Goal: Task Accomplishment & Management: Complete application form

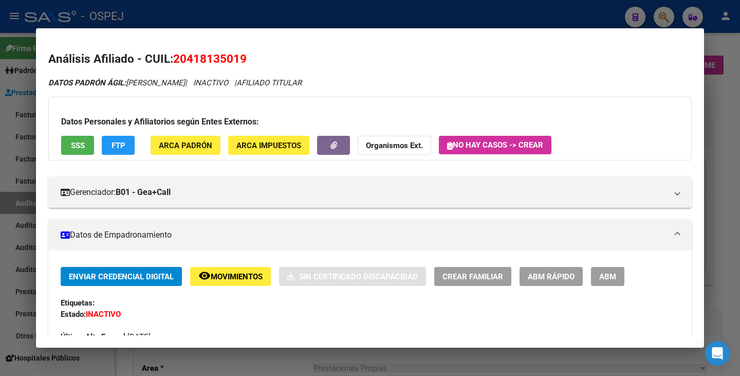
click at [17, 136] on div at bounding box center [370, 188] width 740 height 376
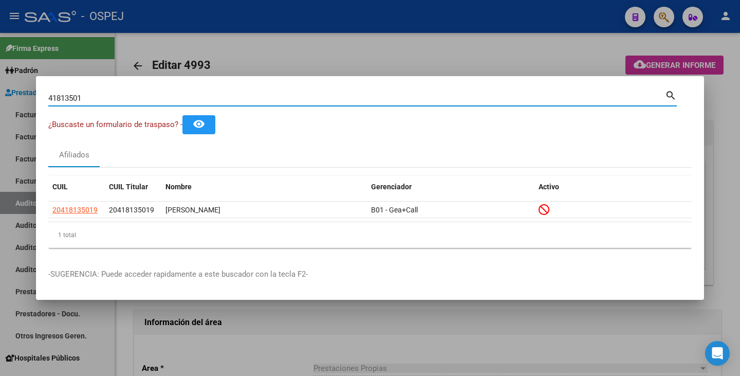
drag, startPoint x: 129, startPoint y: 96, endPoint x: 0, endPoint y: 96, distance: 129.5
click at [0, 96] on div "41813501 Buscar (apellido, dni, cuil, nro traspaso, cuit, obra social) search ¿…" at bounding box center [370, 188] width 740 height 376
paste input "21855331"
type input "21855331"
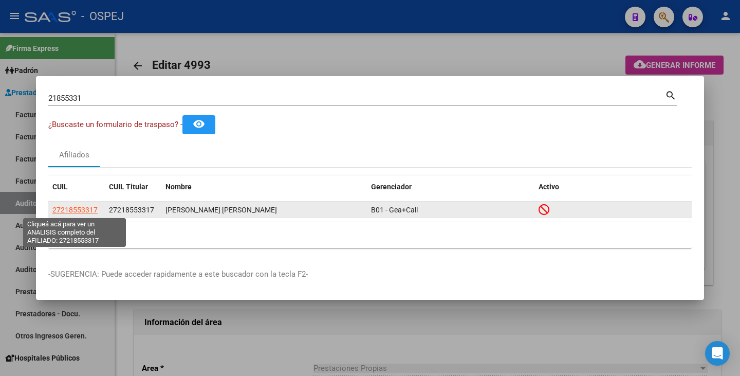
click at [82, 213] on span "27218553317" at bounding box center [74, 209] width 45 height 8
type textarea "27218553317"
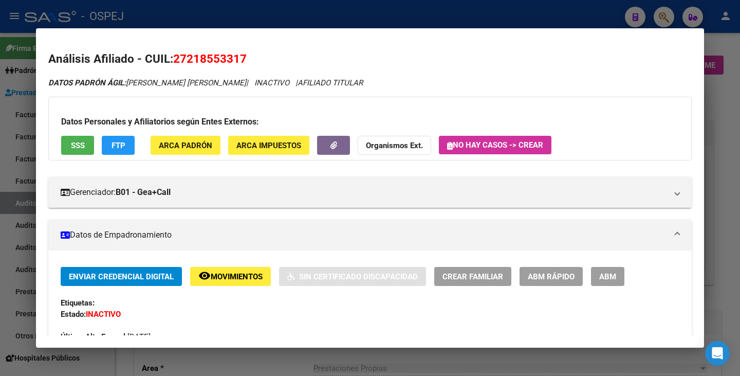
drag, startPoint x: 175, startPoint y: 57, endPoint x: 257, endPoint y: 50, distance: 83.0
click at [257, 50] on h2 "Análisis Afiliado - CUIL: 27218553317" at bounding box center [369, 58] width 643 height 17
copy span "27218553317"
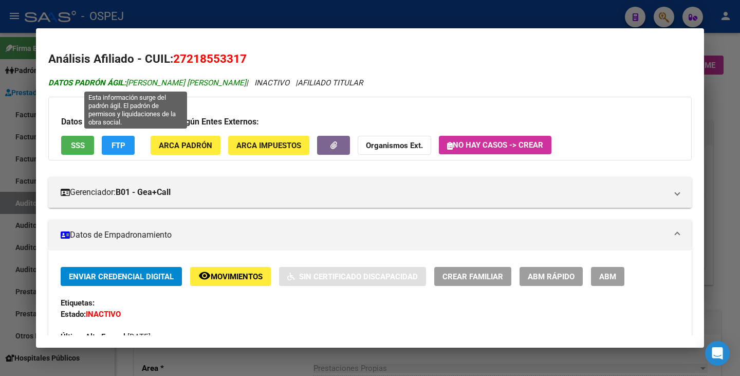
drag, startPoint x: 129, startPoint y: 83, endPoint x: 220, endPoint y: 78, distance: 91.1
click at [220, 78] on span "DATOS PADRÓN ÁGIL: PONTINI MARIA GABRIELA" at bounding box center [147, 82] width 198 height 9
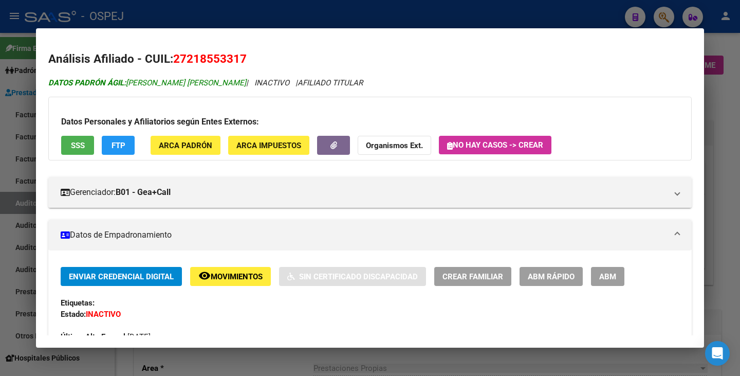
copy span "[PERSON_NAME] [PERSON_NAME]"
drag, startPoint x: 0, startPoint y: 188, endPoint x: 26, endPoint y: 158, distance: 39.3
click at [0, 187] on div at bounding box center [370, 188] width 740 height 376
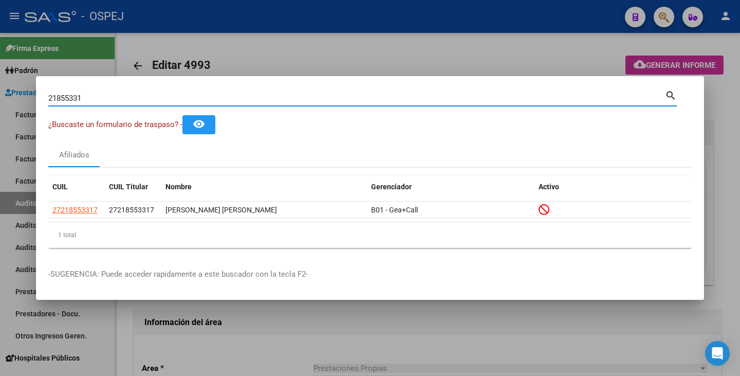
drag, startPoint x: 102, startPoint y: 95, endPoint x: 0, endPoint y: 84, distance: 102.3
click at [0, 84] on div "21855331 Buscar (apellido, dni, cuil, nro traspaso, cuit, obra social) search ¿…" at bounding box center [370, 188] width 740 height 376
paste input "40298643"
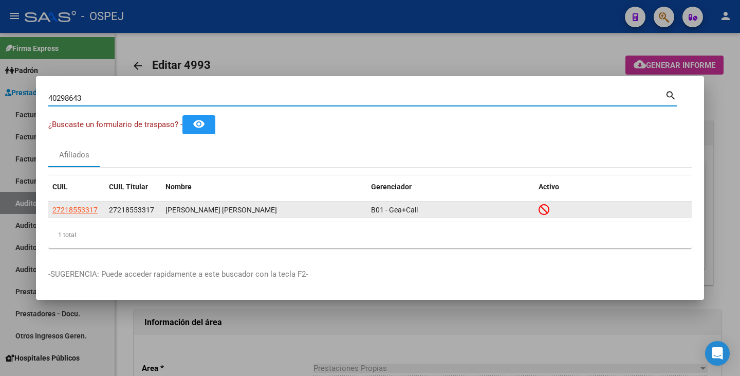
type input "40298643"
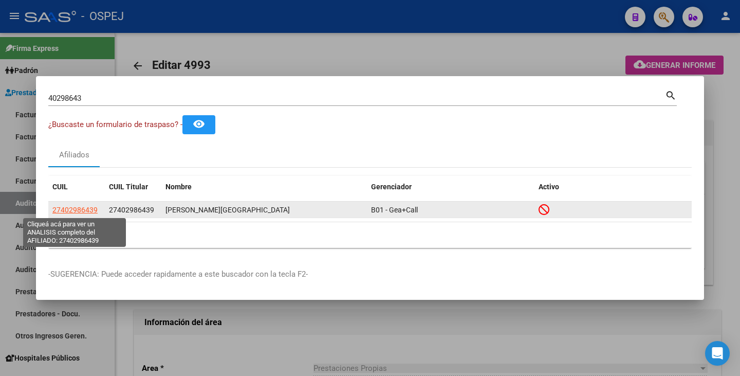
click at [81, 211] on span "27402986439" at bounding box center [74, 209] width 45 height 8
type textarea "27402986439"
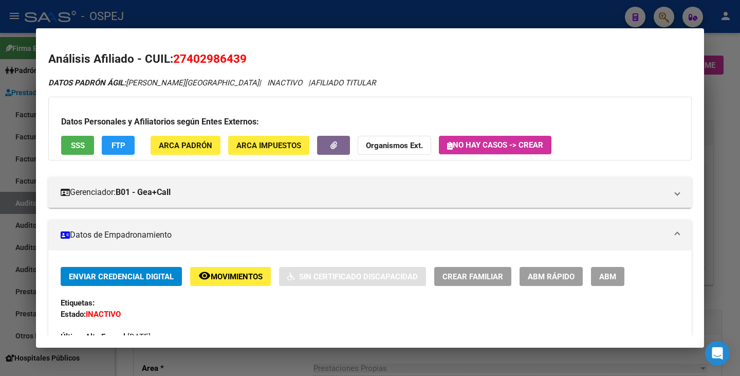
drag, startPoint x: 175, startPoint y: 60, endPoint x: 249, endPoint y: 53, distance: 73.7
click at [249, 53] on h2 "Análisis Afiliado - CUIL: 27402986439" at bounding box center [369, 58] width 643 height 17
copy span "27402986439"
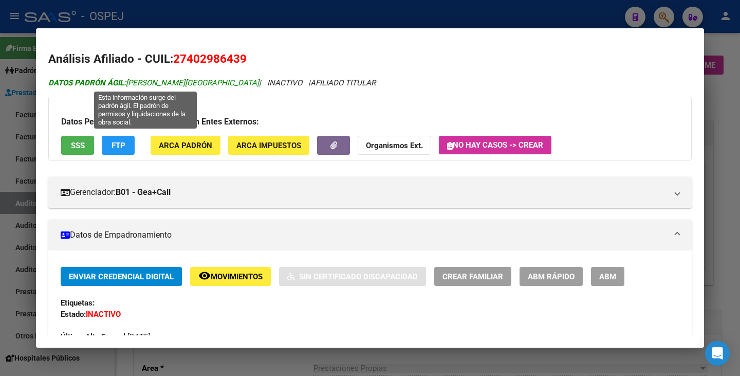
click at [128, 78] on span "DATOS PADRÓN ÁGIL: MOYANO AGUSTINA FLORENCIA" at bounding box center [153, 82] width 211 height 9
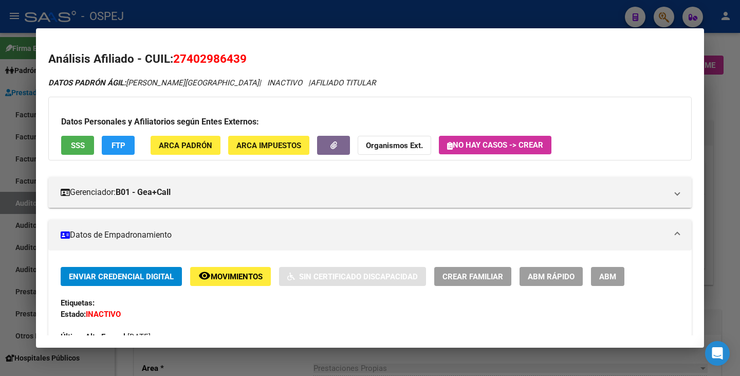
drag, startPoint x: 130, startPoint y: 80, endPoint x: 241, endPoint y: 76, distance: 110.5
copy span "[PERSON_NAME][GEOGRAPHIC_DATA]"
drag, startPoint x: 8, startPoint y: 186, endPoint x: 8, endPoint y: 180, distance: 6.7
click at [8, 186] on div at bounding box center [370, 188] width 740 height 376
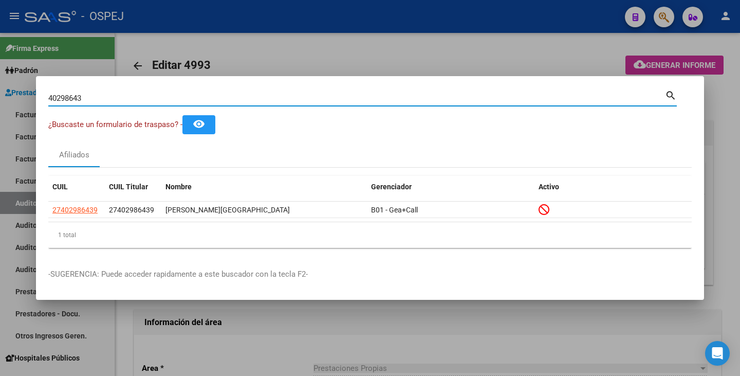
drag, startPoint x: 127, startPoint y: 101, endPoint x: 0, endPoint y: 101, distance: 127.4
click at [0, 101] on div "40298643 Buscar (apellido, dni, cuil, nro traspaso, cuit, obra social) search ¿…" at bounding box center [370, 188] width 740 height 376
paste input "55082043"
type input "55082043"
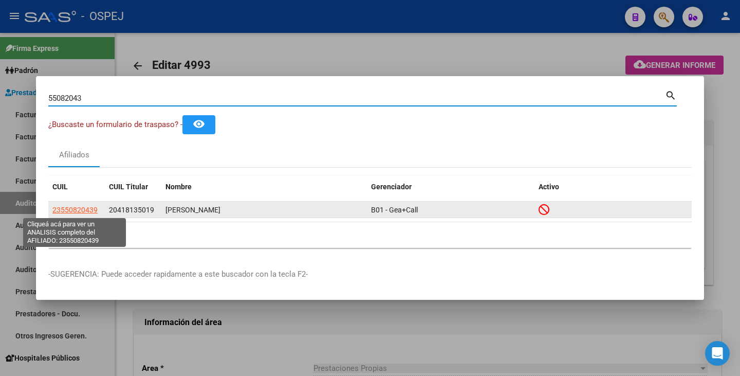
click at [84, 210] on span "23550820439" at bounding box center [74, 209] width 45 height 8
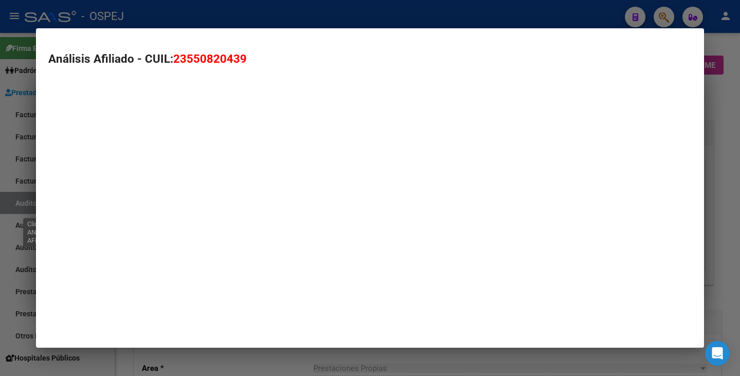
type textarea "23550820439"
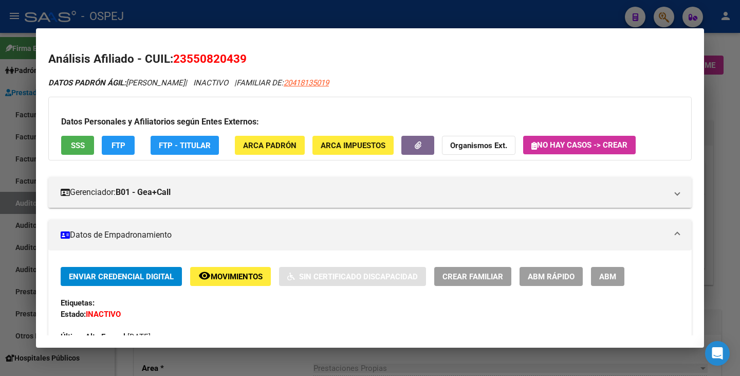
drag, startPoint x: 175, startPoint y: 58, endPoint x: 247, endPoint y: 51, distance: 72.2
click at [252, 48] on mat-dialog-content "Análisis Afiliado - CUIL: 23550820439 DATOS PADRÓN ÁGIL: CUFRE ANGEL BENJAMIN |…" at bounding box center [370, 188] width 668 height 294
copy span "23550820439"
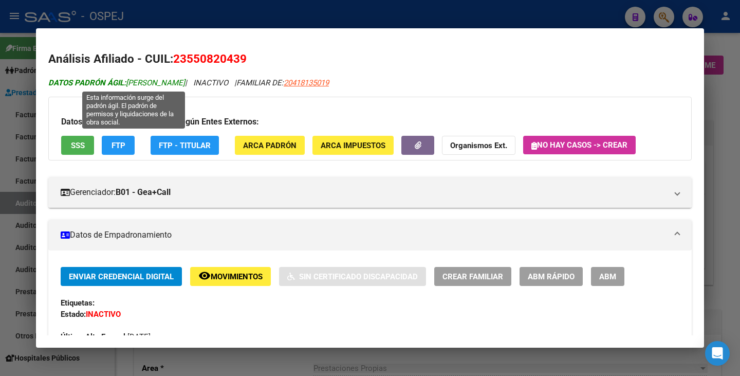
drag, startPoint x: 129, startPoint y: 82, endPoint x: 217, endPoint y: 86, distance: 88.0
click at [185, 86] on span "DATOS PADRÓN ÁGIL: CUFRE ANGEL BENJAMIN" at bounding box center [116, 82] width 137 height 9
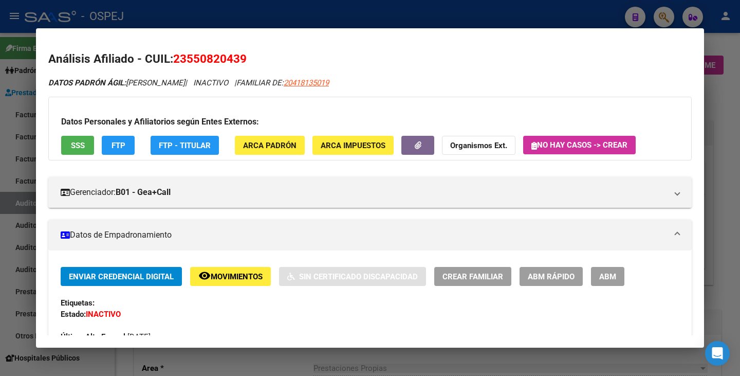
copy span "CUFRE ANGEL BENJAMIN"
click at [2, 212] on div at bounding box center [370, 188] width 740 height 376
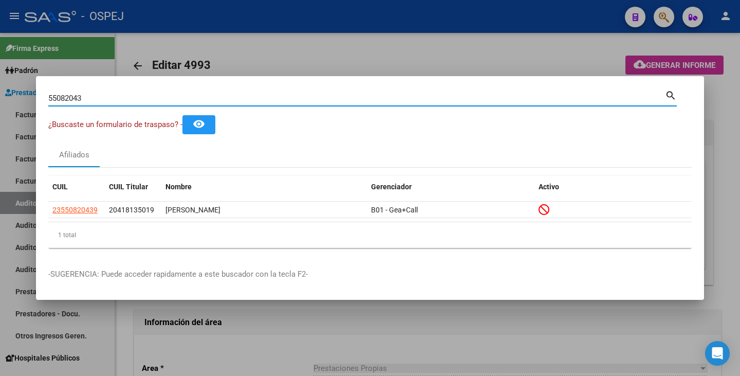
drag, startPoint x: 90, startPoint y: 97, endPoint x: 0, endPoint y: 95, distance: 90.4
click at [0, 95] on div "55082043 Buscar (apellido, dni, cuil, nro traspaso, cuit, obra social) search ¿…" at bounding box center [370, 188] width 740 height 376
paste input "31413577"
type input "31413577"
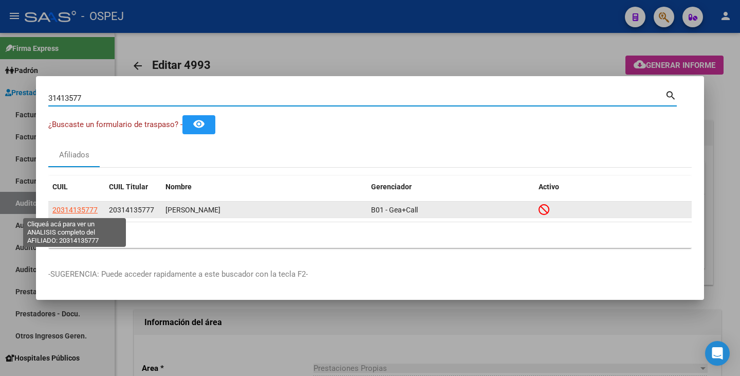
click at [77, 210] on span "20314135777" at bounding box center [74, 209] width 45 height 8
type textarea "20314135777"
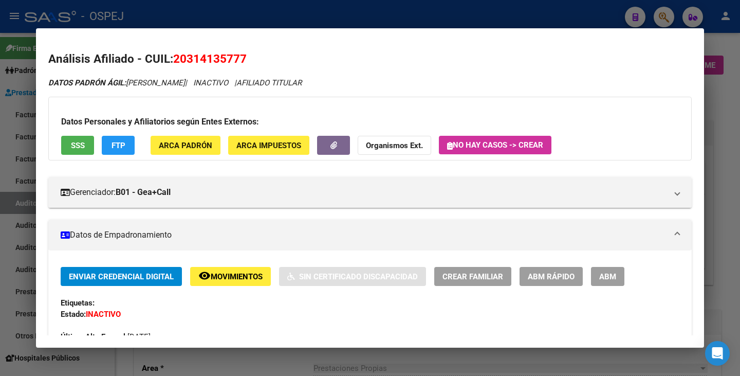
drag, startPoint x: 174, startPoint y: 57, endPoint x: 248, endPoint y: 51, distance: 73.7
click at [248, 51] on h2 "Análisis Afiliado - CUIL: 20314135777" at bounding box center [369, 58] width 643 height 17
copy span "20314135777"
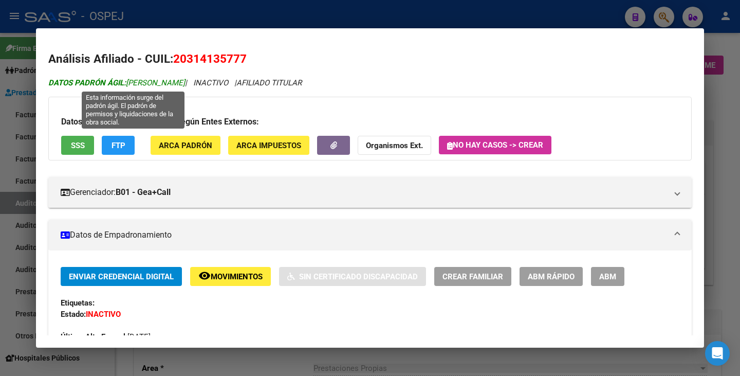
drag, startPoint x: 128, startPoint y: 85, endPoint x: 217, endPoint y: 84, distance: 89.4
click at [185, 84] on span "DATOS PADRÓN ÁGIL: ALASINO LUCAS DAMIAN" at bounding box center [116, 82] width 137 height 9
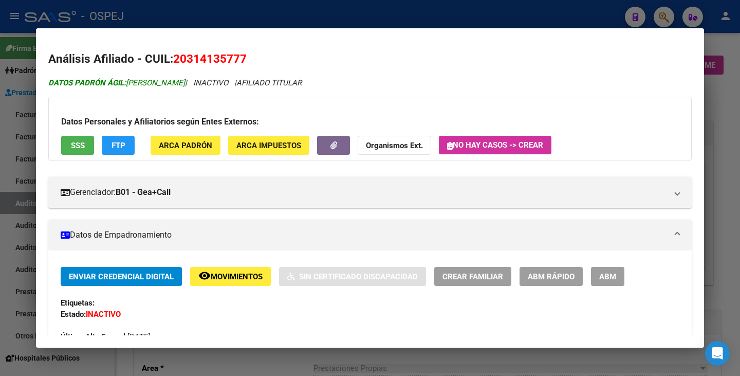
copy span "ALASINO LUCAS DAMIAN"
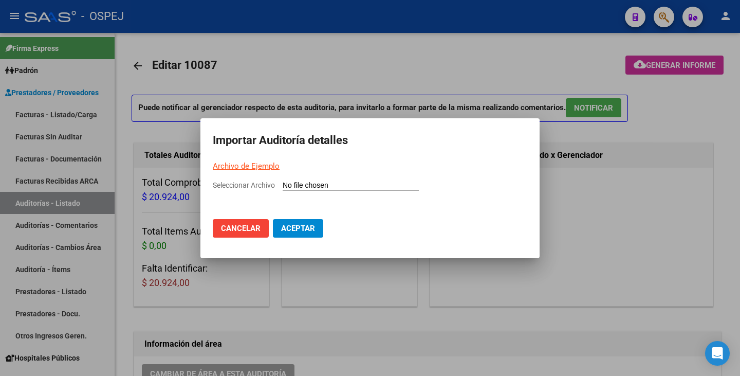
scroll to position [668, 0]
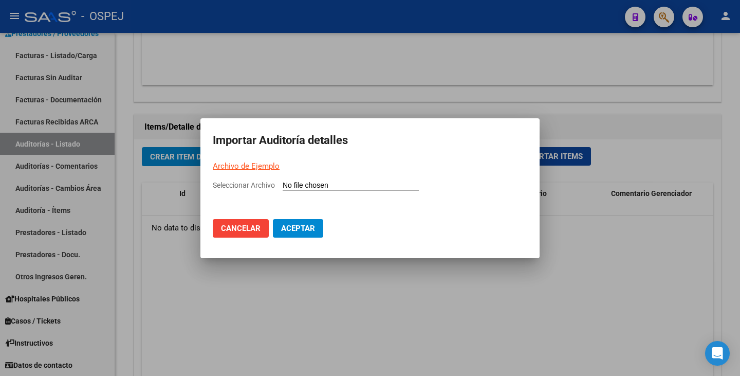
click at [390, 235] on mat-dialog-actions "Cancelar Aceptar" at bounding box center [370, 228] width 314 height 35
click at [380, 287] on div at bounding box center [370, 188] width 740 height 376
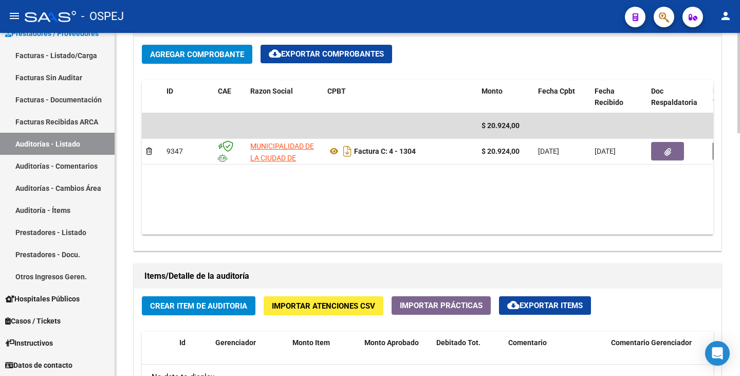
scroll to position [514, 0]
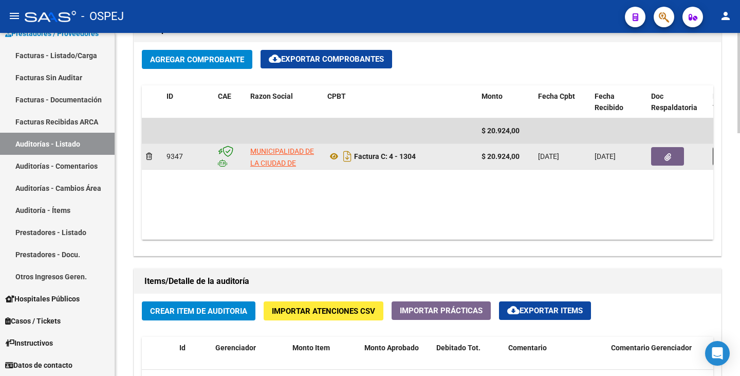
click at [662, 158] on button "button" at bounding box center [667, 156] width 33 height 18
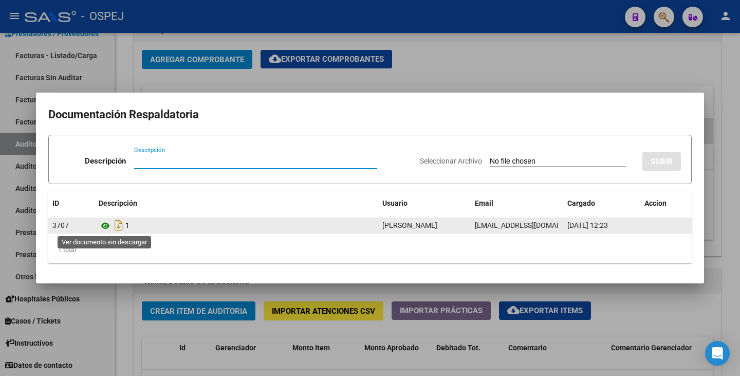
click at [107, 227] on icon at bounding box center [105, 225] width 13 height 12
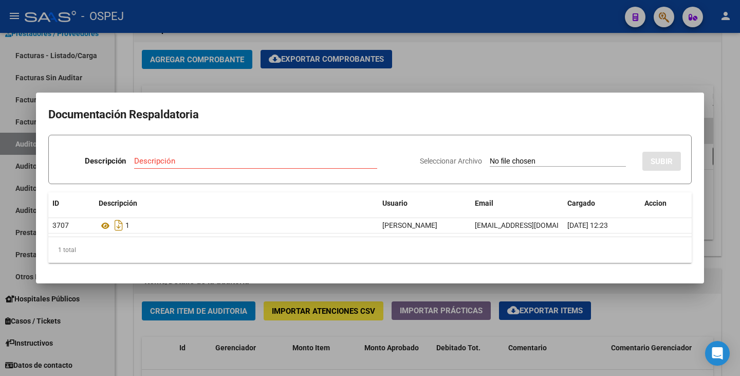
click at [160, 340] on div at bounding box center [370, 188] width 740 height 376
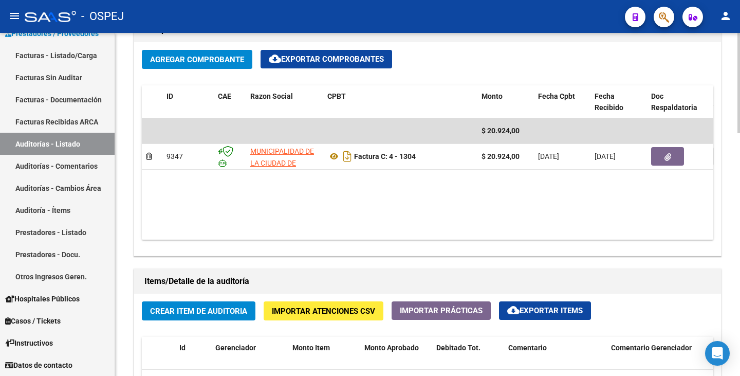
click at [306, 315] on span "Importar Atenciones CSV" at bounding box center [323, 310] width 103 height 9
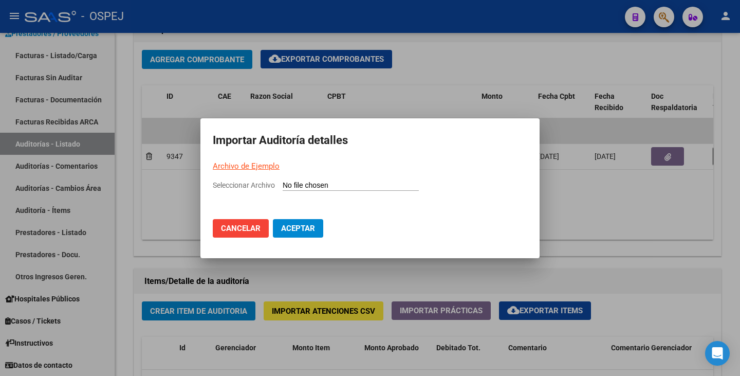
click at [298, 187] on input "Seleccionar Archivo" at bounding box center [351, 186] width 136 height 10
type input "C:\fakepath\HOSPITAL GUMERSINDO SAYAGO FC 1304.csv"
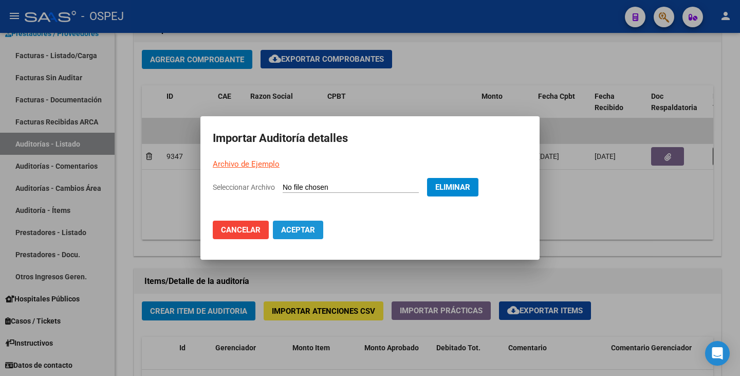
click at [304, 231] on span "Aceptar" at bounding box center [298, 229] width 34 height 9
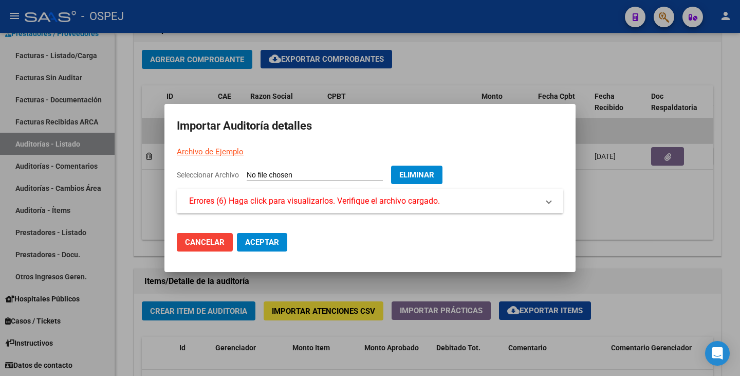
click at [275, 192] on mat-expansion-panel-header "Errores (6) Haga click para visualizarlos. Verifique el archivo cargado." at bounding box center [370, 201] width 386 height 25
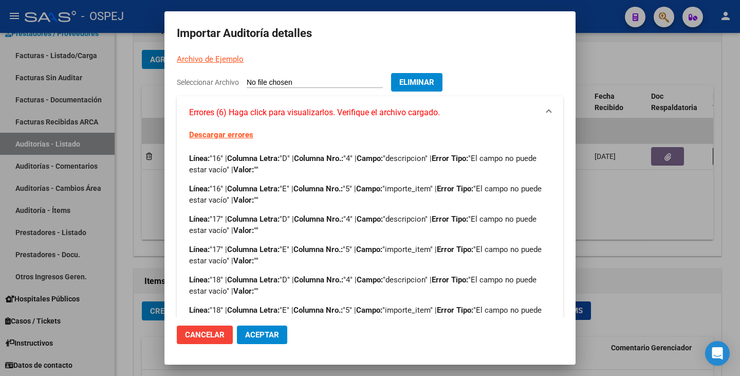
click at [429, 83] on span "Eliminar" at bounding box center [416, 82] width 35 height 9
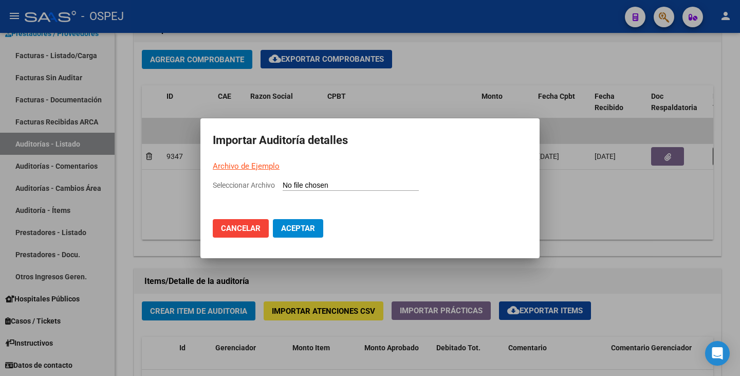
click at [413, 96] on div at bounding box center [370, 188] width 740 height 376
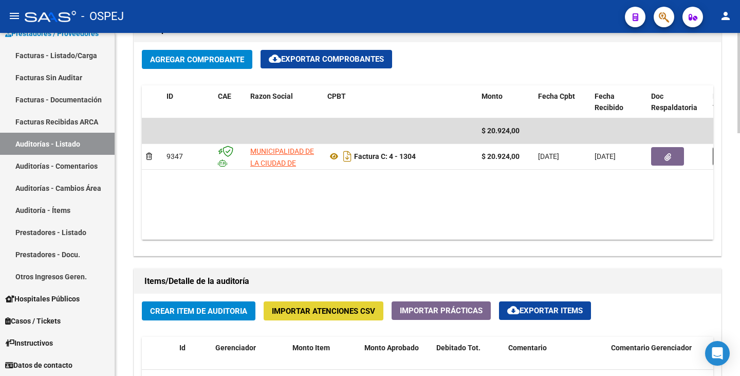
click at [321, 310] on span "Importar Atenciones CSV" at bounding box center [323, 310] width 103 height 9
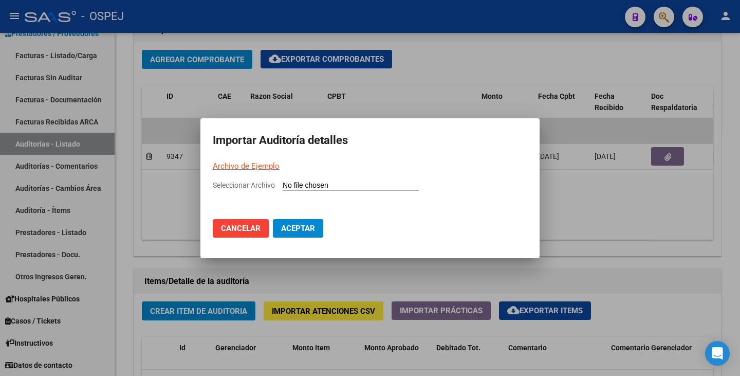
click at [259, 166] on link "Archivo de Ejemplo" at bounding box center [246, 165] width 67 height 9
click at [212, 99] on div at bounding box center [370, 188] width 740 height 376
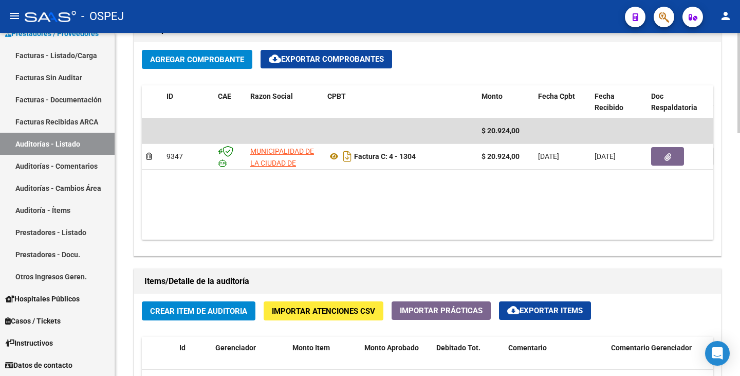
click at [285, 316] on button "Importar Atenciones CSV" at bounding box center [324, 310] width 120 height 19
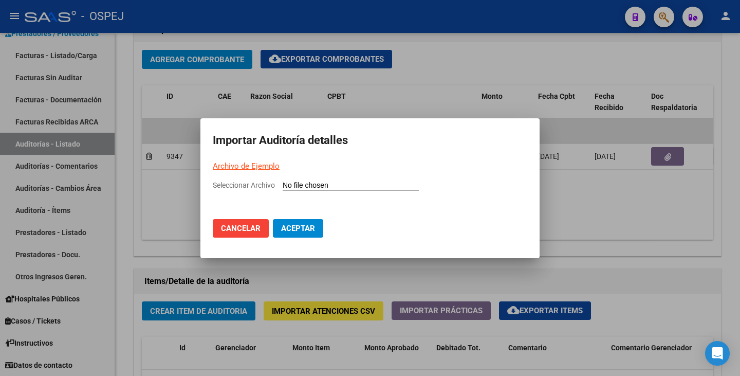
click at [302, 184] on input "Seleccionar Archivo" at bounding box center [351, 186] width 136 height 10
type input "C:\fakepath\1304.csv"
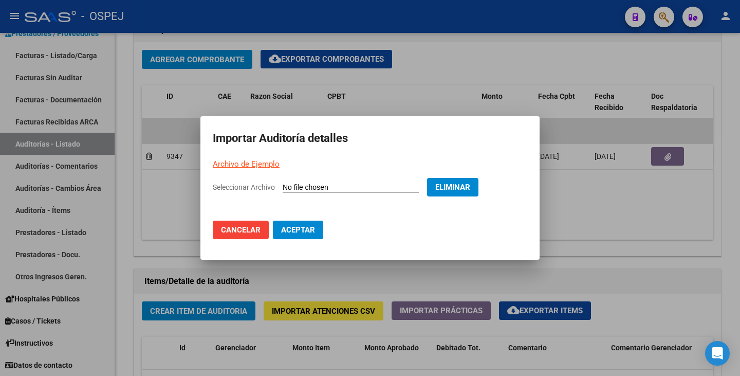
click at [311, 229] on span "Aceptar" at bounding box center [298, 229] width 34 height 9
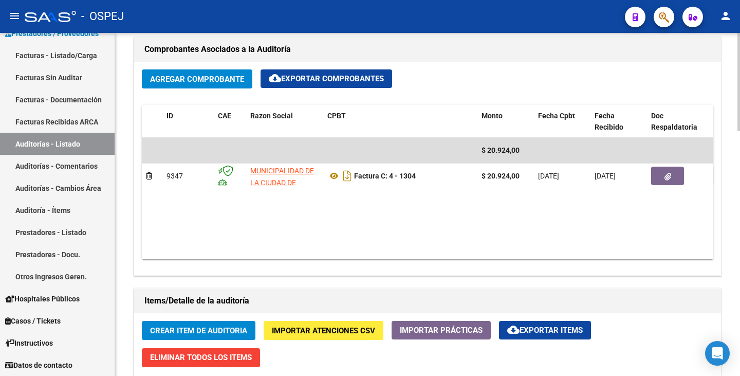
scroll to position [700, 0]
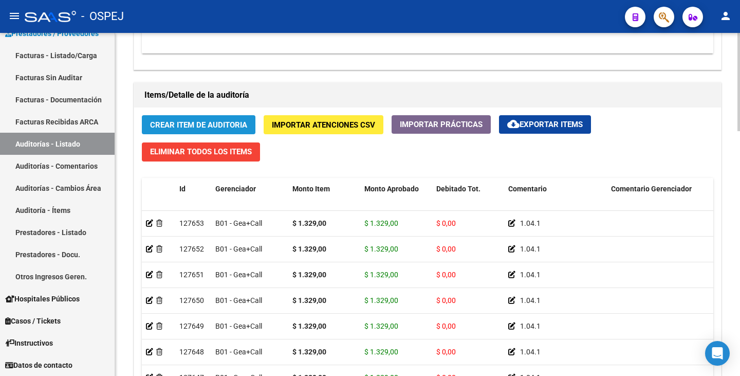
click at [229, 126] on span "Crear Item de Auditoria" at bounding box center [198, 124] width 97 height 9
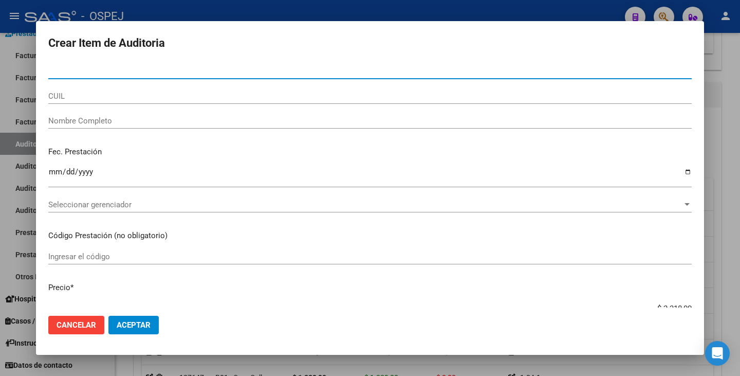
click at [130, 322] on span "Aceptar" at bounding box center [134, 324] width 34 height 9
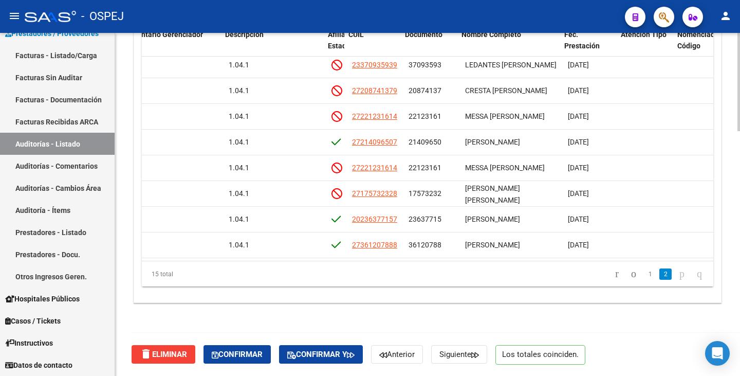
scroll to position [192, 489]
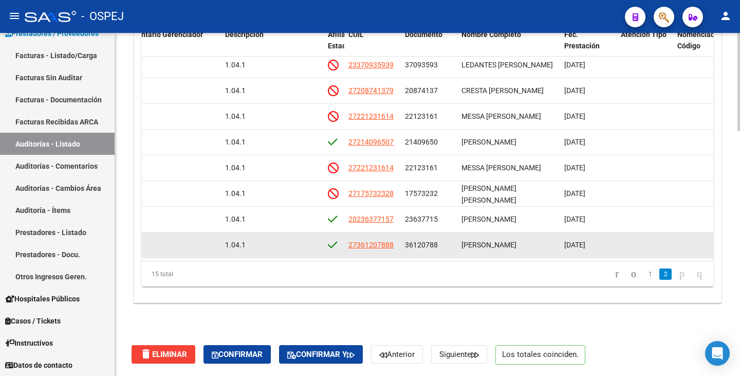
click at [404, 233] on datatable-body-cell "36120788" at bounding box center [429, 244] width 57 height 25
drag, startPoint x: 405, startPoint y: 235, endPoint x: 437, endPoint y: 236, distance: 31.9
click at [437, 239] on div "36120788" at bounding box center [429, 245] width 48 height 12
copy span "36120788"
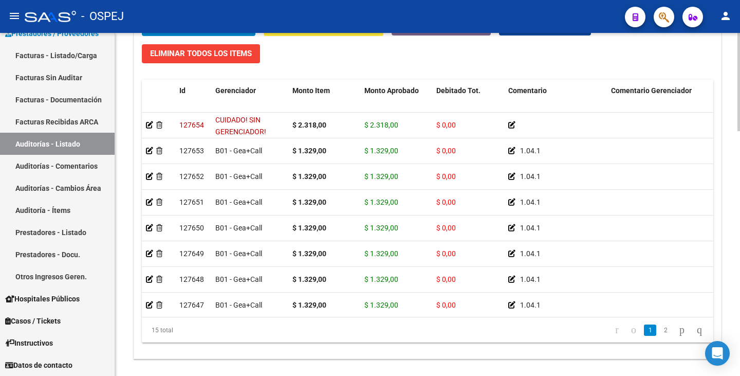
scroll to position [597, 0]
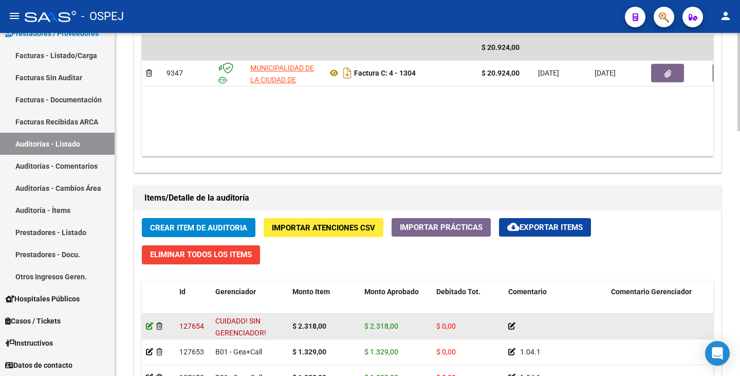
click at [150, 325] on icon at bounding box center [149, 325] width 7 height 7
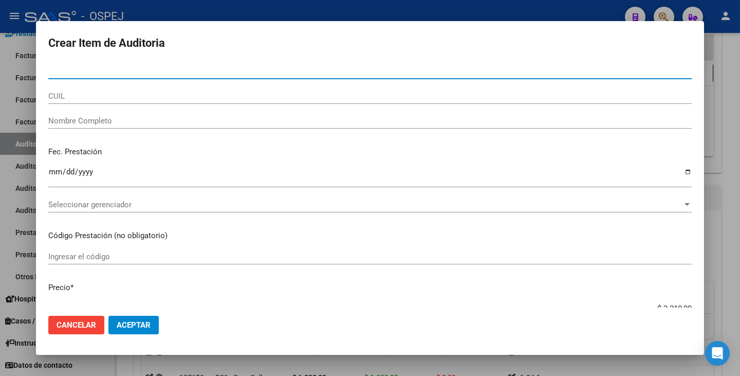
paste input "36120788"
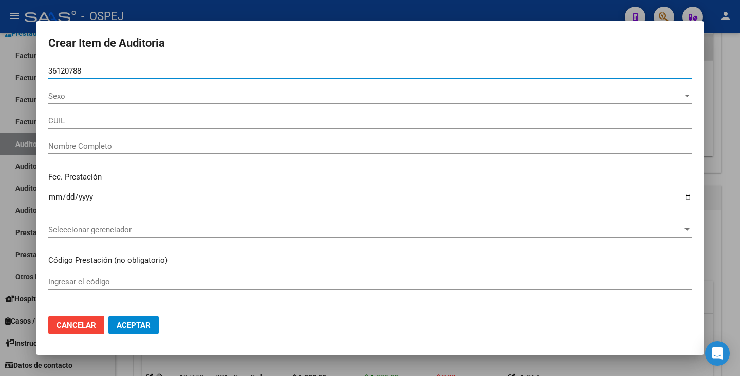
type input "36120788"
click at [50, 195] on input "Ingresar la fecha" at bounding box center [369, 201] width 643 height 16
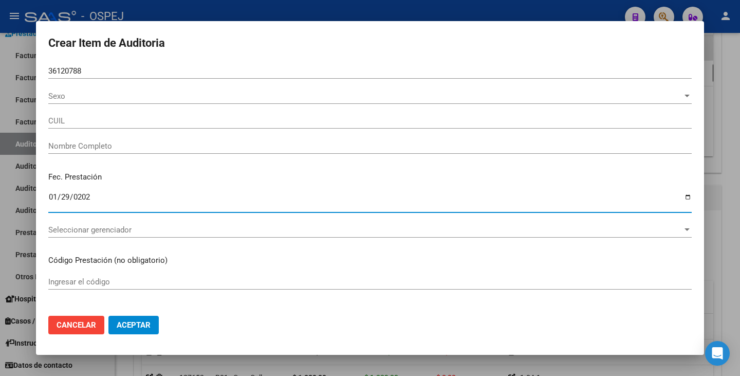
type input "2022-01-29"
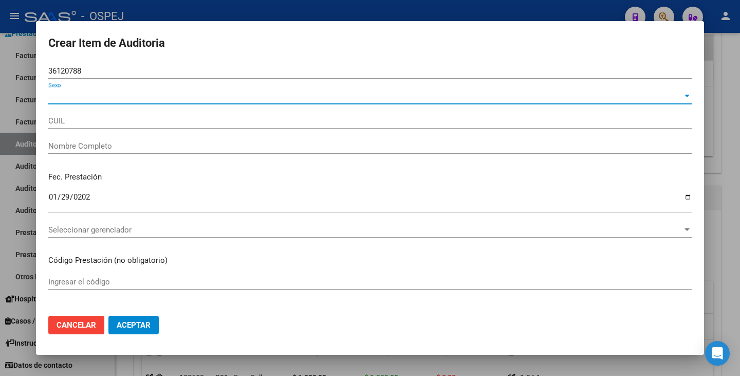
click at [60, 93] on span "Sexo" at bounding box center [365, 95] width 634 height 9
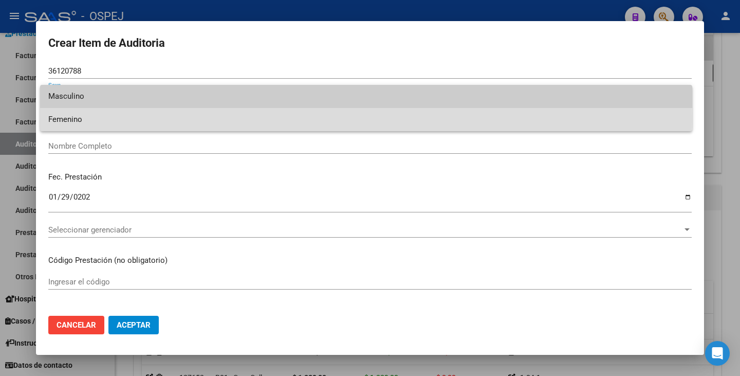
click at [72, 119] on span "Femenino" at bounding box center [366, 119] width 636 height 23
type input "27361207888"
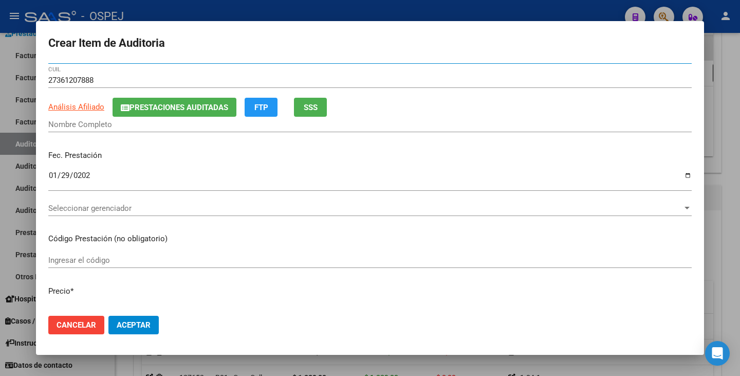
scroll to position [0, 0]
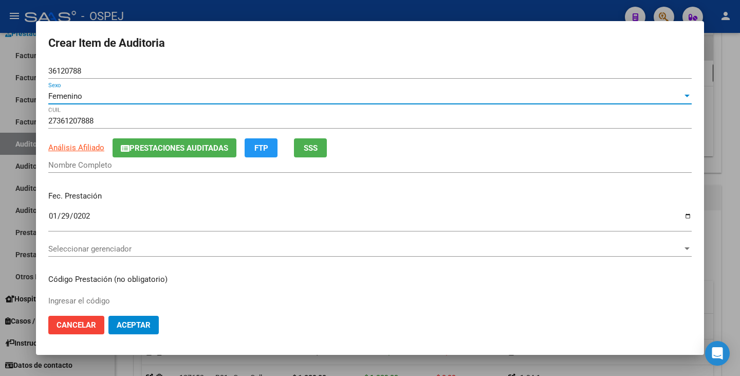
click at [140, 324] on span "Aceptar" at bounding box center [134, 324] width 34 height 9
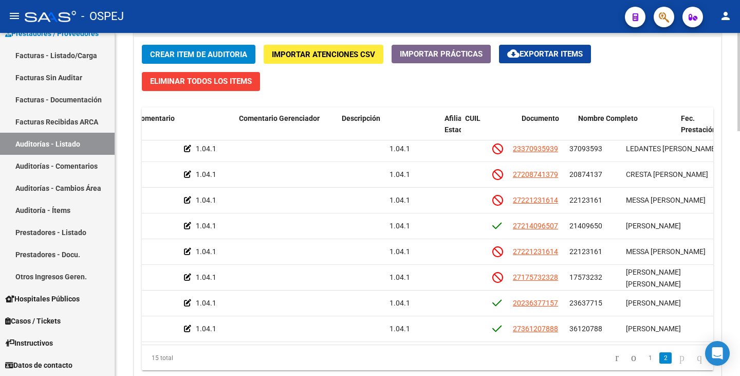
scroll to position [192, 372]
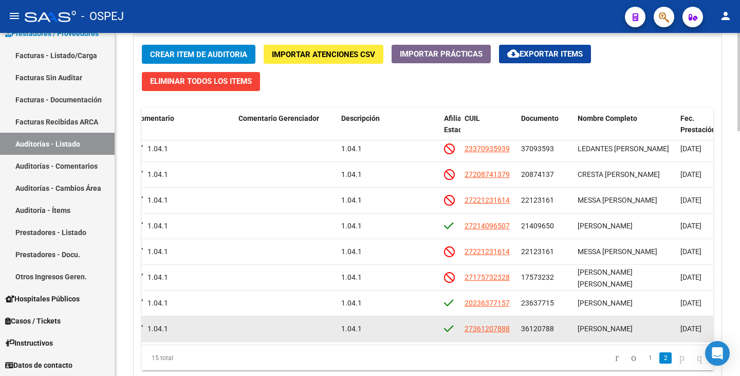
drag, startPoint x: 552, startPoint y: 321, endPoint x: 522, endPoint y: 321, distance: 29.8
click at [522, 324] on span "36120788" at bounding box center [537, 328] width 33 height 8
copy span "36120788"
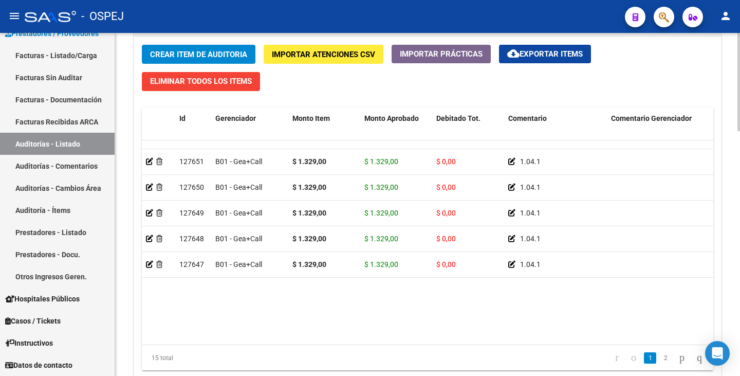
scroll to position [0, 0]
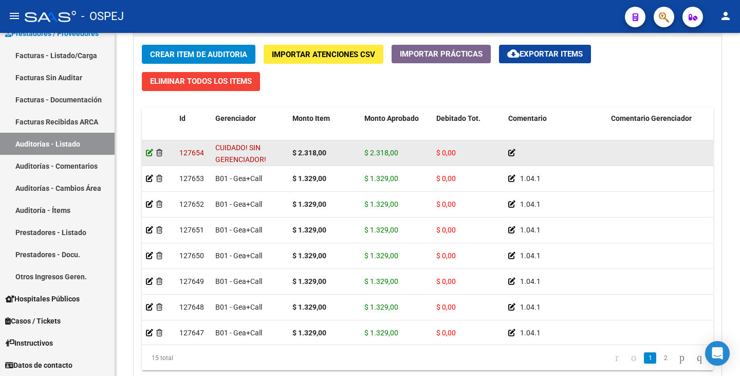
click at [147, 154] on icon at bounding box center [149, 152] width 7 height 7
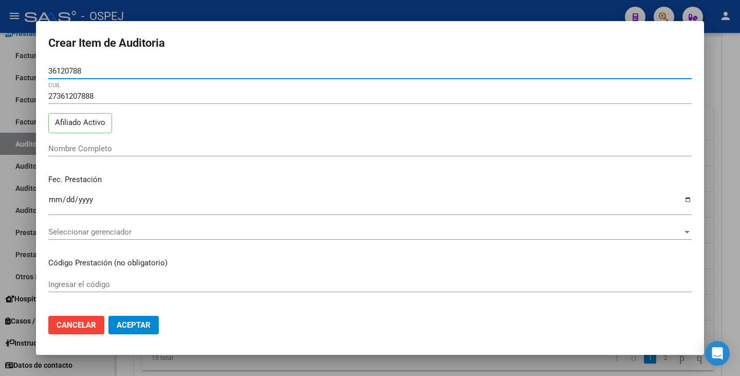
drag, startPoint x: 86, startPoint y: 70, endPoint x: 32, endPoint y: 71, distance: 54.0
click at [32, 71] on div "Crear Item de Auditoria 36120788 Nro Documento 27361207888 CUIL Afiliado Activo…" at bounding box center [370, 188] width 740 height 376
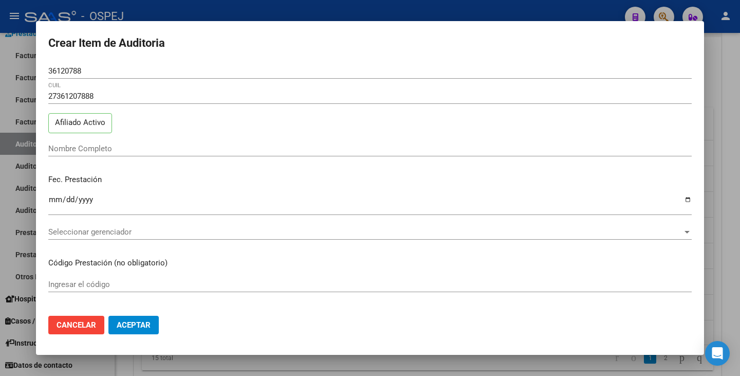
click at [25, 169] on div at bounding box center [370, 188] width 740 height 376
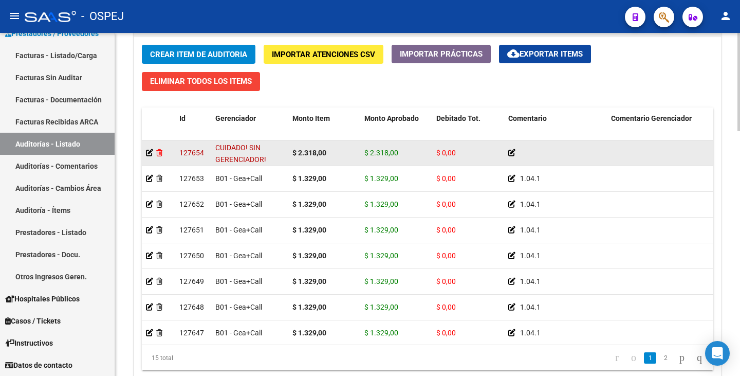
click at [160, 153] on icon at bounding box center [159, 152] width 6 height 7
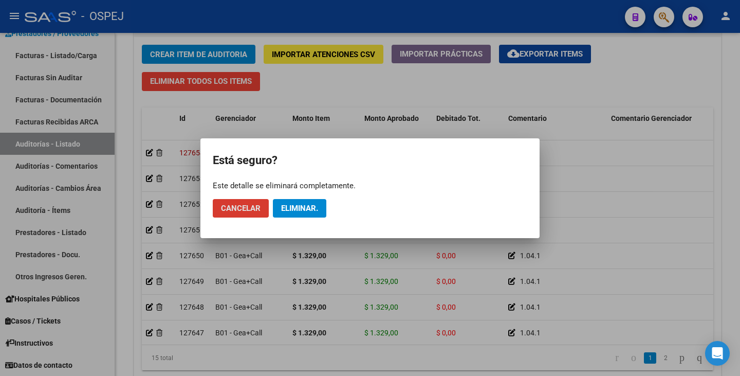
click at [291, 205] on span "Eliminar." at bounding box center [299, 207] width 37 height 9
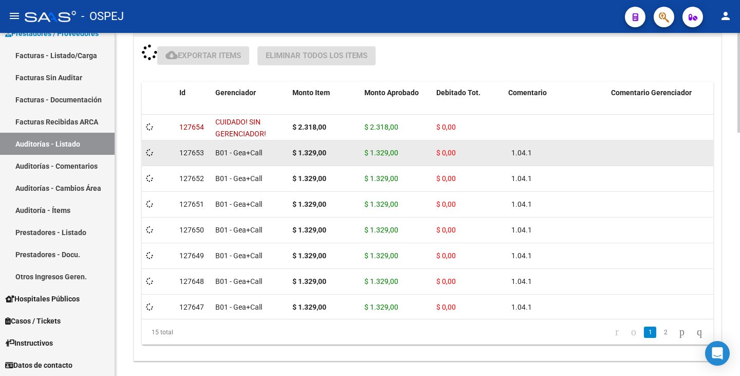
scroll to position [771, 0]
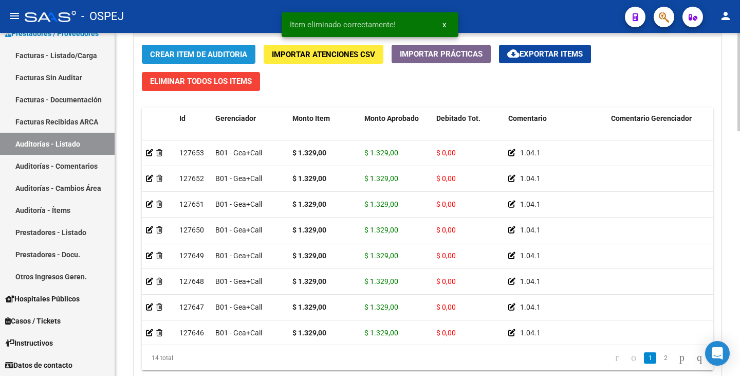
click at [207, 48] on button "Crear Item de Auditoria" at bounding box center [199, 54] width 114 height 19
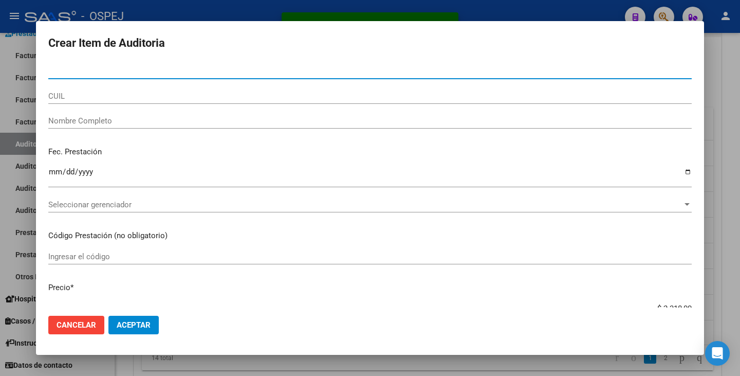
paste input "36120788"
type input "36120788"
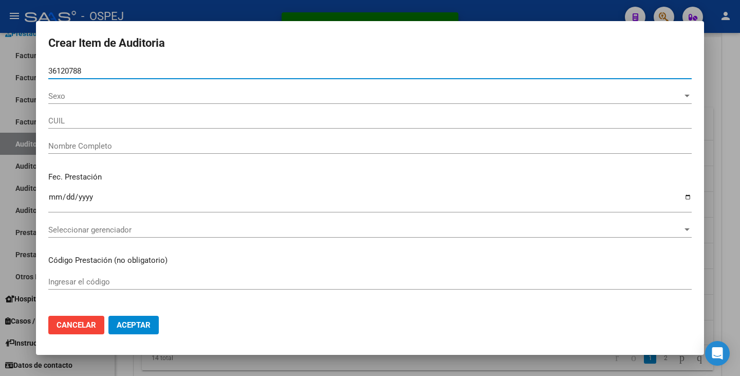
type input "27361207888"
type input "BARRIONUEVO YANINA VANESSA"
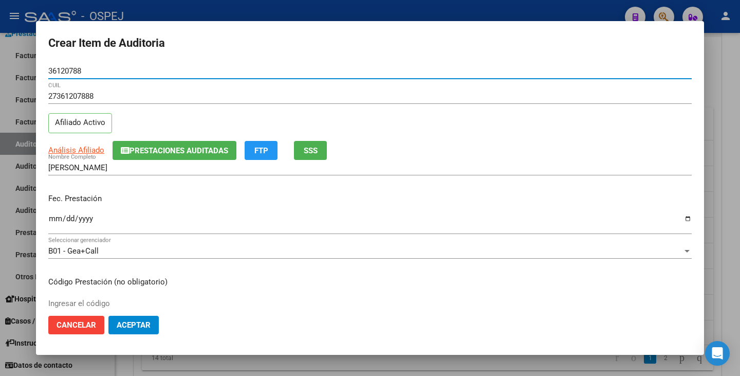
type input "36120788"
click at [56, 217] on input "Ingresar la fecha" at bounding box center [369, 222] width 643 height 16
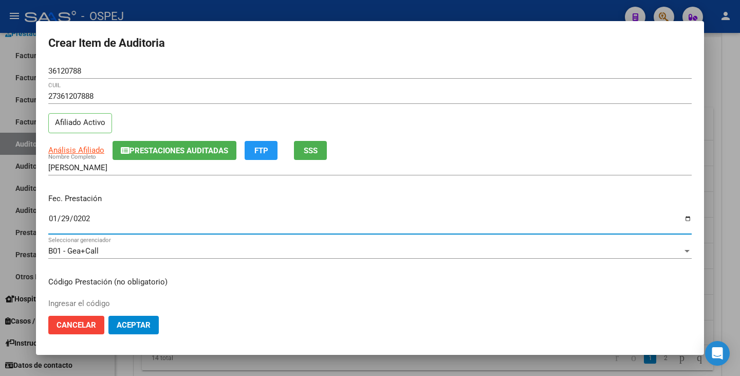
type input "2022-01-29"
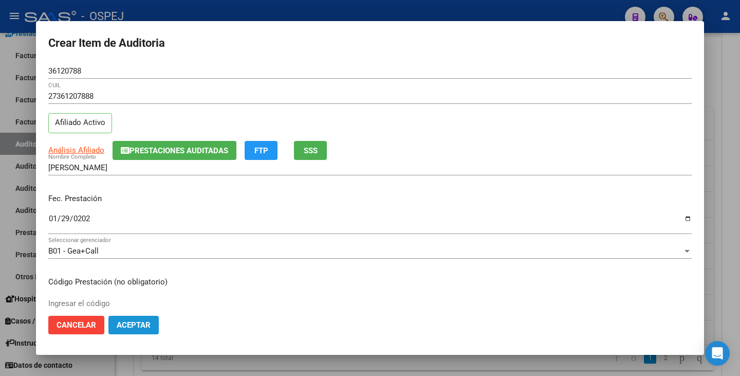
click at [145, 325] on span "Aceptar" at bounding box center [134, 324] width 34 height 9
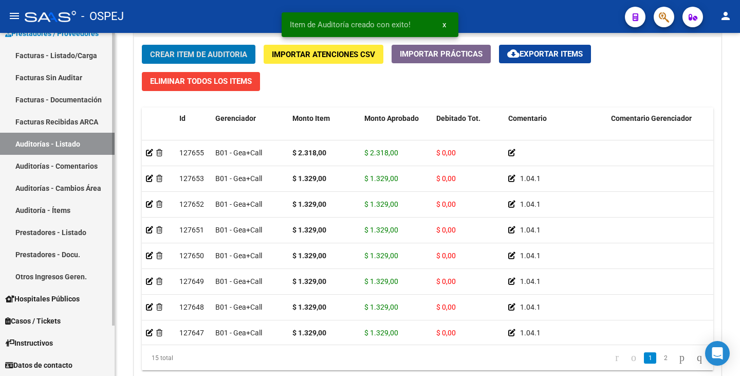
click at [57, 77] on link "Facturas Sin Auditar" at bounding box center [57, 77] width 115 height 22
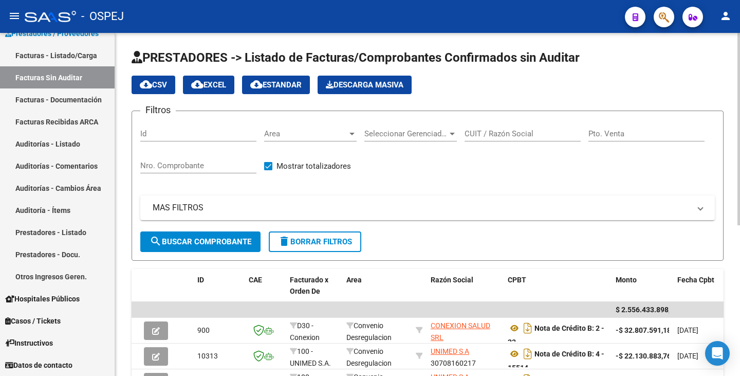
click at [296, 139] on div "Area Area" at bounding box center [310, 130] width 92 height 22
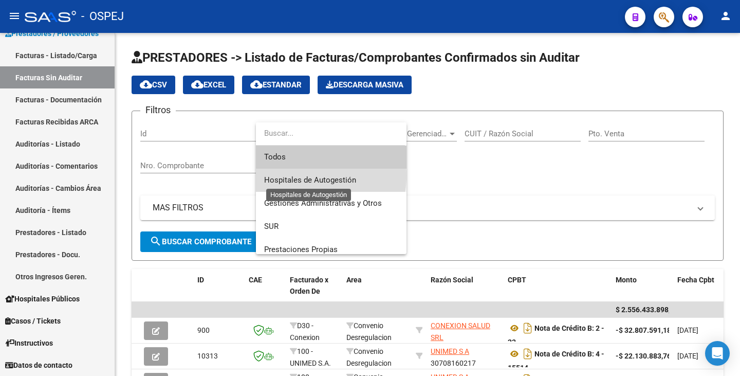
click at [304, 175] on span "Hospitales de Autogestión" at bounding box center [310, 179] width 92 height 9
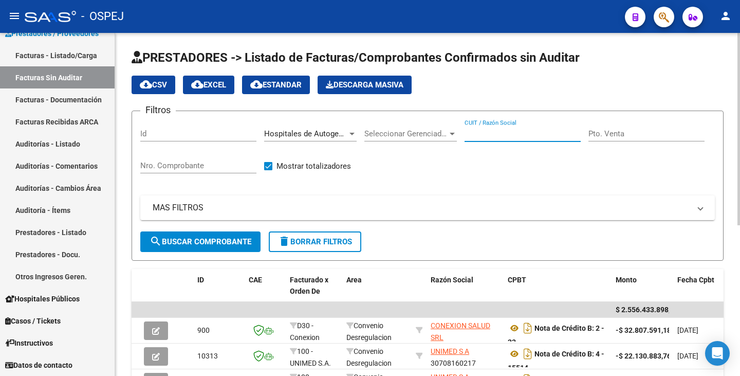
click at [520, 130] on input "CUIT / Razón Social" at bounding box center [522, 133] width 116 height 9
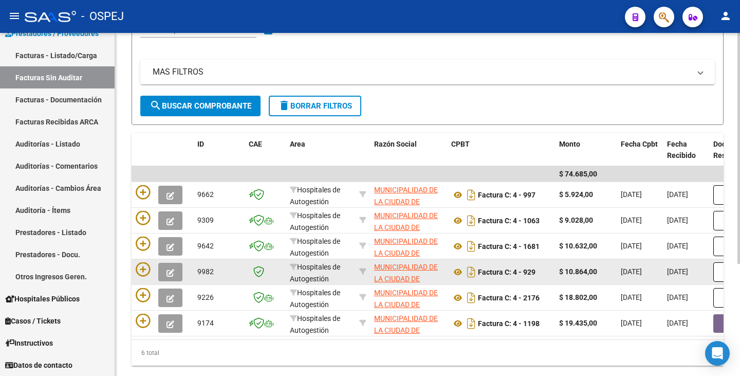
scroll to position [166, 0]
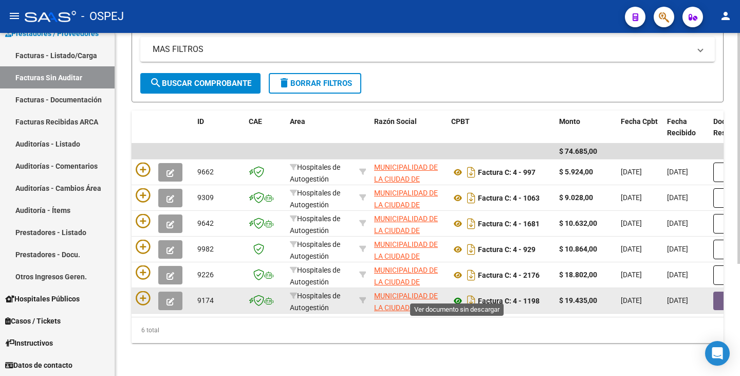
type input "[PERSON_NAME]"
click at [459, 295] on icon at bounding box center [457, 300] width 13 height 12
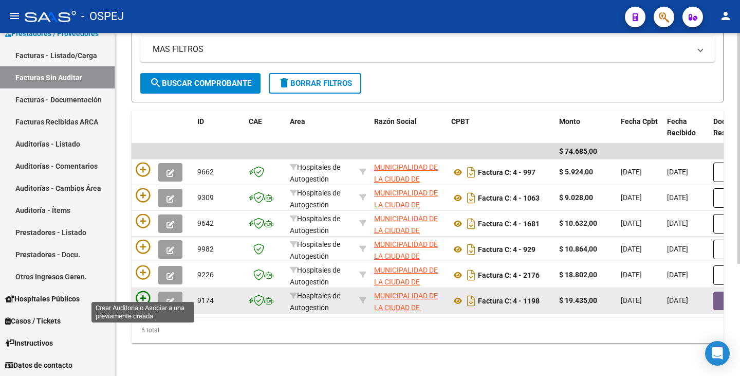
click at [142, 292] on icon at bounding box center [143, 298] width 14 height 14
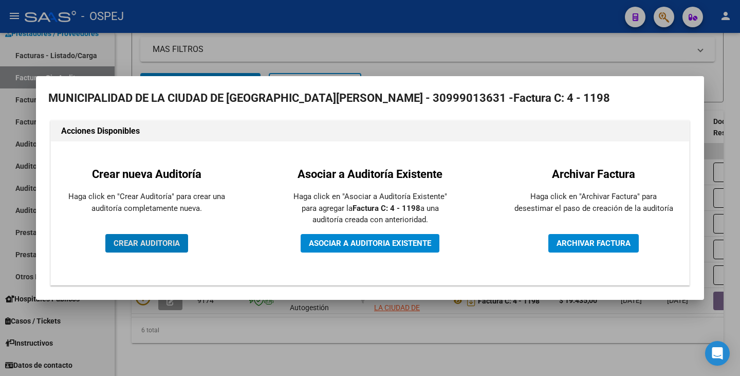
click at [167, 242] on span "CREAR AUDITORIA" at bounding box center [147, 242] width 66 height 9
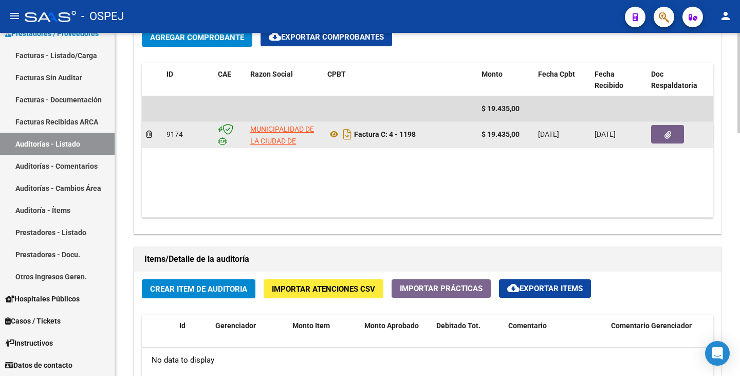
scroll to position [514, 0]
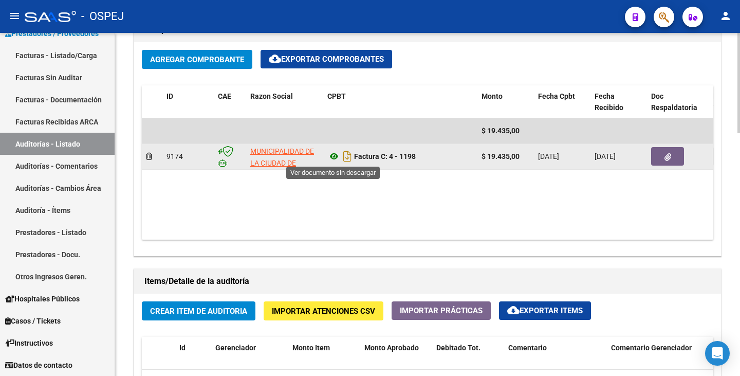
click at [337, 158] on icon at bounding box center [333, 156] width 13 height 12
click at [668, 153] on icon "button" at bounding box center [667, 157] width 7 height 8
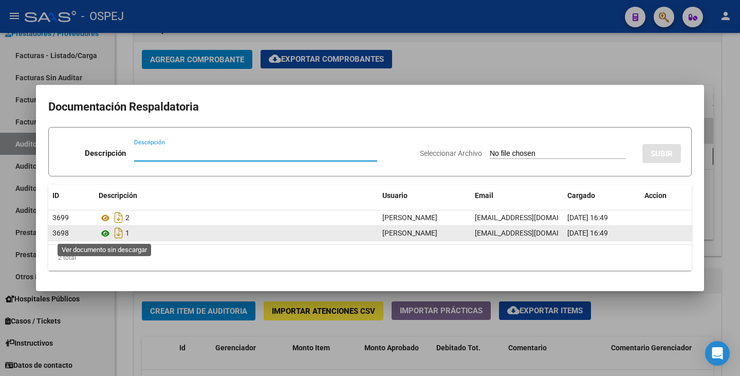
click at [104, 234] on icon at bounding box center [105, 233] width 13 height 12
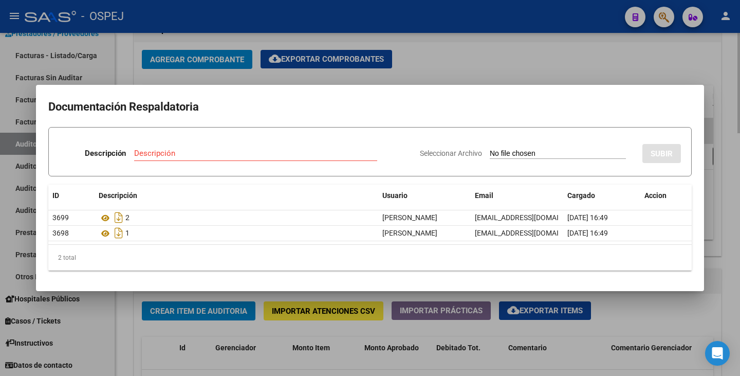
click at [115, 324] on div at bounding box center [370, 188] width 740 height 376
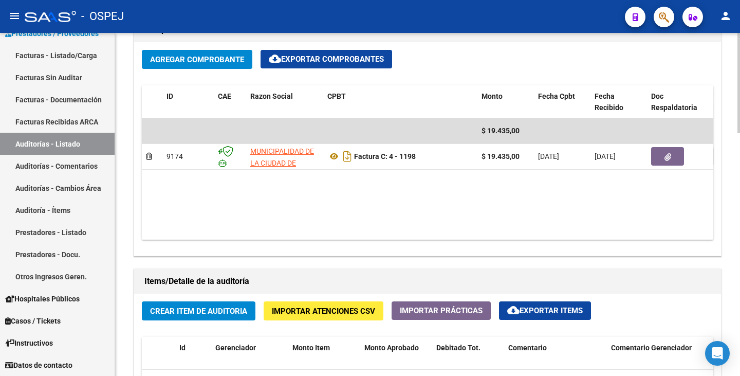
click at [303, 305] on button "Importar Atenciones CSV" at bounding box center [324, 310] width 120 height 19
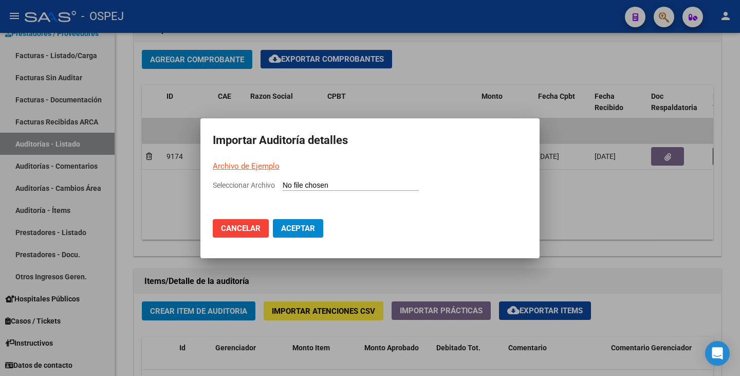
click at [263, 165] on link "Archivo de Ejemplo" at bounding box center [246, 165] width 67 height 9
click at [624, 204] on div at bounding box center [370, 188] width 740 height 376
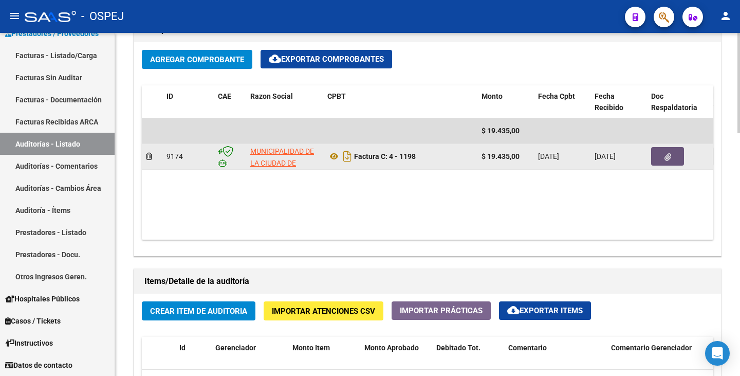
click at [678, 152] on button "button" at bounding box center [667, 156] width 33 height 18
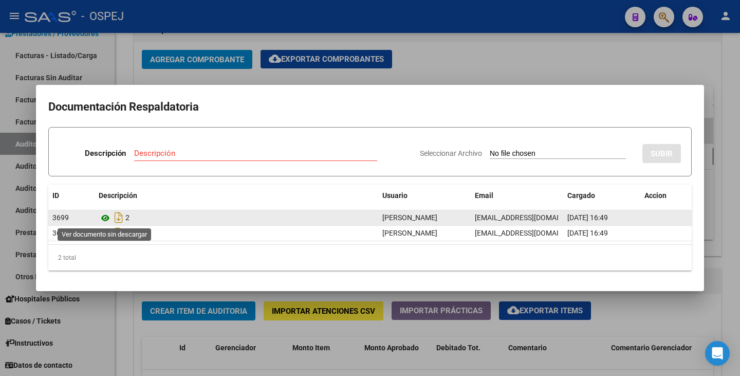
click at [107, 218] on icon at bounding box center [105, 218] width 13 height 12
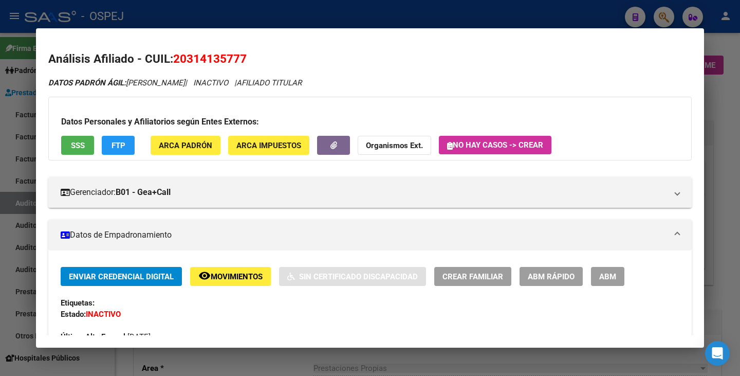
click at [0, 163] on div at bounding box center [370, 188] width 740 height 376
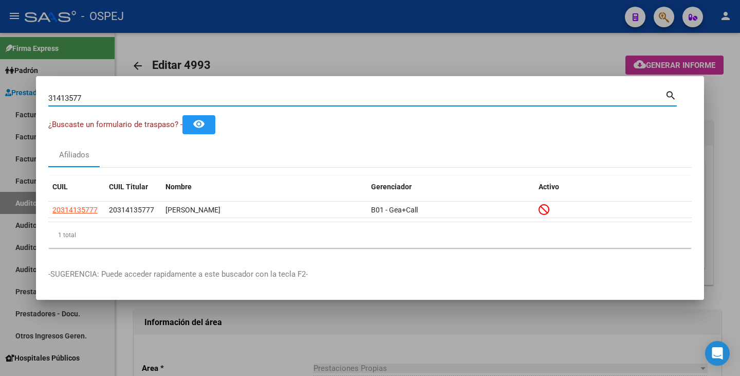
drag, startPoint x: 94, startPoint y: 100, endPoint x: 18, endPoint y: 89, distance: 76.9
click at [18, 89] on div "31413577 Buscar (apellido, dni, cuil, nro traspaso, cuit, obra social) search ¿…" at bounding box center [370, 188] width 740 height 376
paste input "33830647"
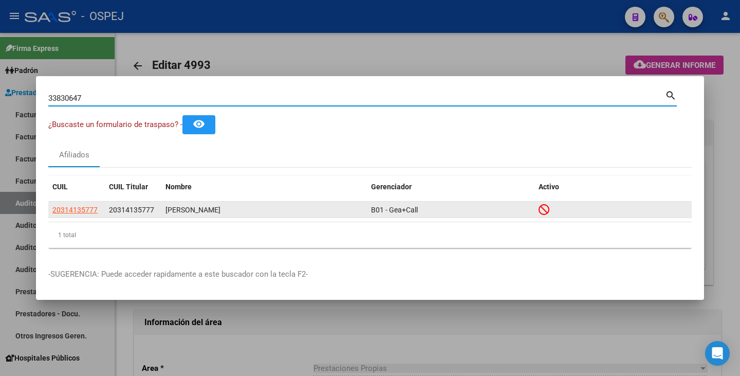
type input "33830647"
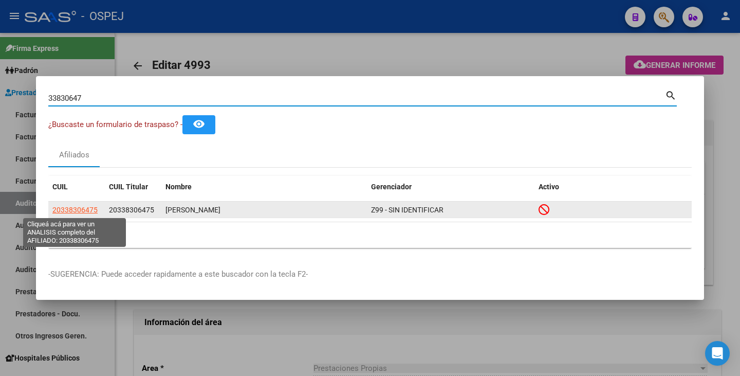
click at [63, 211] on span "20338306475" at bounding box center [74, 209] width 45 height 8
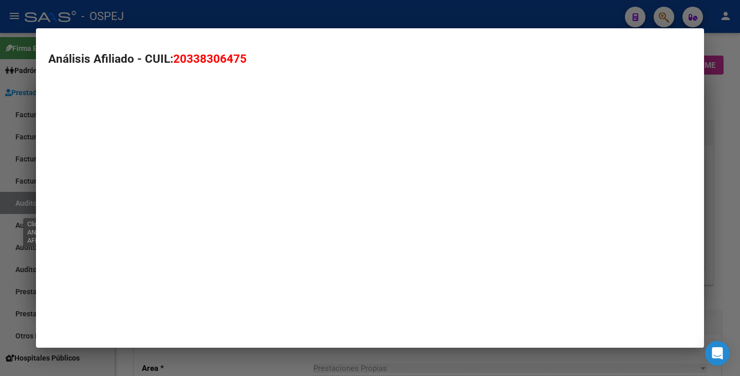
type textarea "20338306475"
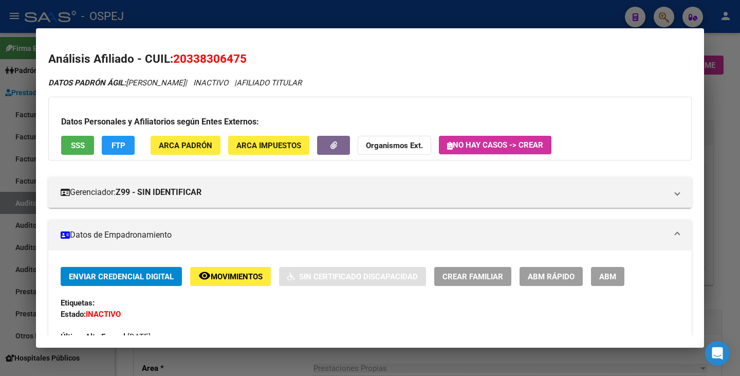
drag, startPoint x: 175, startPoint y: 60, endPoint x: 260, endPoint y: 57, distance: 85.4
click at [263, 57] on h2 "Análisis Afiliado - CUIL: 20338306475" at bounding box center [369, 58] width 643 height 17
copy span "20338306475"
click at [189, 43] on mat-dialog-content "Análisis Afiliado - CUIL: 20338306475 DATOS PADRÓN ÁGIL: CID NICOLAS | INACTIVO…" at bounding box center [370, 188] width 668 height 294
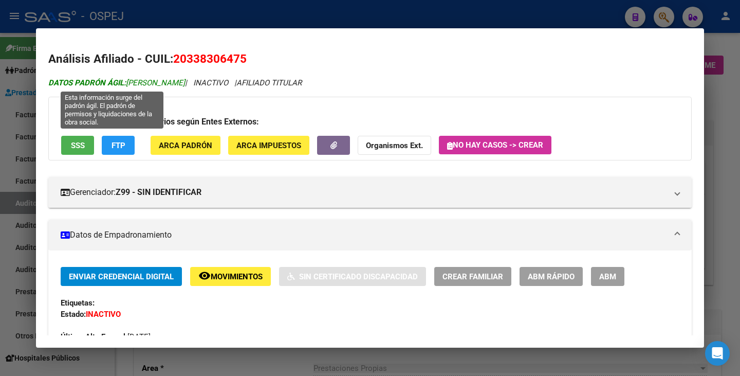
drag, startPoint x: 127, startPoint y: 82, endPoint x: 174, endPoint y: 84, distance: 47.3
click at [174, 84] on span "DATOS PADRÓN ÁGIL: CID NICOLAS" at bounding box center [116, 82] width 137 height 9
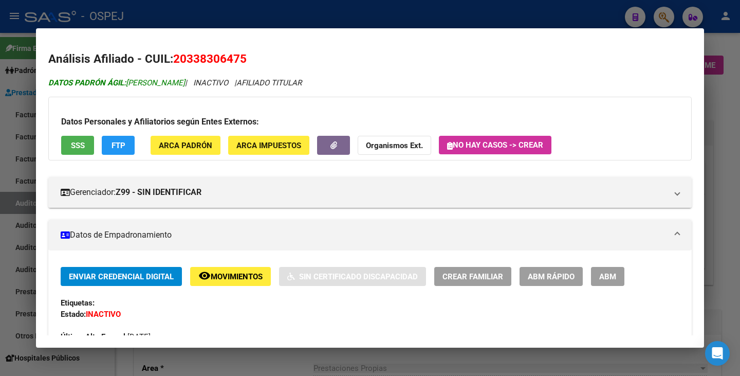
copy span "CID NICOLAS"
click at [16, 129] on div at bounding box center [370, 188] width 740 height 376
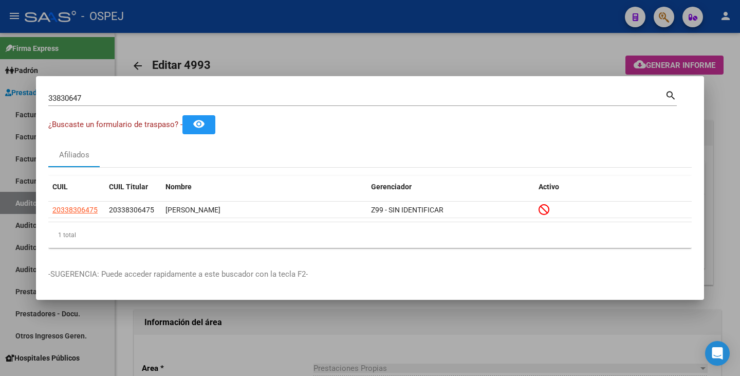
drag, startPoint x: 103, startPoint y: 104, endPoint x: 53, endPoint y: 95, distance: 51.3
click at [53, 95] on div "33830647 Buscar (apellido, dni, cuil, nro traspaso, cuit, obra social)" at bounding box center [356, 97] width 616 height 15
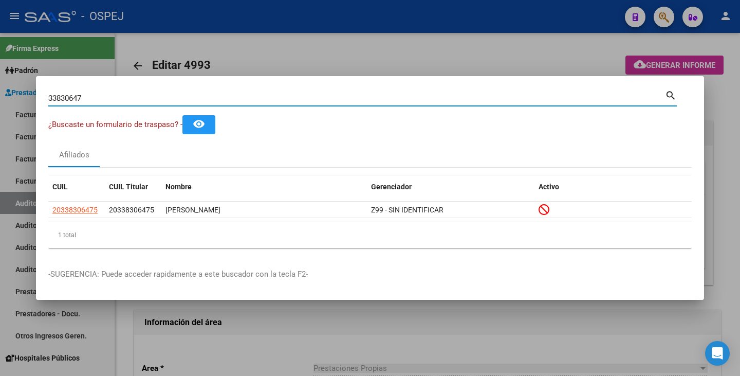
drag, startPoint x: 92, startPoint y: 96, endPoint x: 0, endPoint y: 83, distance: 92.9
click at [0, 83] on div "33830647 Buscar (apellido, dni, cuil, nro traspaso, cuit, obra social) search ¿…" at bounding box center [370, 188] width 740 height 376
paste input "22919783"
type input "22919783"
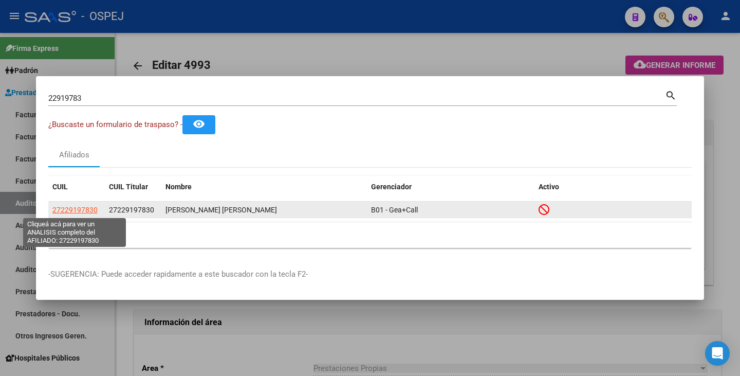
click at [79, 210] on span "27229197830" at bounding box center [74, 209] width 45 height 8
type textarea "27229197830"
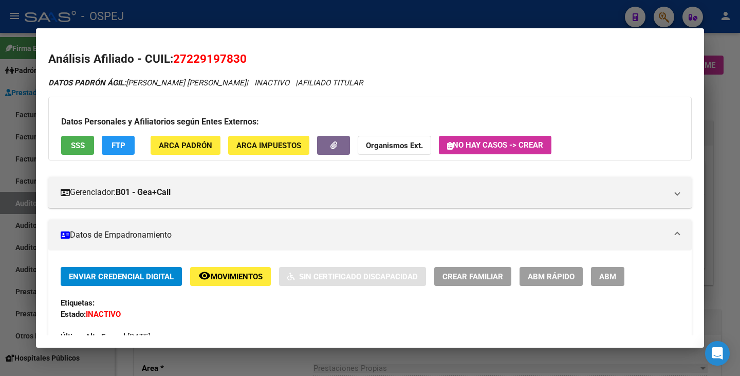
drag, startPoint x: 176, startPoint y: 59, endPoint x: 246, endPoint y: 59, distance: 69.9
click at [246, 59] on span "27229197830" at bounding box center [209, 58] width 73 height 13
copy span "27229197830"
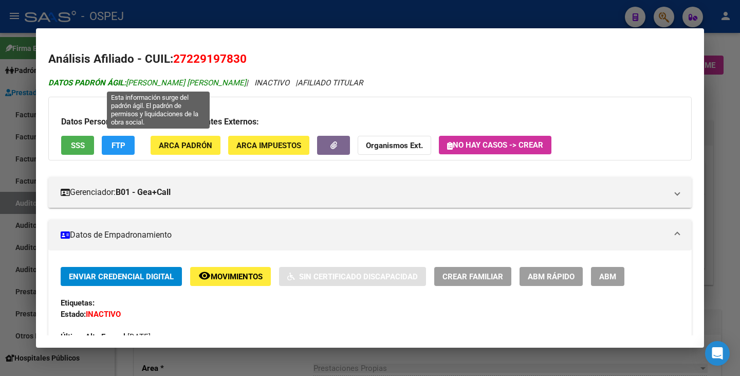
drag, startPoint x: 129, startPoint y: 81, endPoint x: 267, endPoint y: 79, distance: 137.7
click at [246, 79] on span "DATOS PADRÓN ÁGIL: DOMINGUEZ LILIANA ALICIA DEL VALLE" at bounding box center [147, 82] width 198 height 9
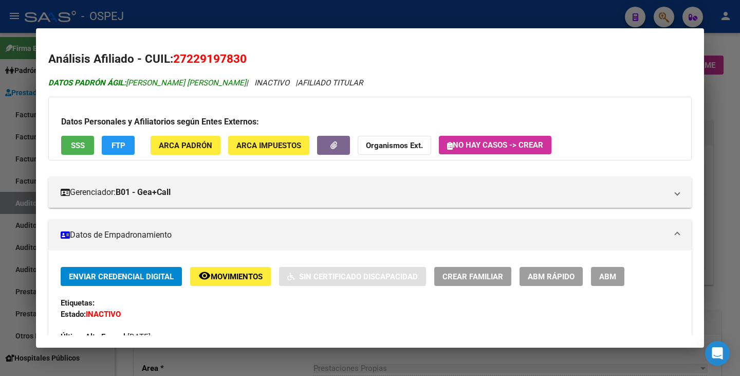
copy span "DOMINGUEZ LILIANA ALICIA DEL VALLE"
click at [0, 132] on div at bounding box center [370, 188] width 740 height 376
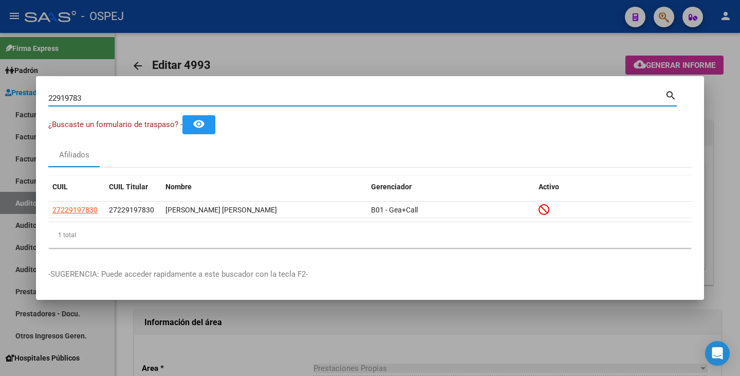
drag, startPoint x: 91, startPoint y: 98, endPoint x: 128, endPoint y: 100, distance: 37.0
click at [17, 85] on div "22919783 Buscar (apellido, dni, cuil, nro traspaso, cuit, obra social) search ¿…" at bounding box center [370, 188] width 740 height 376
paste input "34726074"
type input "34726074"
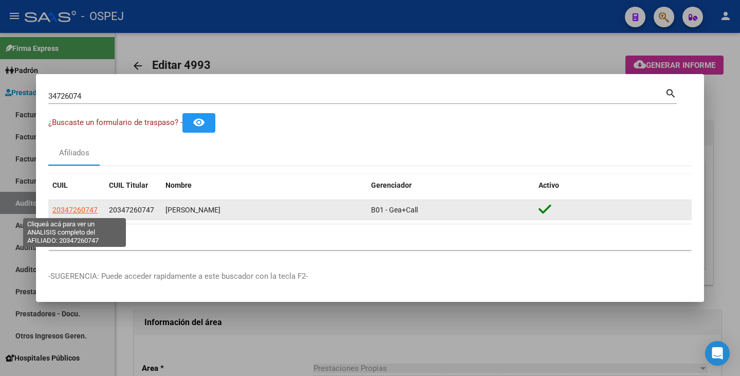
click at [81, 210] on span "20347260747" at bounding box center [74, 209] width 45 height 8
type textarea "20347260747"
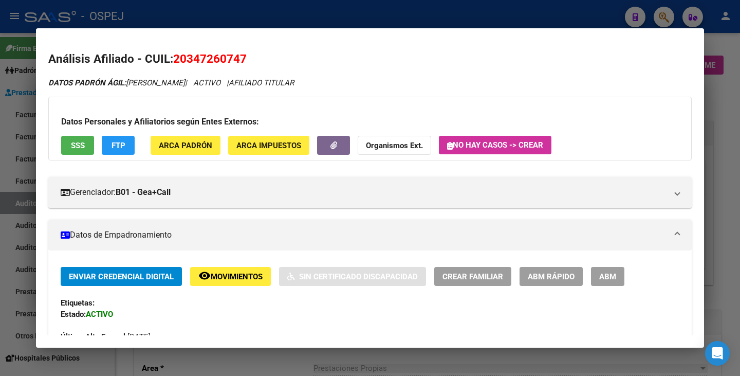
drag, startPoint x: 176, startPoint y: 58, endPoint x: 258, endPoint y: 65, distance: 83.1
click at [258, 65] on h2 "Análisis Afiliado - CUIL: 20347260747" at bounding box center [369, 58] width 643 height 17
copy span "20347260747"
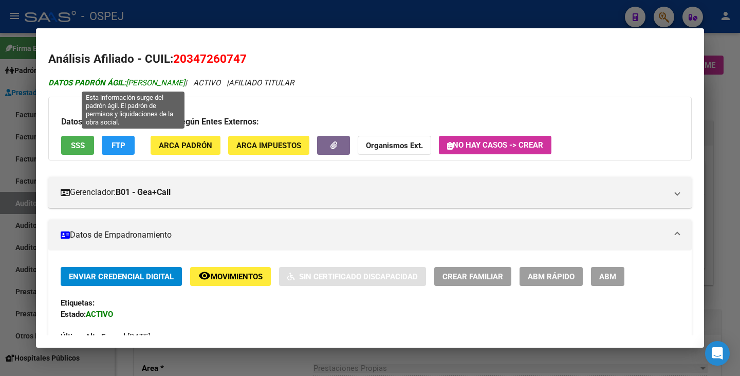
drag, startPoint x: 128, startPoint y: 84, endPoint x: 216, endPoint y: 83, distance: 88.4
click at [185, 83] on span "DATOS PADRÓN ÁGIL: RIOS MAURICIO NICOLAS" at bounding box center [116, 82] width 137 height 9
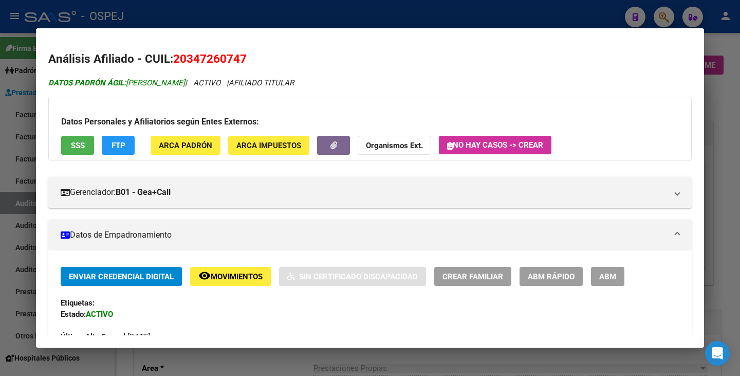
copy span "RIOS MAURICIO NICOLAS"
click at [29, 155] on div at bounding box center [370, 188] width 740 height 376
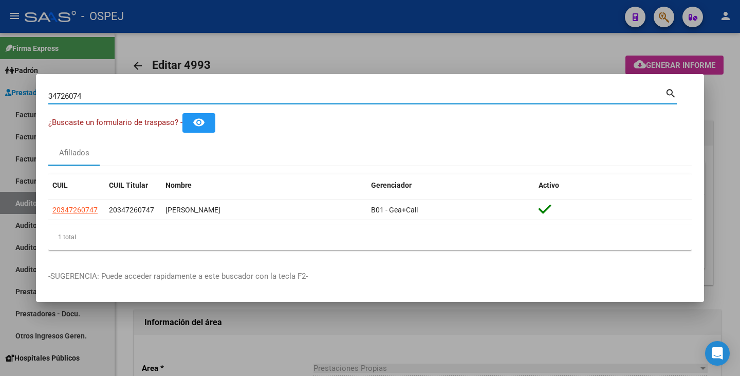
drag, startPoint x: 90, startPoint y: 98, endPoint x: 20, endPoint y: 84, distance: 71.3
click at [20, 84] on div "34726074 Buscar (apellido, dni, cuil, nro traspaso, cuit, obra social) search ¿…" at bounding box center [370, 188] width 740 height 376
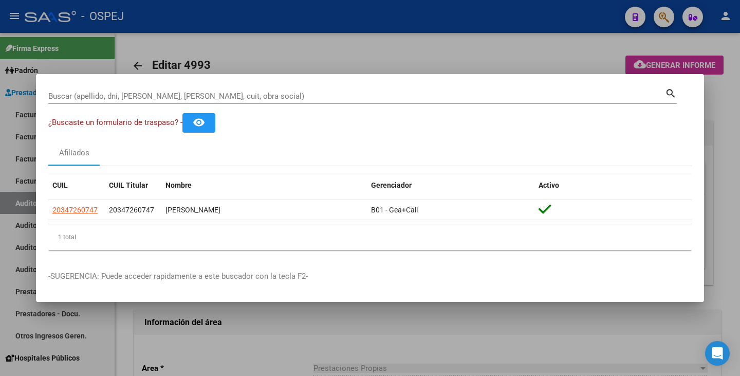
drag, startPoint x: 76, startPoint y: 102, endPoint x: 70, endPoint y: 95, distance: 8.7
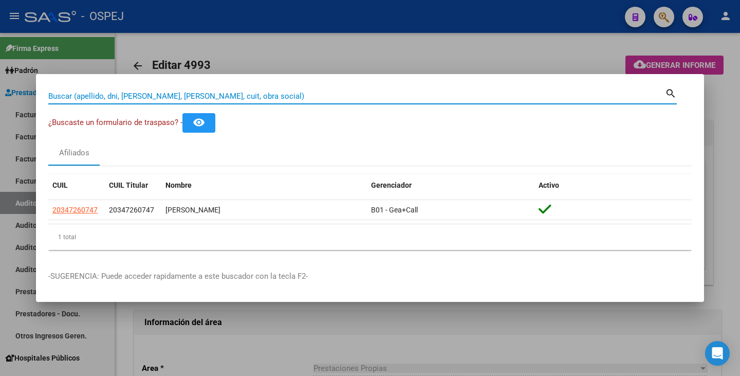
paste input "33389485"
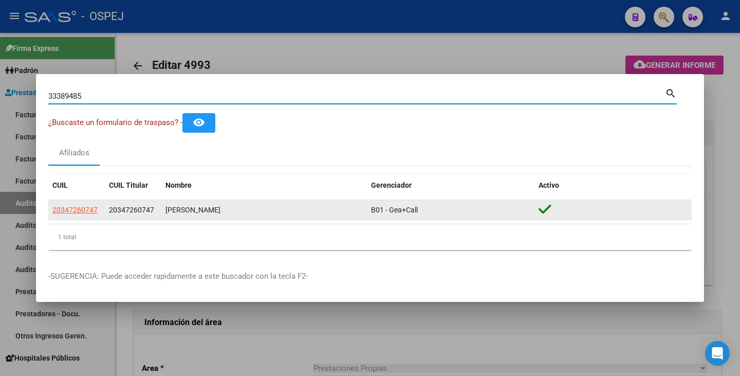
type input "33389485"
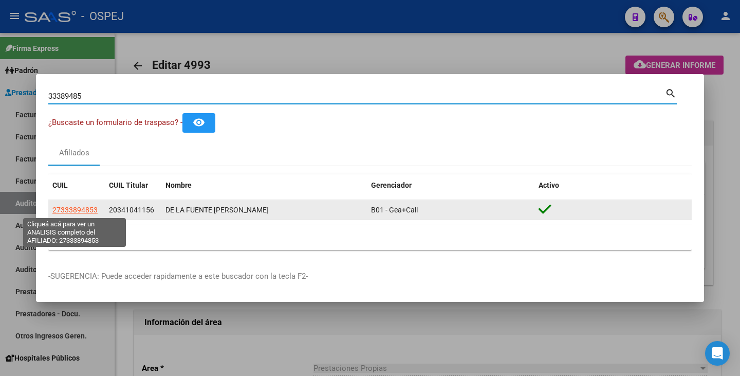
click at [69, 210] on span "27333894853" at bounding box center [74, 209] width 45 height 8
type textarea "27333894853"
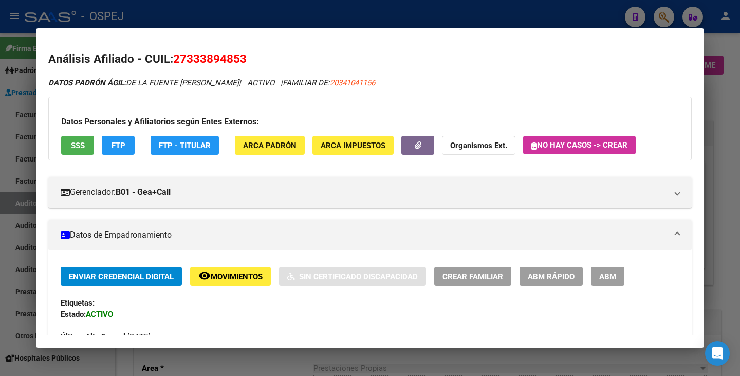
drag, startPoint x: 178, startPoint y: 58, endPoint x: 269, endPoint y: 52, distance: 91.1
click at [269, 52] on h2 "Análisis Afiliado - CUIL: 27333894853" at bounding box center [369, 58] width 643 height 17
click at [233, 59] on span "27333894853" at bounding box center [209, 58] width 73 height 13
drag, startPoint x: 176, startPoint y: 58, endPoint x: 271, endPoint y: 51, distance: 95.8
click at [271, 51] on h2 "Análisis Afiliado - CUIL: 27333894853" at bounding box center [369, 58] width 643 height 17
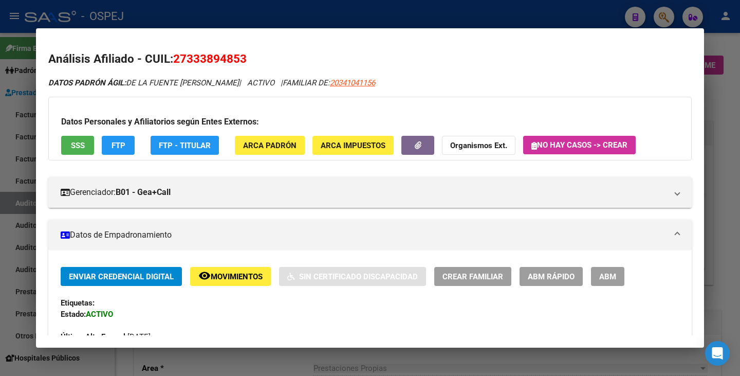
copy span "27333894853"
drag, startPoint x: 128, startPoint y: 80, endPoint x: 245, endPoint y: 88, distance: 116.9
click at [245, 88] on div "DATOS PADRÓN ÁGIL: DE LA FUENTE MARIA FLORENCIA | ACTIVO | FAMILIAR DE: 2034104…" at bounding box center [369, 83] width 643 height 12
copy span "DE LA FUENTE [PERSON_NAME]"
drag, startPoint x: 0, startPoint y: 143, endPoint x: 40, endPoint y: 97, distance: 61.2
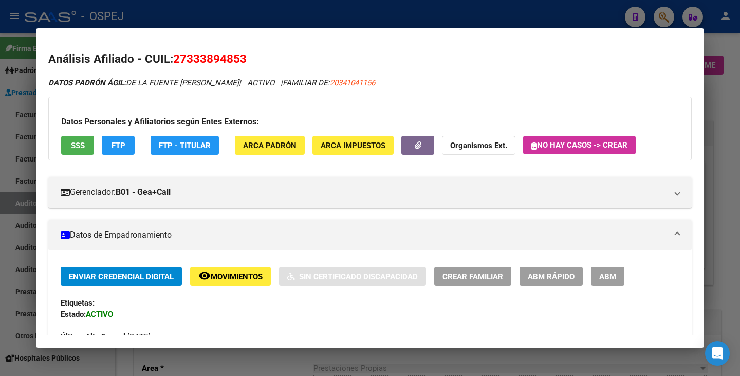
click at [0, 142] on div at bounding box center [370, 188] width 740 height 376
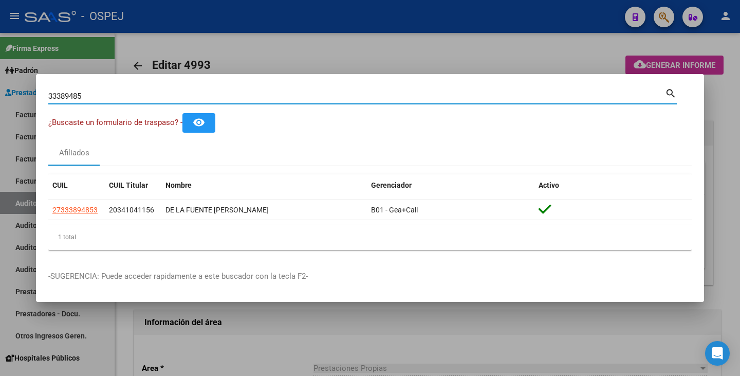
drag, startPoint x: 87, startPoint y: 93, endPoint x: 2, endPoint y: 75, distance: 87.7
click at [1, 74] on div "33389485 Buscar (apellido, dni, cuil, nro traspaso, cuit, obra social) search ¿…" at bounding box center [370, 188] width 740 height 376
paste input "31263809"
type input "31263809"
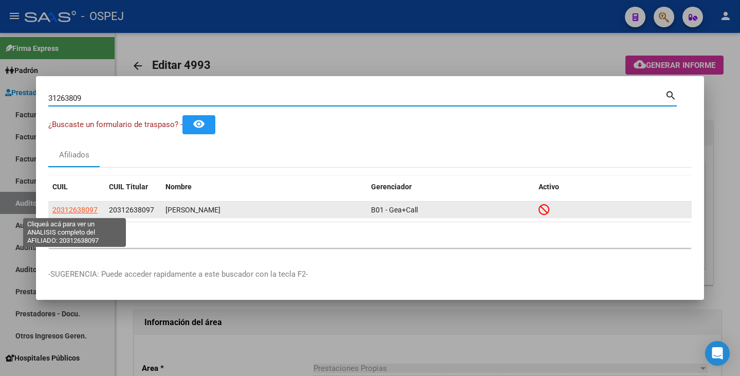
click at [87, 210] on span "20312638097" at bounding box center [74, 209] width 45 height 8
type textarea "20312638097"
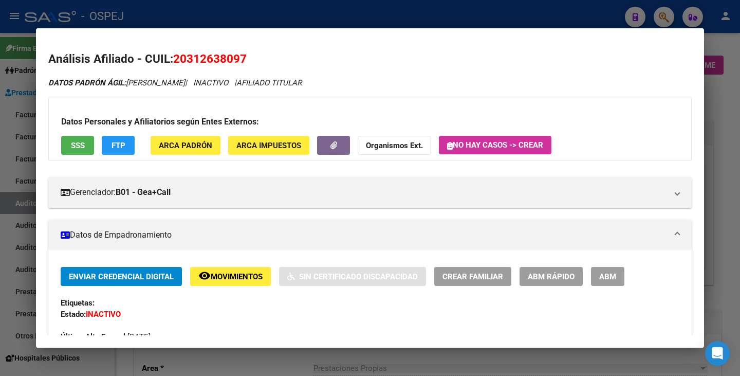
drag, startPoint x: 175, startPoint y: 58, endPoint x: 253, endPoint y: 61, distance: 77.6
click at [253, 61] on h2 "Análisis Afiliado - CUIL: 20312638097" at bounding box center [369, 58] width 643 height 17
copy span "20312638097"
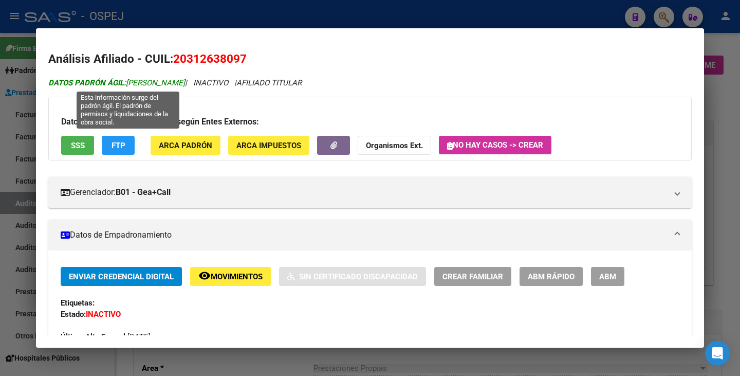
click at [129, 78] on span "DATOS PADRÓN ÁGIL: LOUREIRO SEBASTIAN" at bounding box center [116, 82] width 137 height 9
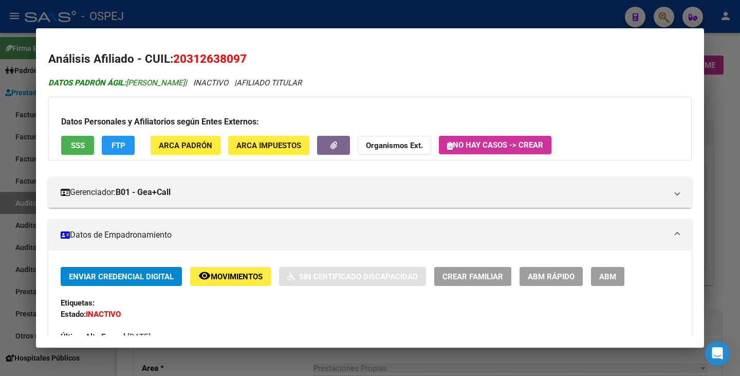
drag, startPoint x: 129, startPoint y: 79, endPoint x: 205, endPoint y: 84, distance: 75.7
click at [185, 84] on span "DATOS PADRÓN ÁGIL: LOUREIRO SEBASTIAN" at bounding box center [116, 82] width 137 height 9
copy span "[PERSON_NAME]"
click at [11, 128] on div at bounding box center [370, 188] width 740 height 376
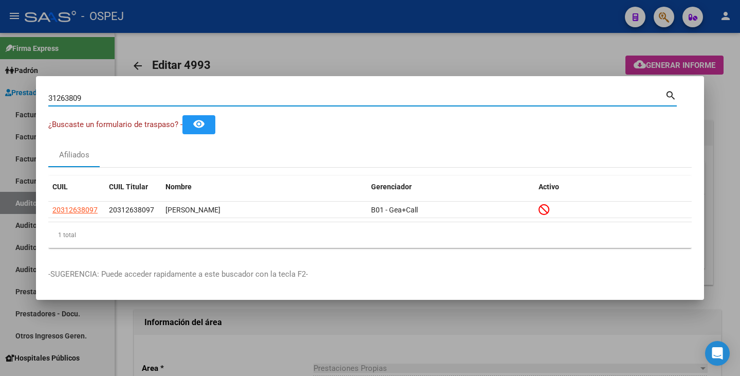
drag, startPoint x: 82, startPoint y: 100, endPoint x: 33, endPoint y: 92, distance: 49.3
click at [33, 92] on div "31263809 Buscar (apellido, dni, cuil, nro traspaso, cuit, obra social) search ¿…" at bounding box center [370, 188] width 740 height 376
paste input "37093605"
type input "37093605"
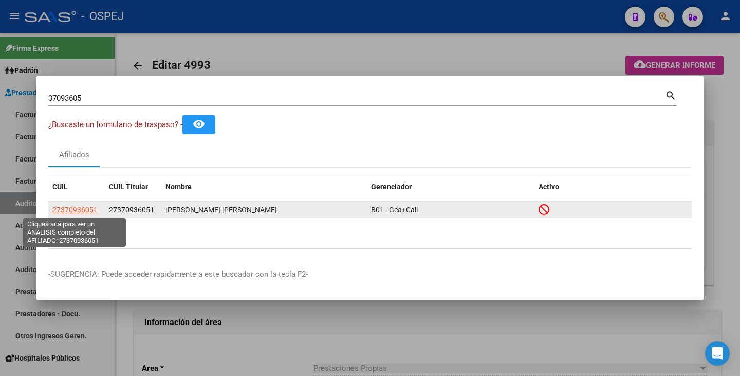
click at [77, 210] on span "27370936051" at bounding box center [74, 209] width 45 height 8
type textarea "27370936051"
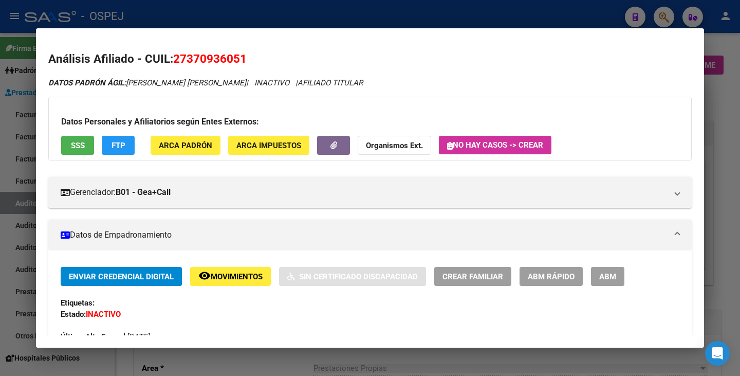
drag, startPoint x: 175, startPoint y: 55, endPoint x: 237, endPoint y: 60, distance: 62.3
click at [253, 58] on h2 "Análisis Afiliado - CUIL: 27370936051" at bounding box center [369, 58] width 643 height 17
drag, startPoint x: 130, startPoint y: 83, endPoint x: 216, endPoint y: 88, distance: 85.9
click at [10, 99] on div at bounding box center [370, 188] width 740 height 376
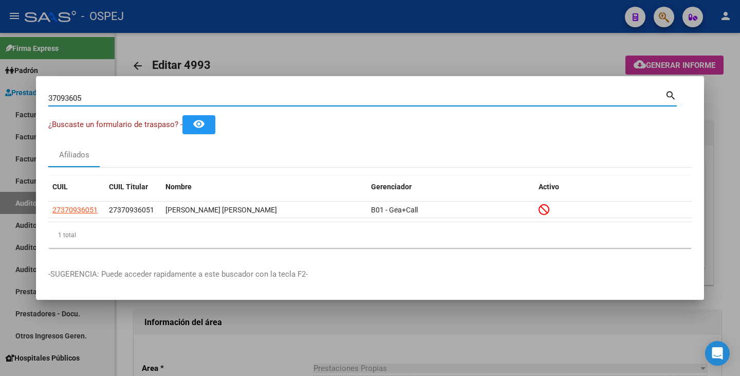
drag, startPoint x: 95, startPoint y: 100, endPoint x: 1, endPoint y: 89, distance: 95.2
click at [0, 89] on div "37093605 Buscar (apellido, dni, cuil, nro traspaso, cuit, obra social) search ¿…" at bounding box center [370, 188] width 740 height 376
paste input "23753879"
type input "23753879"
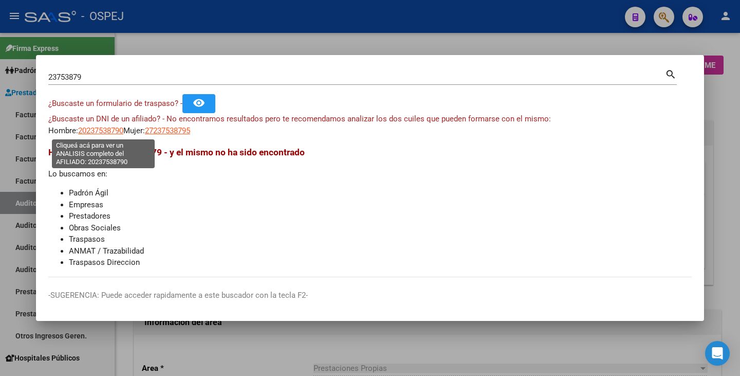
click at [88, 133] on span "20237538790" at bounding box center [100, 130] width 45 height 9
type textarea "20237538790"
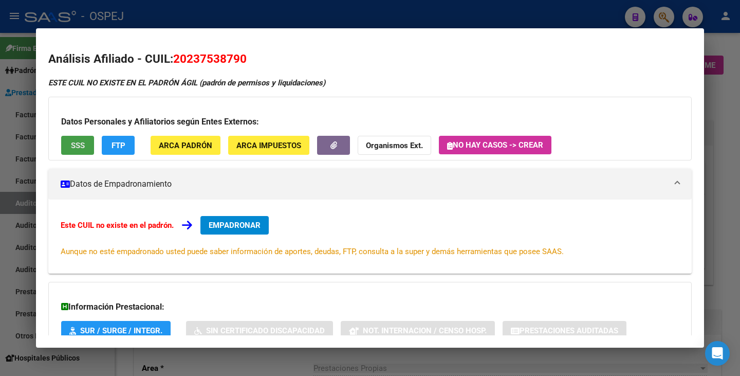
click at [89, 141] on button "SSS" at bounding box center [77, 145] width 33 height 19
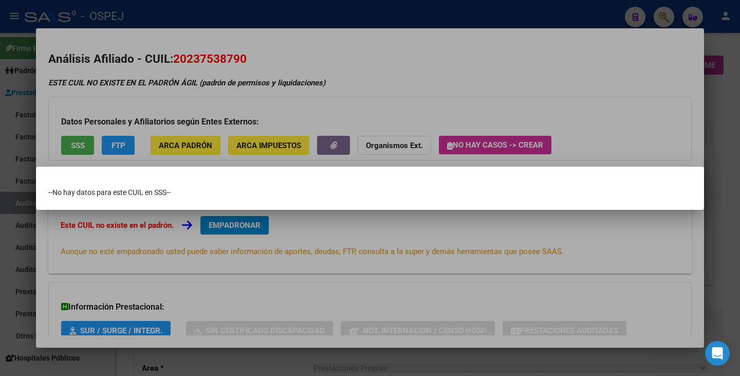
click at [218, 75] on div at bounding box center [370, 188] width 740 height 376
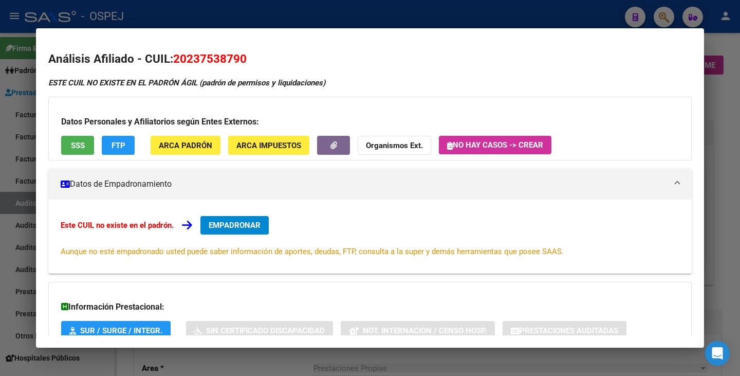
click at [12, 158] on div at bounding box center [370, 188] width 740 height 376
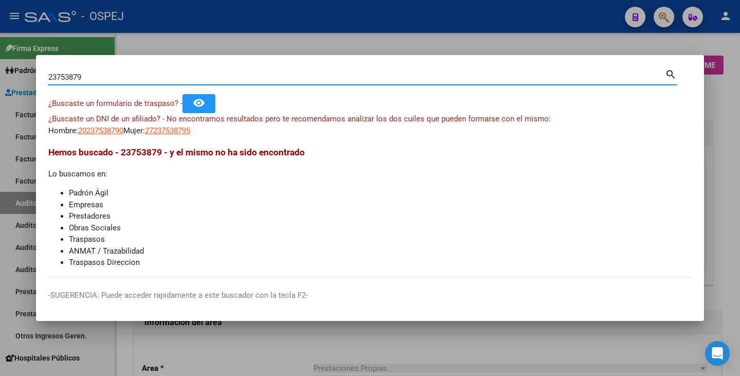
click at [67, 74] on input "23753879" at bounding box center [356, 76] width 616 height 9
type input "23763879"
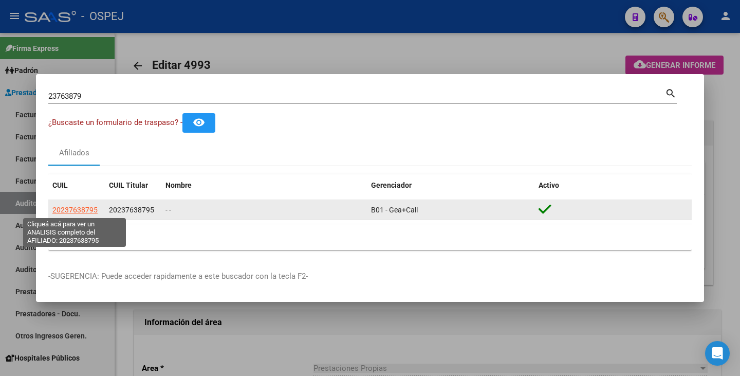
click at [69, 207] on span "20237638795" at bounding box center [74, 209] width 45 height 8
type textarea "20237638795"
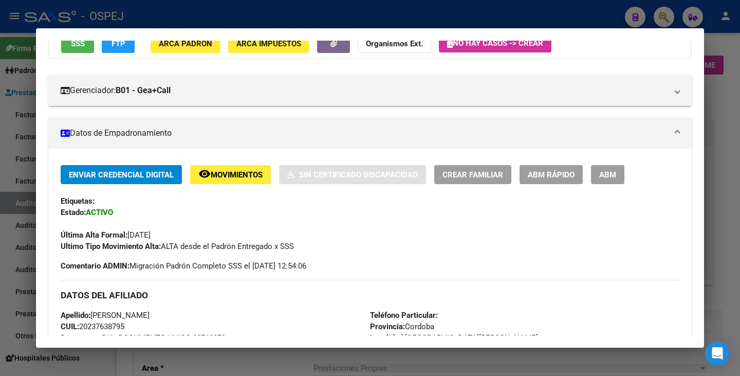
scroll to position [103, 0]
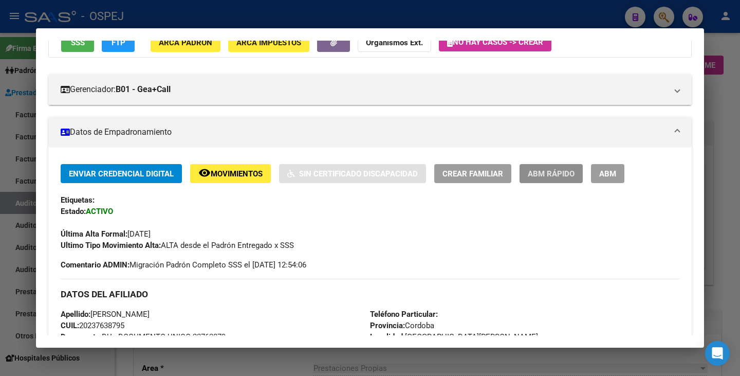
click at [537, 174] on span "ABM Rápido" at bounding box center [551, 173] width 47 height 9
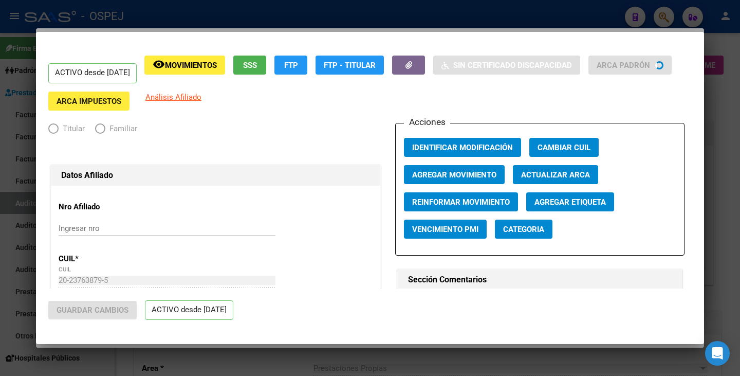
radio input "true"
type input "30-70874310-7"
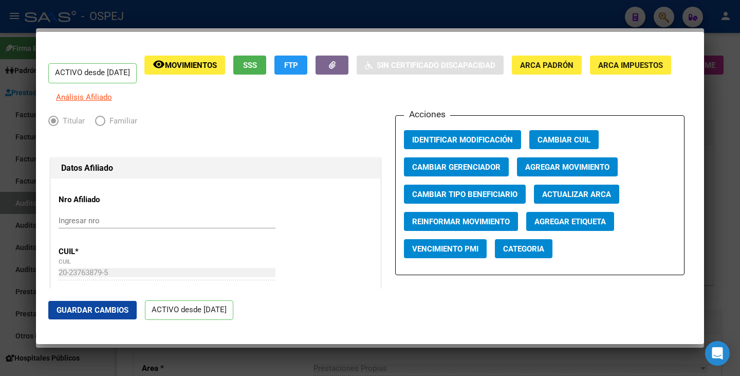
click at [568, 199] on span "Actualizar ARCA" at bounding box center [576, 194] width 69 height 9
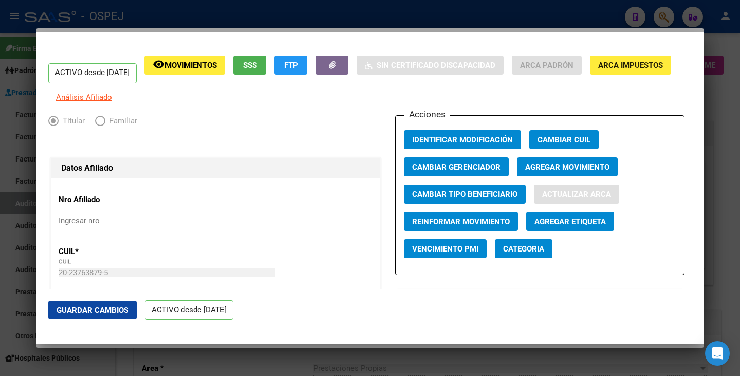
type input "BUSTAMANTE"
type input "GUSTAVO LUIS"
type input "VILLA CARLOS PAZ"
type input "RESISTENCIA"
type input "55"
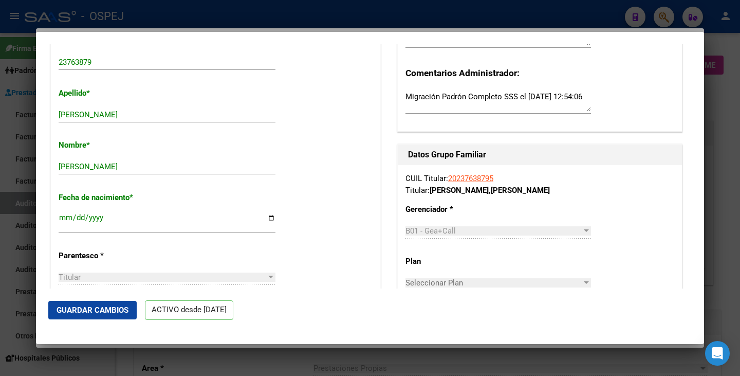
scroll to position [360, 0]
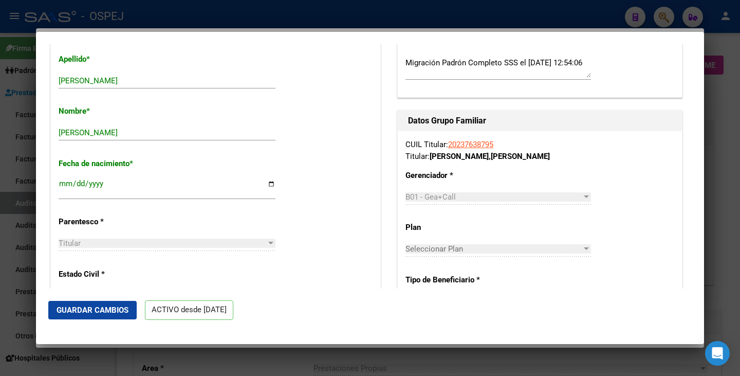
click at [94, 307] on span "Guardar Cambios" at bounding box center [93, 309] width 72 height 9
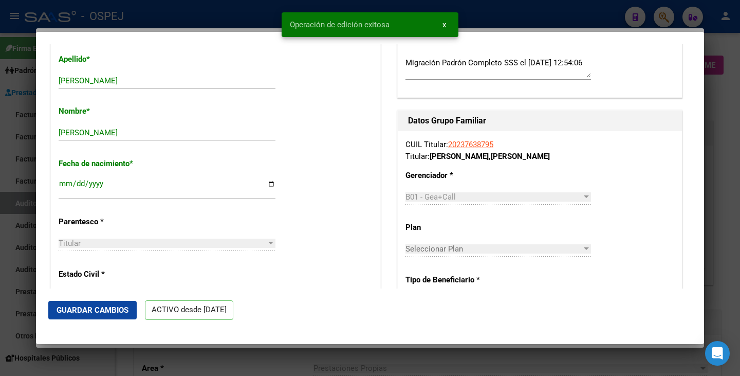
click at [9, 286] on div at bounding box center [370, 188] width 740 height 376
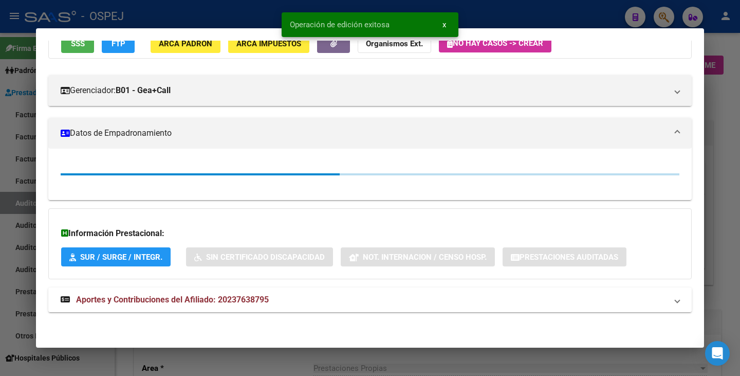
scroll to position [103, 0]
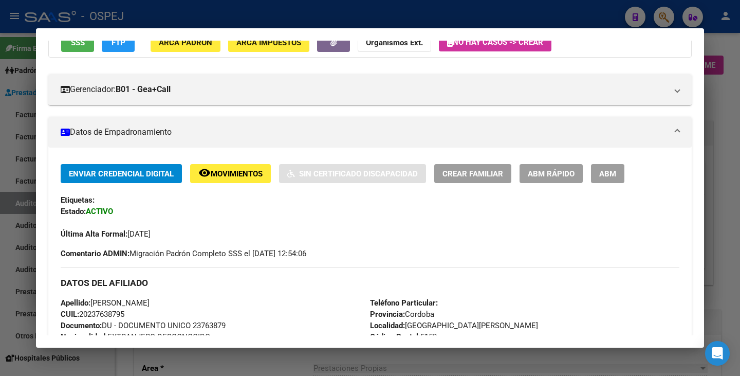
click at [0, 257] on div at bounding box center [370, 188] width 740 height 376
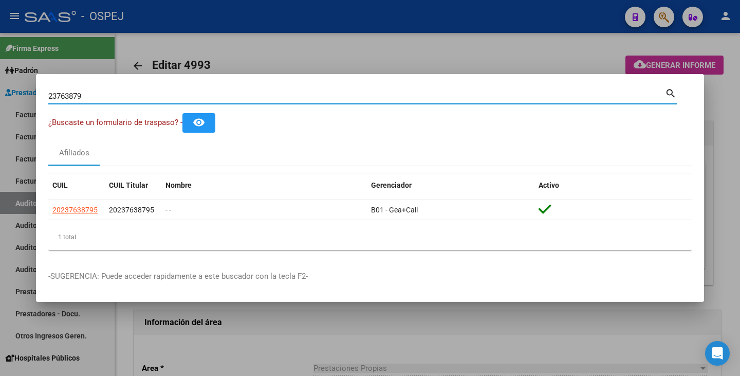
click at [89, 94] on input "23763879" at bounding box center [356, 95] width 616 height 9
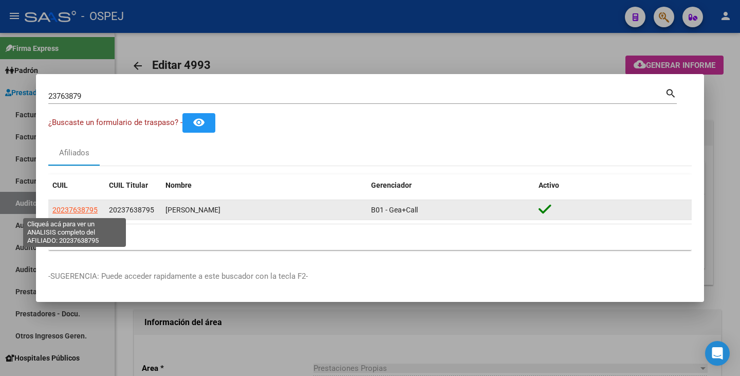
click at [83, 207] on span "20237638795" at bounding box center [74, 209] width 45 height 8
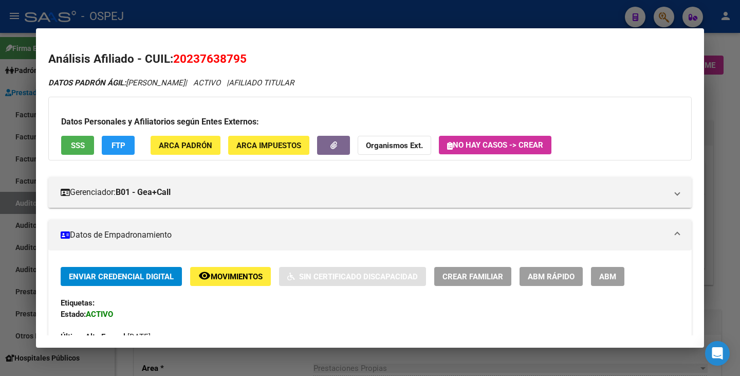
drag, startPoint x: 176, startPoint y: 58, endPoint x: 244, endPoint y: 60, distance: 67.8
click at [244, 60] on span "20237638795" at bounding box center [209, 58] width 73 height 13
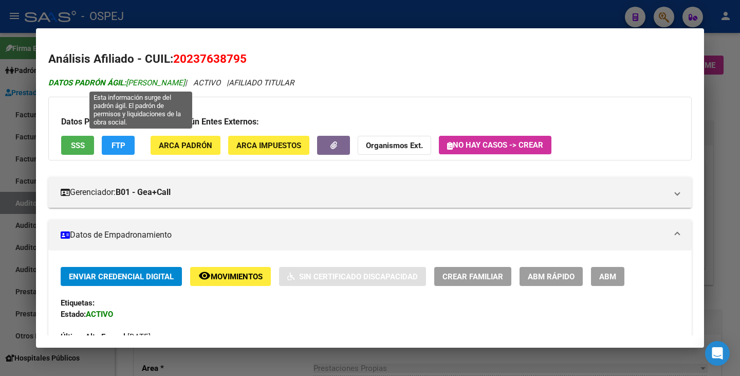
drag, startPoint x: 130, startPoint y: 80, endPoint x: 231, endPoint y: 86, distance: 101.4
click at [185, 86] on span "DATOS PADRÓN ÁGIL: BUSTAMANTE GUSTAVO LUIS" at bounding box center [116, 82] width 137 height 9
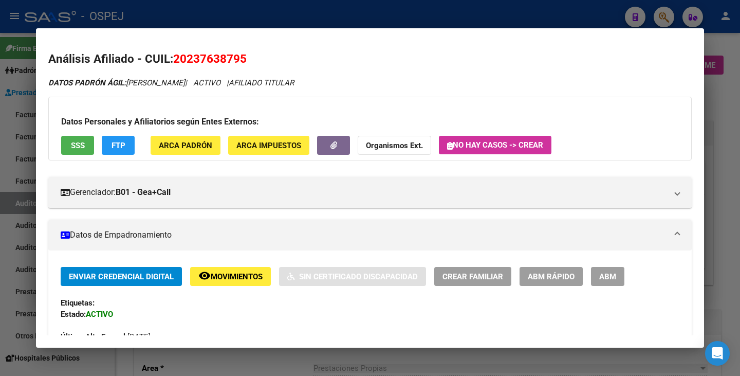
drag, startPoint x: 3, startPoint y: 136, endPoint x: 88, endPoint y: 120, distance: 86.8
click at [5, 134] on div at bounding box center [370, 188] width 740 height 376
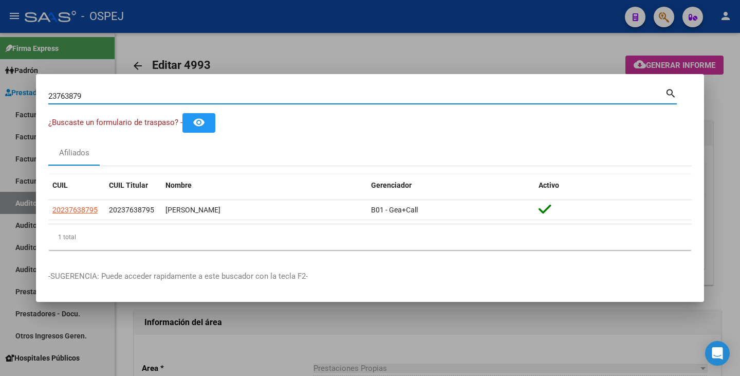
drag, startPoint x: 98, startPoint y: 96, endPoint x: 0, endPoint y: 64, distance: 103.2
click at [0, 64] on div "23763879 Buscar (apellido, dni, cuil, nro traspaso, cuit, obra social) search ¿…" at bounding box center [370, 188] width 740 height 376
paste input "49220523"
type input "49220523"
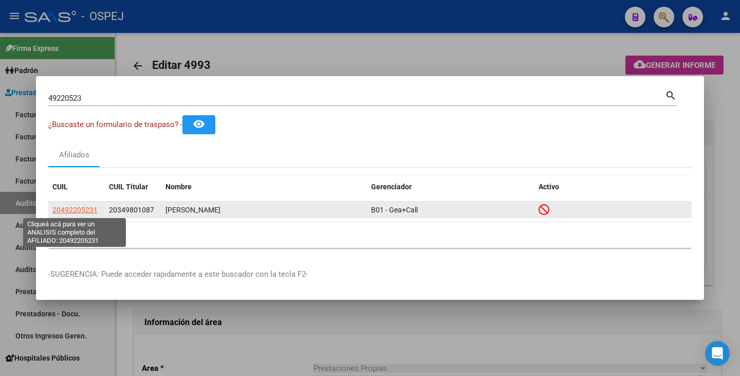
click at [86, 209] on span "20492205231" at bounding box center [74, 209] width 45 height 8
type textarea "20492205231"
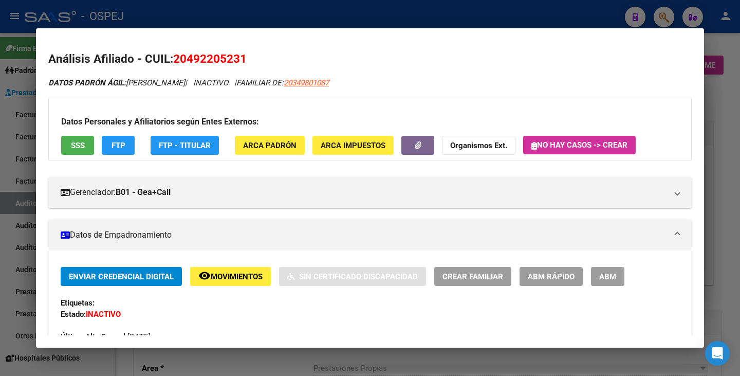
drag, startPoint x: 175, startPoint y: 58, endPoint x: 246, endPoint y: 57, distance: 70.9
click at [246, 57] on span "20492205231" at bounding box center [209, 58] width 73 height 13
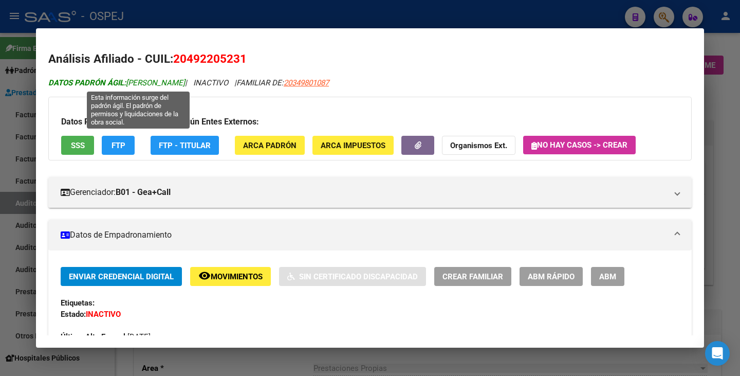
drag, startPoint x: 129, startPoint y: 84, endPoint x: 226, endPoint y: 79, distance: 96.7
click at [185, 79] on span "DATOS PADRÓN ÁGIL: PALACIOS FABRICIO JULIAN" at bounding box center [116, 82] width 137 height 9
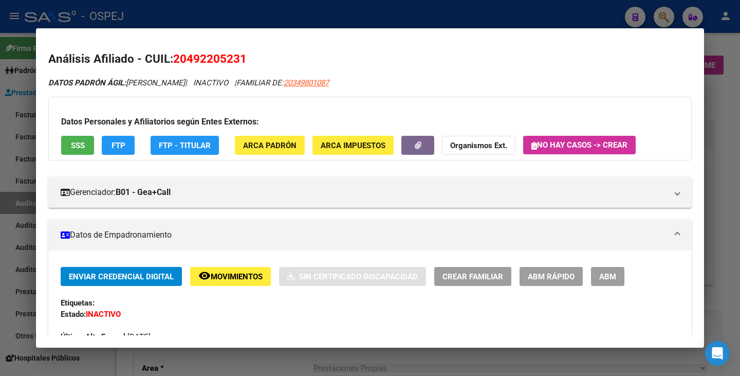
drag, startPoint x: 0, startPoint y: 194, endPoint x: 51, endPoint y: 154, distance: 65.5
click at [0, 192] on div at bounding box center [370, 188] width 740 height 376
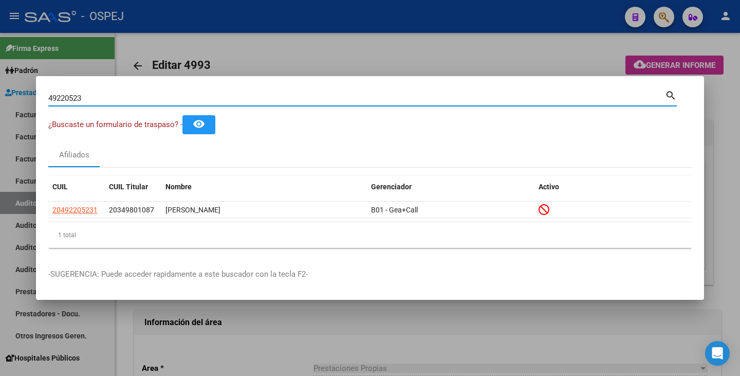
drag, startPoint x: 93, startPoint y: 100, endPoint x: 0, endPoint y: 86, distance: 94.0
click at [0, 86] on div "49220523 Buscar (apellido, dni, cuil, nro traspaso, cuit, obra social) search ¿…" at bounding box center [370, 188] width 740 height 376
paste input "22919783"
type input "22919783"
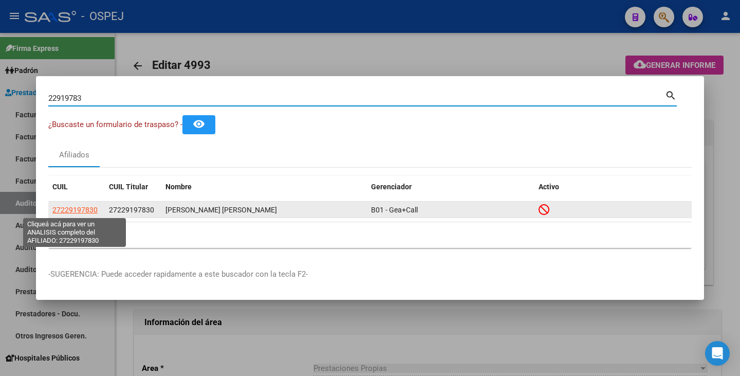
click at [78, 206] on span "27229197830" at bounding box center [74, 209] width 45 height 8
type textarea "27229197830"
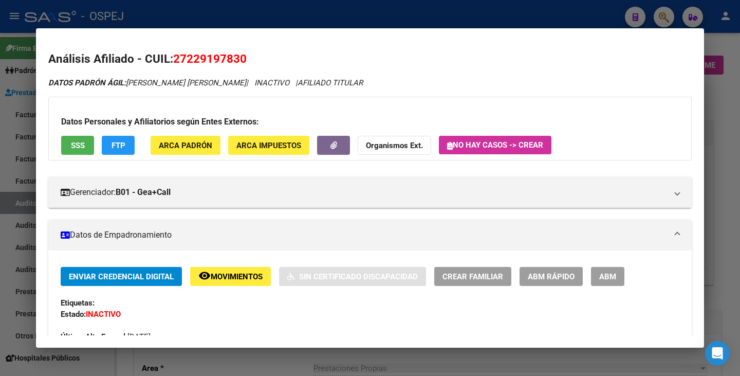
drag, startPoint x: 175, startPoint y: 58, endPoint x: 248, endPoint y: 58, distance: 73.0
click at [248, 58] on h2 "Análisis Afiliado - CUIL: 27229197830" at bounding box center [369, 58] width 643 height 17
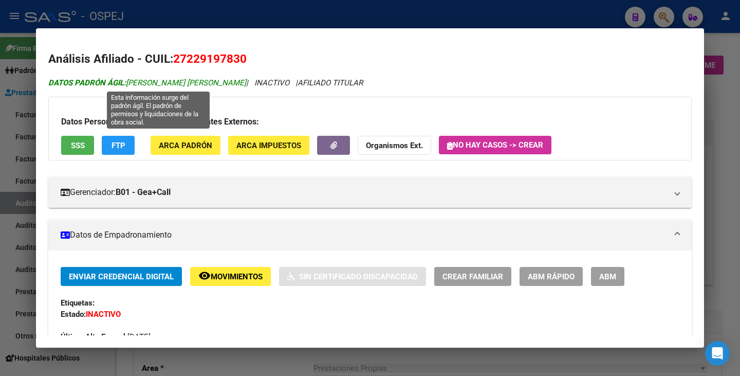
drag, startPoint x: 130, startPoint y: 80, endPoint x: 266, endPoint y: 78, distance: 136.2
click at [246, 78] on span "DATOS PADRÓN ÁGIL: DOMINGUEZ LILIANA ALICIA DEL VALLE" at bounding box center [147, 82] width 198 height 9
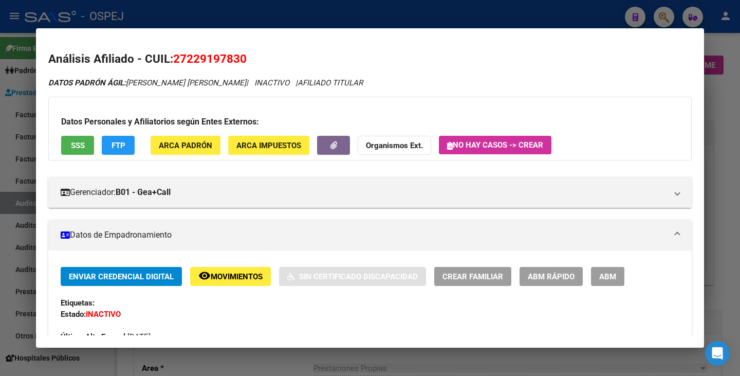
click at [7, 151] on div at bounding box center [370, 188] width 740 height 376
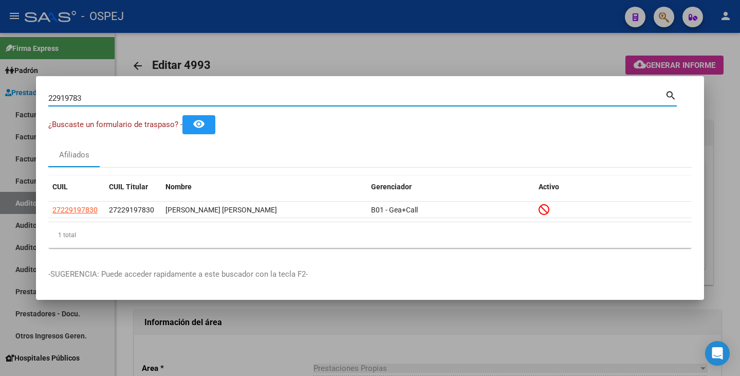
drag, startPoint x: 95, startPoint y: 99, endPoint x: 11, endPoint y: 92, distance: 84.0
click at [11, 92] on div "22919783 Buscar (apellido, dni, cuil, nro traspaso, cuit, obra social) search ¿…" at bounding box center [370, 188] width 740 height 376
paste input "35672942"
type input "35672942"
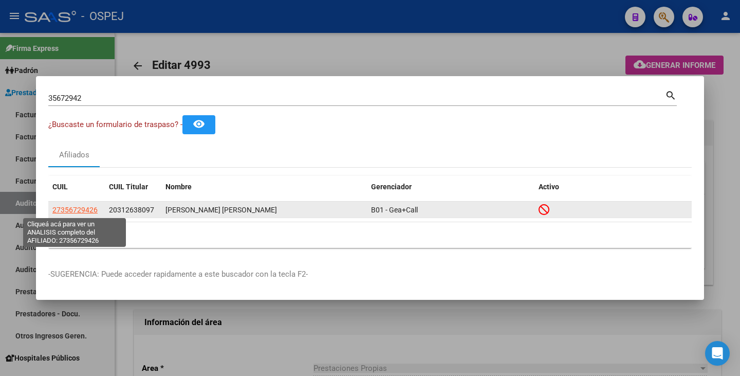
click at [74, 208] on span "27356729426" at bounding box center [74, 209] width 45 height 8
type textarea "27356729426"
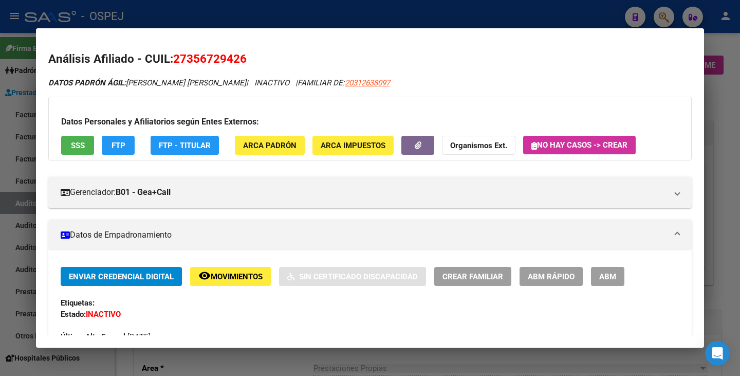
drag, startPoint x: 176, startPoint y: 59, endPoint x: 254, endPoint y: 54, distance: 77.7
click at [254, 54] on h2 "Análisis Afiliado - CUIL: 27356729426" at bounding box center [369, 58] width 643 height 17
drag, startPoint x: 128, startPoint y: 79, endPoint x: 217, endPoint y: 74, distance: 89.0
click at [19, 163] on div at bounding box center [370, 188] width 740 height 376
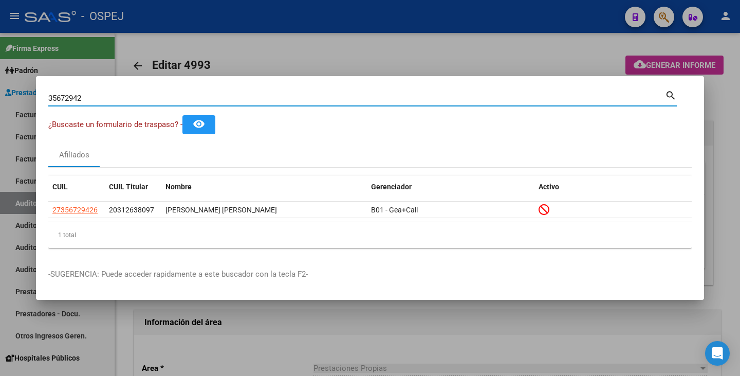
drag, startPoint x: 81, startPoint y: 97, endPoint x: 0, endPoint y: 80, distance: 82.4
click at [0, 80] on div "35672942 Buscar (apellido, dni, cuil, nro traspaso, cuit, obra social) search ¿…" at bounding box center [370, 188] width 740 height 376
type input "2"
paste input "52210280"
type input "52210280"
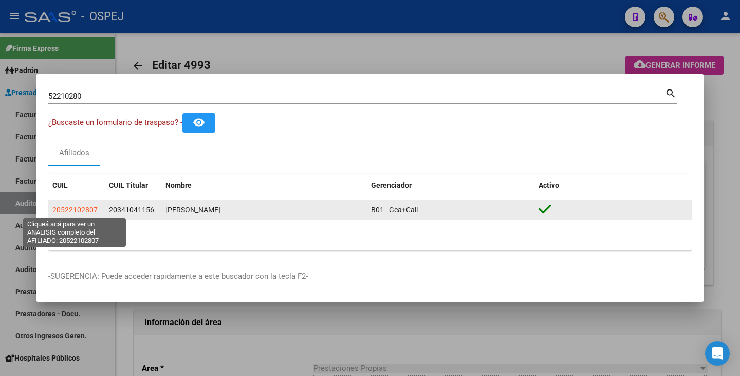
click at [84, 210] on span "20522102807" at bounding box center [74, 209] width 45 height 8
type textarea "20522102807"
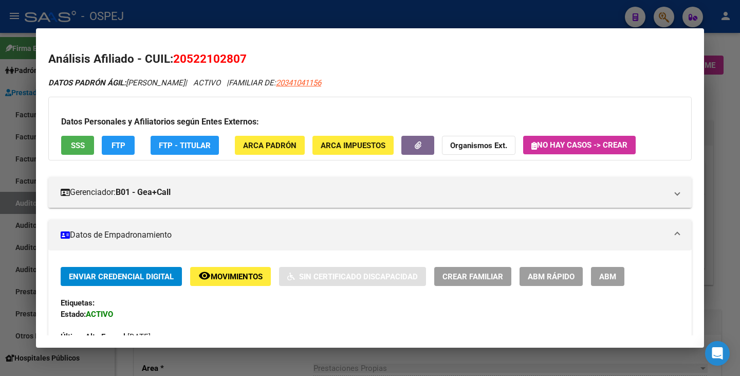
drag, startPoint x: 175, startPoint y: 57, endPoint x: 251, endPoint y: 59, distance: 76.1
click at [251, 59] on h2 "Análisis Afiliado - CUIL: 20522102807" at bounding box center [369, 58] width 643 height 17
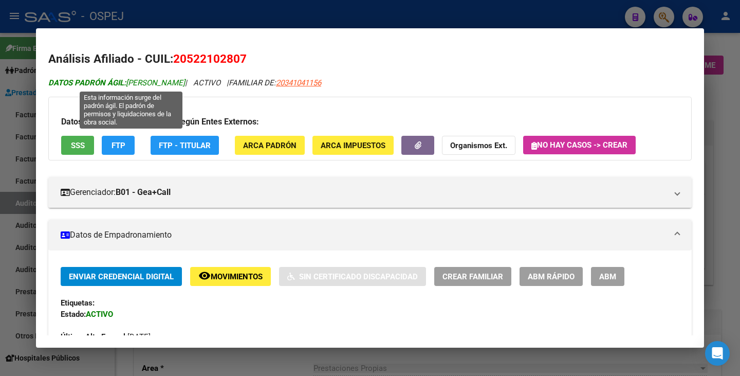
drag, startPoint x: 129, startPoint y: 83, endPoint x: 211, endPoint y: 84, distance: 81.7
click at [185, 84] on span "DATOS PADRÓN ÁGIL: ROLDAN TIZIANO DAVID" at bounding box center [116, 82] width 137 height 9
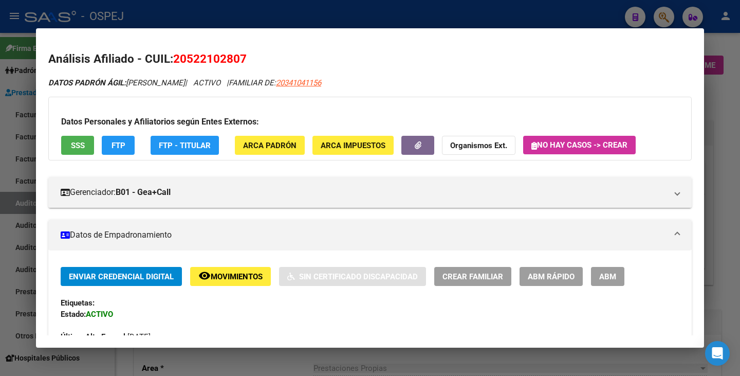
click at [13, 129] on div at bounding box center [370, 188] width 740 height 376
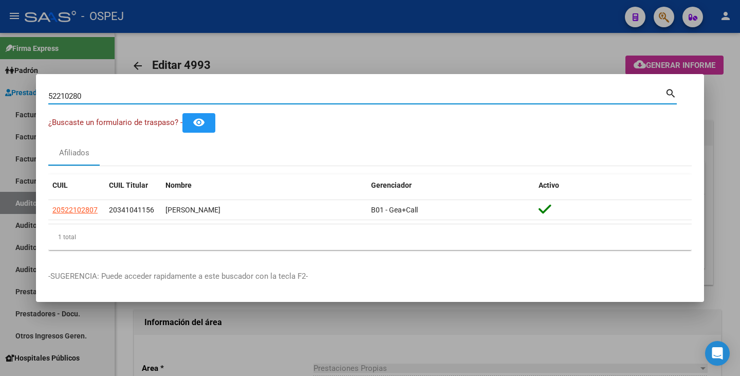
drag, startPoint x: 90, startPoint y: 94, endPoint x: 0, endPoint y: 82, distance: 90.7
click at [0, 82] on div "52210280 Buscar (apellido, dni, cuil, nro traspaso, cuit, obra social) search ¿…" at bounding box center [370, 188] width 740 height 376
paste input "52473637"
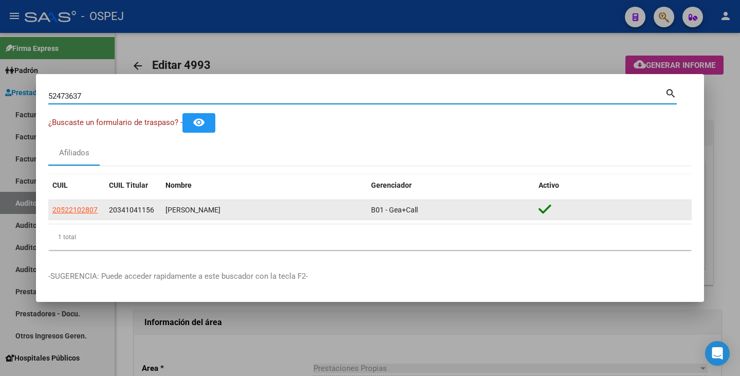
type input "52473637"
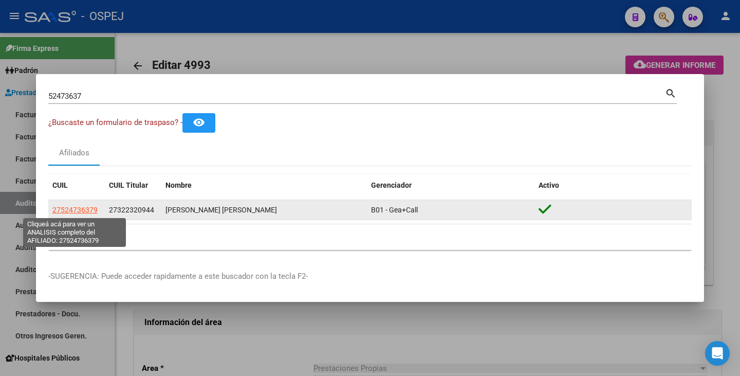
click at [76, 208] on span "27524736379" at bounding box center [74, 209] width 45 height 8
type textarea "27524736379"
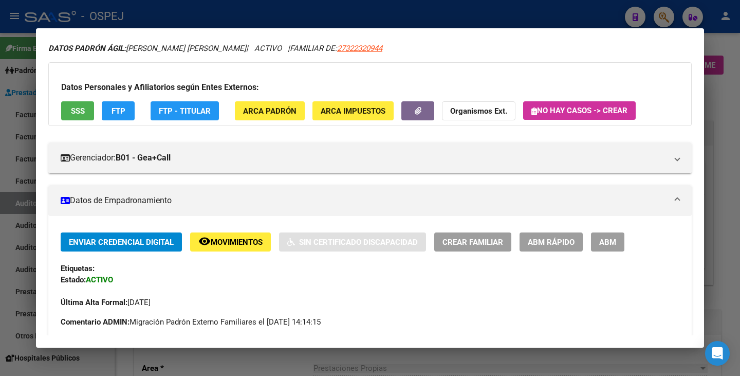
scroll to position [51, 0]
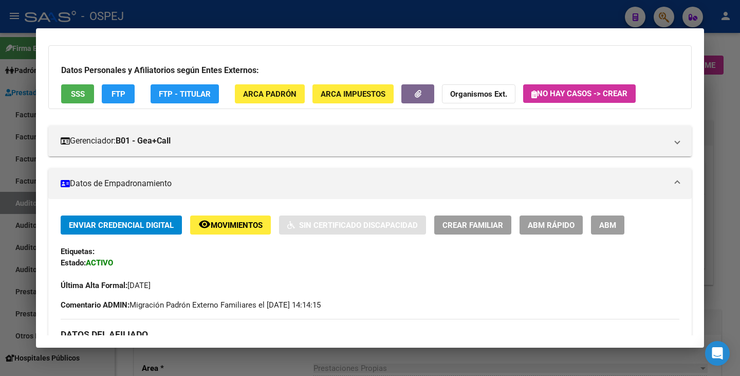
click at [534, 228] on span "ABM Rápido" at bounding box center [551, 224] width 47 height 9
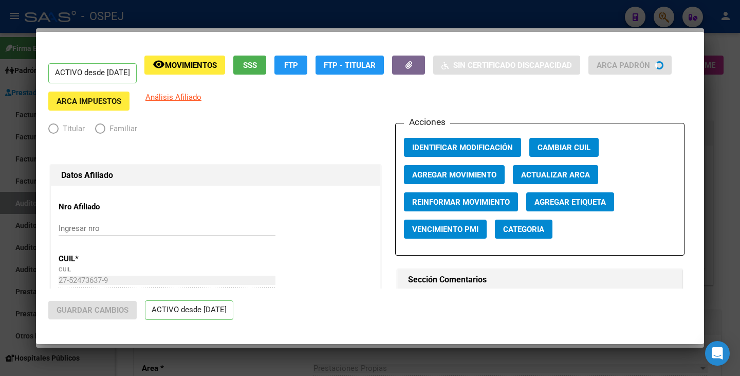
radio input "true"
type input "33-68915085-9"
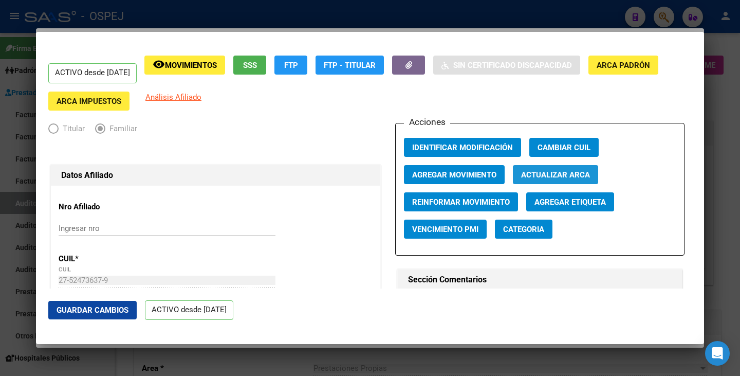
click at [536, 175] on span "Actualizar ARCA" at bounding box center [555, 174] width 69 height 9
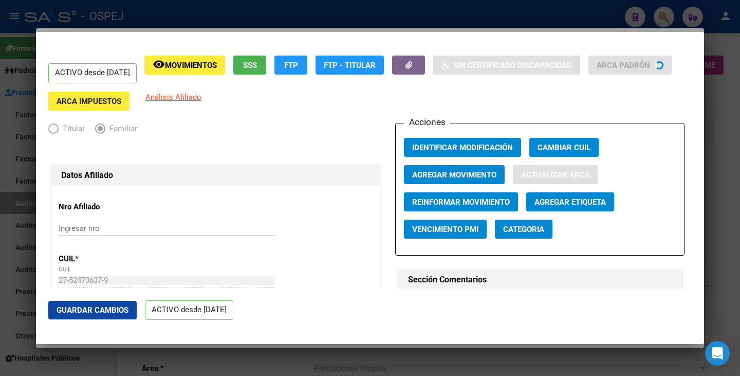
type input "VILLA CARLOS PA"
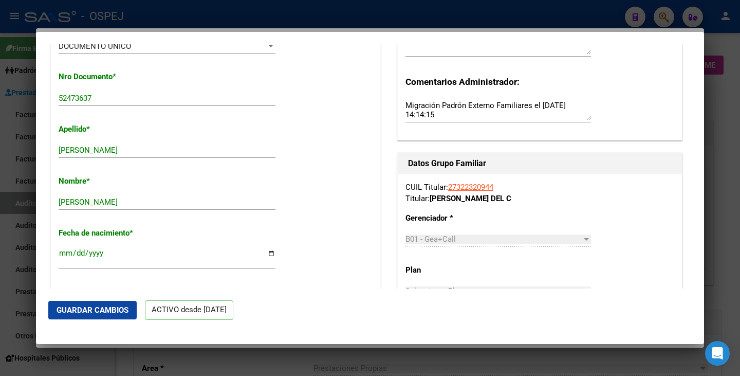
scroll to position [308, 0]
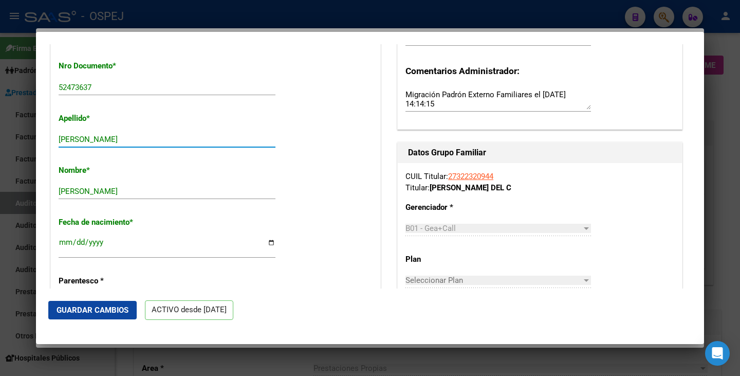
drag, startPoint x: 126, startPoint y: 137, endPoint x: 278, endPoint y: 137, distance: 152.1
click at [278, 137] on app-form-text-field "Apellido * GONZALEZ FARIAS CANDELARIA Ingresar apellido" at bounding box center [171, 129] width 225 height 31
type input "GONZALEZ FARIAS"
click at [71, 307] on span "Guardar Cambios" at bounding box center [93, 309] width 72 height 9
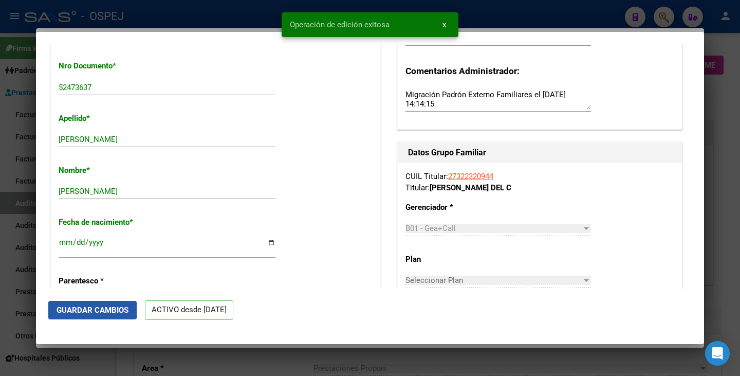
click at [71, 307] on span "Guardar Cambios" at bounding box center [93, 309] width 72 height 9
click at [0, 279] on div at bounding box center [370, 188] width 740 height 376
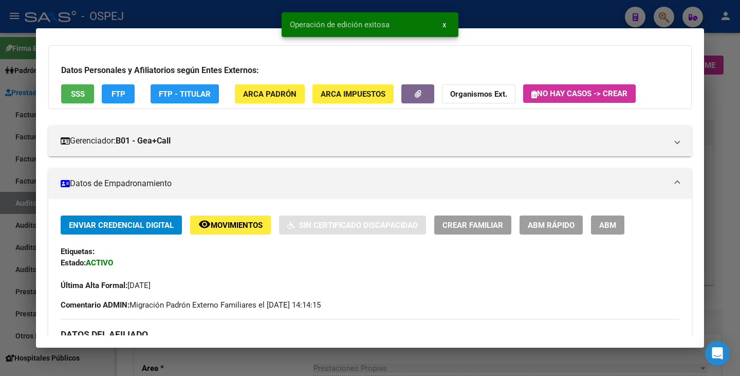
click at [0, 279] on div at bounding box center [370, 188] width 740 height 376
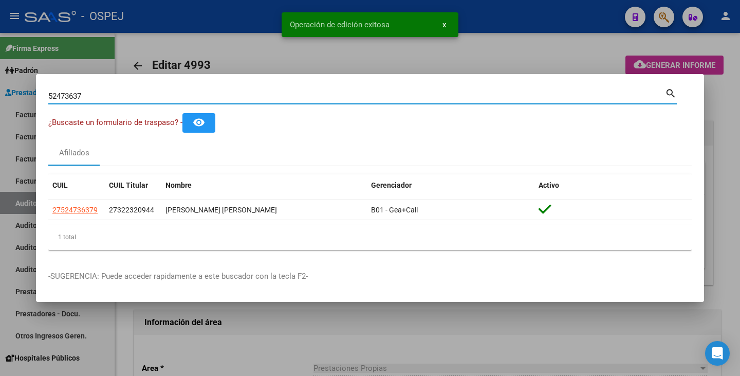
click at [105, 95] on input "52473637" at bounding box center [356, 95] width 616 height 9
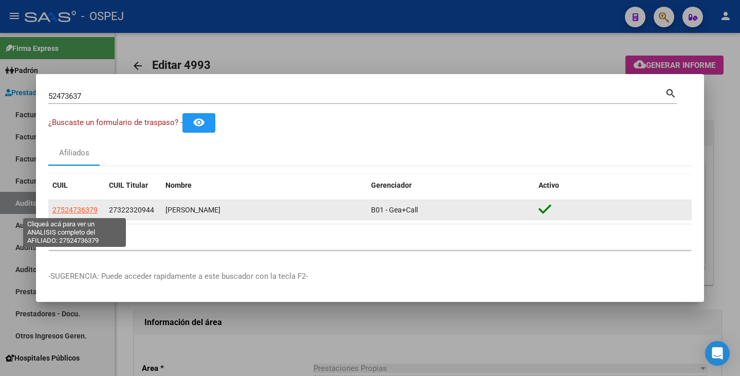
click at [74, 207] on span "27524736379" at bounding box center [74, 209] width 45 height 8
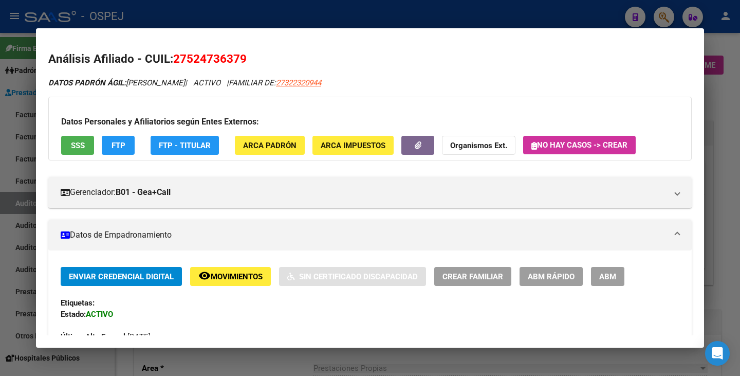
drag, startPoint x: 175, startPoint y: 59, endPoint x: 255, endPoint y: 57, distance: 80.2
click at [255, 57] on h2 "Análisis Afiliado - CUIL: 27524736379" at bounding box center [369, 58] width 643 height 17
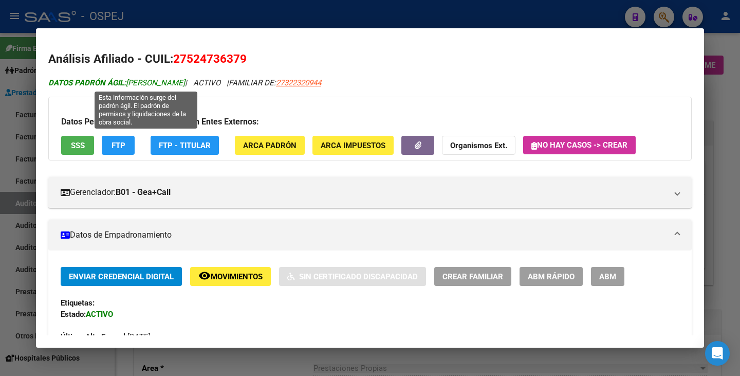
drag, startPoint x: 130, startPoint y: 85, endPoint x: 239, endPoint y: 81, distance: 109.0
click at [185, 84] on span "DATOS PADRÓN ÁGIL: GONZALEZ FARIAS CANDELARIA" at bounding box center [116, 82] width 137 height 9
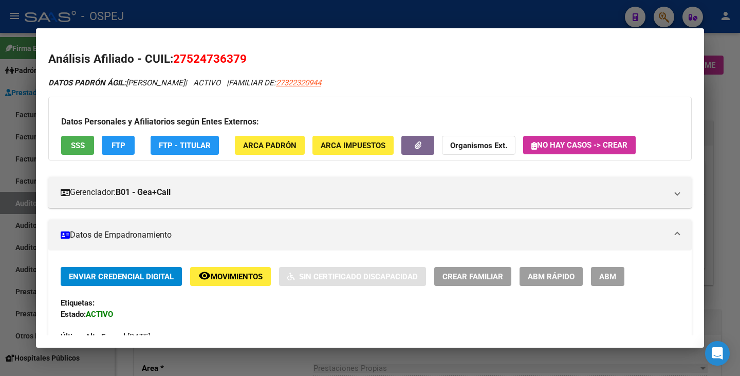
click at [0, 131] on div at bounding box center [370, 188] width 740 height 376
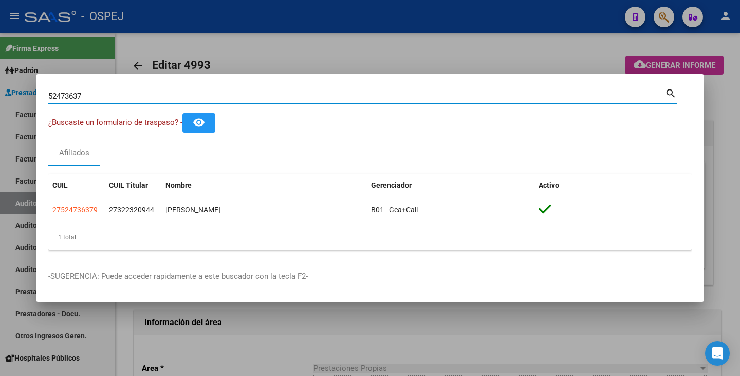
drag, startPoint x: 88, startPoint y: 95, endPoint x: 7, endPoint y: 86, distance: 81.6
click at [7, 86] on div "52473637 Buscar (apellido, dni, cuil, nro traspaso, cuit, obra social) search ¿…" at bounding box center [370, 188] width 740 height 376
paste input "56453860"
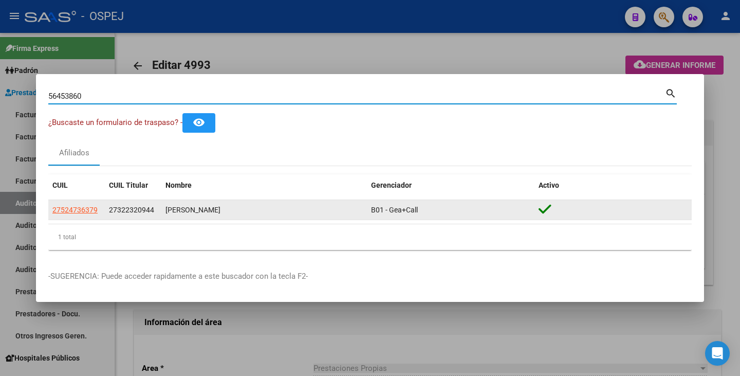
type input "56453860"
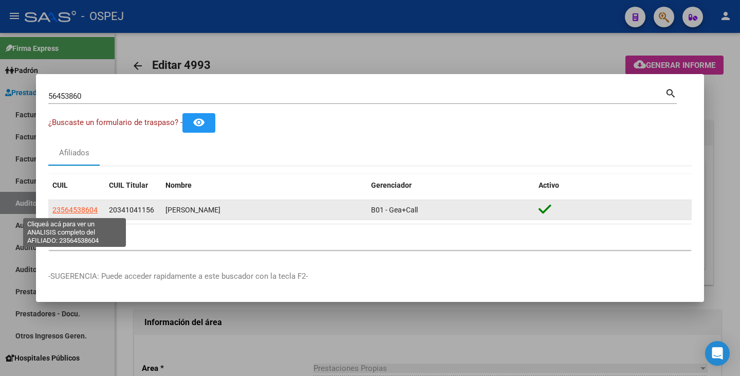
click at [79, 207] on span "23564538604" at bounding box center [74, 209] width 45 height 8
type textarea "23564538604"
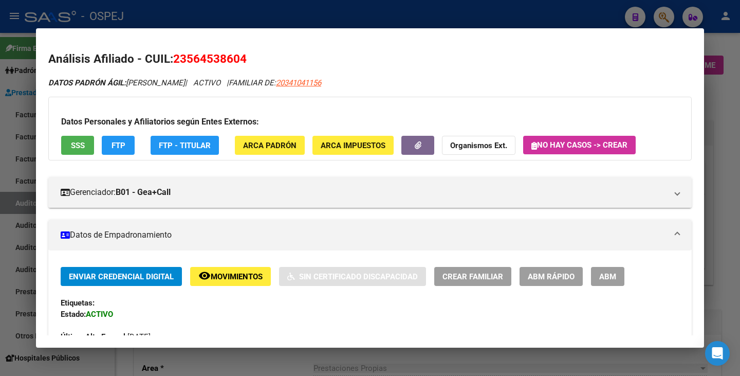
drag, startPoint x: 174, startPoint y: 57, endPoint x: 256, endPoint y: 65, distance: 82.2
click at [256, 65] on h2 "Análisis Afiliado - CUIL: 23564538604" at bounding box center [369, 58] width 643 height 17
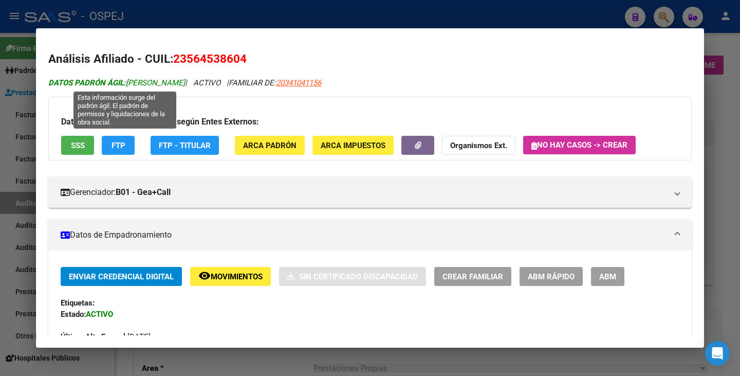
drag, startPoint x: 128, startPoint y: 83, endPoint x: 198, endPoint y: 82, distance: 69.9
click at [185, 82] on span "DATOS PADRÓN ÁGIL: ROLDAN AZUL LUNA" at bounding box center [116, 82] width 137 height 9
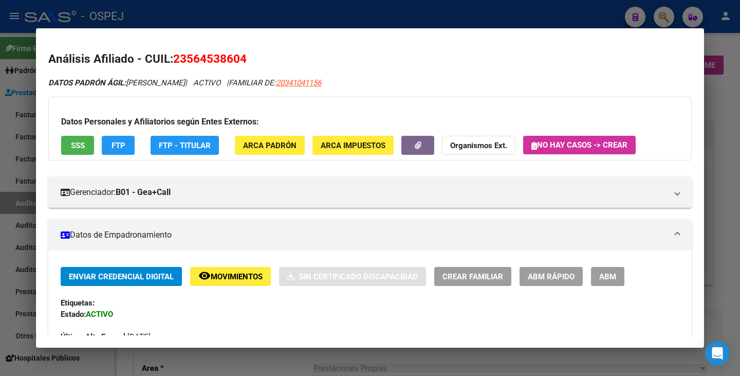
drag, startPoint x: 0, startPoint y: 148, endPoint x: 31, endPoint y: 116, distance: 45.4
click at [1, 145] on div at bounding box center [370, 188] width 740 height 376
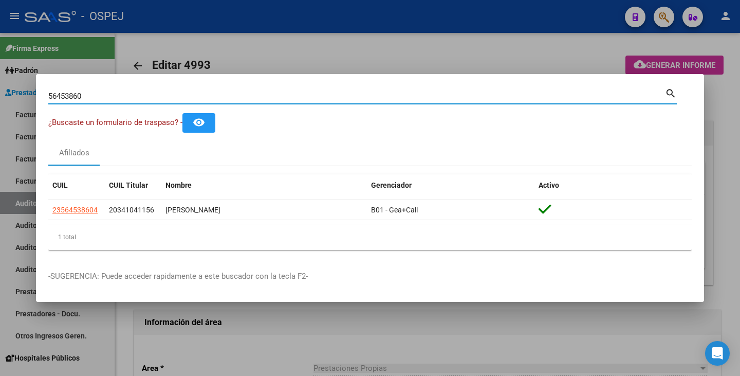
drag, startPoint x: 96, startPoint y: 97, endPoint x: 19, endPoint y: 87, distance: 77.7
click at [19, 87] on div "56453860 Buscar (apellido, dni, cuil, nro traspaso, cuit, obra social) search ¿…" at bounding box center [370, 188] width 740 height 376
paste input "31105846"
type input "31105846"
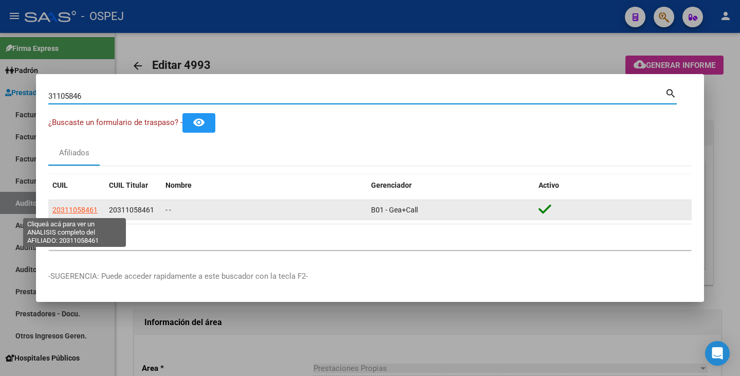
click at [70, 206] on span "20311058461" at bounding box center [74, 209] width 45 height 8
type textarea "20311058461"
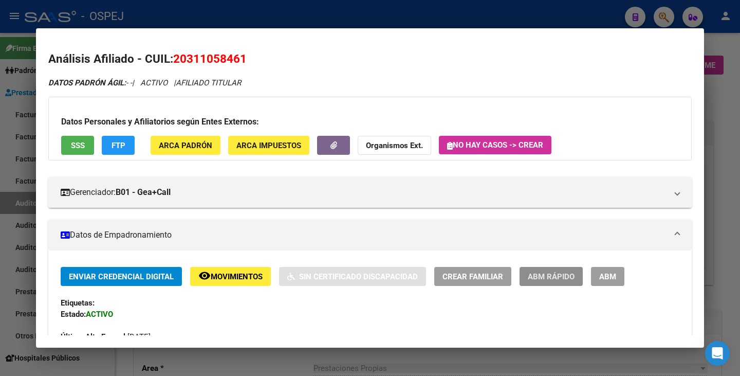
click at [538, 275] on span "ABM Rápido" at bounding box center [551, 276] width 47 height 9
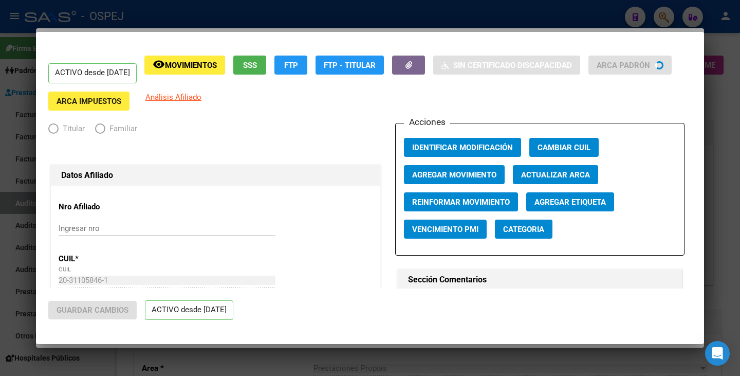
radio input "true"
type input "30-70852750-1"
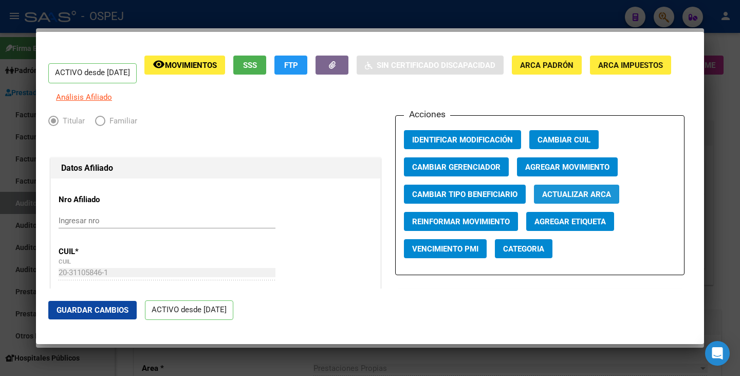
click at [558, 199] on span "Actualizar ARCA" at bounding box center [576, 194] width 69 height 9
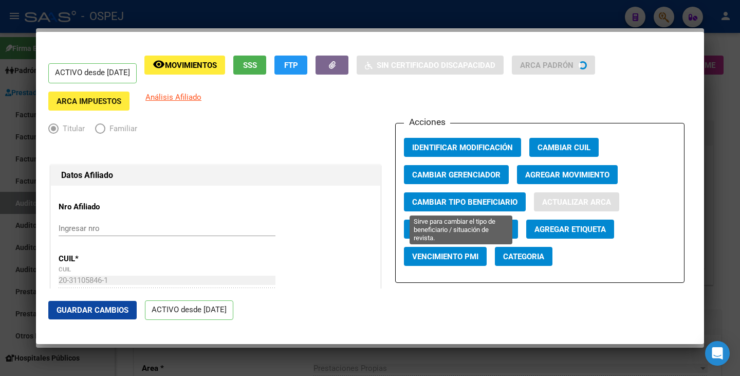
type input "CONCHA ACUÑA"
type input "ENZO LAUREANO"
type input "MALAGUENO"
type input "5101"
type input "MENDOZA"
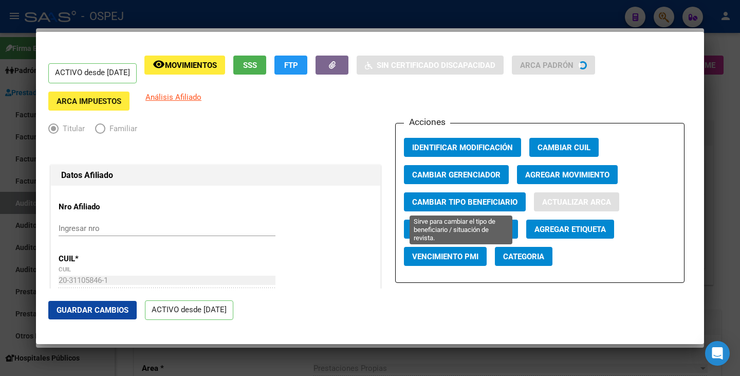
type input "237"
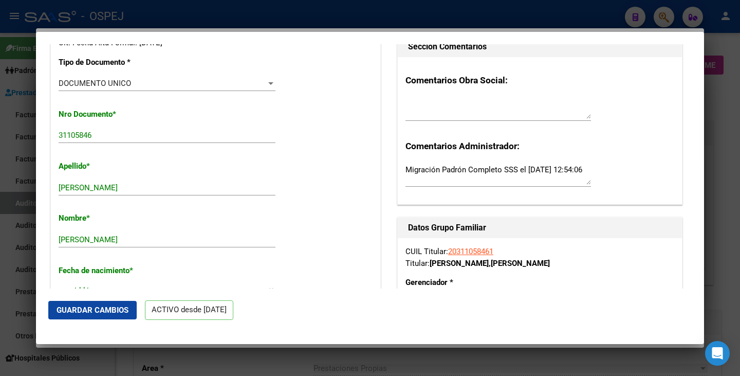
scroll to position [360, 0]
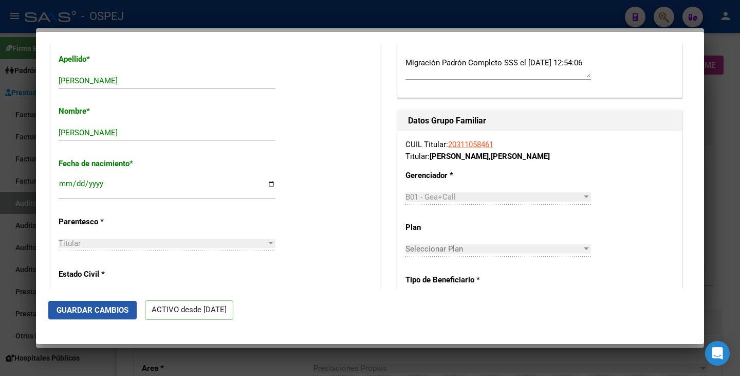
click at [77, 313] on span "Guardar Cambios" at bounding box center [93, 309] width 72 height 9
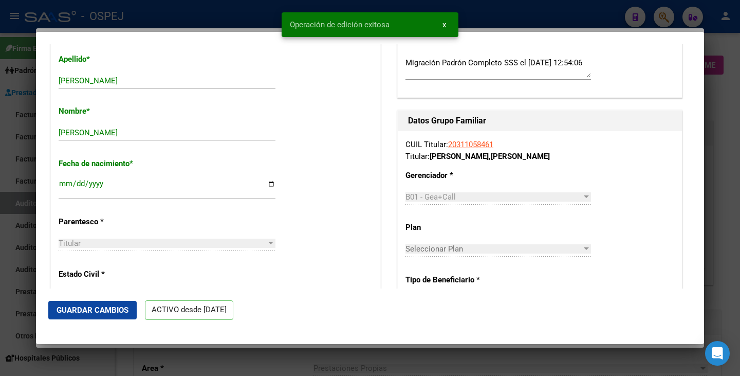
click at [21, 297] on div at bounding box center [370, 188] width 740 height 376
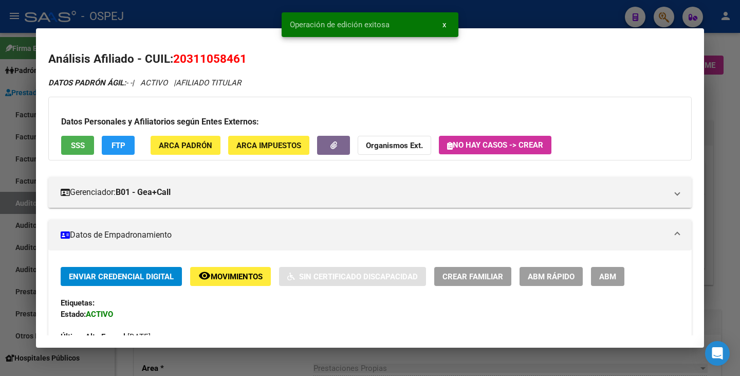
click at [0, 237] on div at bounding box center [370, 188] width 740 height 376
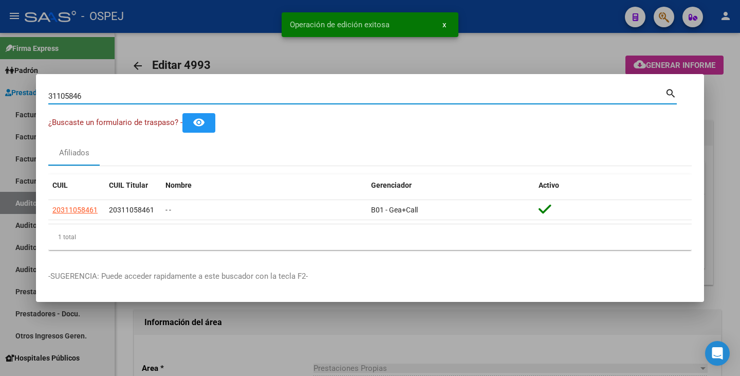
click at [89, 94] on input "31105846" at bounding box center [356, 95] width 616 height 9
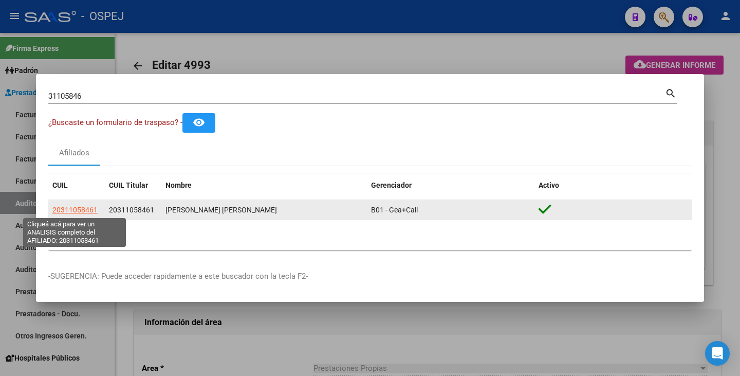
click at [75, 209] on span "20311058461" at bounding box center [74, 209] width 45 height 8
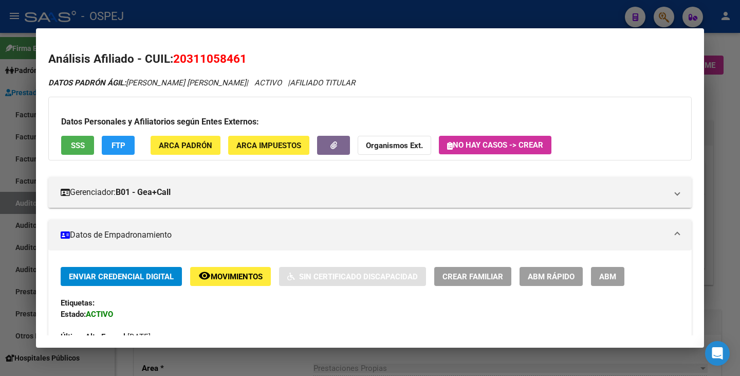
drag, startPoint x: 175, startPoint y: 58, endPoint x: 243, endPoint y: 54, distance: 67.9
click at [247, 50] on h2 "Análisis Afiliado - CUIL: 20311058461" at bounding box center [369, 58] width 643 height 17
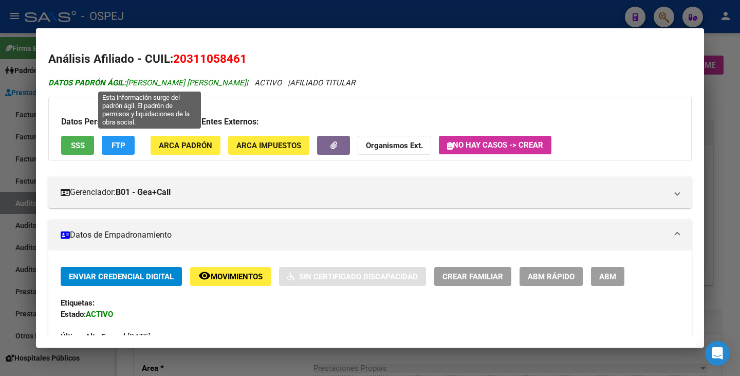
drag, startPoint x: 129, startPoint y: 83, endPoint x: 249, endPoint y: 84, distance: 119.7
click at [246, 84] on span "DATOS PADRÓN ÁGIL: CONCHA ACUÑA ENZO LAUREANO" at bounding box center [147, 82] width 198 height 9
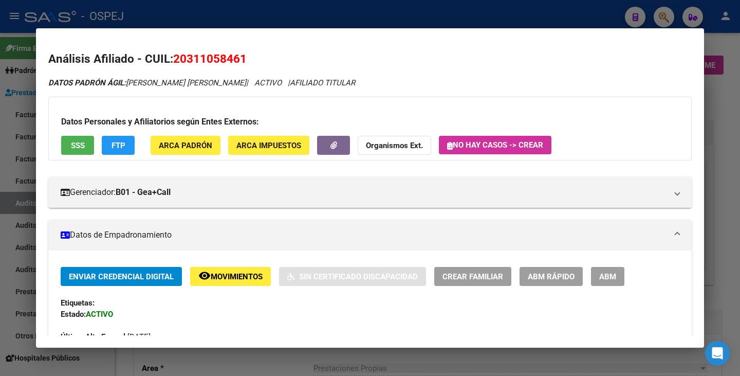
click at [24, 136] on div at bounding box center [370, 188] width 740 height 376
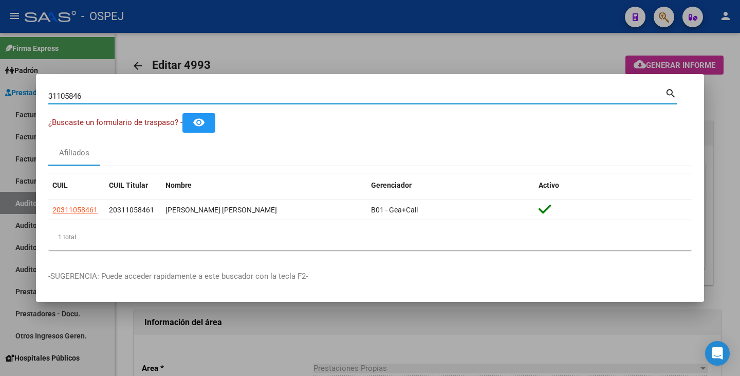
drag, startPoint x: 82, startPoint y: 98, endPoint x: 0, endPoint y: 94, distance: 81.8
click at [0, 94] on div "31105846 Buscar (apellido, dni, cuil, nro traspaso, cuit, obra social) search ¿…" at bounding box center [370, 188] width 740 height 376
paste input "58696856"
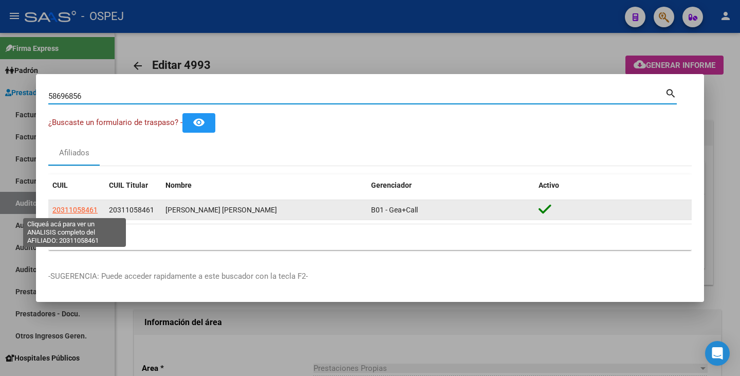
type input "58696856"
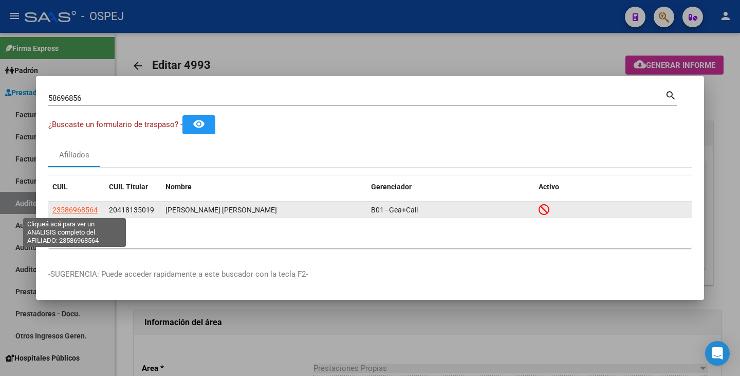
click at [67, 207] on span "23586968564" at bounding box center [74, 209] width 45 height 8
type textarea "23586968564"
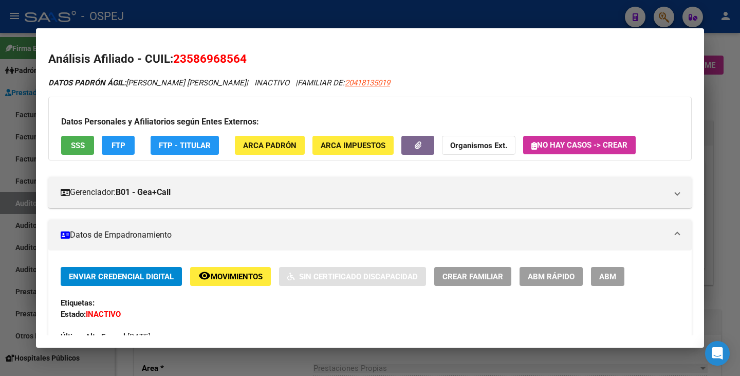
drag, startPoint x: 176, startPoint y: 58, endPoint x: 247, endPoint y: 56, distance: 70.4
click at [247, 56] on span "23586968564" at bounding box center [209, 58] width 73 height 13
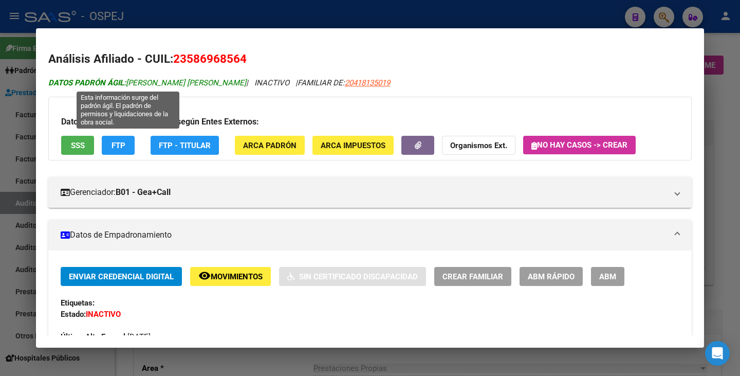
drag, startPoint x: 129, startPoint y: 85, endPoint x: 206, endPoint y: 87, distance: 77.1
click at [206, 87] on span "DATOS PADRÓN ÁGIL: CUFRE MARIA BIANCA" at bounding box center [147, 82] width 198 height 9
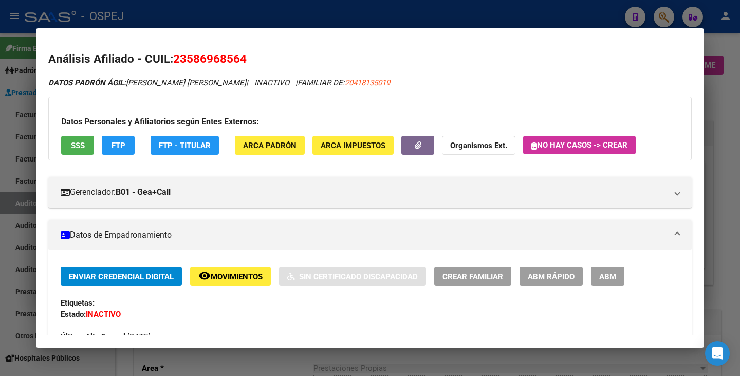
click at [2, 228] on div at bounding box center [370, 188] width 740 height 376
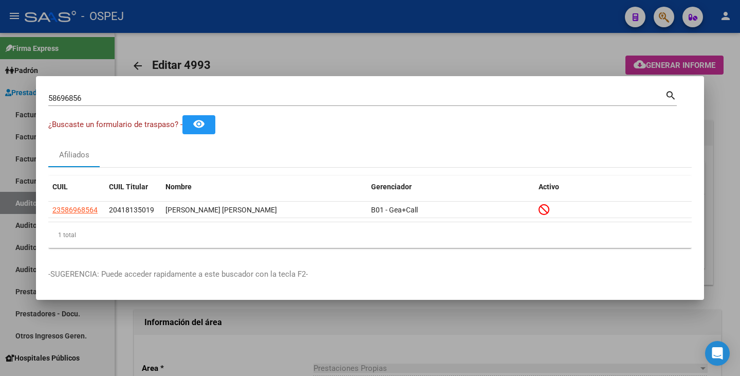
click at [333, 46] on div at bounding box center [370, 188] width 740 height 376
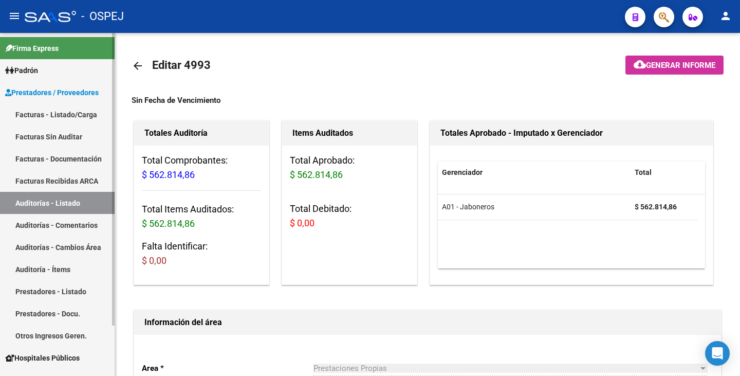
click at [38, 202] on link "Auditorías - Listado" at bounding box center [57, 203] width 115 height 22
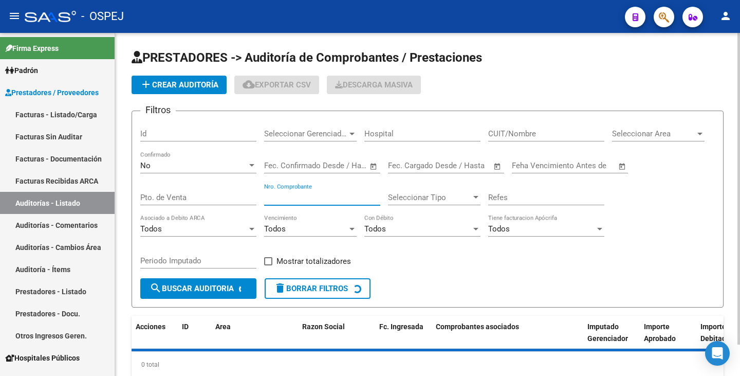
click at [306, 194] on input "Nro. Comprobante" at bounding box center [322, 197] width 116 height 9
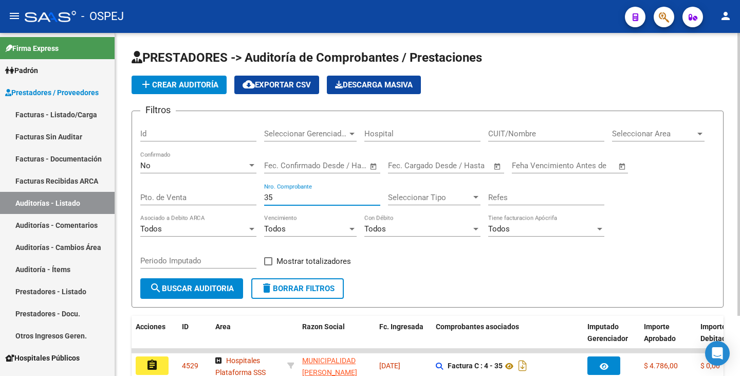
type input "35"
click at [211, 167] on div "No" at bounding box center [193, 165] width 107 height 9
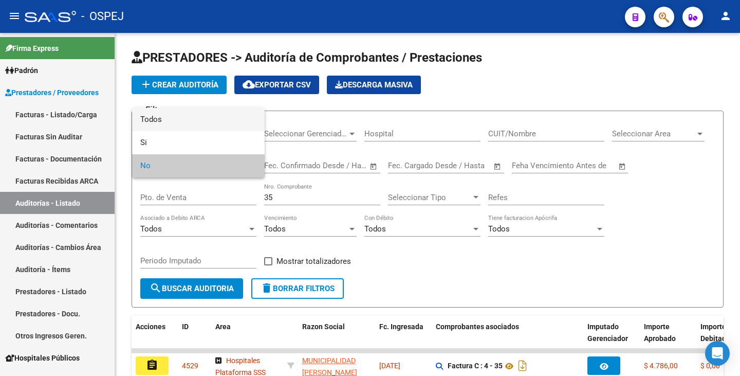
click at [156, 123] on span "Todos" at bounding box center [198, 119] width 116 height 23
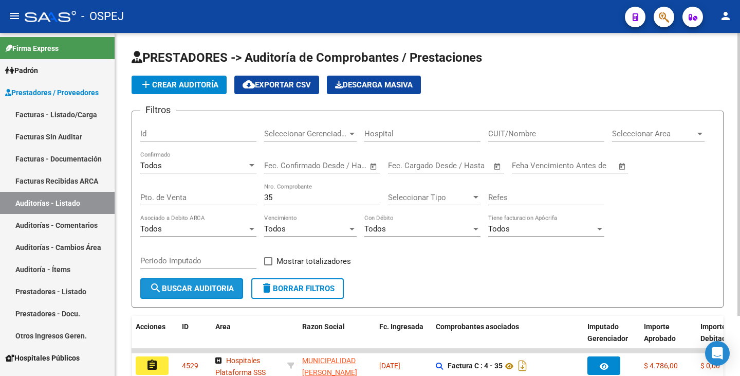
click at [186, 290] on span "search Buscar Auditoria" at bounding box center [192, 288] width 84 height 9
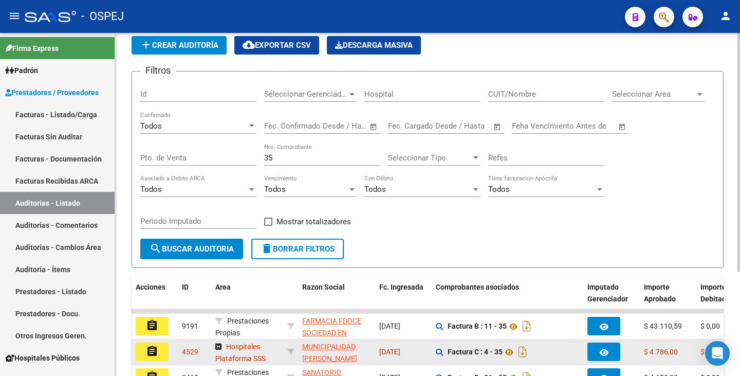
scroll to position [103, 0]
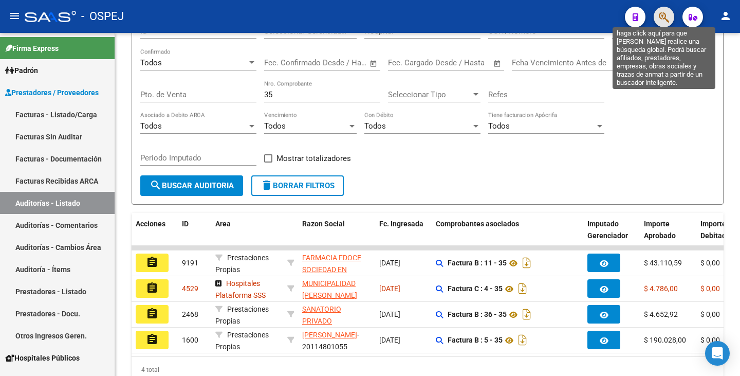
click at [661, 15] on icon "button" at bounding box center [664, 17] width 10 height 12
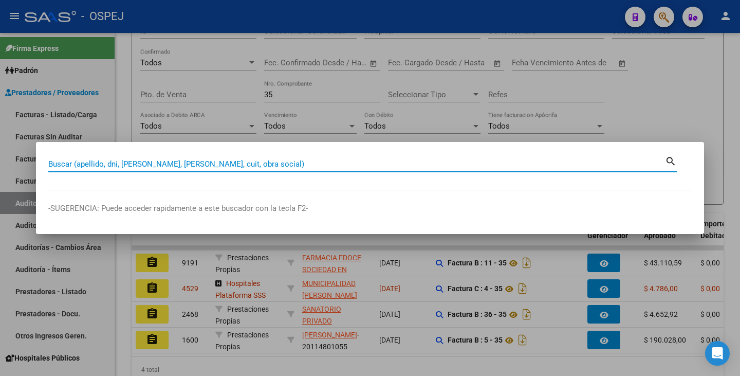
paste input "33389485"
type input "33389485"
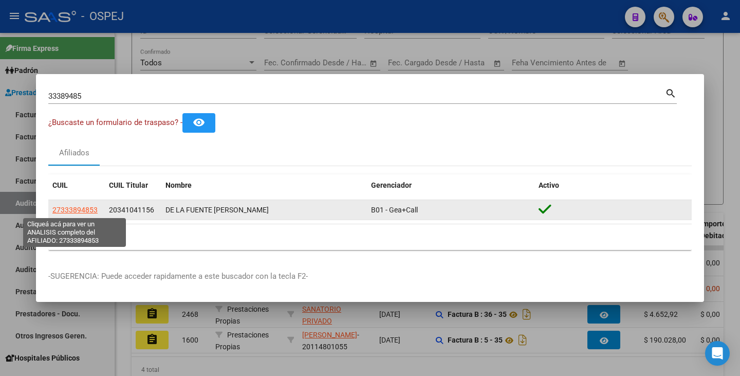
click at [92, 207] on span "27333894853" at bounding box center [74, 209] width 45 height 8
type textarea "27333894853"
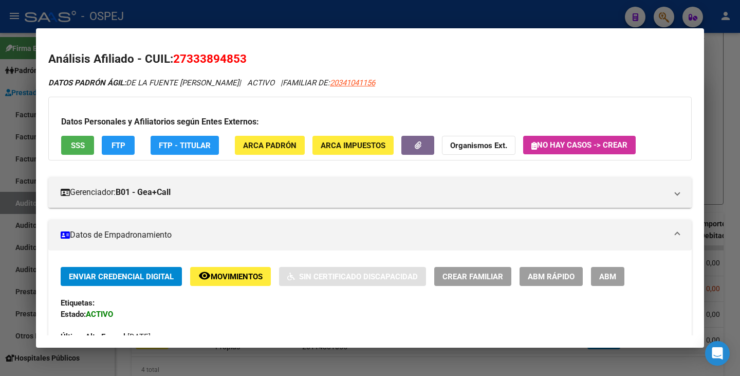
drag, startPoint x: 176, startPoint y: 61, endPoint x: 248, endPoint y: 57, distance: 71.5
click at [252, 57] on h2 "Análisis Afiliado - CUIL: 27333894853" at bounding box center [369, 58] width 643 height 17
drag, startPoint x: 130, startPoint y: 83, endPoint x: 145, endPoint y: 81, distance: 15.0
click at [160, 77] on div "DATOS PADRÓN ÁGIL: DE LA FUENTE MARIA FLORENCIA | ACTIVO | FAMILIAR DE: 2034104…" at bounding box center [369, 83] width 643 height 12
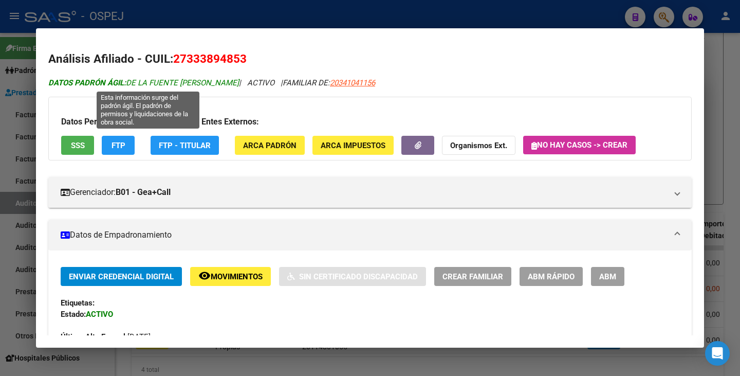
click at [135, 83] on span "DATOS PADRÓN ÁGIL: DE LA FUENTE MARIA FLORENCIA" at bounding box center [143, 82] width 191 height 9
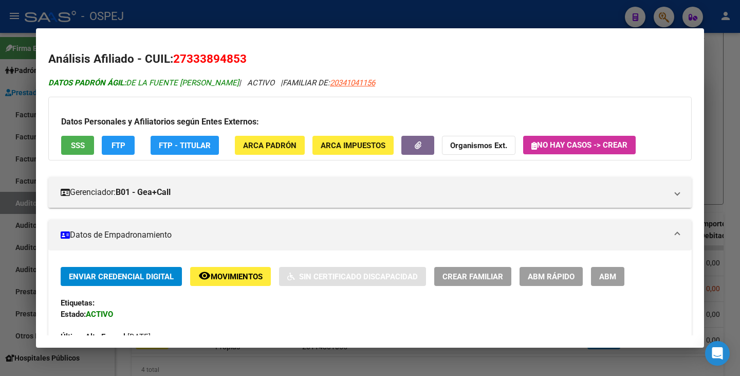
click at [129, 81] on span "DATOS PADRÓN ÁGIL: DE LA FUENTE MARIA FLORENCIA" at bounding box center [143, 82] width 191 height 9
drag, startPoint x: 128, startPoint y: 81, endPoint x: 245, endPoint y: 79, distance: 116.6
click at [239, 79] on span "DATOS PADRÓN ÁGIL: DE LA FUENTE MARIA FLORENCIA" at bounding box center [143, 82] width 191 height 9
drag, startPoint x: 13, startPoint y: 148, endPoint x: 24, endPoint y: 139, distance: 13.8
click at [13, 148] on div at bounding box center [370, 188] width 740 height 376
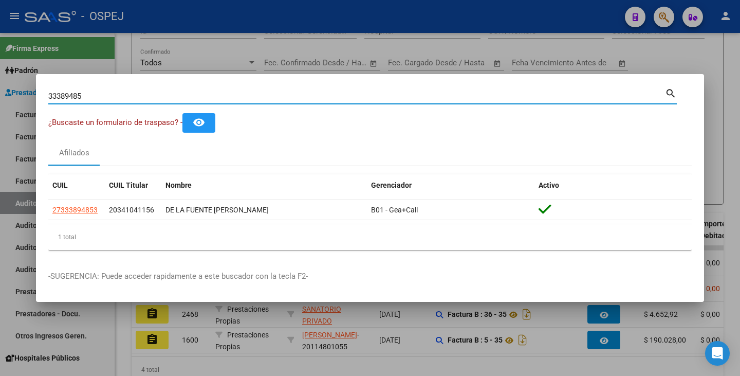
drag, startPoint x: 89, startPoint y: 99, endPoint x: 22, endPoint y: 89, distance: 68.1
click at [22, 89] on div "33389485 Buscar (apellido, dni, cuil, nro traspaso, cuit, obra social) search ¿…" at bounding box center [370, 188] width 740 height 376
paste input "25247833"
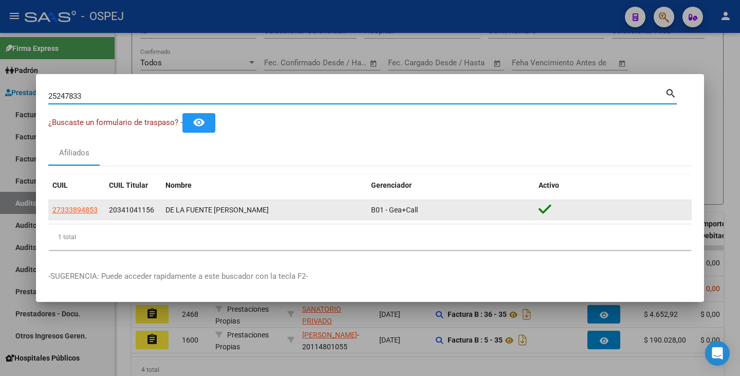
type input "25247833"
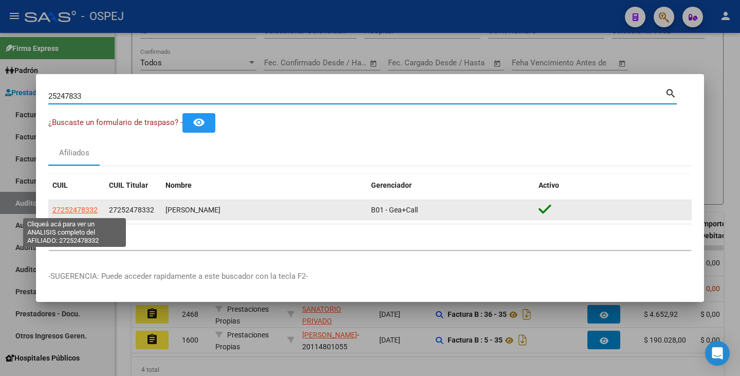
click at [77, 211] on span "27252478332" at bounding box center [74, 209] width 45 height 8
type textarea "27252478332"
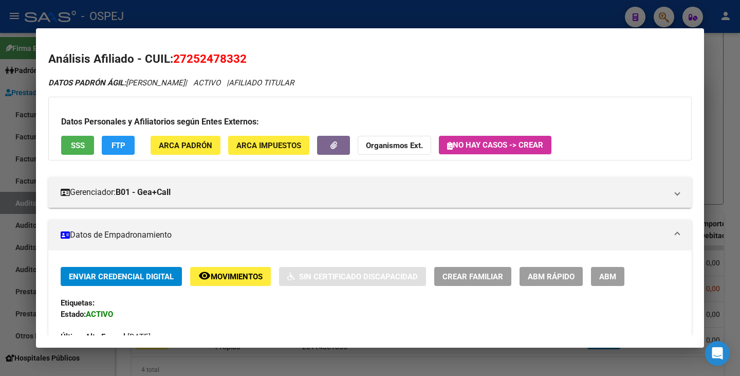
drag, startPoint x: 175, startPoint y: 55, endPoint x: 246, endPoint y: 61, distance: 71.1
click at [246, 61] on span "27252478332" at bounding box center [209, 58] width 73 height 13
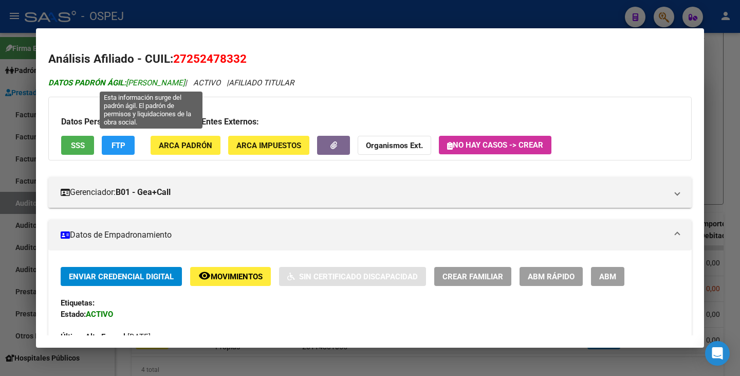
drag, startPoint x: 127, startPoint y: 84, endPoint x: 251, endPoint y: 84, distance: 124.3
click at [185, 84] on span "DATOS PADRÓN ÁGIL: CHAER PELOSO GISELA DE LOURDE" at bounding box center [116, 82] width 137 height 9
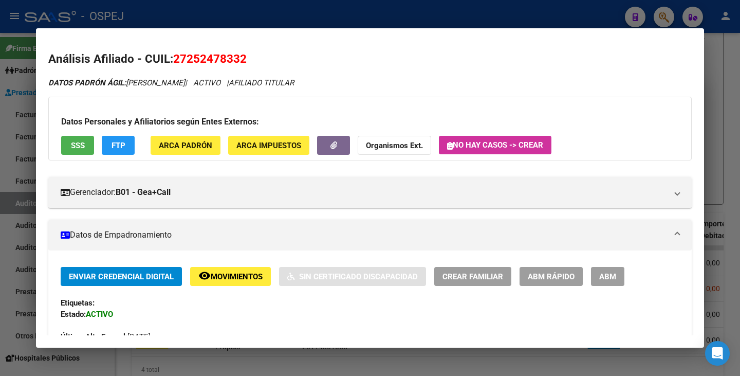
click at [0, 157] on div at bounding box center [370, 188] width 740 height 376
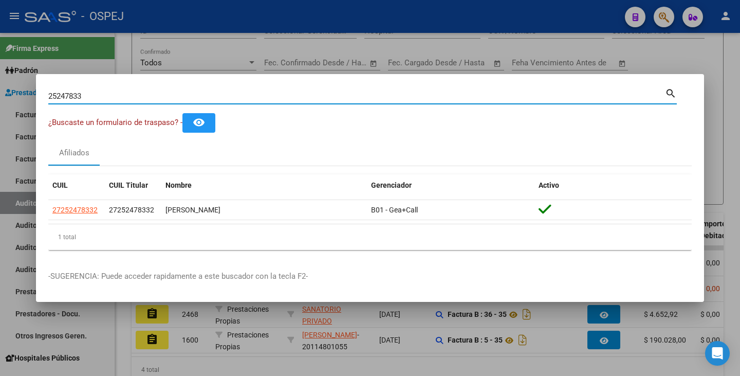
drag, startPoint x: 110, startPoint y: 96, endPoint x: 0, endPoint y: 96, distance: 109.9
click at [0, 96] on div "25247833 Buscar (apellido, dni, cuil, nro traspaso, cuit, obra social) search ¿…" at bounding box center [370, 188] width 740 height 376
paste input "21899943"
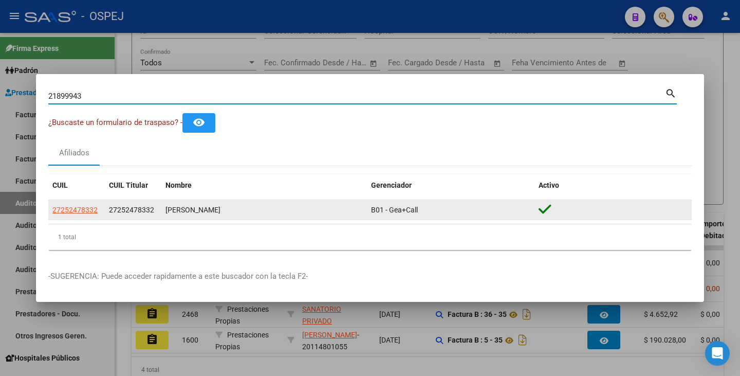
type input "21899943"
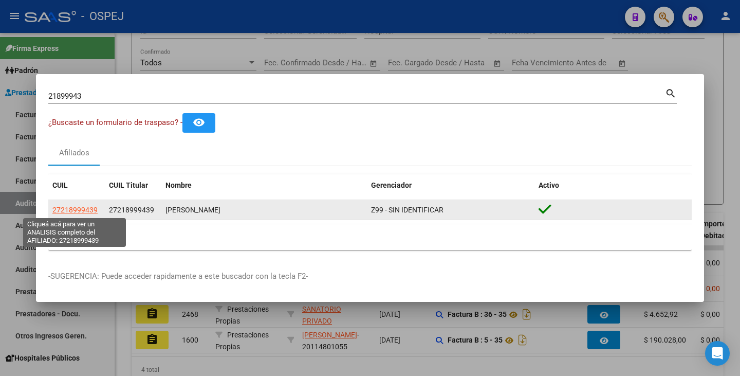
click at [77, 208] on span "27218999439" at bounding box center [74, 209] width 45 height 8
type textarea "27218999439"
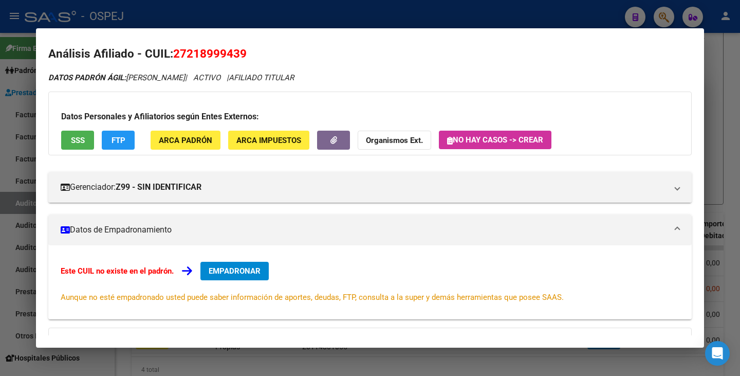
scroll to position [0, 0]
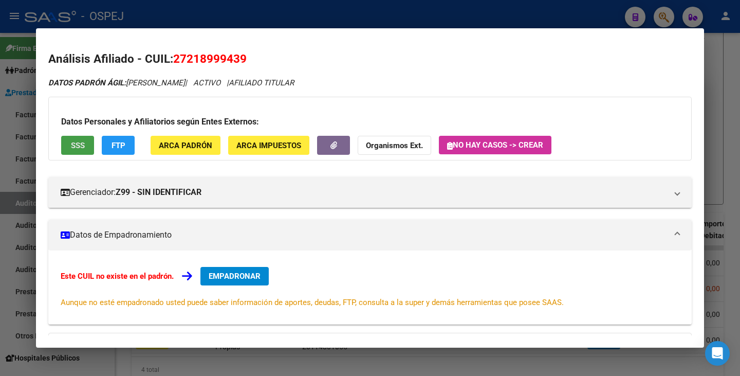
click at [79, 146] on span "SSS" at bounding box center [78, 145] width 14 height 9
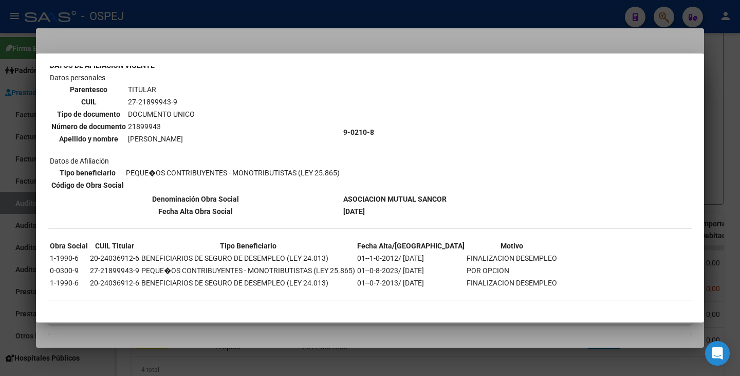
scroll to position [66, 0]
click at [216, 32] on div at bounding box center [370, 188] width 740 height 376
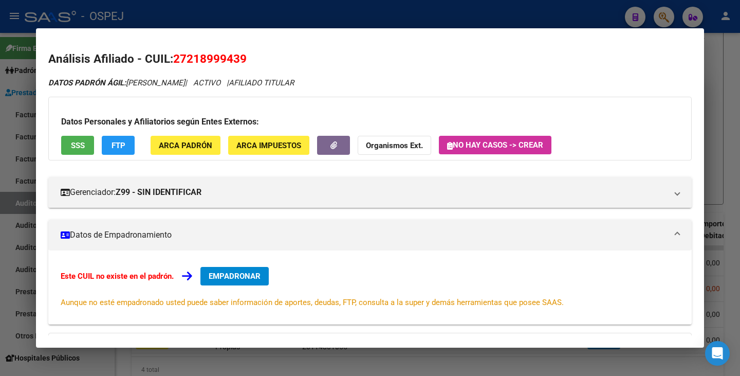
drag, startPoint x: 175, startPoint y: 57, endPoint x: 253, endPoint y: 55, distance: 78.1
click at [253, 55] on h2 "Análisis Afiliado - CUIL: 27218999439" at bounding box center [369, 58] width 643 height 17
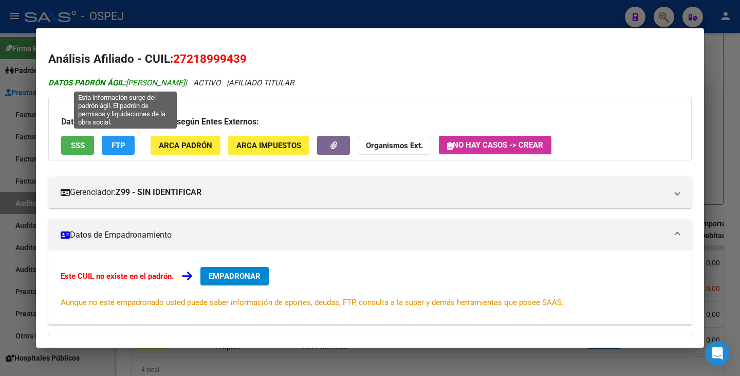
drag, startPoint x: 127, startPoint y: 82, endPoint x: 202, endPoint y: 81, distance: 75.5
click at [185, 81] on span "DATOS PADRÓN ÁGIL: VINDEROLA ROSANA" at bounding box center [116, 82] width 137 height 9
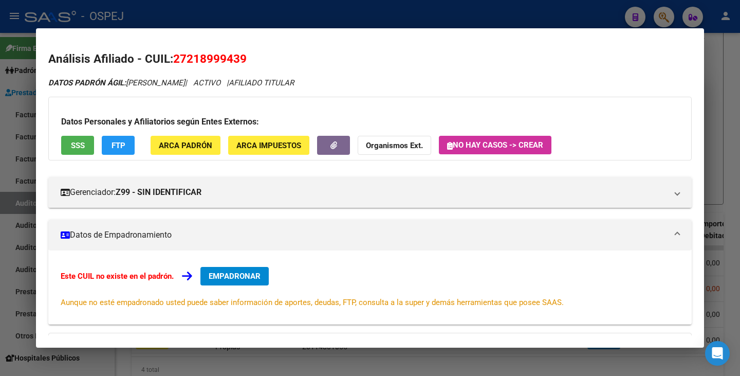
click at [13, 113] on div at bounding box center [370, 188] width 740 height 376
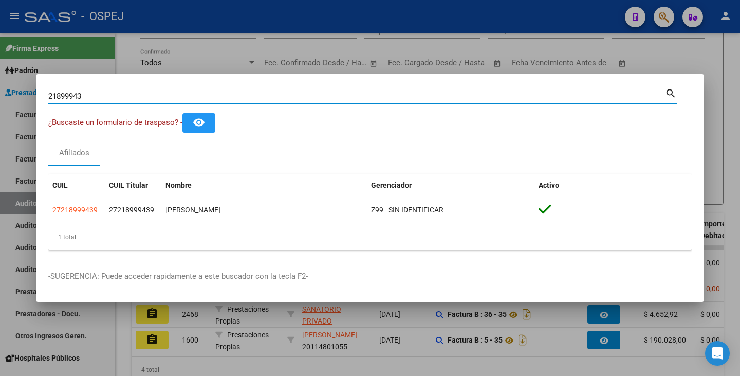
drag, startPoint x: 90, startPoint y: 97, endPoint x: 1, endPoint y: 76, distance: 91.8
click at [0, 77] on div "21899943 Buscar (apellido, dni, cuil, nro traspaso, cuit, obra social) search ¿…" at bounding box center [370, 188] width 740 height 376
paste input "20346386"
type input "20346386"
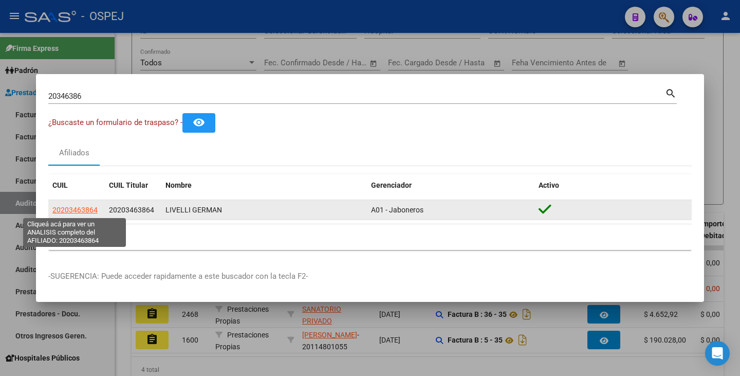
click at [84, 210] on span "20203463864" at bounding box center [74, 209] width 45 height 8
type textarea "20203463864"
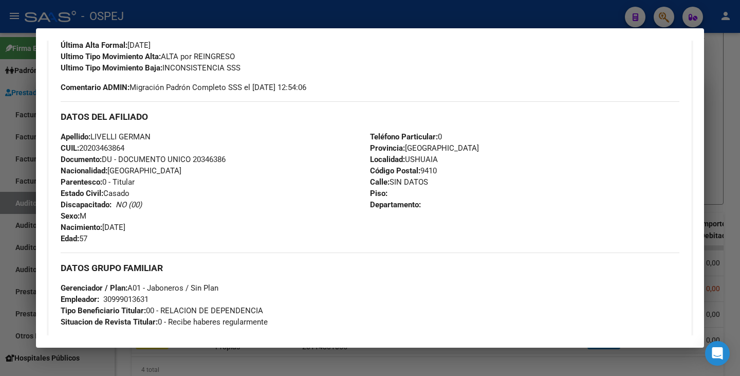
scroll to position [360, 0]
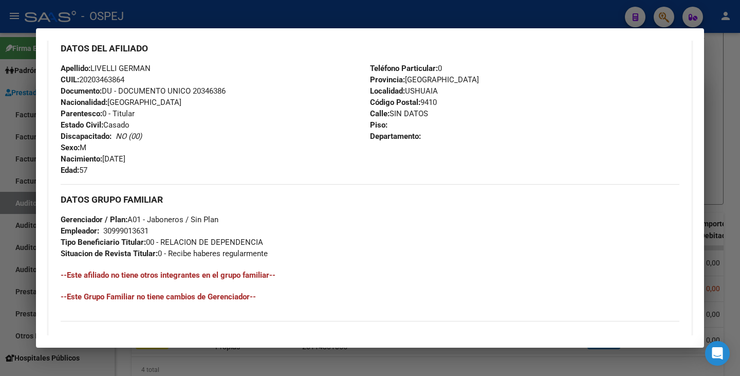
drag, startPoint x: 148, startPoint y: 231, endPoint x: 124, endPoint y: 230, distance: 24.2
click at [116, 226] on div "30999013631" at bounding box center [125, 230] width 45 height 11
click at [129, 232] on div "30999013631" at bounding box center [125, 230] width 45 height 11
drag, startPoint x: 150, startPoint y: 229, endPoint x: 104, endPoint y: 227, distance: 45.8
click at [104, 227] on div "30999013631" at bounding box center [125, 230] width 45 height 11
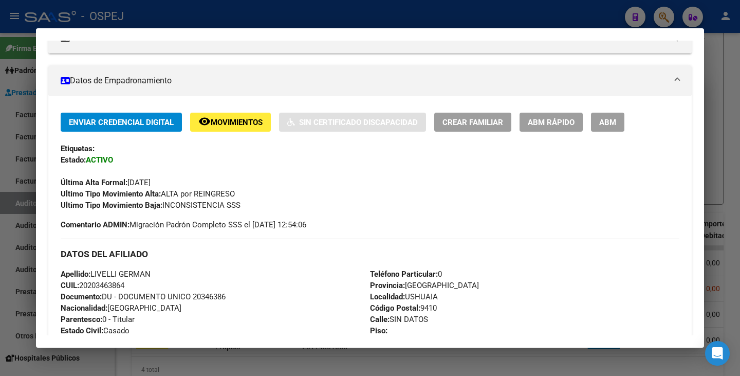
scroll to position [0, 0]
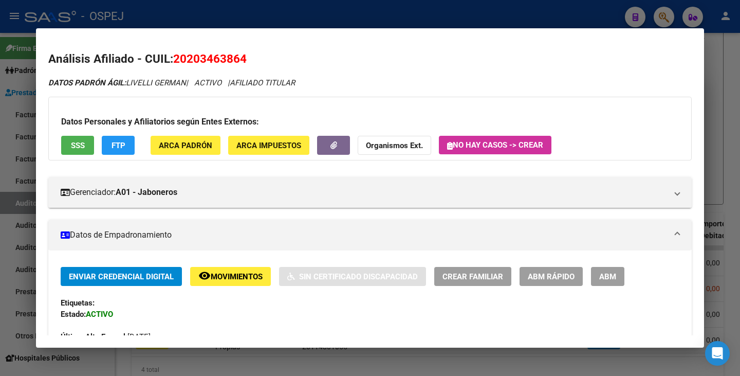
drag, startPoint x: 176, startPoint y: 55, endPoint x: 237, endPoint y: 56, distance: 61.7
click at [245, 56] on span "20203463864" at bounding box center [209, 58] width 73 height 13
click at [386, 150] on strong "Organismos Ext." at bounding box center [394, 145] width 57 height 9
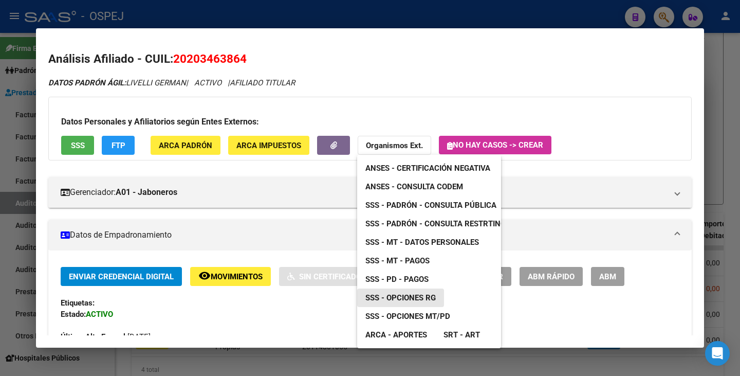
click at [406, 296] on span "SSS - Opciones RG" at bounding box center [400, 297] width 70 height 9
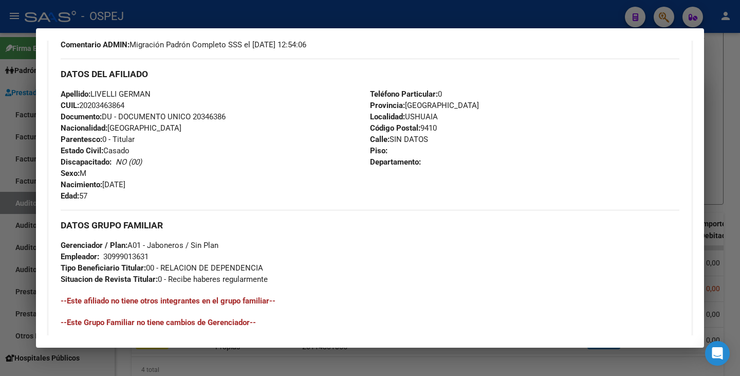
scroll to position [497, 0]
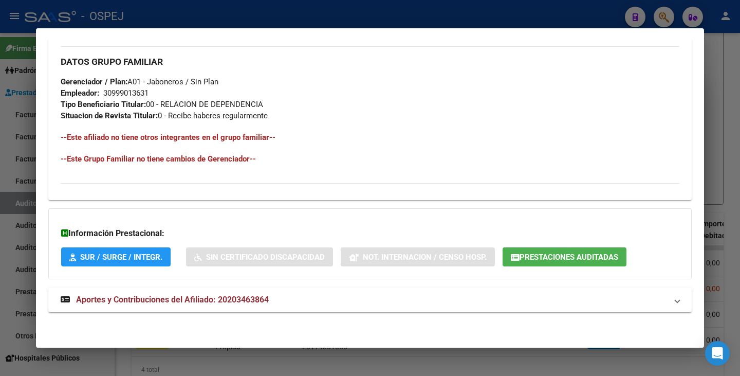
click at [597, 252] on span "Prestaciones Auditadas" at bounding box center [564, 256] width 107 height 9
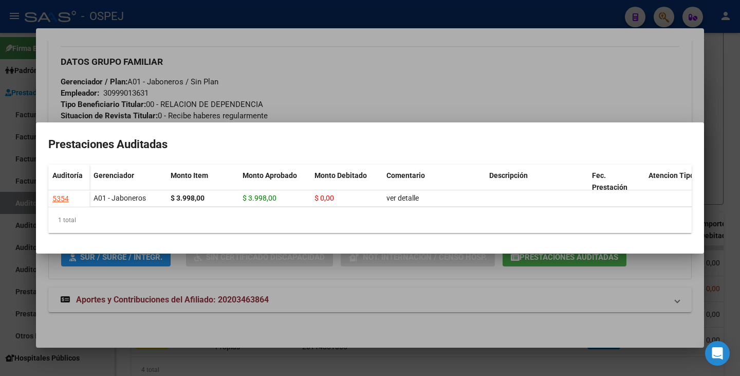
click at [434, 311] on div at bounding box center [370, 188] width 740 height 376
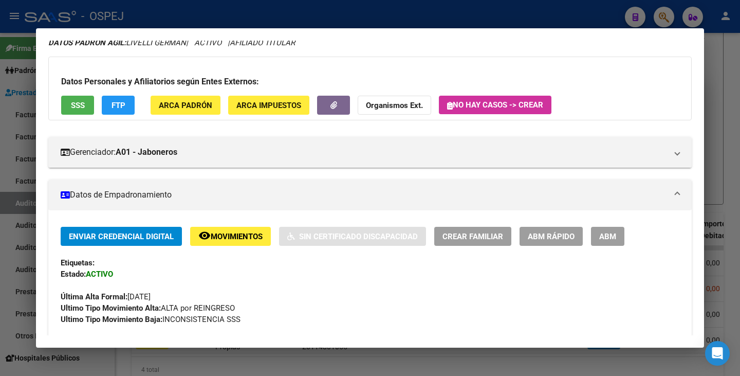
scroll to position [0, 0]
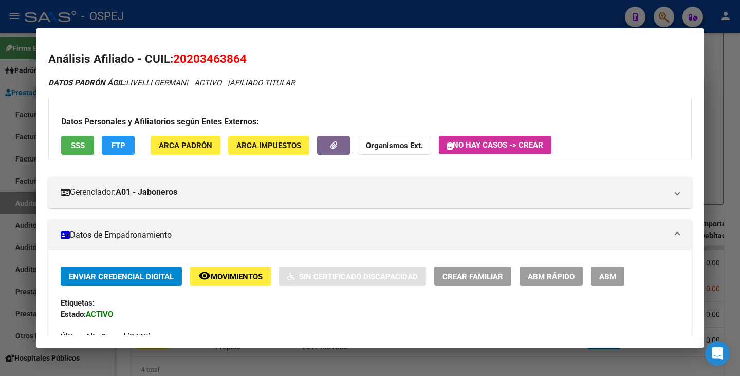
drag, startPoint x: 175, startPoint y: 54, endPoint x: 246, endPoint y: 58, distance: 71.0
click at [253, 58] on h2 "Análisis Afiliado - CUIL: 20203463864" at bounding box center [369, 58] width 643 height 17
click at [43, 117] on mat-dialog-content "Análisis Afiliado - CUIL: 20203463864 DATOS PADRÓN ÁGIL: LIVELLI GERMAN | ACTIV…" at bounding box center [370, 188] width 668 height 294
click at [16, 114] on div at bounding box center [370, 188] width 740 height 376
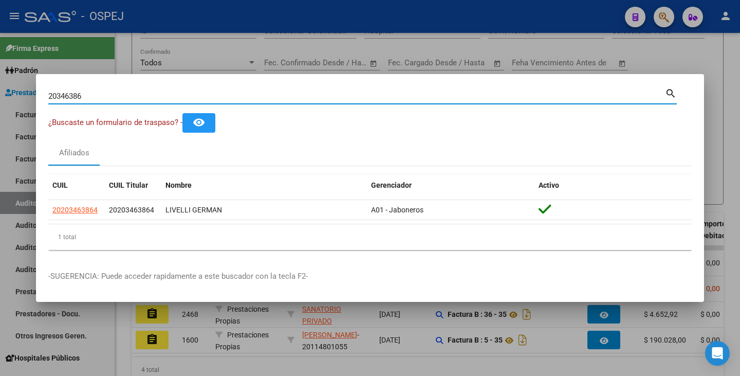
drag, startPoint x: 82, startPoint y: 91, endPoint x: 244, endPoint y: 74, distance: 163.3
click at [86, 91] on input "20346386" at bounding box center [356, 95] width 616 height 9
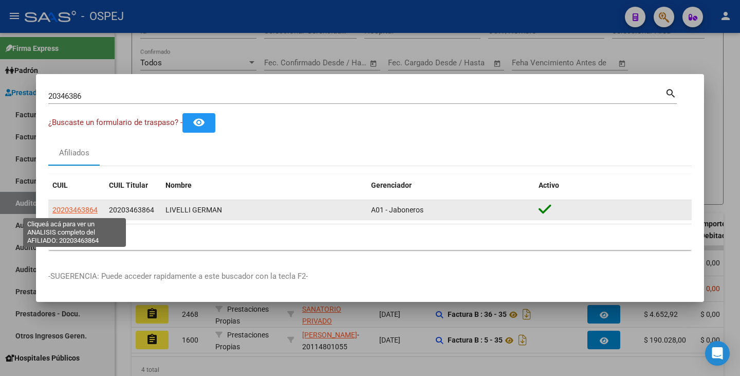
click at [64, 211] on span "20203463864" at bounding box center [74, 209] width 45 height 8
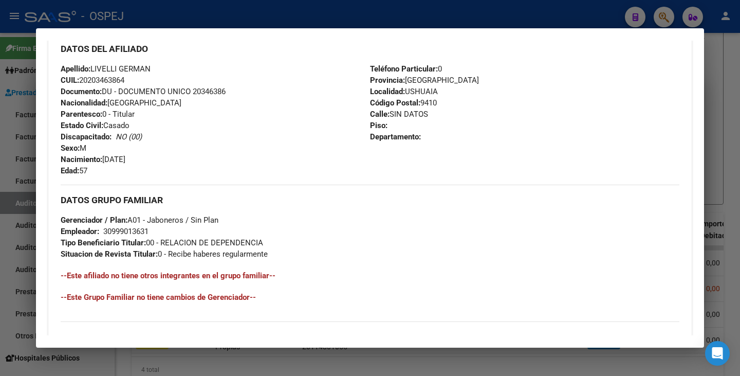
scroll to position [360, 0]
click at [10, 200] on div at bounding box center [370, 188] width 740 height 376
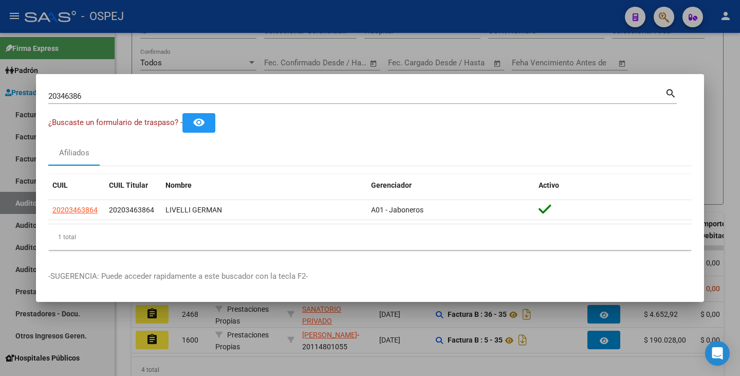
click at [119, 91] on input "20346386" at bounding box center [356, 95] width 616 height 9
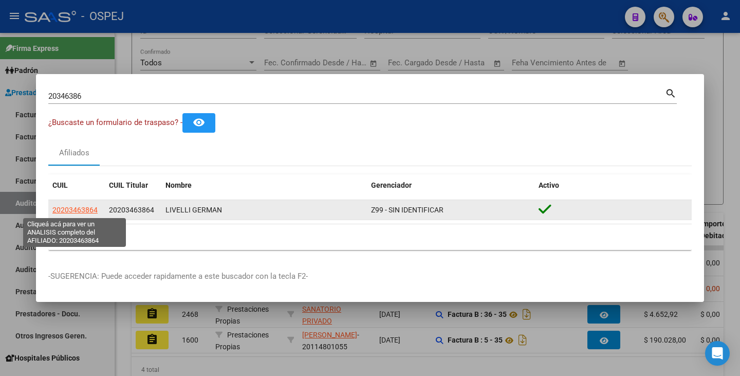
click at [85, 210] on span "20203463864" at bounding box center [74, 209] width 45 height 8
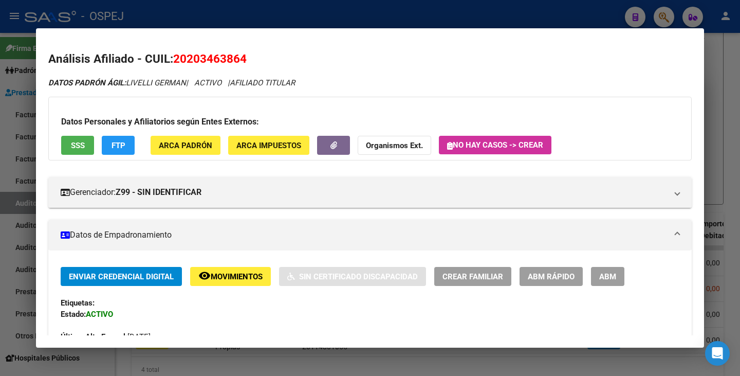
drag, startPoint x: 175, startPoint y: 57, endPoint x: 251, endPoint y: 62, distance: 76.2
click at [251, 62] on h2 "Análisis Afiliado - CUIL: 20203463864" at bounding box center [369, 58] width 643 height 17
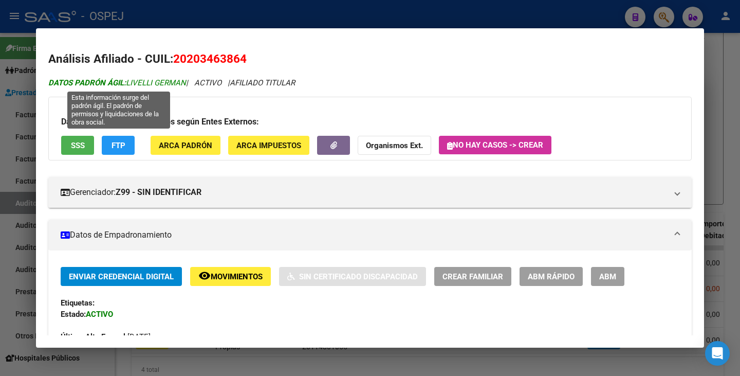
drag, startPoint x: 129, startPoint y: 83, endPoint x: 186, endPoint y: 86, distance: 57.6
click at [186, 86] on span "DATOS PADRÓN ÁGIL: LIVELLI GERMAN" at bounding box center [117, 82] width 138 height 9
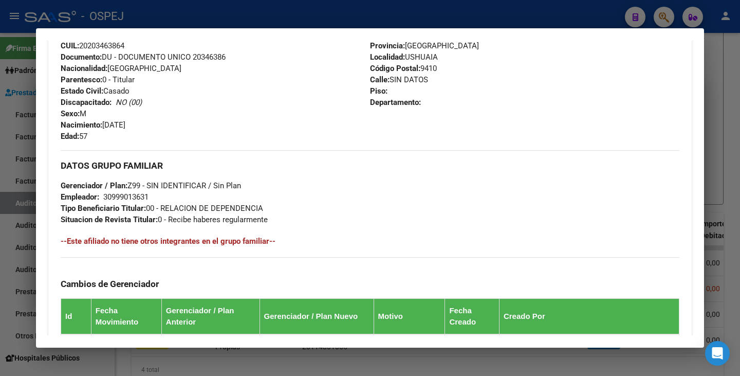
scroll to position [411, 0]
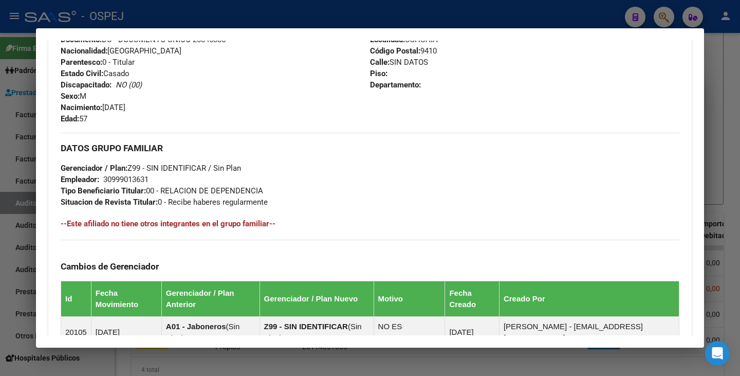
drag, startPoint x: 151, startPoint y: 178, endPoint x: 104, endPoint y: 180, distance: 47.3
click at [104, 180] on div "30999013631" at bounding box center [125, 179] width 45 height 11
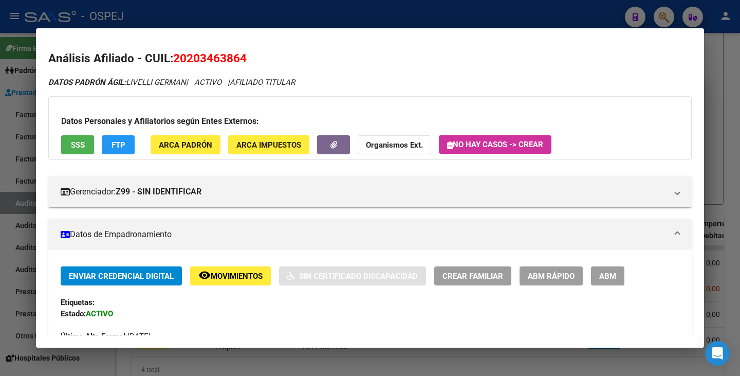
scroll to position [0, 0]
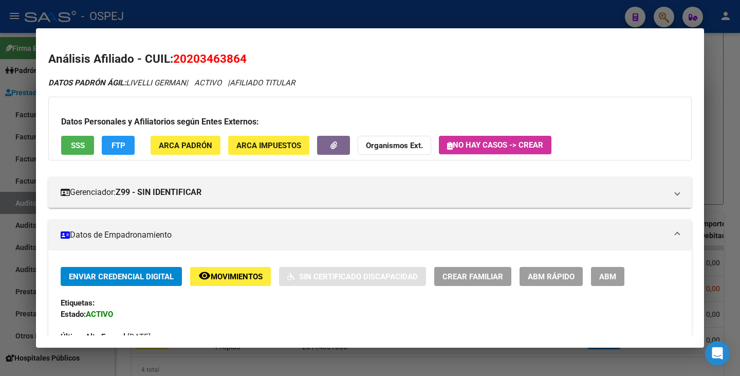
click at [0, 189] on div at bounding box center [370, 188] width 740 height 376
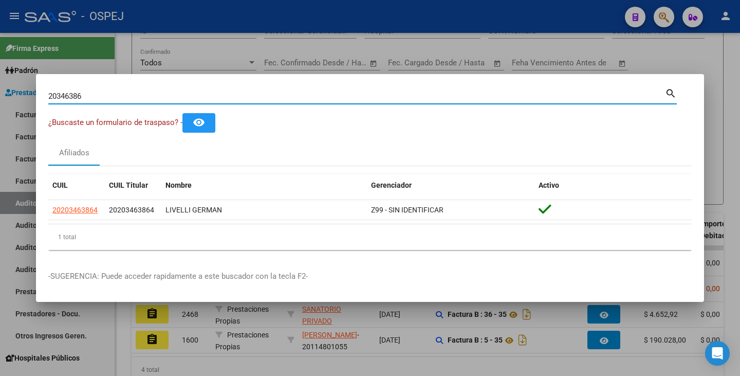
drag, startPoint x: 81, startPoint y: 96, endPoint x: 0, endPoint y: 86, distance: 81.8
click at [0, 86] on div "20346386 Buscar (apellido, dni, cuil, nro traspaso, cuit, obra social) search ¿…" at bounding box center [370, 188] width 740 height 376
drag, startPoint x: 61, startPoint y: 88, endPoint x: 49, endPoint y: 99, distance: 16.0
paste input "30999013631"
type input "30999013631"
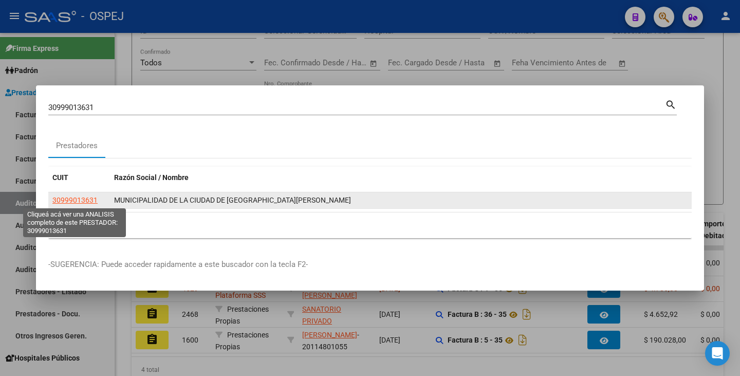
click at [86, 201] on span "30999013631" at bounding box center [74, 200] width 45 height 8
type textarea "30999013631"
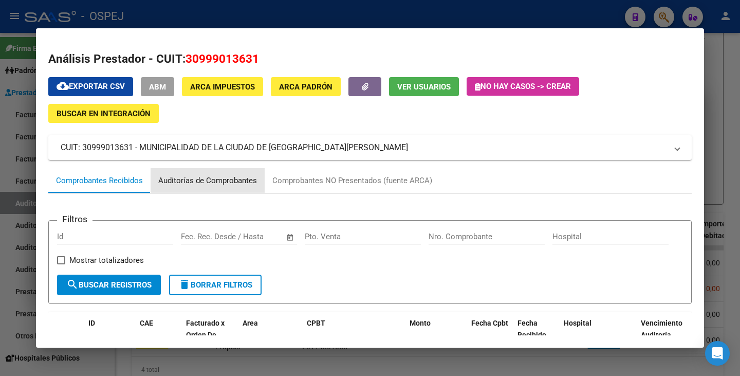
click at [236, 184] on div "Auditorías de Comprobantes" at bounding box center [207, 181] width 99 height 12
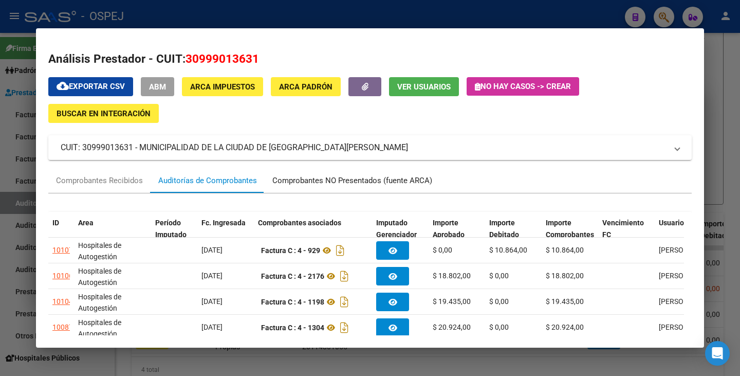
click at [327, 181] on div "Comprobantes NO Presentados (fuente ARCA)" at bounding box center [352, 181] width 160 height 12
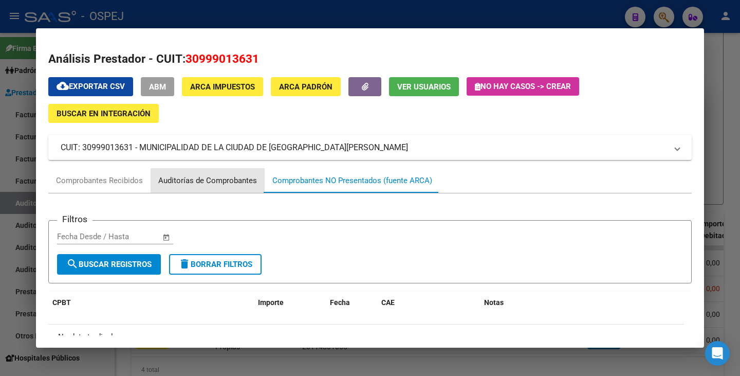
click at [228, 182] on div "Auditorías de Comprobantes" at bounding box center [207, 181] width 99 height 12
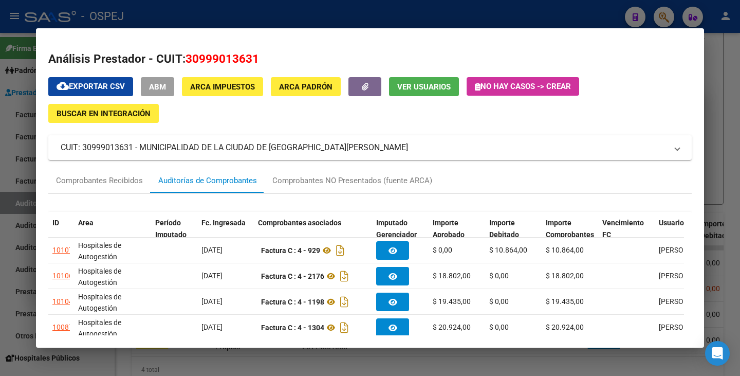
click at [311, 128] on div "cloud_download Exportar CSV ABM ARCA Impuestos ARCA Padrón Ver Usuarios No hay …" at bounding box center [369, 304] width 643 height 455
click at [0, 170] on div at bounding box center [370, 188] width 740 height 376
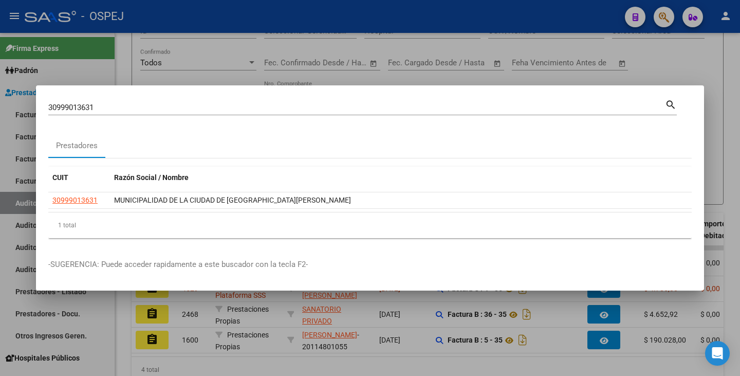
click at [0, 147] on div at bounding box center [370, 188] width 740 height 376
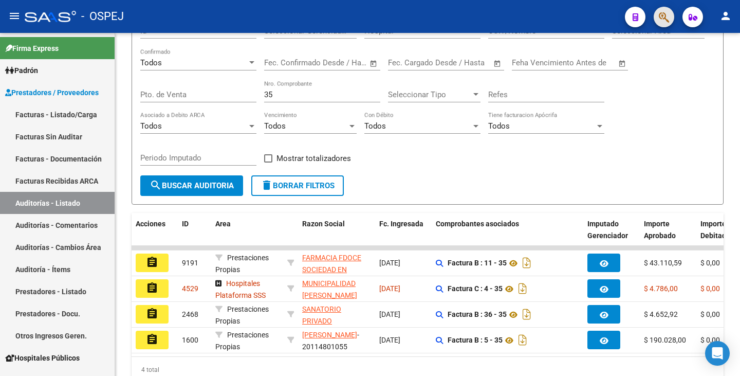
click at [661, 24] on span "button" at bounding box center [664, 17] width 10 height 21
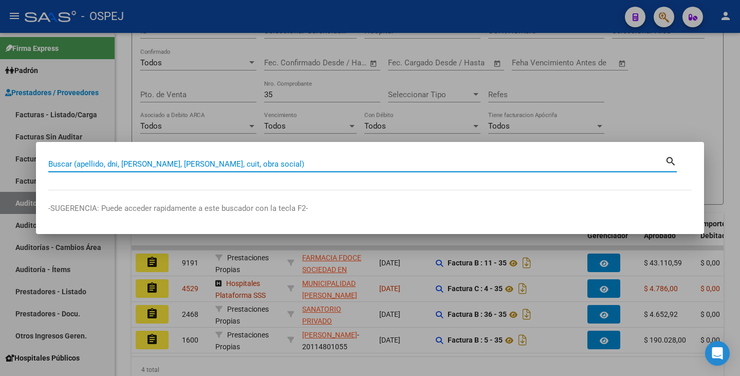
paste input "30999013631"
type input "30999013631"
drag, startPoint x: 115, startPoint y: 164, endPoint x: 0, endPoint y: 159, distance: 114.7
click at [0, 159] on div "30999013631 Buscar (apellido, dni, cuil, nro traspaso, cuit, obra social) searc…" at bounding box center [370, 188] width 740 height 376
paste input "29476660"
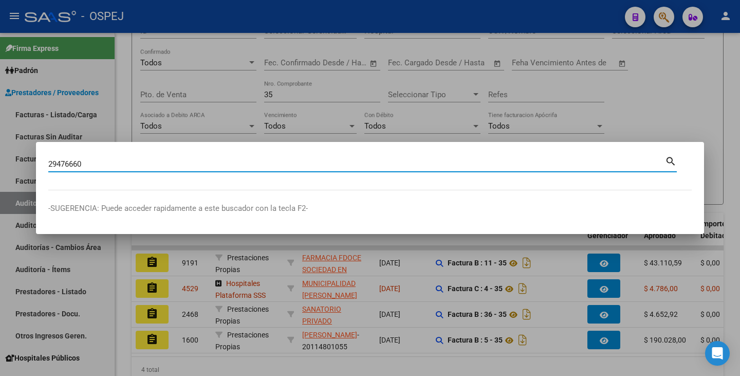
type input "29476660"
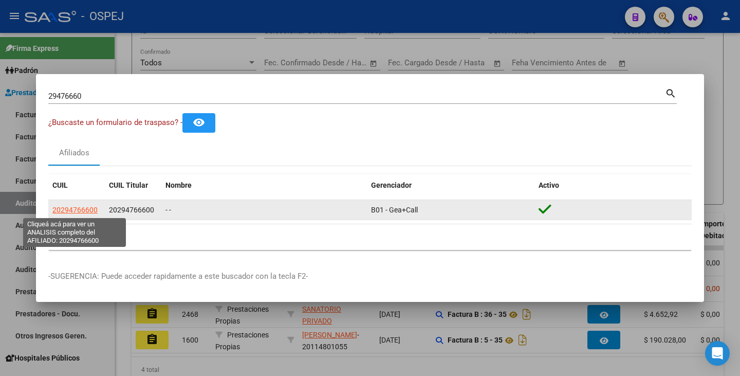
click at [84, 211] on span "20294766600" at bounding box center [74, 209] width 45 height 8
type textarea "20294766600"
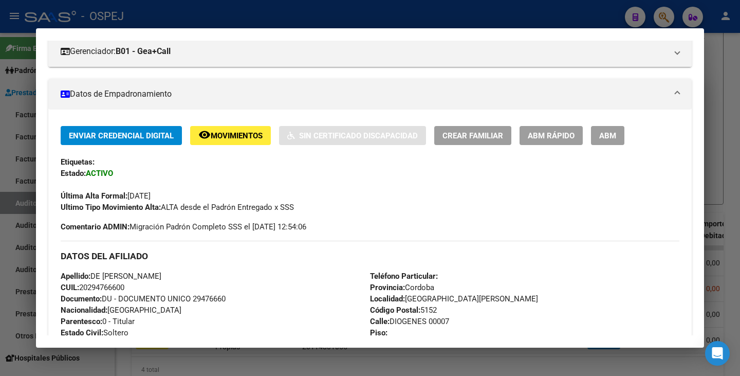
scroll to position [154, 0]
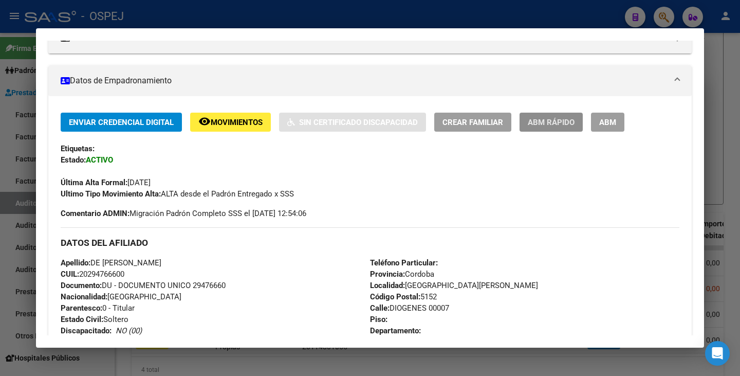
click at [551, 130] on button "ABM Rápido" at bounding box center [550, 122] width 63 height 19
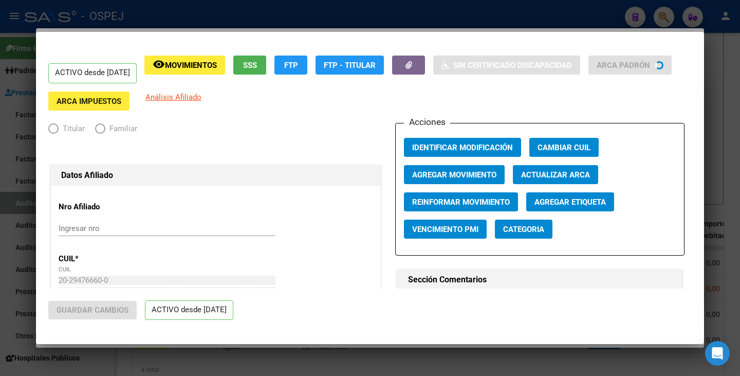
radio input "true"
type input "33-63296365-9"
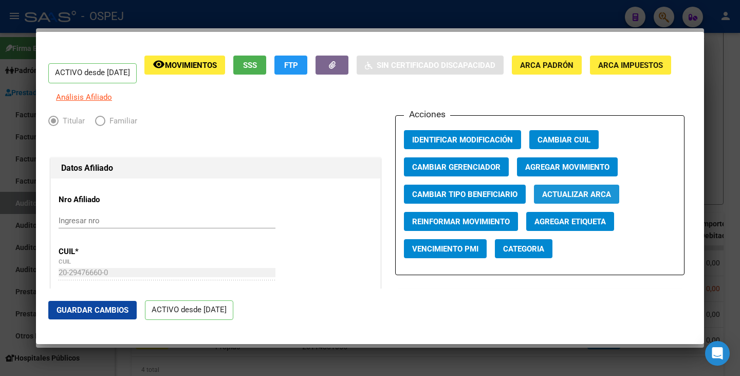
click at [586, 198] on span "Actualizar ARCA" at bounding box center [576, 194] width 69 height 9
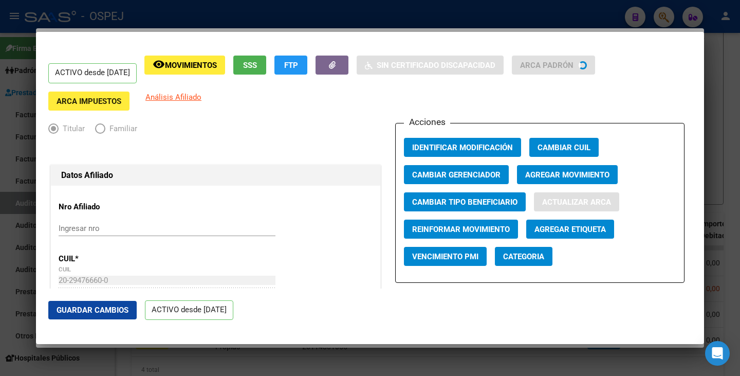
type input "DE PAOLI"
type input "CLAUDIO MARCELO"
type input "VILLA CARLOS PAZ"
type input "DIOGENES"
type input "76"
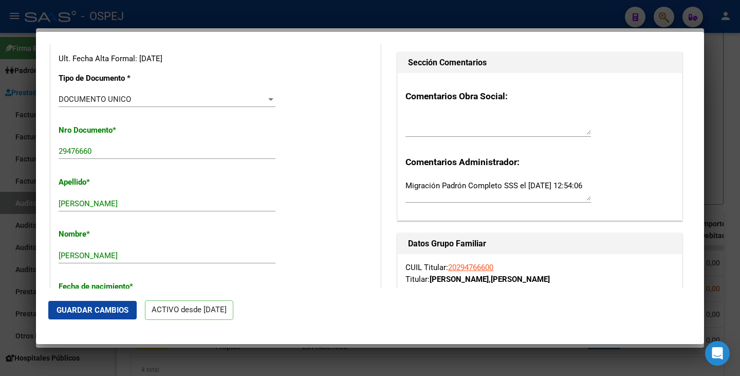
scroll to position [257, 0]
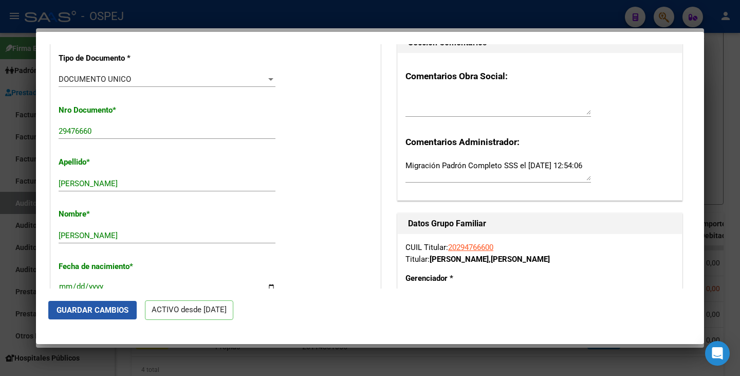
click at [113, 311] on span "Guardar Cambios" at bounding box center [93, 309] width 72 height 9
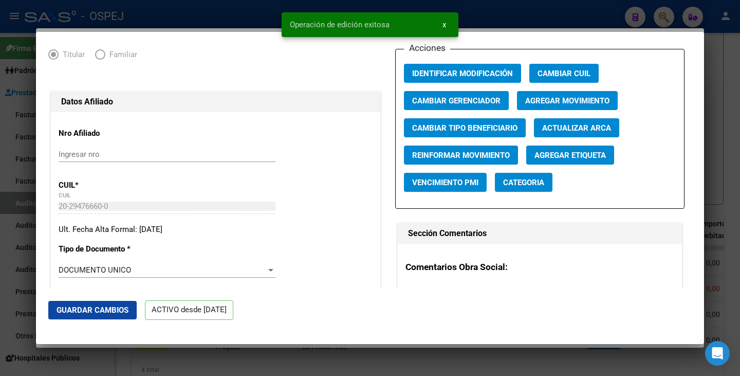
scroll to position [0, 0]
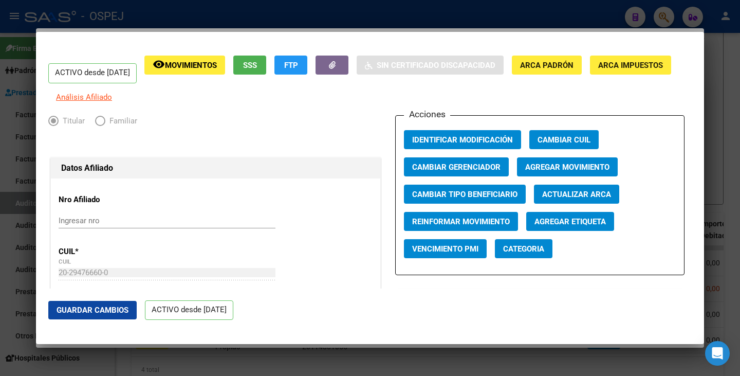
click at [0, 240] on div at bounding box center [370, 188] width 740 height 376
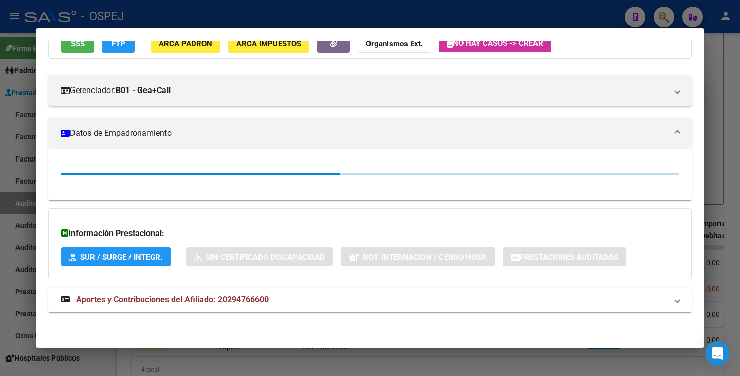
scroll to position [154, 0]
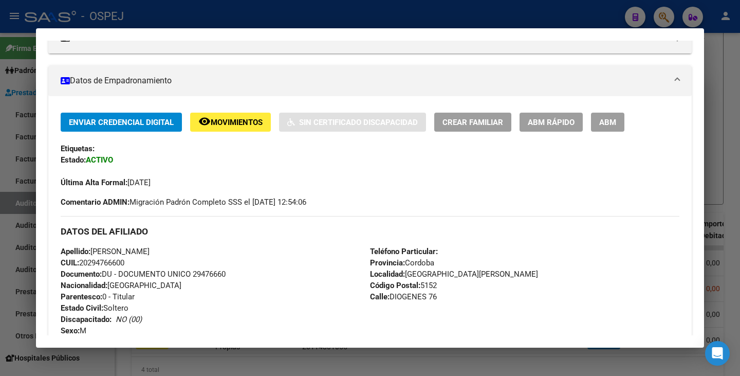
click at [0, 240] on div at bounding box center [370, 188] width 740 height 376
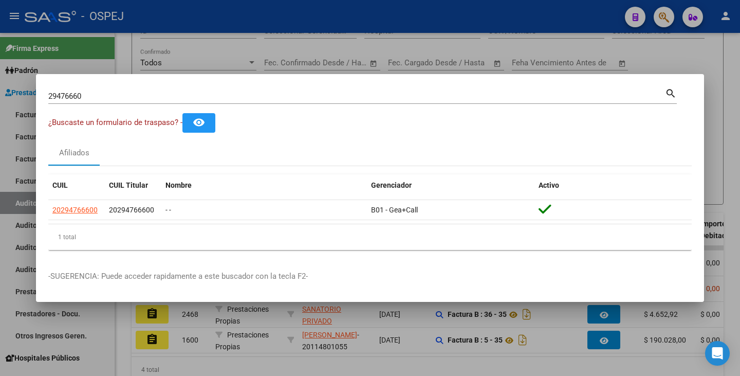
click at [95, 90] on div "29476660 Buscar (apellido, dni, cuil, nro traspaso, cuit, obra social)" at bounding box center [356, 95] width 616 height 15
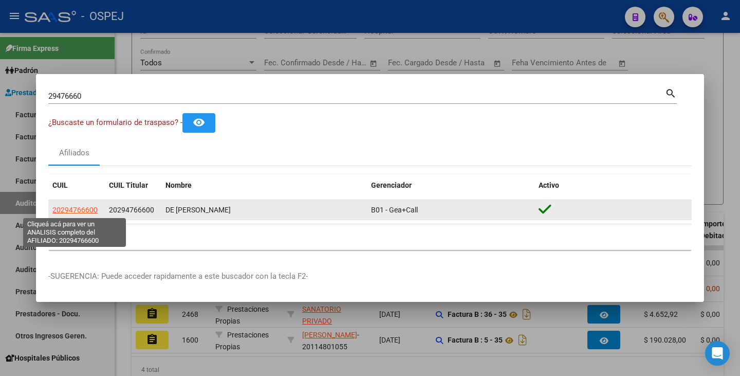
click at [73, 210] on span "20294766600" at bounding box center [74, 209] width 45 height 8
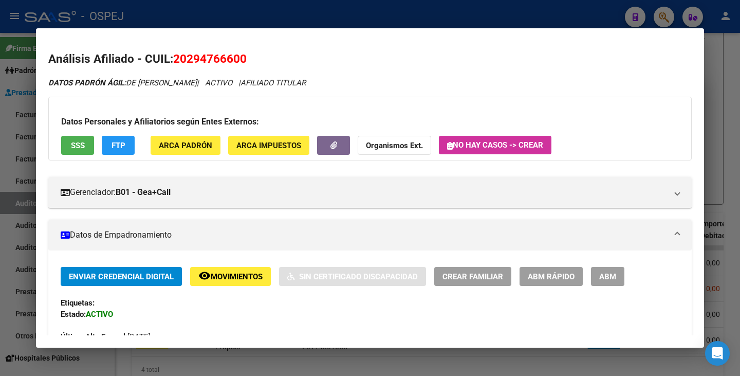
click at [173, 58] on h2 "Análisis Afiliado - CUIL: 20294766600" at bounding box center [369, 58] width 643 height 17
drag, startPoint x: 176, startPoint y: 58, endPoint x: 258, endPoint y: 57, distance: 82.2
click at [258, 57] on h2 "Análisis Afiliado - CUIL: 20294766600" at bounding box center [369, 58] width 643 height 17
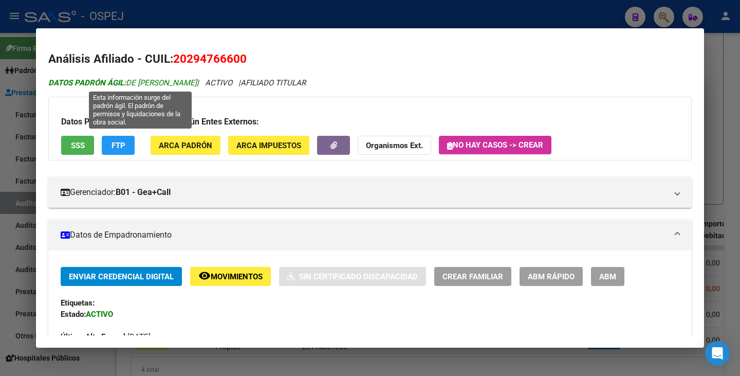
drag, startPoint x: 128, startPoint y: 83, endPoint x: 232, endPoint y: 85, distance: 103.3
click at [197, 85] on span "DATOS PADRÓN ÁGIL: DE PAOLI CLAUDIO MARCELO" at bounding box center [122, 82] width 148 height 9
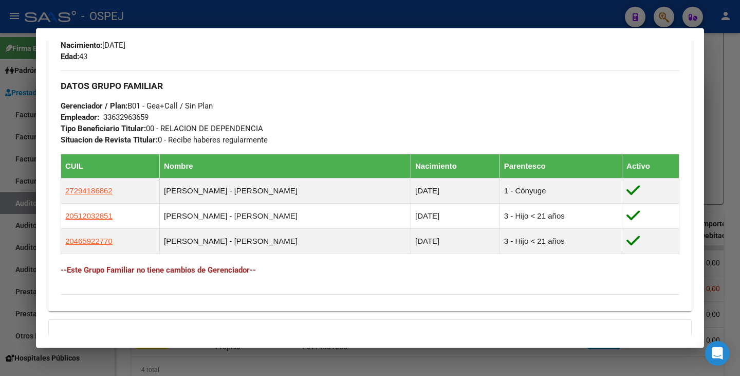
scroll to position [462, 0]
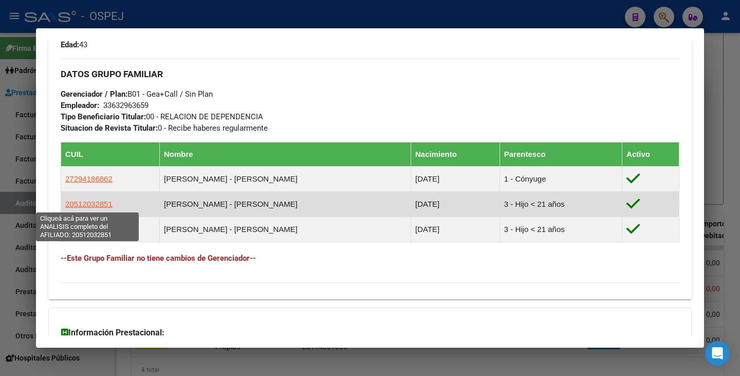
click at [78, 201] on span "20512032851" at bounding box center [88, 203] width 47 height 9
type textarea "20512032851"
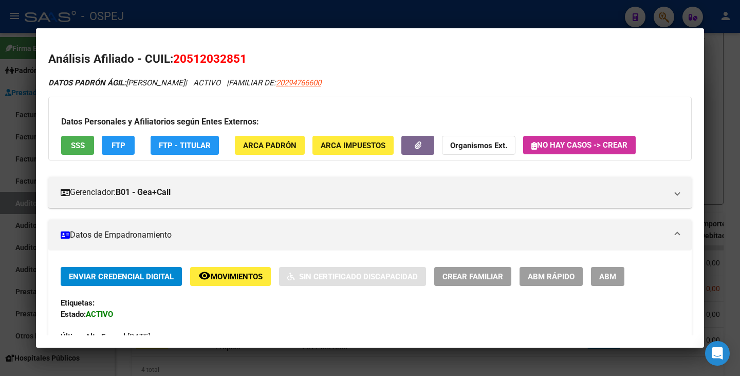
drag, startPoint x: 190, startPoint y: 56, endPoint x: 237, endPoint y: 55, distance: 47.3
click at [240, 55] on span "20512032851" at bounding box center [209, 58] width 73 height 13
click at [175, 60] on span "20512032851" at bounding box center [209, 58] width 73 height 13
drag, startPoint x: 175, startPoint y: 58, endPoint x: 256, endPoint y: 59, distance: 80.7
click at [257, 60] on h2 "Análisis Afiliado - CUIL: 20512032851" at bounding box center [369, 58] width 643 height 17
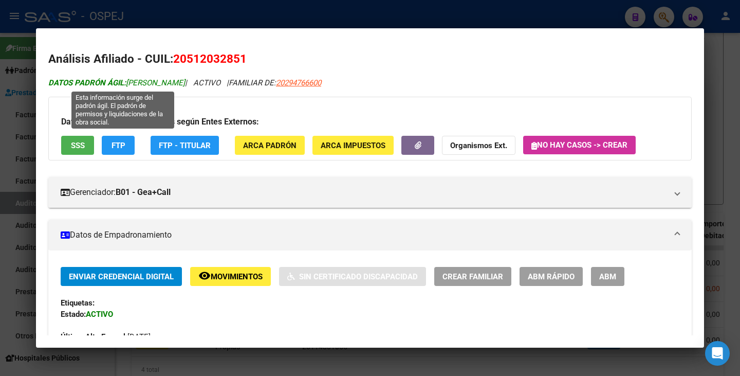
drag, startPoint x: 129, startPoint y: 85, endPoint x: 196, endPoint y: 80, distance: 67.0
click at [185, 80] on span "DATOS PADRÓN ÁGIL: DE PAOLI LAUTARO" at bounding box center [116, 82] width 137 height 9
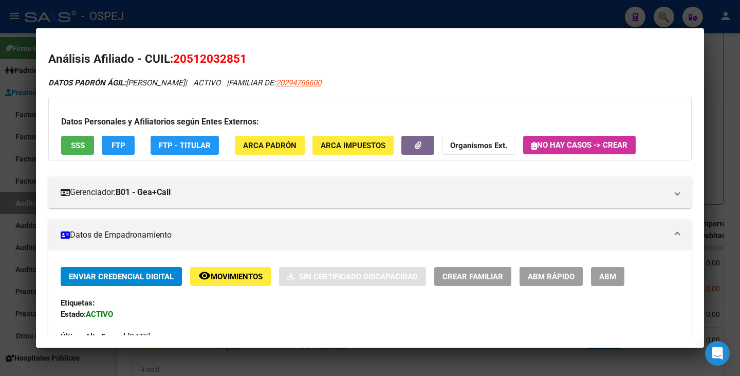
click at [24, 171] on div at bounding box center [370, 188] width 740 height 376
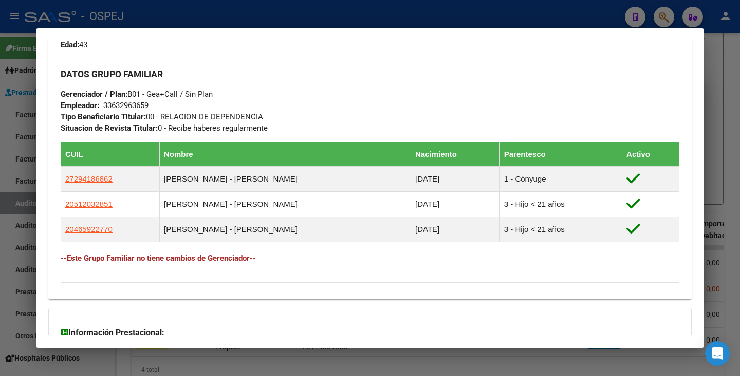
click at [2, 172] on div at bounding box center [370, 188] width 740 height 376
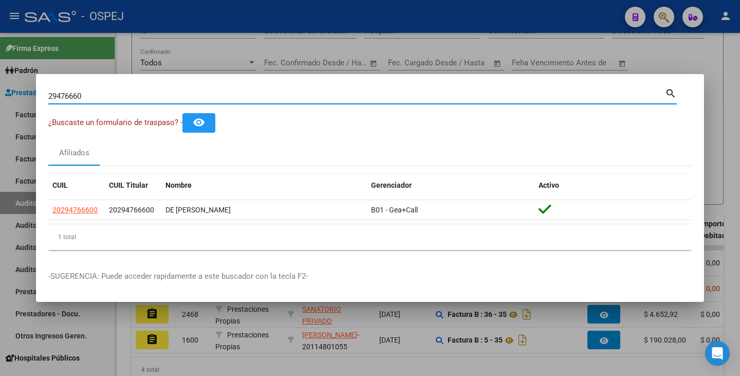
drag, startPoint x: 85, startPoint y: 95, endPoint x: 4, endPoint y: 101, distance: 81.4
click at [1, 99] on div "29476660 Buscar (apellido, dni, cuil, nro traspaso, cuit, obra social) search ¿…" at bounding box center [370, 188] width 740 height 376
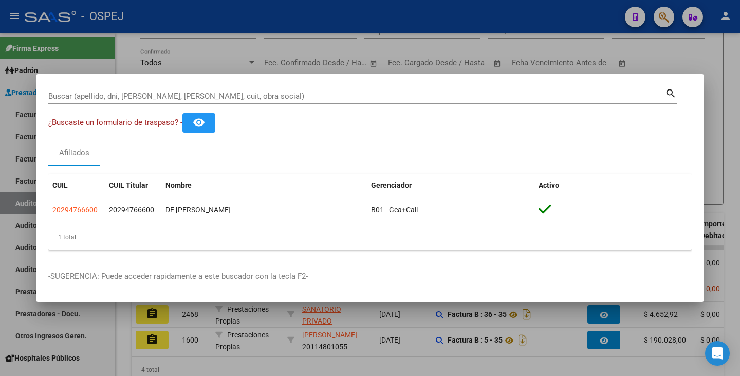
drag, startPoint x: 233, startPoint y: 121, endPoint x: 46, endPoint y: 92, distance: 189.1
drag, startPoint x: 46, startPoint y: 92, endPoint x: 59, endPoint y: 88, distance: 13.5
click at [59, 88] on div "Buscar (apellido, dni, cuil, nro traspaso, cuit, obra social)" at bounding box center [356, 95] width 616 height 15
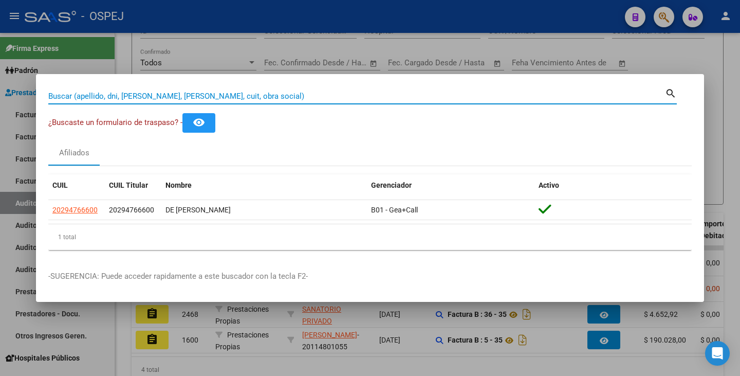
paste input "44192353"
type input "44192353"
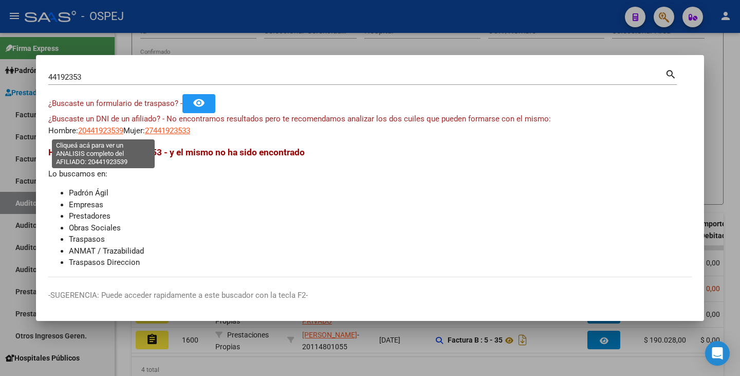
click at [105, 131] on span "20441923539" at bounding box center [100, 130] width 45 height 9
type textarea "20441923539"
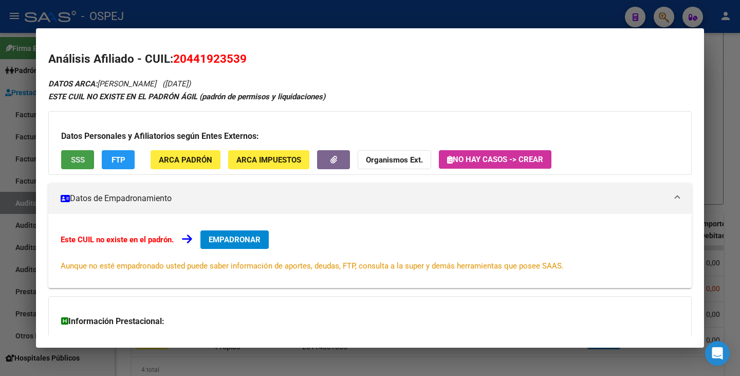
click at [66, 163] on button "SSS" at bounding box center [77, 159] width 33 height 19
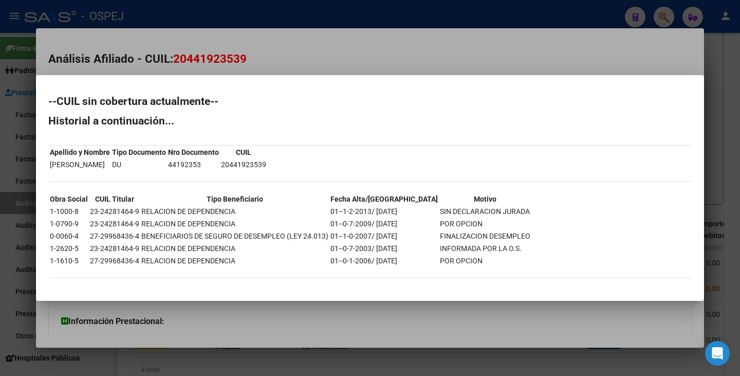
click at [273, 61] on div at bounding box center [370, 188] width 740 height 376
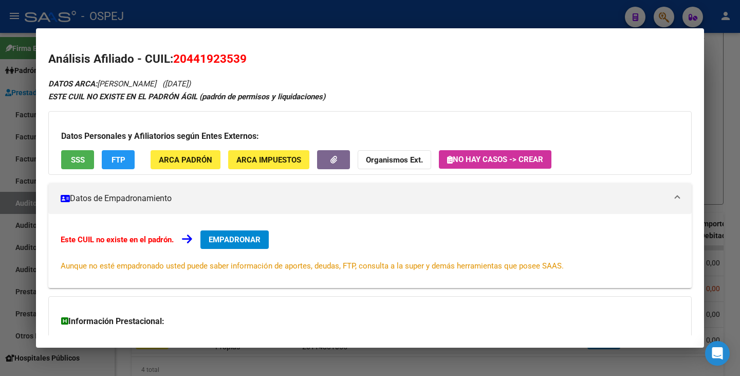
drag, startPoint x: 174, startPoint y: 61, endPoint x: 245, endPoint y: 64, distance: 71.0
click at [245, 64] on span "20441923539" at bounding box center [209, 58] width 73 height 13
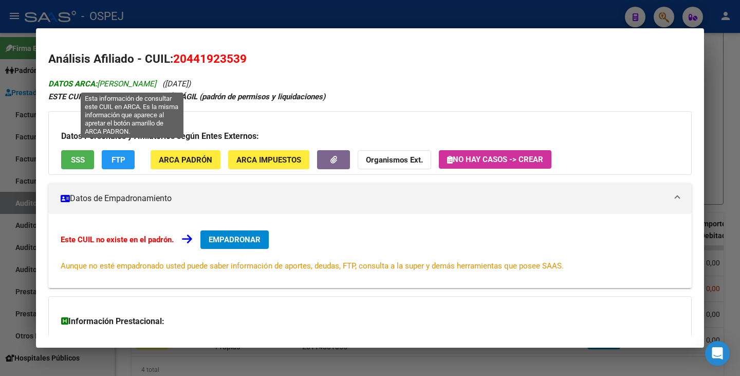
drag, startPoint x: 101, startPoint y: 81, endPoint x: 214, endPoint y: 85, distance: 112.6
click at [156, 85] on span "DATOS ARCA: CORVALAN MANUEL SEBASTIAN" at bounding box center [102, 83] width 108 height 9
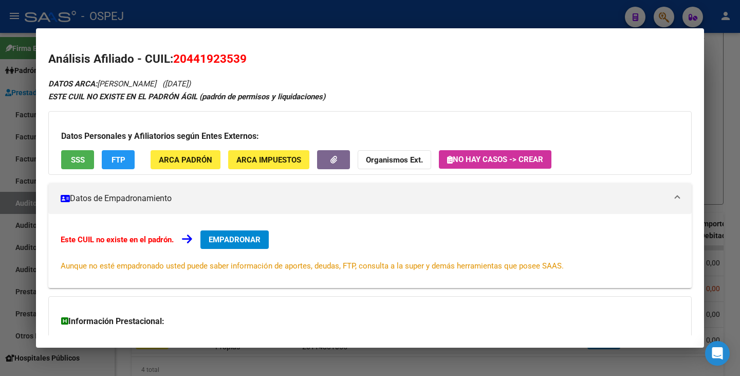
drag, startPoint x: 17, startPoint y: 183, endPoint x: 26, endPoint y: 174, distance: 12.0
click at [18, 182] on div at bounding box center [370, 188] width 740 height 376
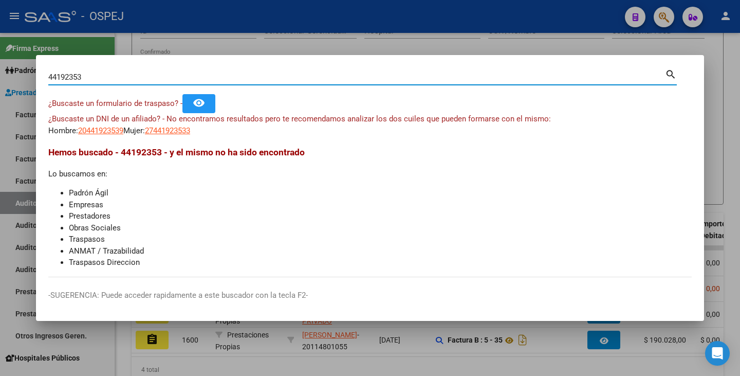
drag, startPoint x: 114, startPoint y: 79, endPoint x: 25, endPoint y: 84, distance: 88.5
click at [25, 84] on div "44192353 Buscar (apellido, dni, cuil, nro traspaso, cuit, obra social) search ¿…" at bounding box center [370, 188] width 740 height 376
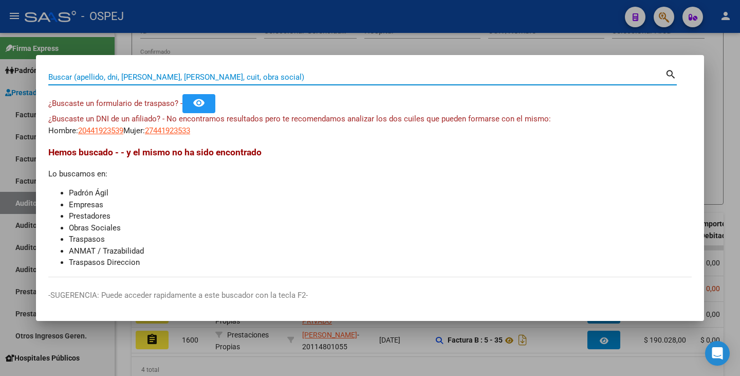
paste input "36679900"
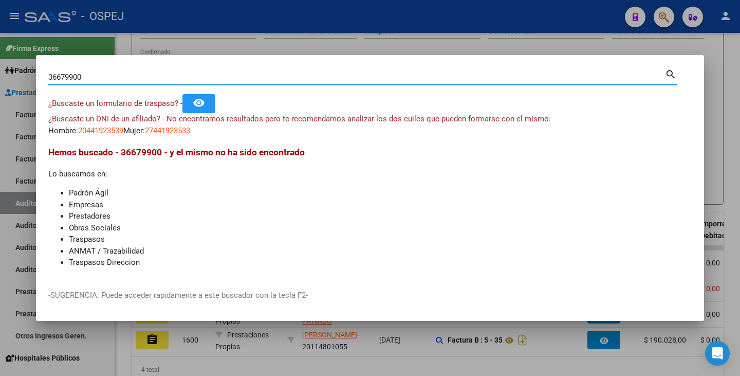
type input "36679900"
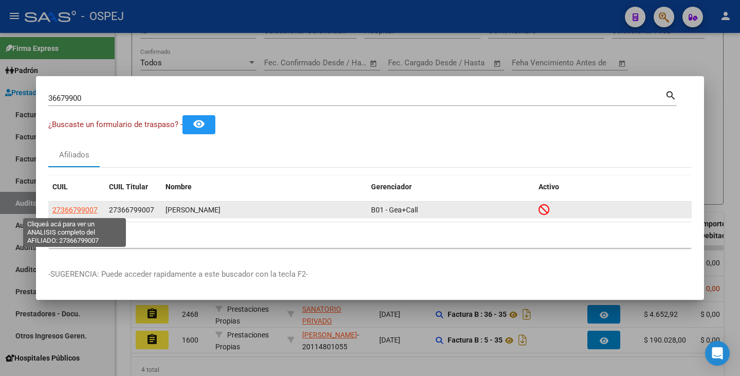
click at [76, 211] on span "27366799007" at bounding box center [74, 209] width 45 height 8
type textarea "27366799007"
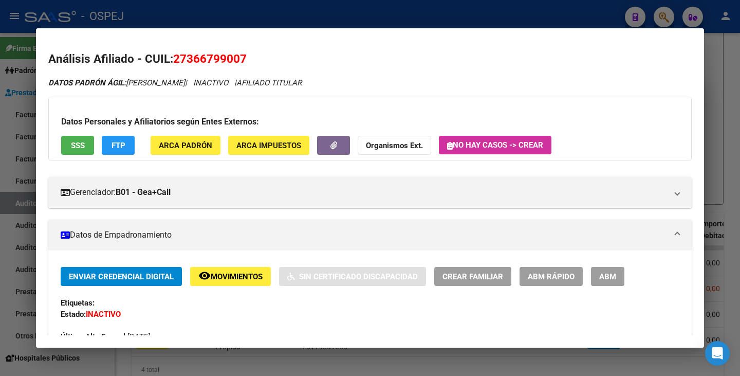
drag, startPoint x: 175, startPoint y: 58, endPoint x: 245, endPoint y: 51, distance: 70.2
click at [245, 52] on span "27366799007" at bounding box center [209, 58] width 73 height 13
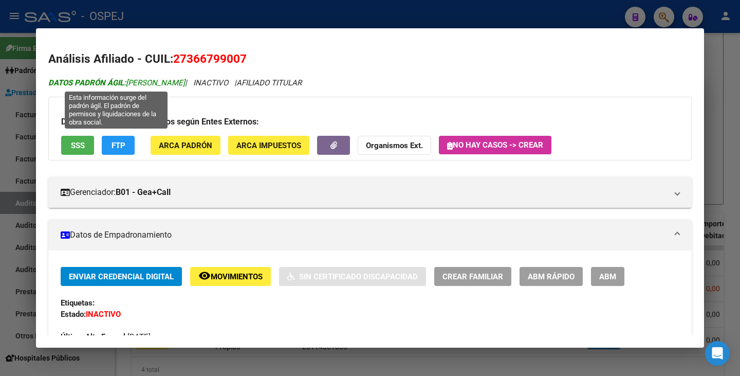
drag, startPoint x: 128, startPoint y: 82, endPoint x: 180, endPoint y: 79, distance: 51.5
click at [180, 79] on span "DATOS PADRÓN ÁGIL: FORESTO SARA" at bounding box center [116, 82] width 137 height 9
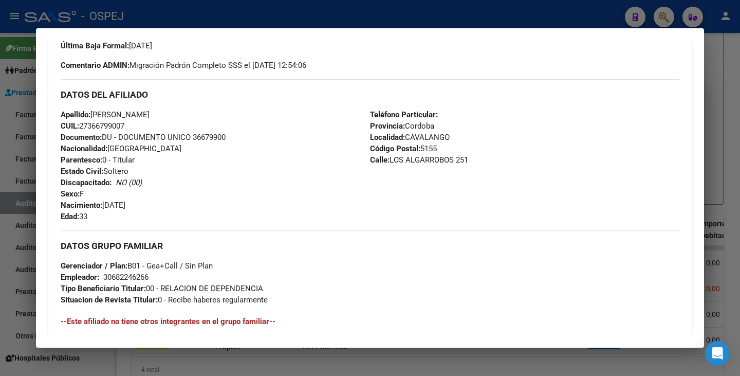
scroll to position [360, 0]
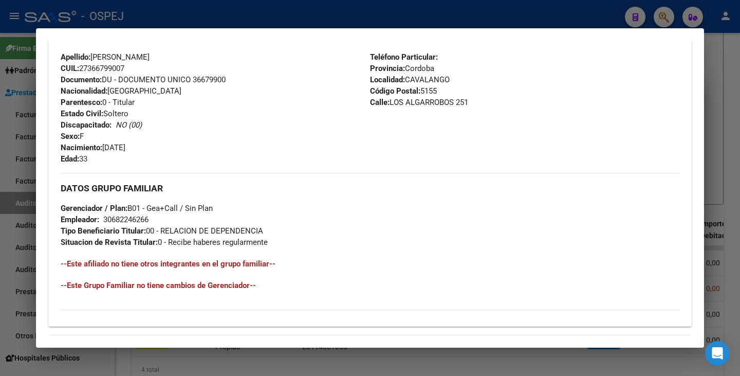
click at [39, 153] on mat-dialog-content "Análisis Afiliado - CUIL: 27366799007 DATOS PADRÓN ÁGIL: FORESTO SARA | INACTIV…" at bounding box center [370, 188] width 668 height 294
drag, startPoint x: 21, startPoint y: 134, endPoint x: 33, endPoint y: 127, distance: 13.8
click at [21, 134] on div at bounding box center [370, 188] width 740 height 376
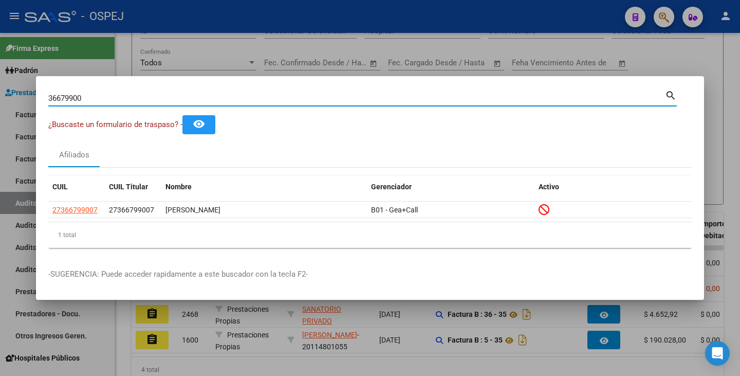
drag, startPoint x: 90, startPoint y: 99, endPoint x: 5, endPoint y: 90, distance: 85.7
click at [5, 90] on div "36679900 Buscar (apellido, dni, cuil, nro traspaso, cuit, obra social) search ¿…" at bounding box center [370, 188] width 740 height 376
paste input "36341776"
type input "36341776"
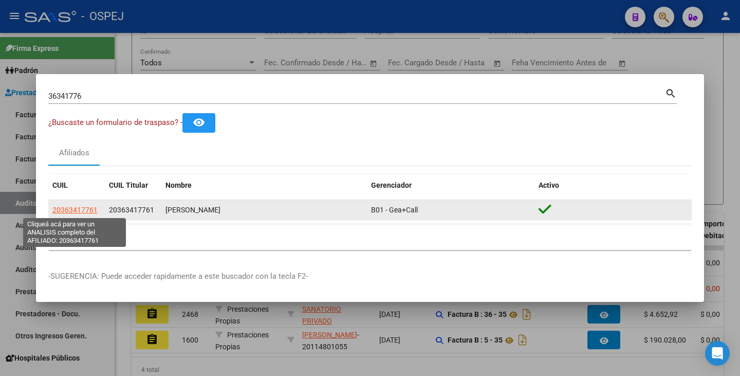
click at [83, 208] on span "20363417761" at bounding box center [74, 209] width 45 height 8
type textarea "20363417761"
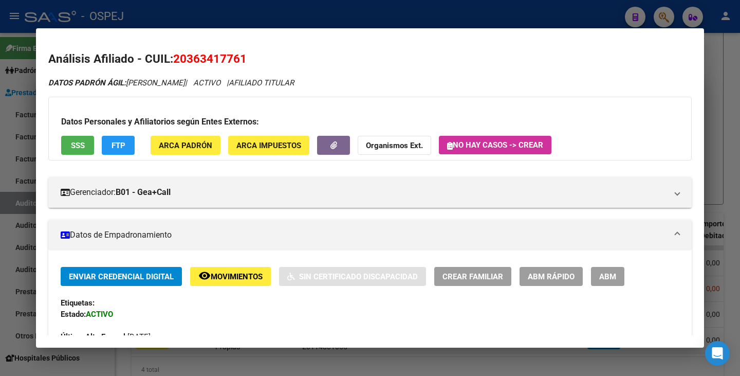
drag, startPoint x: 175, startPoint y: 56, endPoint x: 240, endPoint y: 55, distance: 65.2
click at [246, 55] on span "20363417761" at bounding box center [209, 58] width 73 height 13
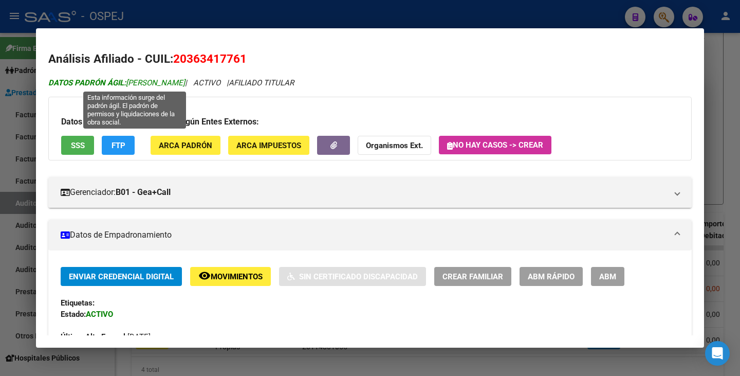
drag, startPoint x: 129, startPoint y: 83, endPoint x: 219, endPoint y: 81, distance: 89.9
click at [185, 81] on span "DATOS PADRÓN ÁGIL: LLANOS LUCAS EMANUEL" at bounding box center [116, 82] width 137 height 9
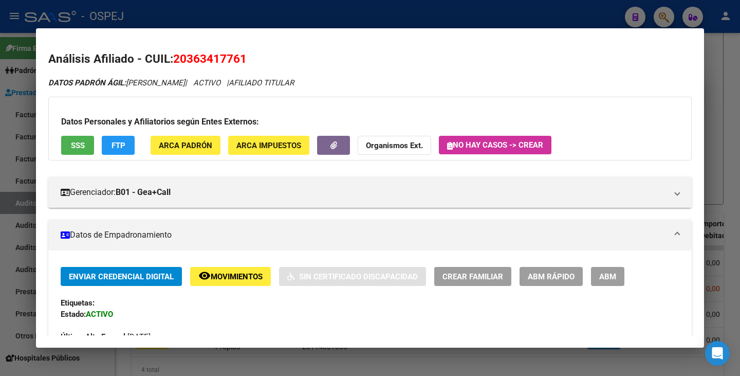
drag, startPoint x: 12, startPoint y: 126, endPoint x: 79, endPoint y: 95, distance: 74.0
click at [13, 125] on div at bounding box center [370, 188] width 740 height 376
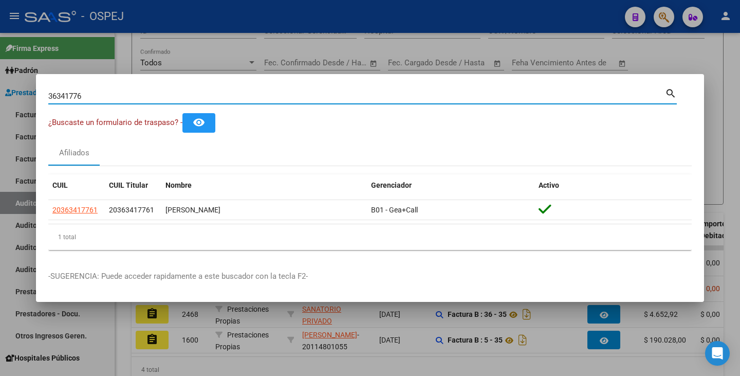
drag, startPoint x: 110, startPoint y: 98, endPoint x: 109, endPoint y: 86, distance: 12.4
click at [28, 93] on div "36341776 Buscar (apellido, dni, cuil, nro traspaso, cuit, obra social) search ¿…" at bounding box center [370, 188] width 740 height 376
paste input "50090509"
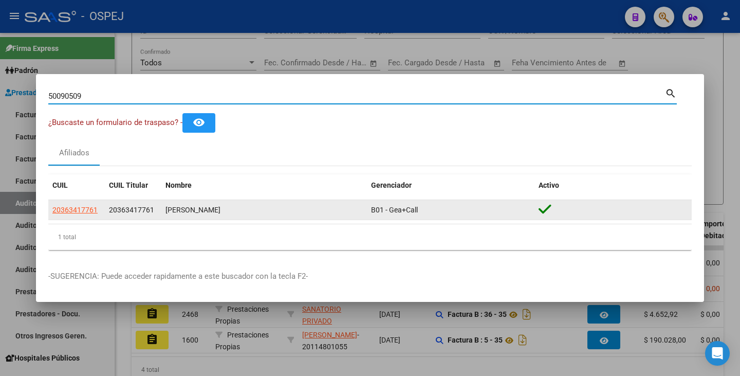
type input "50090509"
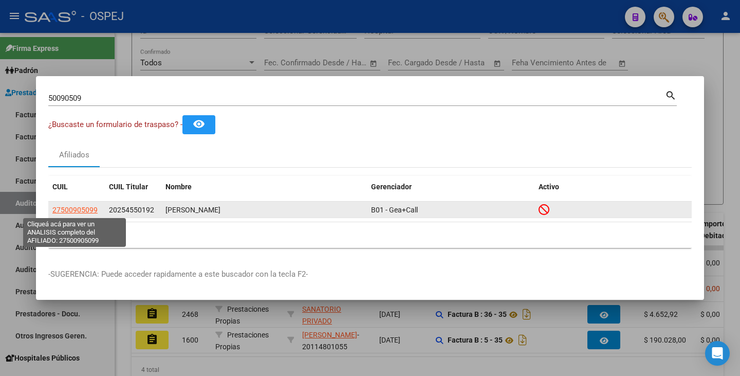
click at [91, 211] on span "27500905099" at bounding box center [74, 209] width 45 height 8
type textarea "27500905099"
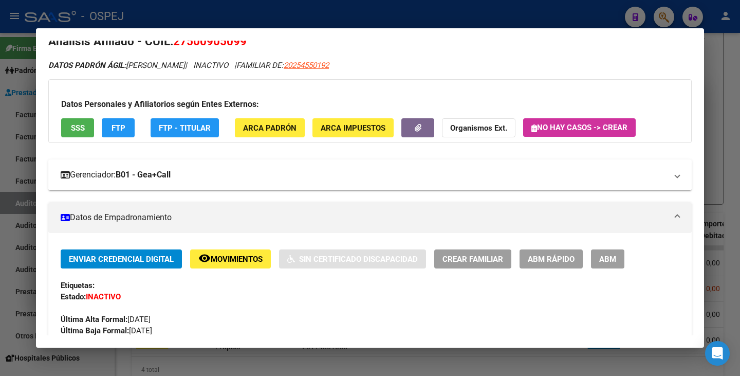
scroll to position [0, 0]
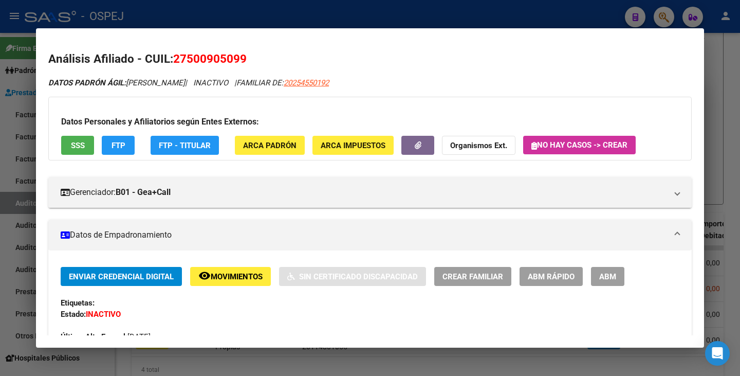
drag, startPoint x: 177, startPoint y: 58, endPoint x: 248, endPoint y: 59, distance: 70.9
click at [248, 59] on h2 "Análisis Afiliado - CUIL: 27500905099" at bounding box center [369, 58] width 643 height 17
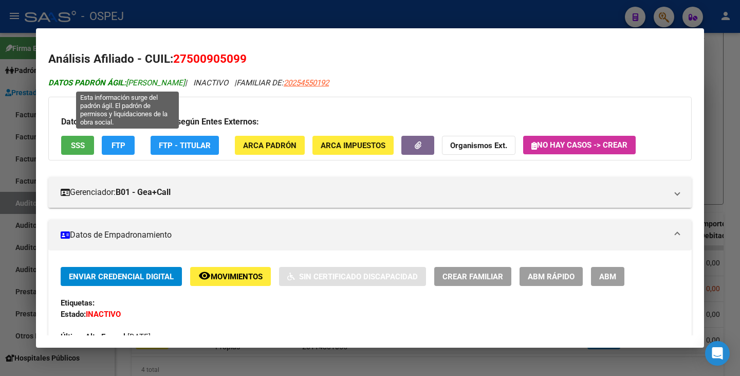
drag, startPoint x: 129, startPoint y: 83, endPoint x: 203, endPoint y: 82, distance: 74.0
click at [185, 82] on span "DATOS PADRÓN ÁGIL: TABORDA JUANA MIA" at bounding box center [116, 82] width 137 height 9
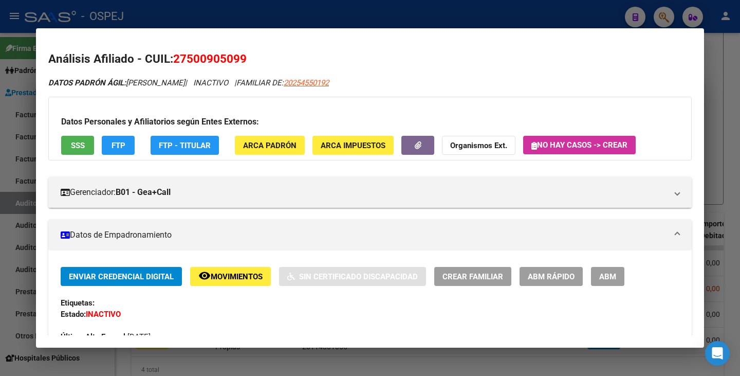
click at [0, 115] on div at bounding box center [370, 188] width 740 height 376
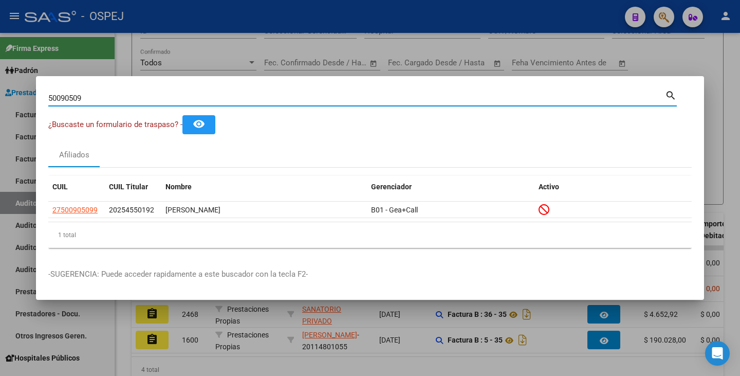
drag, startPoint x: 87, startPoint y: 98, endPoint x: 5, endPoint y: 80, distance: 84.3
click at [5, 80] on div "50090509 Buscar (apellido, dni, cuil, nro traspaso, cuit, obra social) search ¿…" at bounding box center [370, 188] width 740 height 376
paste input "32772798"
type input "32772798"
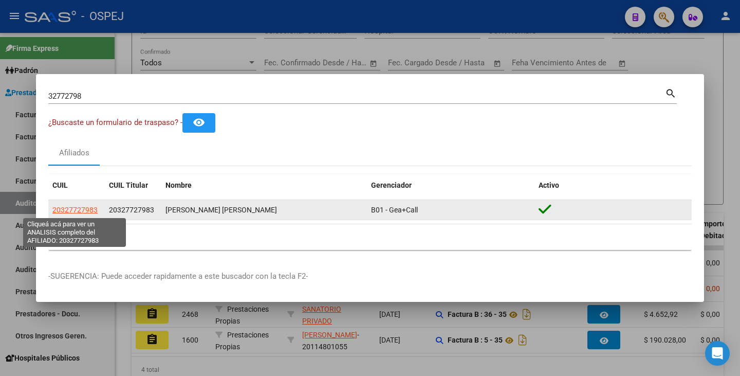
click at [90, 209] on span "20327727983" at bounding box center [74, 209] width 45 height 8
type textarea "20327727983"
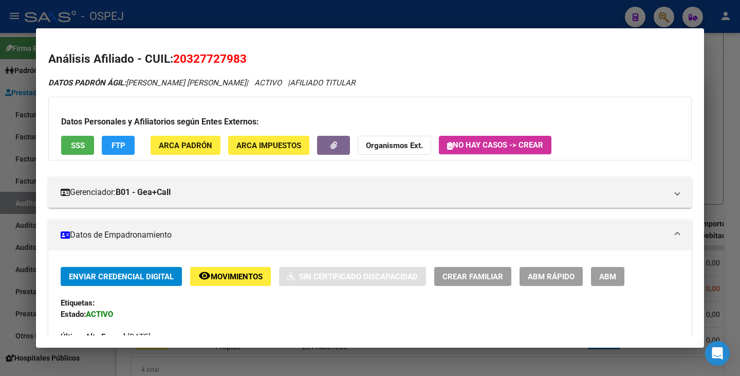
drag, startPoint x: 174, startPoint y: 58, endPoint x: 242, endPoint y: 58, distance: 68.3
click at [248, 56] on h2 "Análisis Afiliado - CUIL: 20327727983" at bounding box center [369, 58] width 643 height 17
drag, startPoint x: 127, startPoint y: 79, endPoint x: 245, endPoint y: 77, distance: 117.7
click at [245, 77] on div "DATOS PADRÓN ÁGIL: GUTIERREZ PABLO NELSO RUBEN | ACTIVO | AFILIADO TITULAR" at bounding box center [369, 83] width 643 height 12
click at [557, 275] on span "ABM Rápido" at bounding box center [551, 276] width 47 height 9
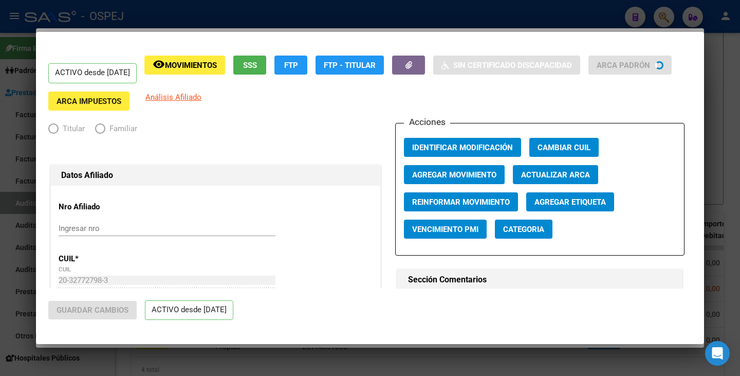
radio input "true"
type input "20-32772798-3"
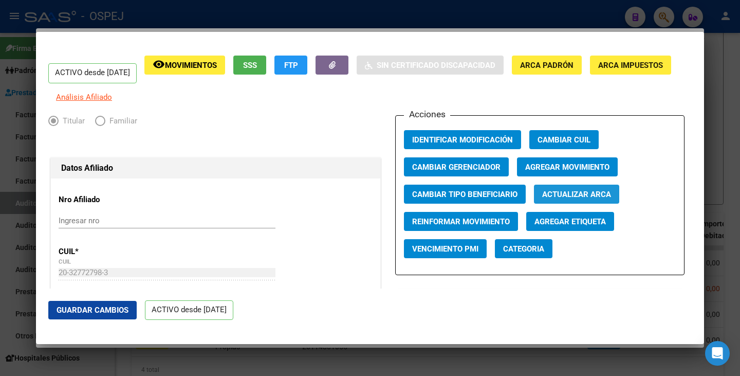
click at [564, 199] on span "Actualizar ARCA" at bounding box center [576, 194] width 69 height 9
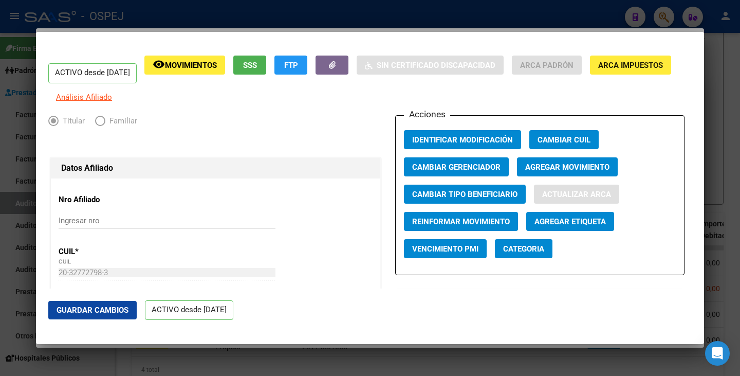
type input "VILLA CARLOS PAZ"
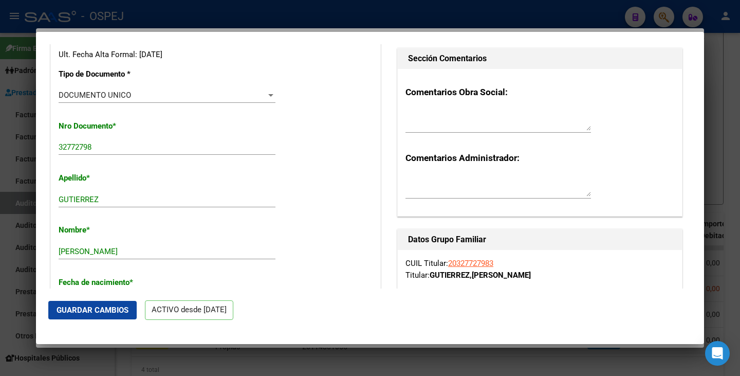
scroll to position [257, 0]
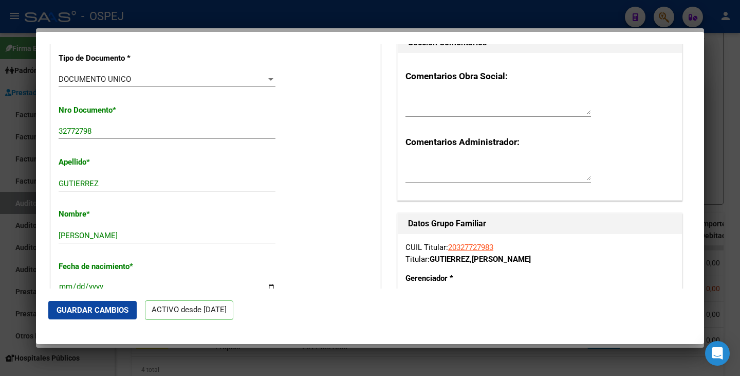
click at [100, 311] on span "Guardar Cambios" at bounding box center [93, 309] width 72 height 9
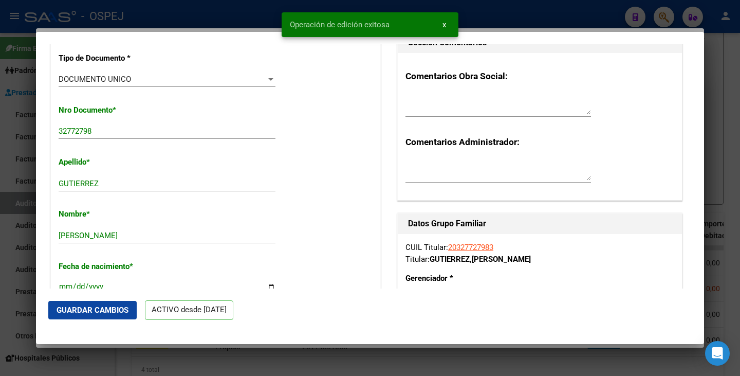
click at [7, 271] on div at bounding box center [370, 188] width 740 height 376
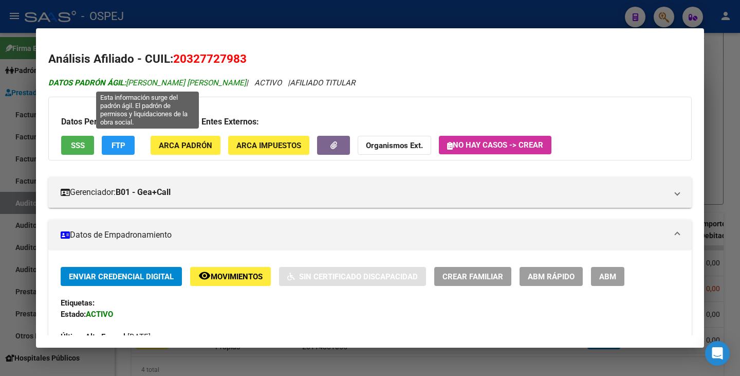
drag, startPoint x: 129, startPoint y: 83, endPoint x: 246, endPoint y: 80, distance: 116.7
click at [246, 80] on span "DATOS PADRÓN ÁGIL: GUTIERREZ PABLO NELSO RUBEN" at bounding box center [147, 82] width 198 height 9
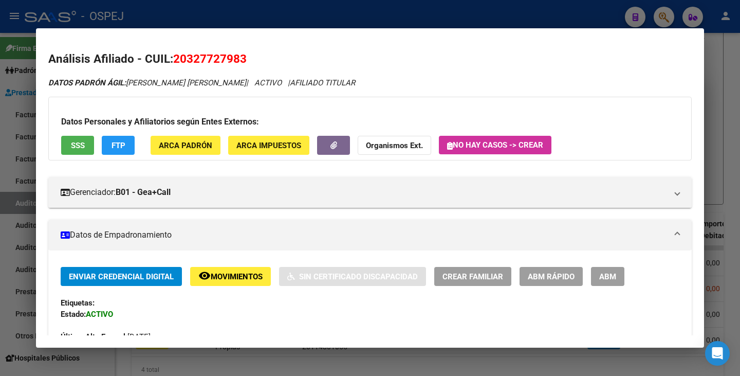
click at [0, 118] on div at bounding box center [370, 188] width 740 height 376
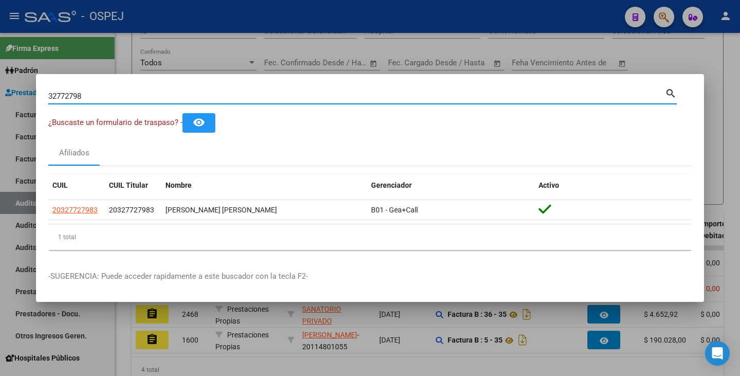
drag, startPoint x: 101, startPoint y: 93, endPoint x: 39, endPoint y: 97, distance: 62.3
click at [39, 97] on mat-dialog-content "32772798 Buscar (apellido, dni, cuil, nro traspaso, cuit, obra social) search ¿…" at bounding box center [370, 172] width 668 height 172
paste input "23637715"
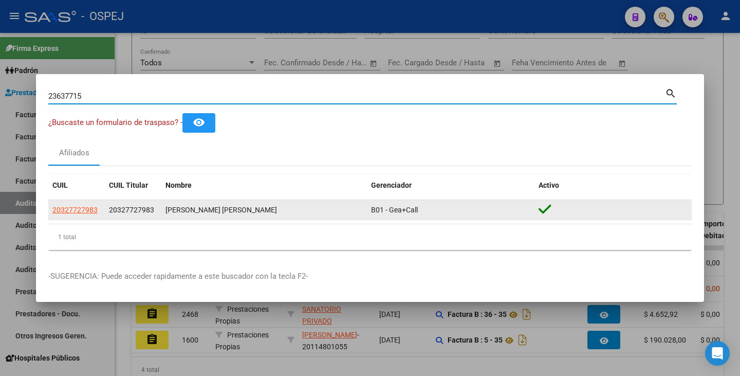
type input "23637715"
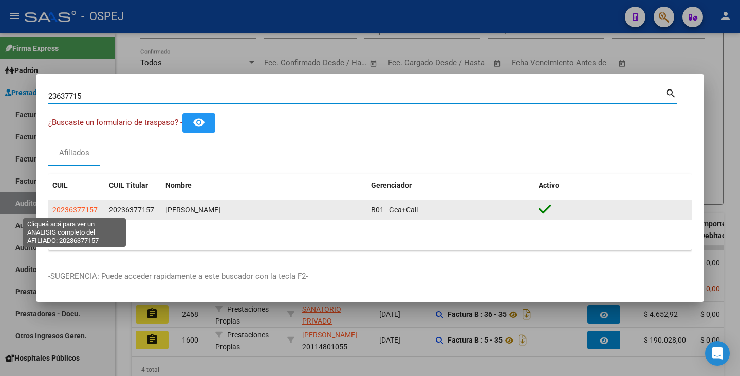
click at [79, 210] on span "20236377157" at bounding box center [74, 209] width 45 height 8
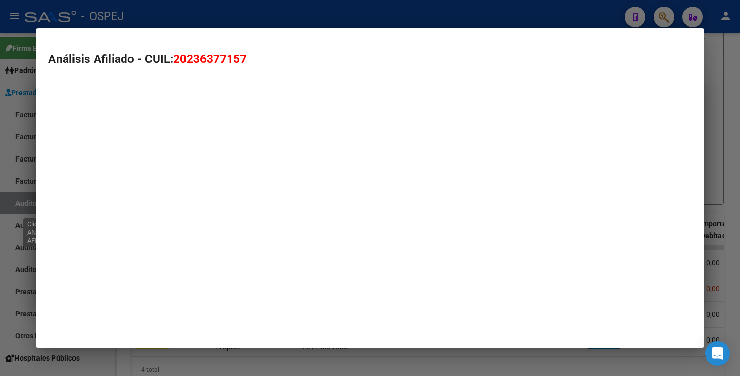
type textarea "20236377157"
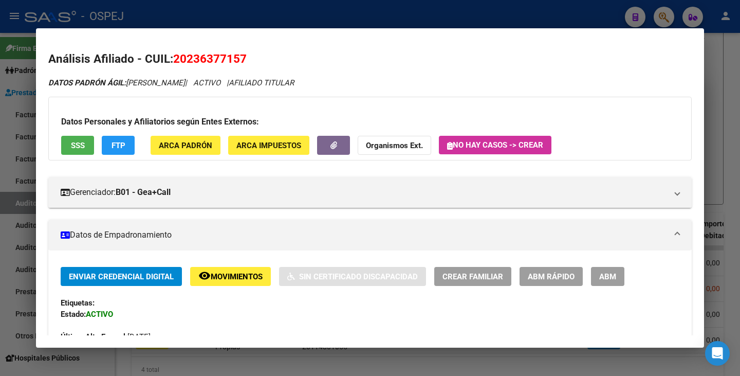
drag, startPoint x: 175, startPoint y: 55, endPoint x: 253, endPoint y: 55, distance: 78.1
click at [253, 55] on h2 "Análisis Afiliado - CUIL: 20236377157" at bounding box center [369, 58] width 643 height 17
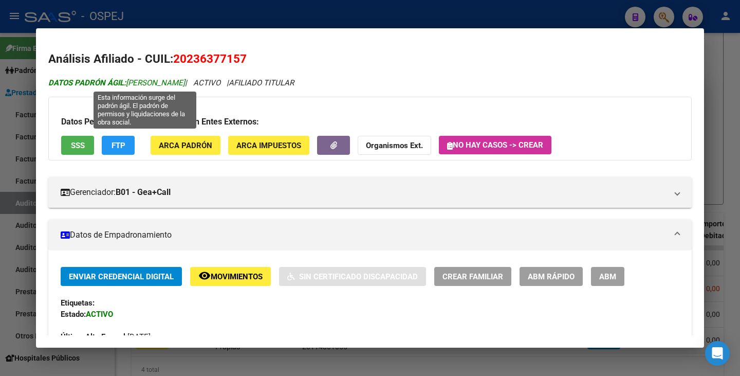
drag, startPoint x: 129, startPoint y: 83, endPoint x: 241, endPoint y: 81, distance: 112.0
click at [185, 81] on span "DATOS PADRÓN ÁGIL: ROLDAN MARCELO ALEJANDRO" at bounding box center [116, 82] width 137 height 9
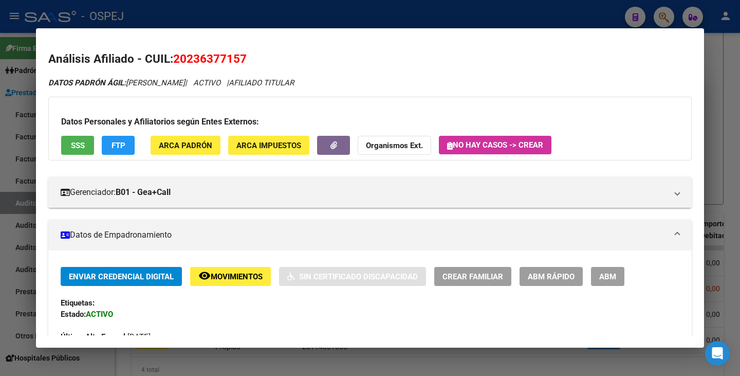
drag, startPoint x: 0, startPoint y: 122, endPoint x: 2, endPoint y: 117, distance: 5.4
click at [0, 121] on div at bounding box center [370, 188] width 740 height 376
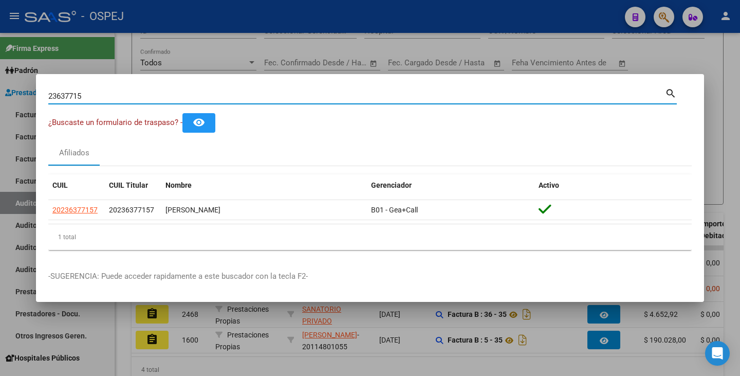
drag, startPoint x: 84, startPoint y: 95, endPoint x: 17, endPoint y: 92, distance: 66.8
click at [17, 92] on div "23637715 Buscar (apellido, dni, cuil, nro traspaso, cuit, obra social) search ¿…" at bounding box center [370, 188] width 740 height 376
paste input "36341776"
type input "36341776"
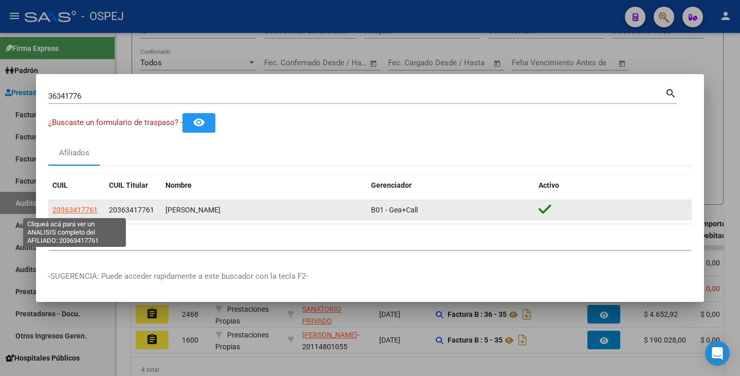
click at [89, 208] on span "20363417761" at bounding box center [74, 209] width 45 height 8
type textarea "20363417761"
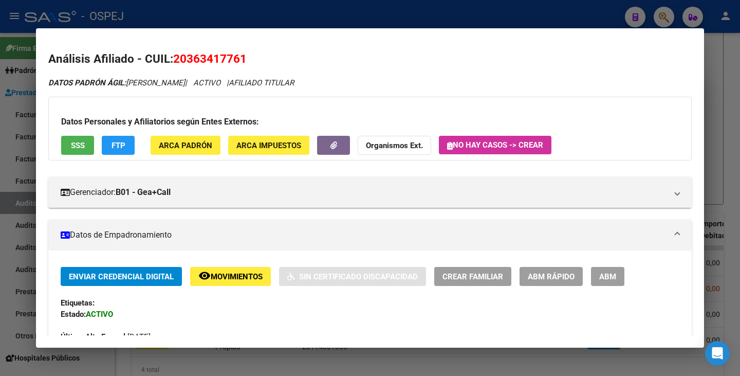
drag, startPoint x: 174, startPoint y: 55, endPoint x: 255, endPoint y: 65, distance: 81.2
click at [256, 65] on h2 "Análisis Afiliado - CUIL: 20363417761" at bounding box center [369, 58] width 643 height 17
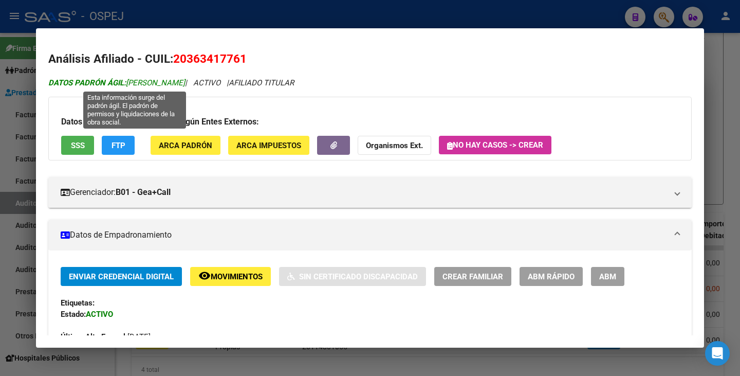
drag, startPoint x: 129, startPoint y: 83, endPoint x: 217, endPoint y: 84, distance: 88.4
click at [185, 84] on span "DATOS PADRÓN ÁGIL: LLANOS LUCAS EMANUEL" at bounding box center [116, 82] width 137 height 9
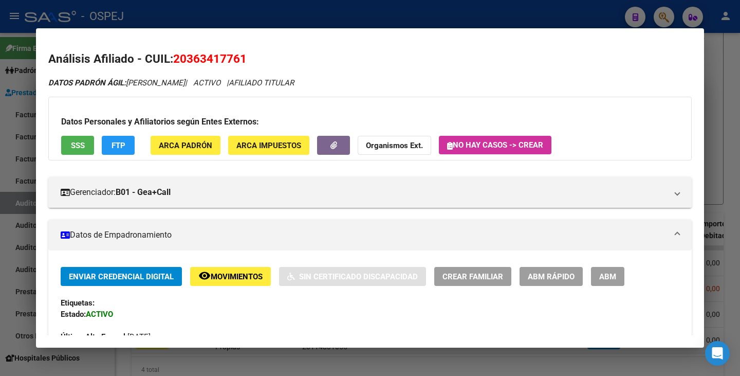
click at [0, 260] on div at bounding box center [370, 188] width 740 height 376
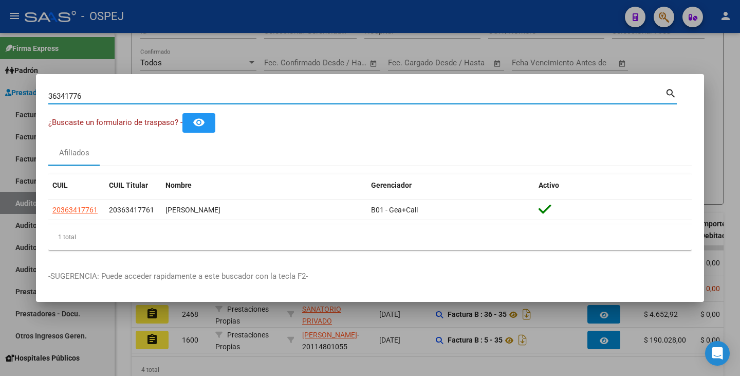
drag, startPoint x: 81, startPoint y: 98, endPoint x: 20, endPoint y: 86, distance: 61.9
click at [20, 86] on div "36341776 Buscar (apellido, dni, cuil, nro traspaso, cuit, obra social) search ¿…" at bounding box center [370, 188] width 740 height 376
type input "6"
paste input "37093605"
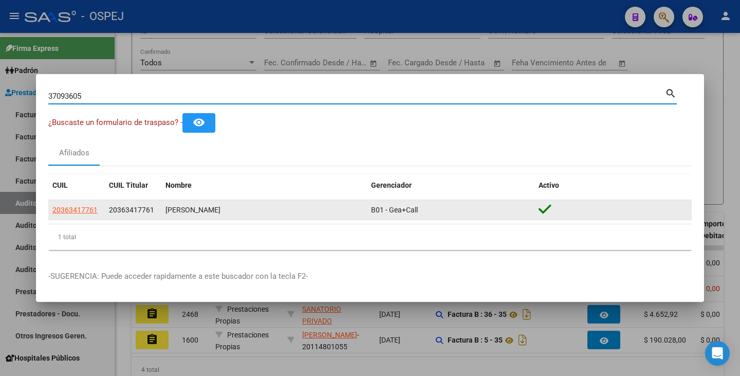
type input "37093605"
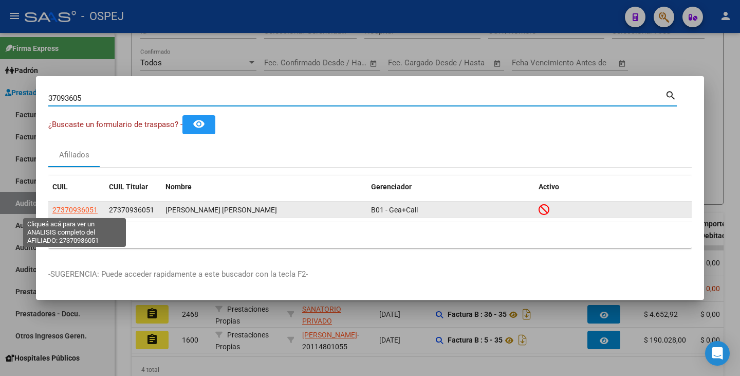
click at [68, 206] on span "27370936051" at bounding box center [74, 209] width 45 height 8
type textarea "27370936051"
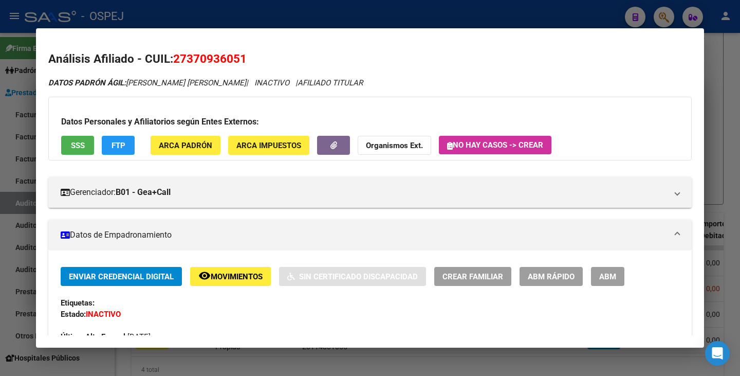
drag, startPoint x: 177, startPoint y: 60, endPoint x: 254, endPoint y: 57, distance: 77.1
click at [254, 57] on h2 "Análisis Afiliado - CUIL: 27370936051" at bounding box center [369, 58] width 643 height 17
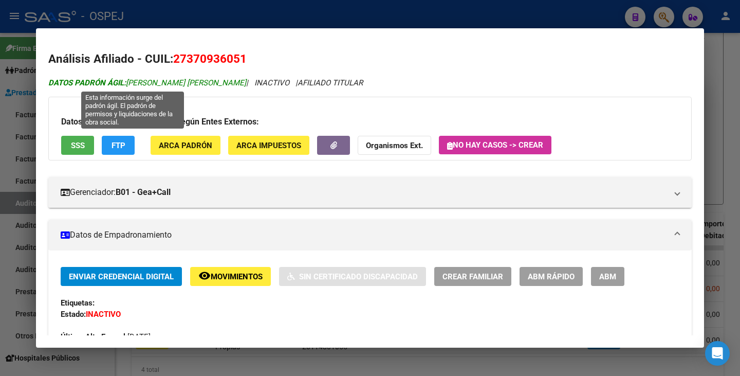
drag, startPoint x: 128, startPoint y: 81, endPoint x: 214, endPoint y: 82, distance: 85.3
click at [214, 82] on span "DATOS PADRÓN ÁGIL: DOMINGUEZ ANA LAURA" at bounding box center [147, 82] width 198 height 9
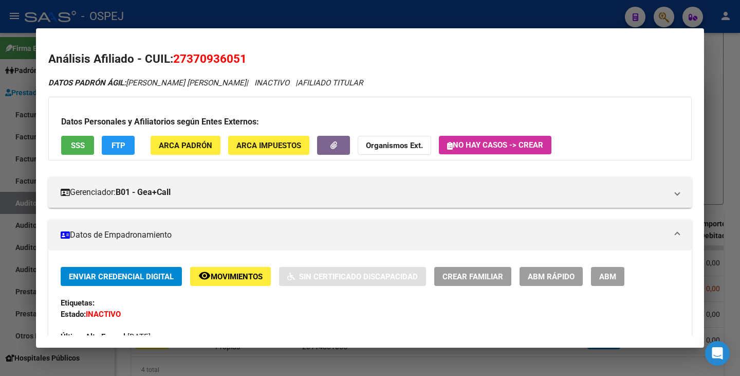
click at [16, 195] on div at bounding box center [370, 188] width 740 height 376
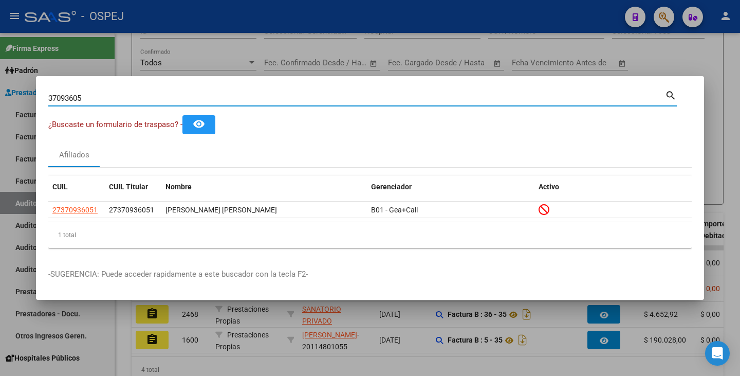
drag, startPoint x: 97, startPoint y: 100, endPoint x: 0, endPoint y: 81, distance: 98.9
click at [0, 81] on div "37093605 Buscar (apellido, dni, cuil, nro traspaso, cuit, obra social) search ¿…" at bounding box center [370, 188] width 740 height 376
paste input "22123161"
type input "22123161"
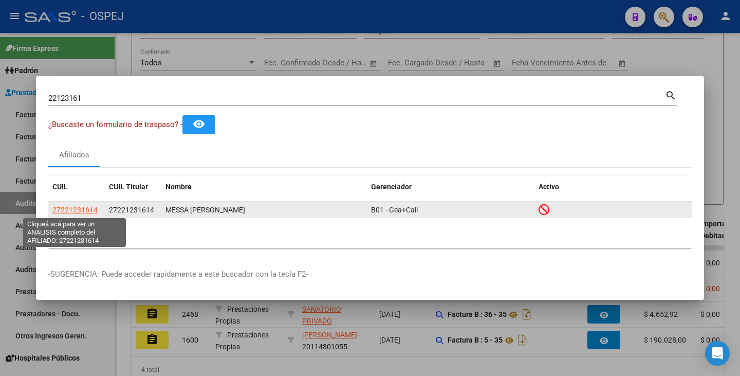
click at [73, 209] on span "27221231614" at bounding box center [74, 209] width 45 height 8
type textarea "27221231614"
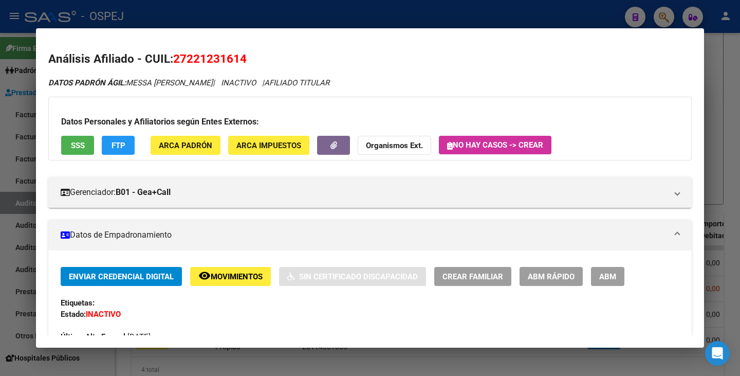
drag, startPoint x: 176, startPoint y: 58, endPoint x: 246, endPoint y: 53, distance: 70.5
click at [246, 53] on span "27221231614" at bounding box center [209, 58] width 73 height 13
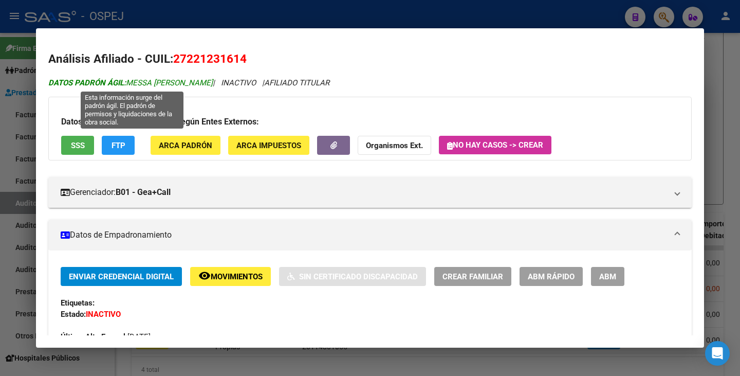
drag, startPoint x: 129, startPoint y: 82, endPoint x: 215, endPoint y: 85, distance: 85.8
click at [213, 85] on span "DATOS PADRÓN ÁGIL: MESSA MARIA CRISTINA" at bounding box center [130, 82] width 164 height 9
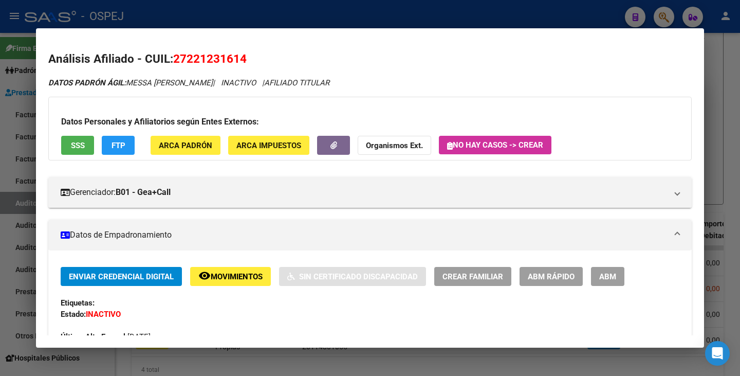
drag, startPoint x: 5, startPoint y: 207, endPoint x: 57, endPoint y: 160, distance: 69.8
click at [5, 208] on div at bounding box center [370, 188] width 740 height 376
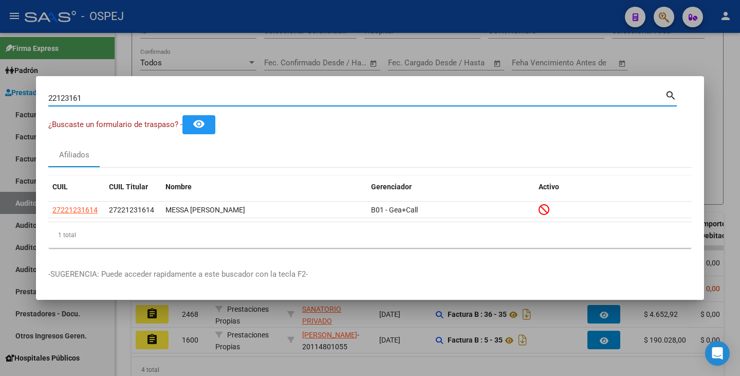
drag, startPoint x: 98, startPoint y: 101, endPoint x: 0, endPoint y: 81, distance: 100.2
click at [0, 81] on div "22123161 Buscar (apellido, dni, cuil, nro traspaso, cuit, obra social) search ¿…" at bounding box center [370, 188] width 740 height 376
paste input "24953970"
type input "24953970"
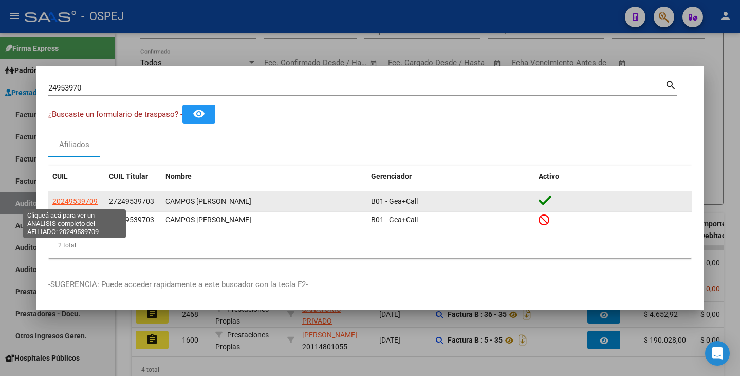
click at [86, 200] on span "20249539709" at bounding box center [74, 201] width 45 height 8
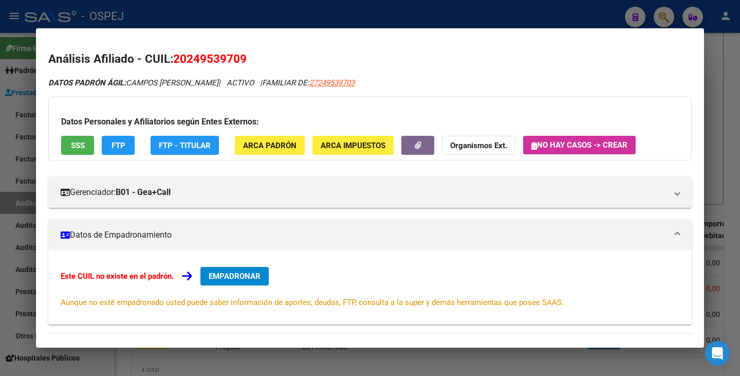
drag, startPoint x: 175, startPoint y: 55, endPoint x: 250, endPoint y: 70, distance: 76.0
click at [250, 70] on div "Análisis Afiliado - CUIL: 20249539709 DATOS PADRÓN ÁGIL: CAMPOS JESUS DOLORES |…" at bounding box center [369, 267] width 643 height 434
click at [250, 69] on div "Análisis Afiliado - CUIL: 20249539709 DATOS PADRÓN ÁGIL: CAMPOS JESUS DOLORES |…" at bounding box center [369, 267] width 643 height 434
click at [248, 66] on h2 "Análisis Afiliado - CUIL: 20249539709" at bounding box center [369, 58] width 643 height 17
drag, startPoint x: 246, startPoint y: 60, endPoint x: 175, endPoint y: 54, distance: 71.1
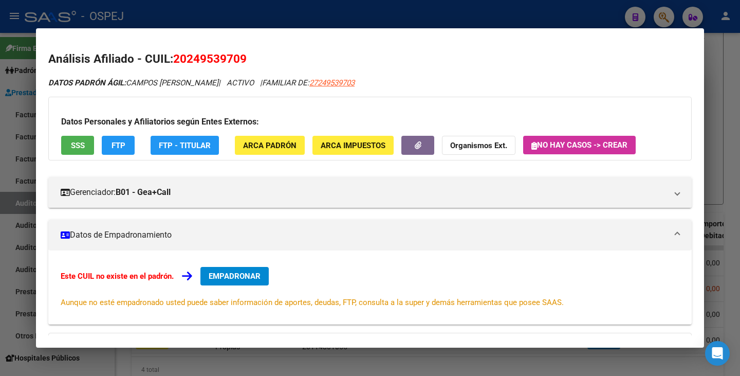
click at [175, 54] on span "20249539709" at bounding box center [209, 58] width 73 height 13
drag, startPoint x: 179, startPoint y: 54, endPoint x: 99, endPoint y: 97, distance: 90.8
click at [96, 97] on div "Datos Personales y Afiliatorios según Entes Externos: SSS FTP FTP - Titular ARC…" at bounding box center [369, 129] width 643 height 64
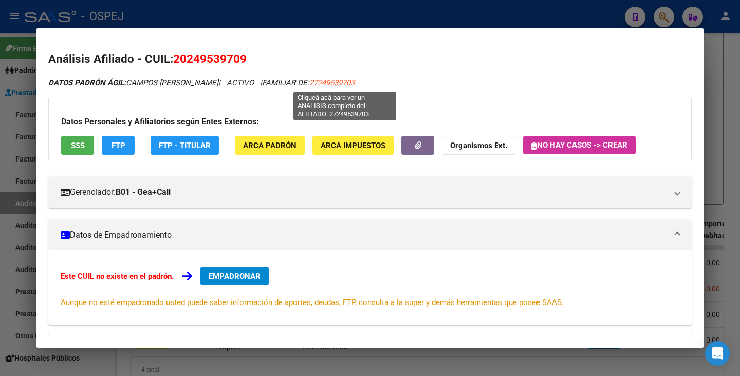
click at [342, 80] on span "27249539703" at bounding box center [331, 82] width 45 height 9
type textarea "27249539703"
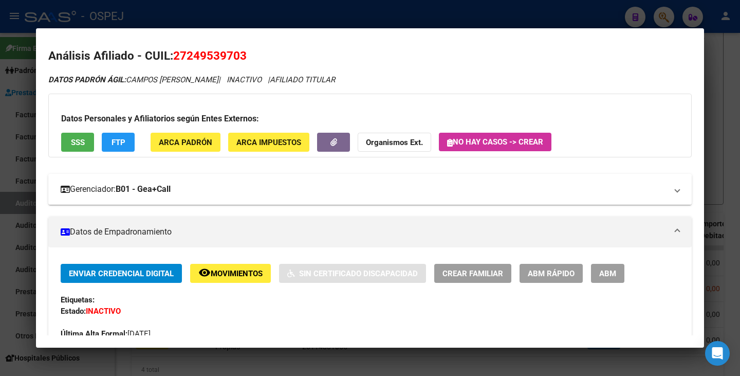
scroll to position [0, 0]
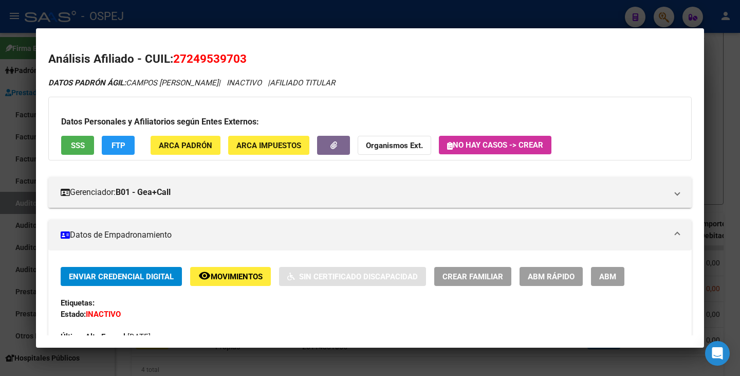
click at [568, 281] on button "ABM Rápido" at bounding box center [550, 276] width 63 height 19
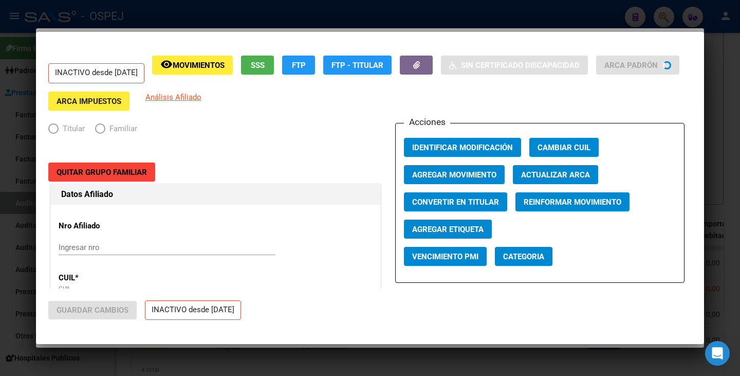
radio input "true"
type input "33-63761744-9"
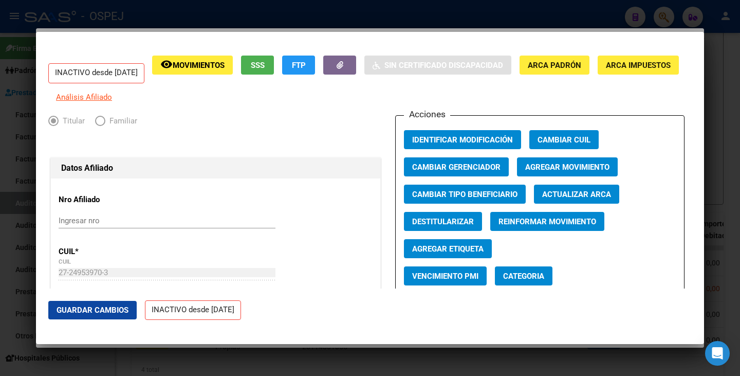
click at [562, 203] on button "Actualizar ARCA" at bounding box center [576, 193] width 85 height 19
click at [557, 199] on span "Actualizar ARCA" at bounding box center [576, 194] width 69 height 9
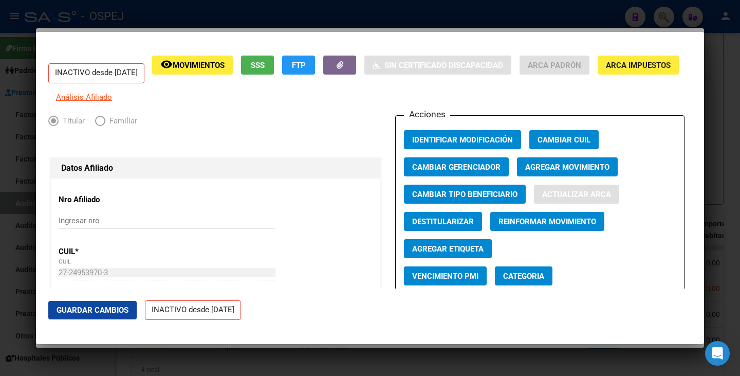
type input "CIUDAD DE CORDOBA SUR"
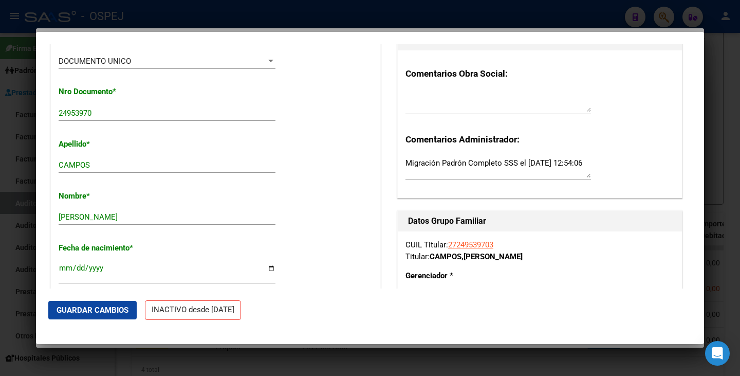
scroll to position [411, 0]
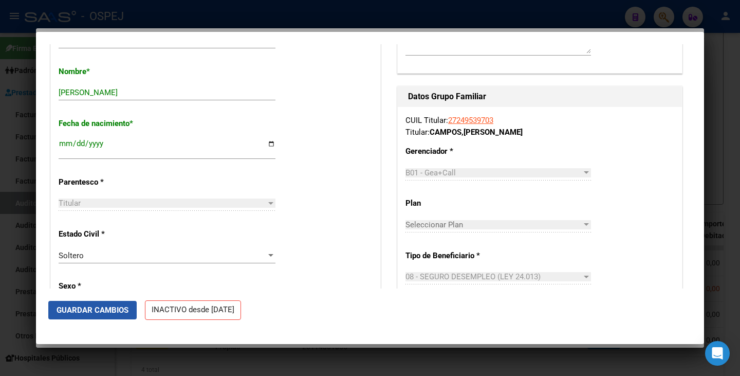
click at [109, 309] on span "Guardar Cambios" at bounding box center [93, 309] width 72 height 9
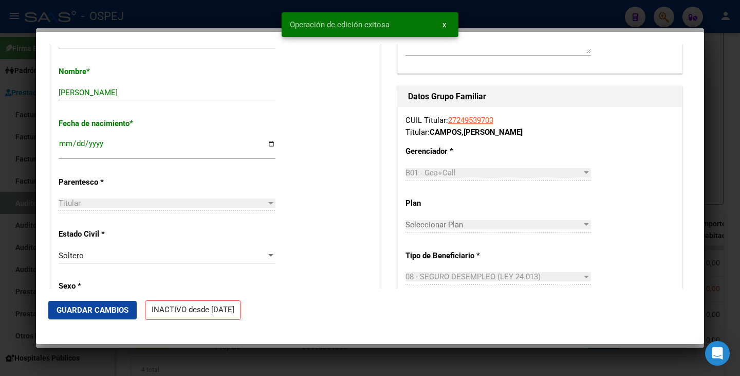
click at [0, 216] on div at bounding box center [370, 188] width 740 height 376
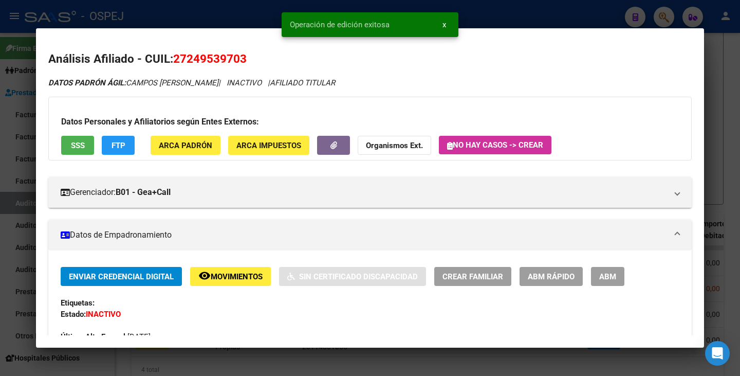
click at [5, 210] on div at bounding box center [370, 188] width 740 height 376
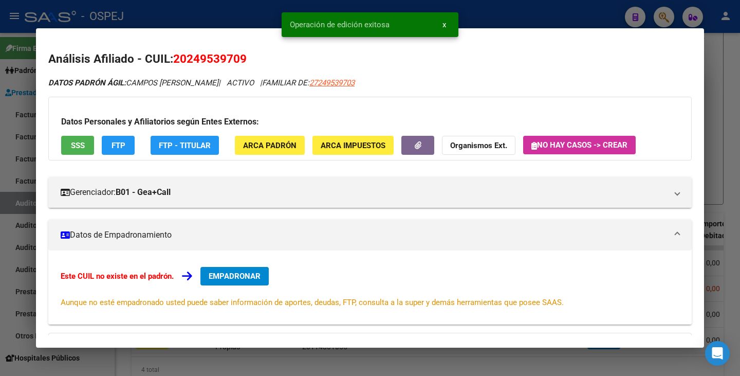
click at [5, 210] on div at bounding box center [370, 188] width 740 height 376
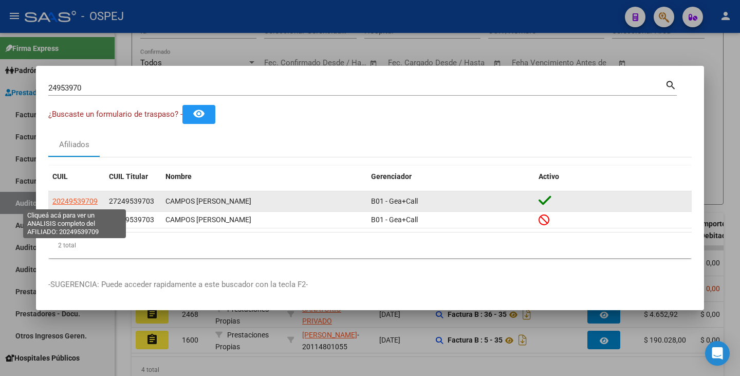
click at [65, 198] on span "20249539709" at bounding box center [74, 201] width 45 height 8
type textarea "20249539709"
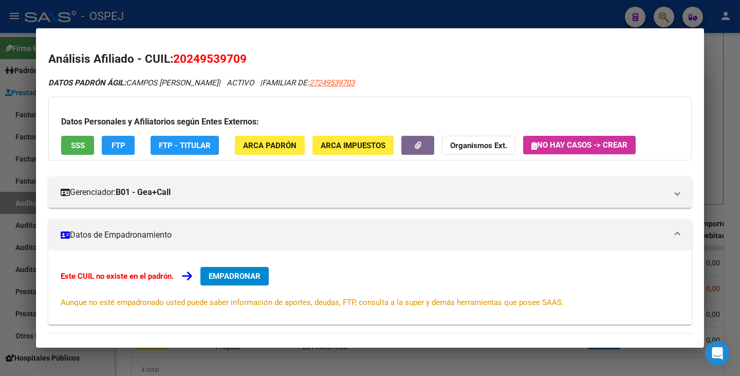
drag, startPoint x: 176, startPoint y: 60, endPoint x: 261, endPoint y: 66, distance: 85.5
click at [261, 66] on h2 "Análisis Afiliado - CUIL: 20249539709" at bounding box center [369, 58] width 643 height 17
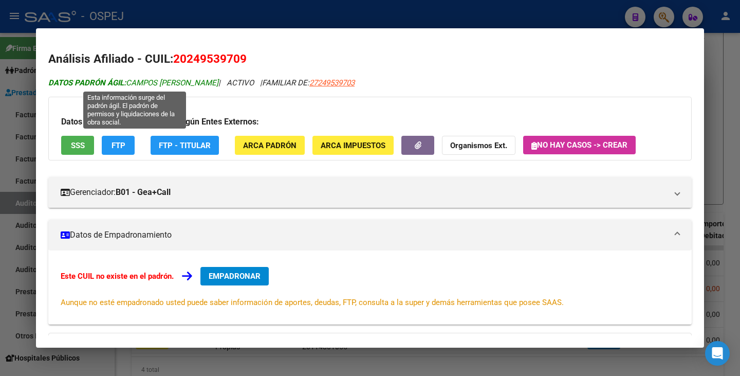
drag, startPoint x: 129, startPoint y: 83, endPoint x: 220, endPoint y: 82, distance: 90.4
click at [218, 82] on span "DATOS PADRÓN ÁGIL: CAMPOS JESUS DOLORES" at bounding box center [133, 82] width 170 height 9
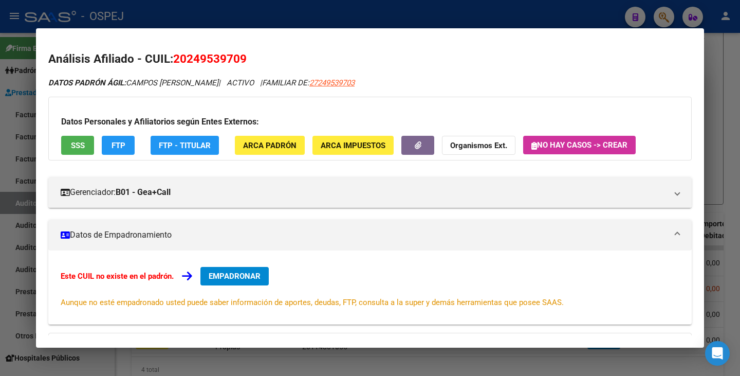
click at [2, 180] on div at bounding box center [370, 188] width 740 height 376
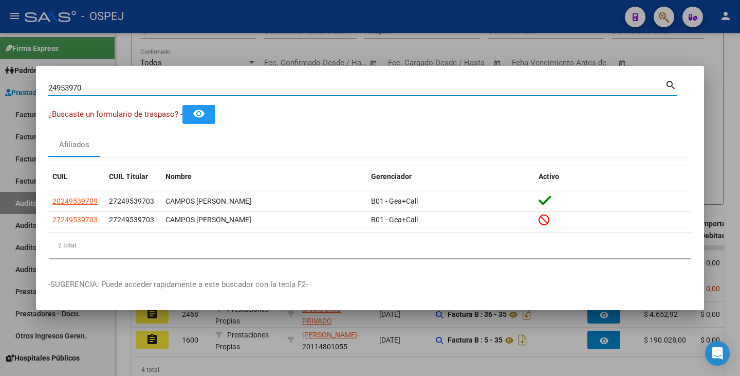
drag, startPoint x: 103, startPoint y: 86, endPoint x: 7, endPoint y: 73, distance: 97.4
click at [7, 73] on div "24953970 Buscar (apellido, dni, cuil, nro traspaso, cuit, obra social) search ¿…" at bounding box center [370, 188] width 740 height 376
paste input "37617807"
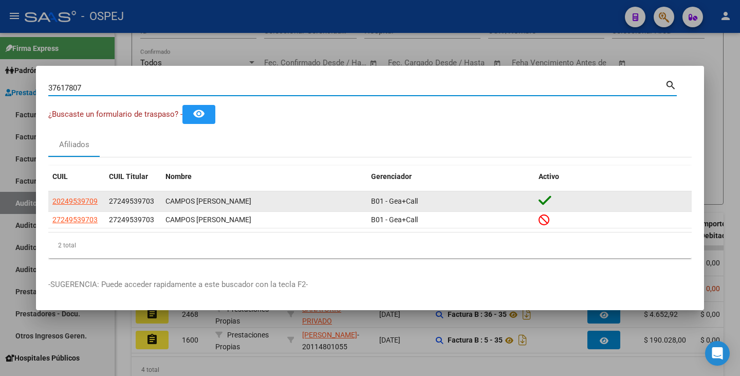
type input "37617807"
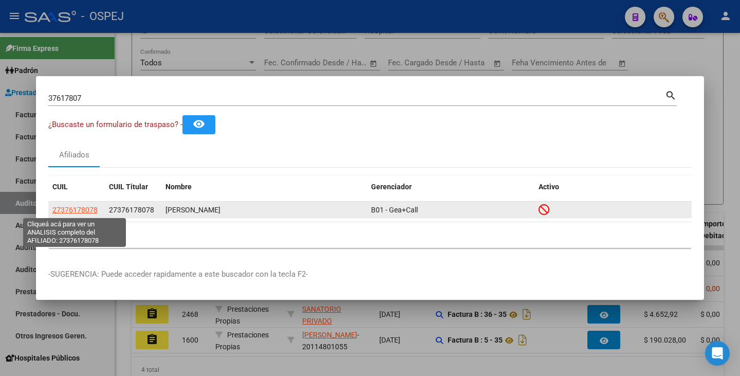
click at [91, 207] on span "27376178078" at bounding box center [74, 209] width 45 height 8
type textarea "27376178078"
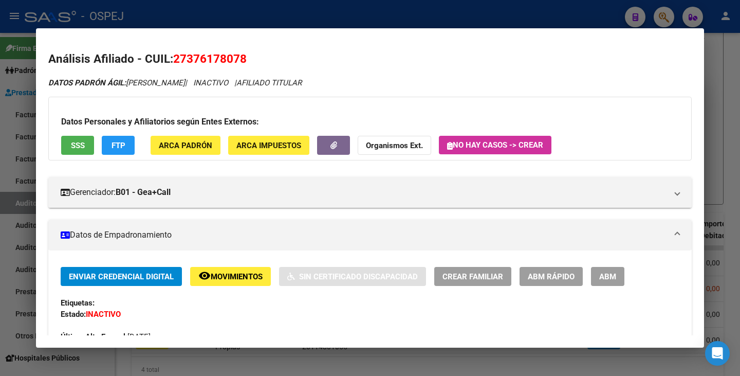
drag, startPoint x: 177, startPoint y: 52, endPoint x: 267, endPoint y: 47, distance: 90.1
click at [267, 47] on mat-dialog-content "Análisis Afiliado - CUIL: 27376178078 DATOS PADRÓN ÁGIL: SORIA SILVINA | INACTI…" at bounding box center [370, 188] width 668 height 294
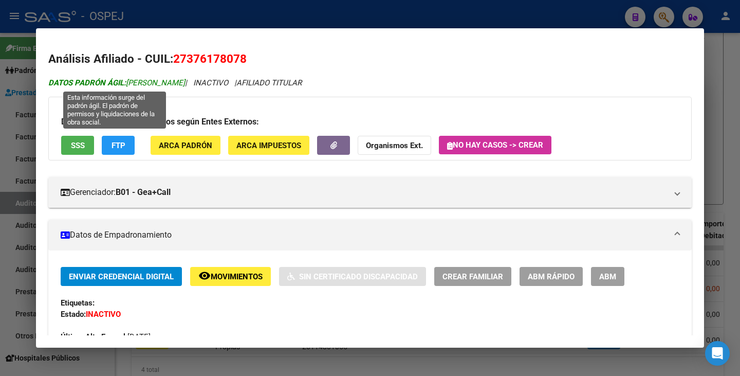
drag, startPoint x: 130, startPoint y: 84, endPoint x: 172, endPoint y: 80, distance: 42.4
click at [172, 80] on span "DATOS PADRÓN ÁGIL: SORIA SILVINA" at bounding box center [116, 82] width 137 height 9
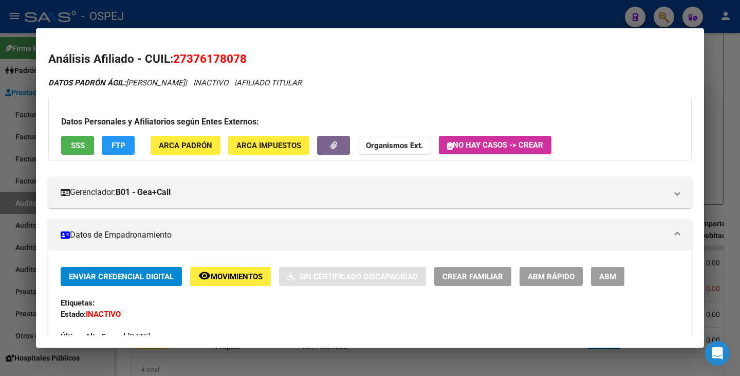
drag, startPoint x: 129, startPoint y: 81, endPoint x: 181, endPoint y: 83, distance: 51.4
click at [181, 83] on icon "DATOS PADRÓN ÁGIL: SORIA SILVINA | INACTIVO | AFILIADO TITULAR" at bounding box center [174, 82] width 253 height 9
drag, startPoint x: 11, startPoint y: 183, endPoint x: 24, endPoint y: 174, distance: 15.4
click at [12, 182] on div at bounding box center [370, 188] width 740 height 376
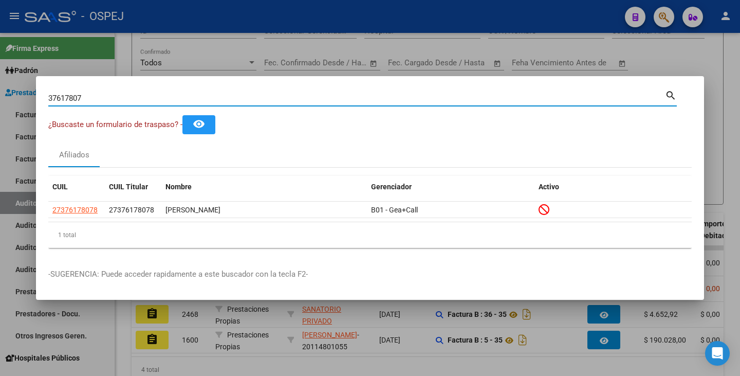
drag, startPoint x: 97, startPoint y: 93, endPoint x: 0, endPoint y: 81, distance: 97.8
click at [0, 81] on div "37617807 Buscar (apellido, dni, cuil, nro traspaso, cuit, obra social) search ¿…" at bounding box center [370, 188] width 740 height 376
paste input "55594869"
type input "55594869"
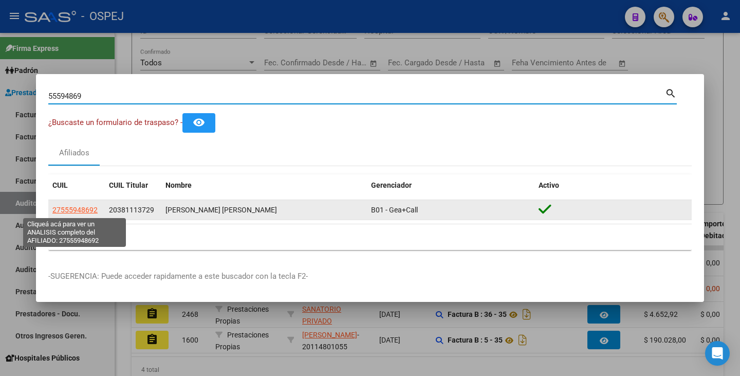
click at [83, 208] on span "27555948692" at bounding box center [74, 209] width 45 height 8
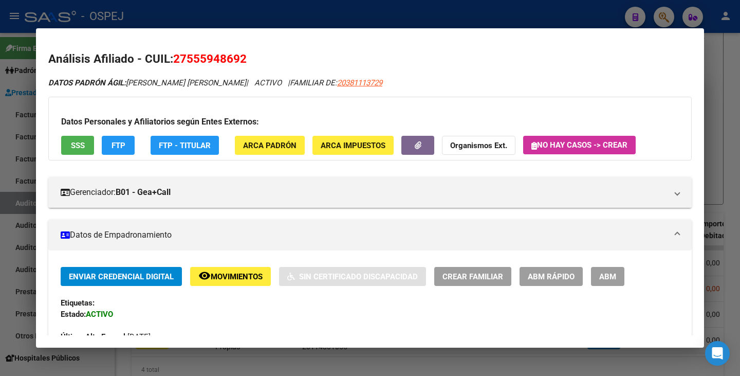
drag, startPoint x: 175, startPoint y: 59, endPoint x: 230, endPoint y: 55, distance: 55.1
click at [253, 55] on h2 "Análisis Afiliado - CUIL: 27555948692" at bounding box center [369, 58] width 643 height 17
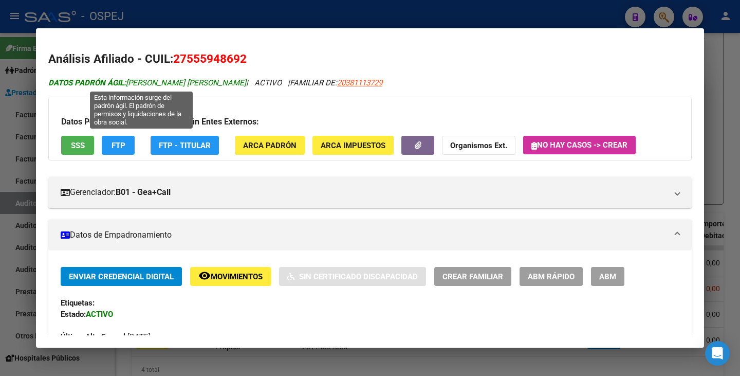
drag, startPoint x: 128, startPoint y: 86, endPoint x: 228, endPoint y: 82, distance: 99.8
click at [230, 83] on span "DATOS PADRÓN ÁGIL: FERREYRA VALENTINA BELEN" at bounding box center [147, 82] width 198 height 9
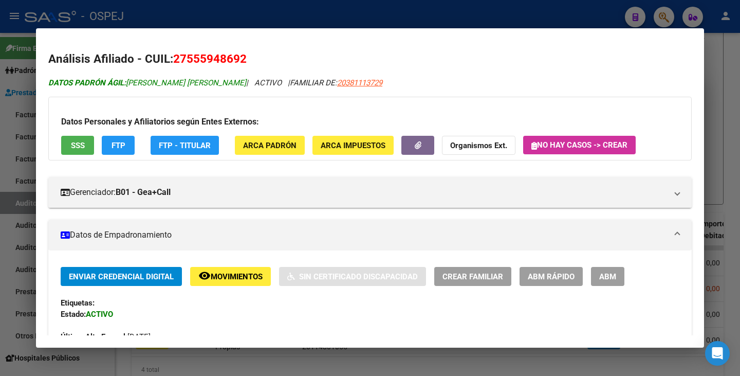
click at [226, 81] on span "DATOS PADRÓN ÁGIL: FERREYRA VALENTINA BELEN" at bounding box center [147, 82] width 198 height 9
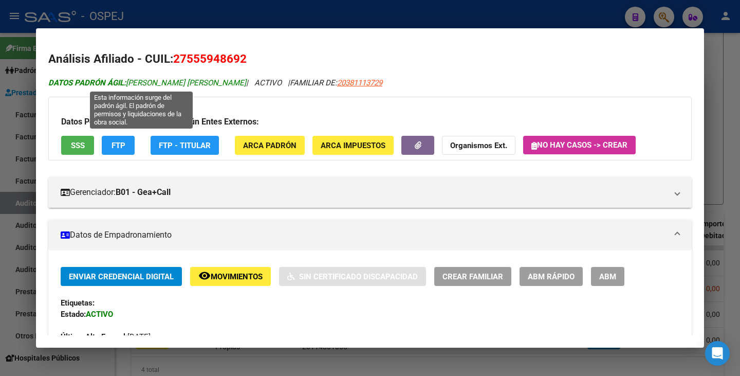
drag, startPoint x: 129, startPoint y: 81, endPoint x: 233, endPoint y: 85, distance: 103.9
click at [233, 85] on span "DATOS PADRÓN ÁGIL: FERREYRA VALENTINA BELEN" at bounding box center [147, 82] width 198 height 9
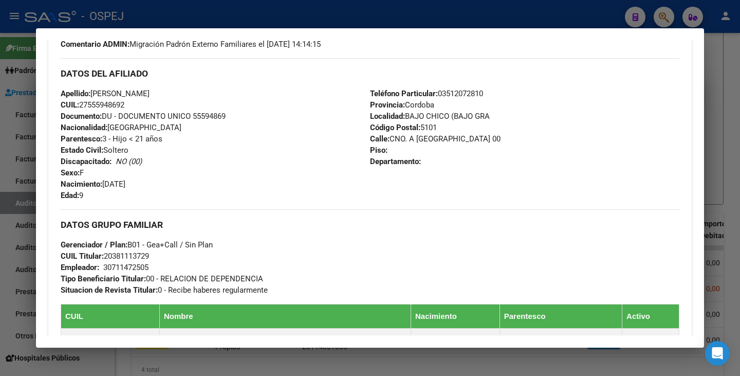
scroll to position [462, 0]
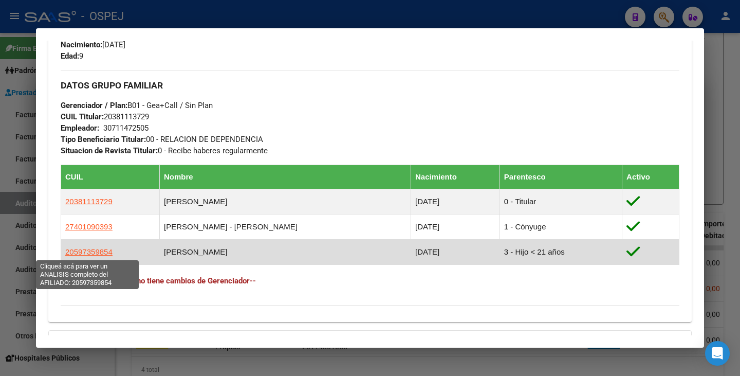
click at [84, 251] on span "20597359854" at bounding box center [88, 251] width 47 height 9
type textarea "20597359854"
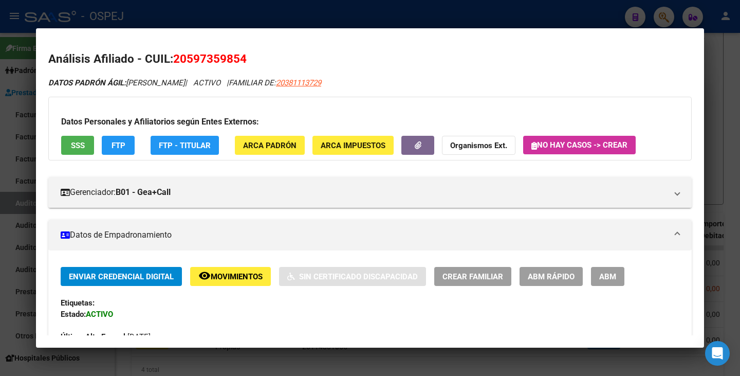
drag, startPoint x: 176, startPoint y: 55, endPoint x: 247, endPoint y: 53, distance: 70.4
click at [247, 53] on span "20597359854" at bounding box center [209, 58] width 73 height 13
drag, startPoint x: 129, startPoint y: 82, endPoint x: 219, endPoint y: 87, distance: 90.6
click at [219, 87] on div "DATOS PADRÓN ÁGIL: FERREYRA AITANA PAULA | ACTIVO | FAMILIAR DE: 20381113729" at bounding box center [369, 83] width 643 height 12
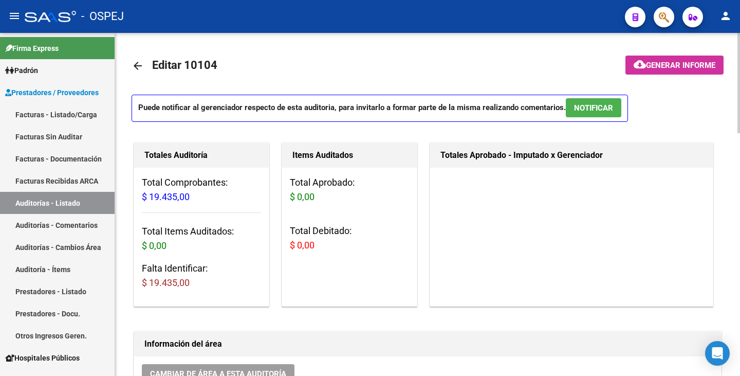
click at [409, 283] on div "Items Auditados Total Aprobado: $ 0,00 Total Debitado: $ 0,00" at bounding box center [350, 224] width 136 height 164
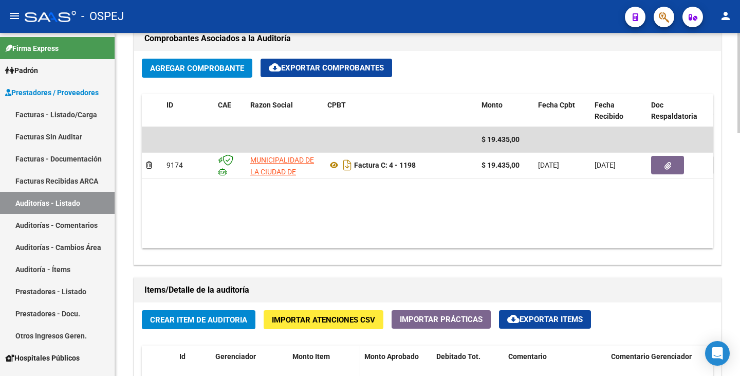
scroll to position [565, 0]
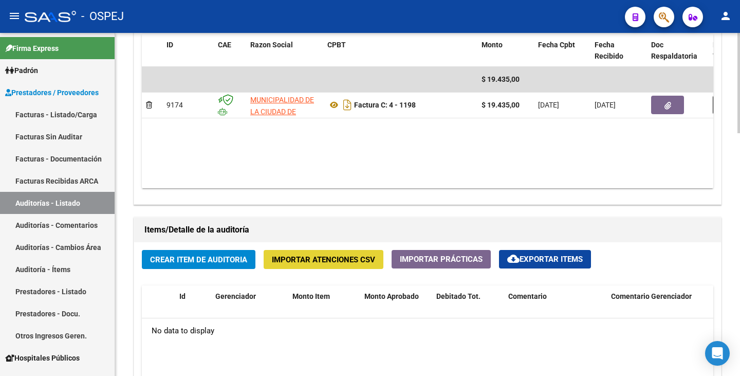
click at [300, 266] on button "Importar Atenciones CSV" at bounding box center [324, 259] width 120 height 19
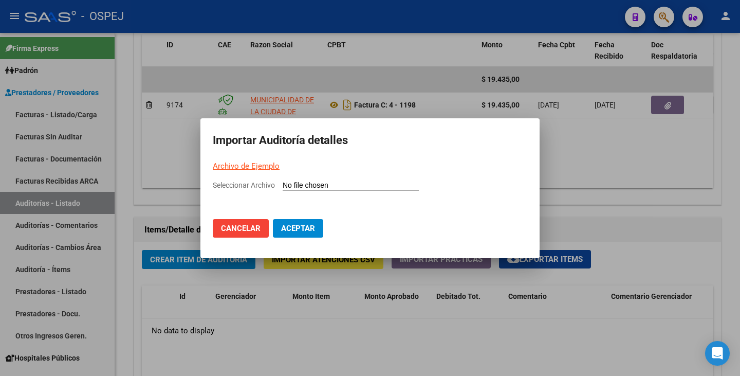
click at [290, 188] on input "Seleccionar Archivo" at bounding box center [351, 186] width 136 height 10
type input "C:\fakepath\HOSPITAL GUMERSINDO SAYAGO FC 1198.csv"
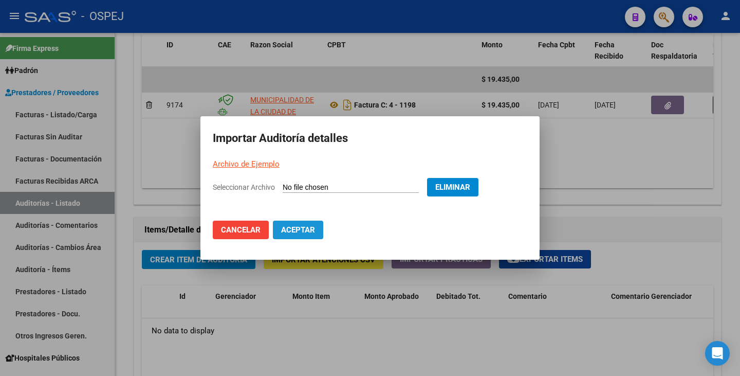
click at [295, 228] on span "Aceptar" at bounding box center [298, 229] width 34 height 9
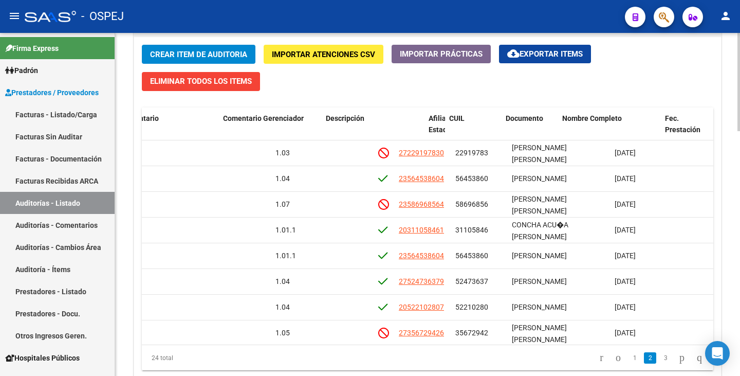
scroll to position [154, 441]
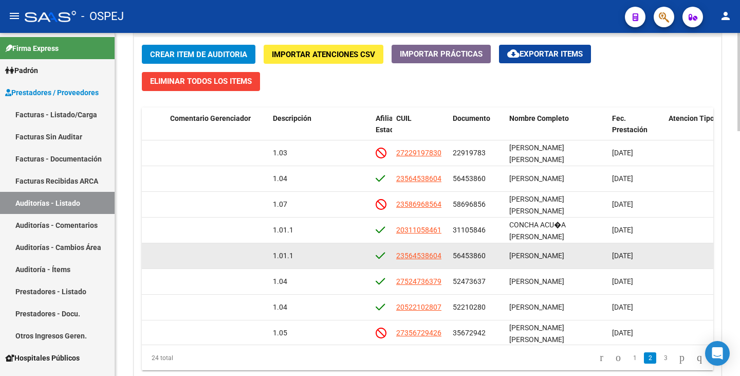
drag, startPoint x: 453, startPoint y: 256, endPoint x: 485, endPoint y: 259, distance: 32.5
click at [497, 259] on div "56453860" at bounding box center [477, 256] width 48 height 12
copy span "56453860"
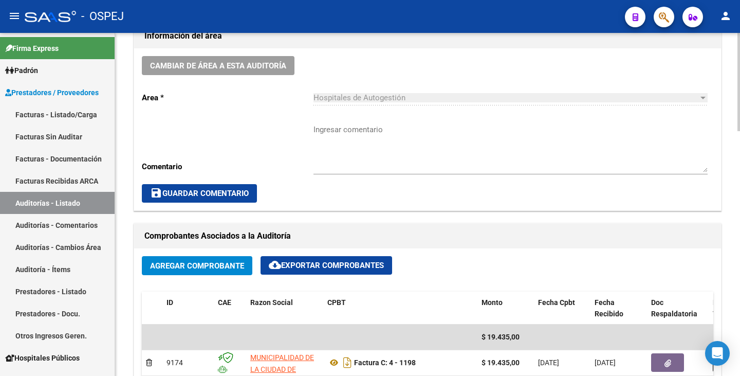
scroll to position [565, 0]
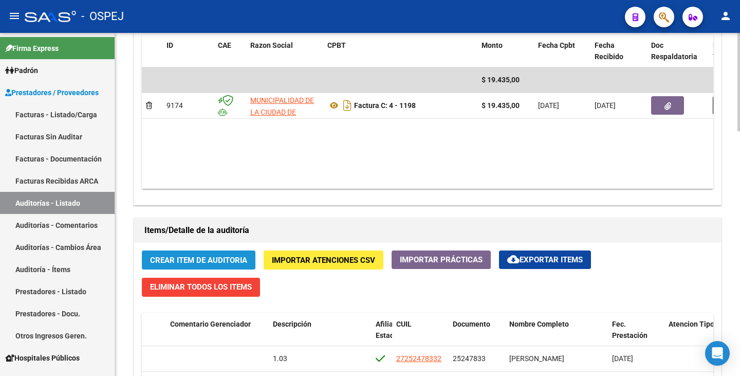
click at [213, 251] on button "Crear Item de Auditoria" at bounding box center [199, 259] width 114 height 19
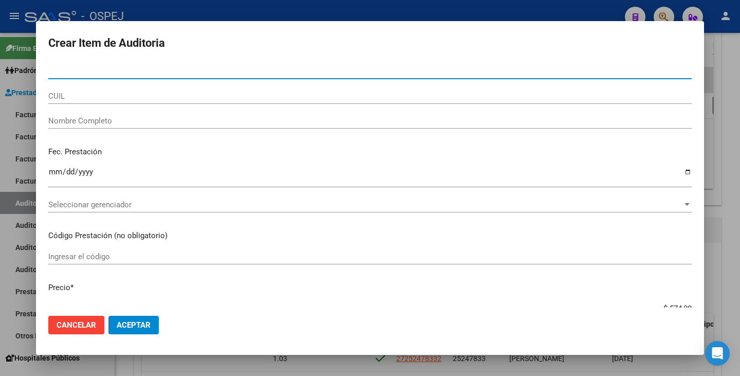
type input "56453860"
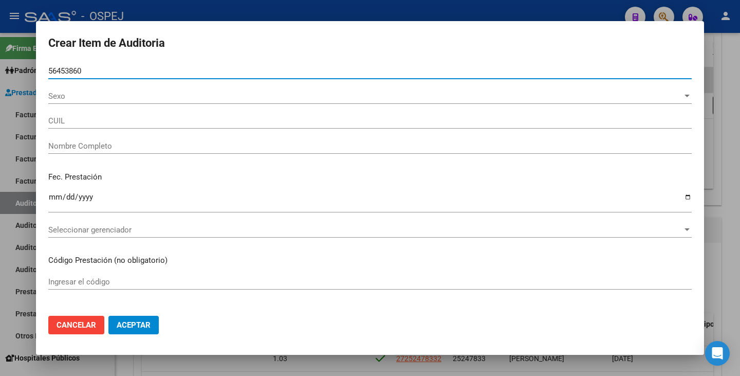
type input "23564538604"
type input "ROLDAN AZUL LUNA"
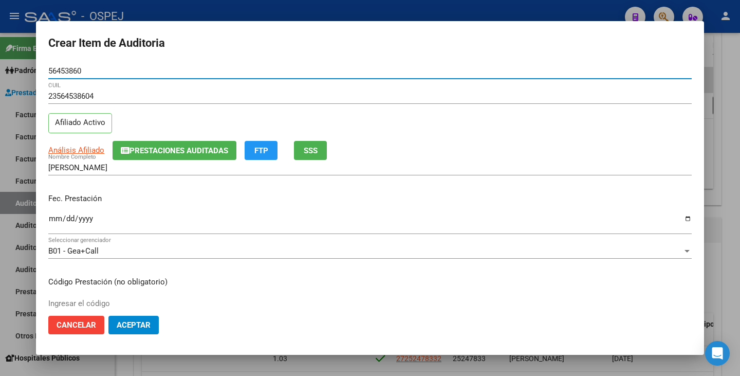
type input "56453860"
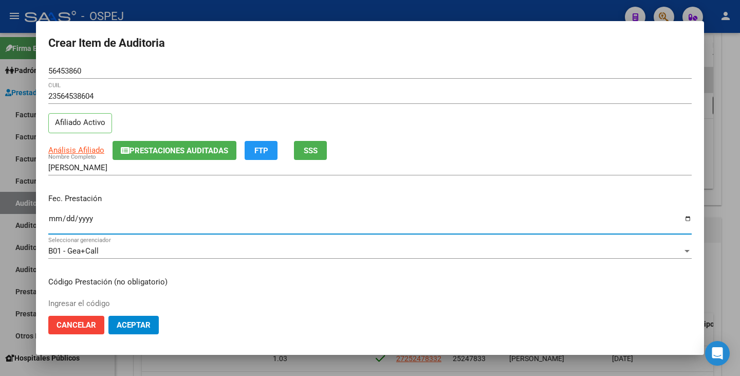
click at [58, 216] on input "Ingresar la fecha" at bounding box center [369, 222] width 643 height 16
type input "2022-05-12"
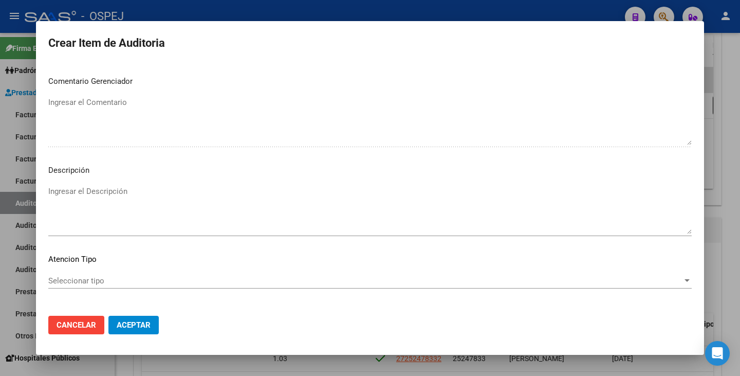
scroll to position [592, 0]
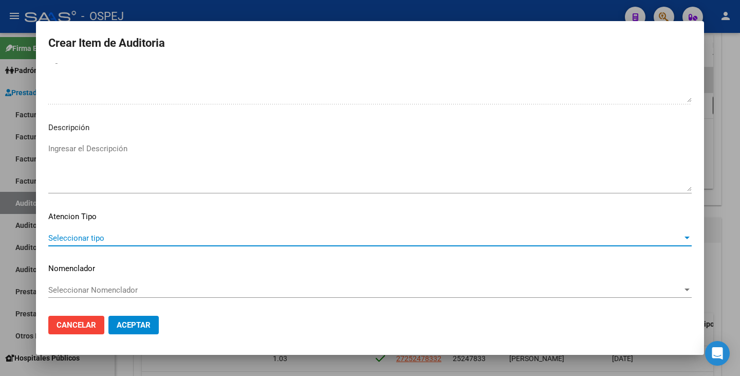
click at [317, 239] on span "Seleccionar tipo" at bounding box center [365, 237] width 634 height 9
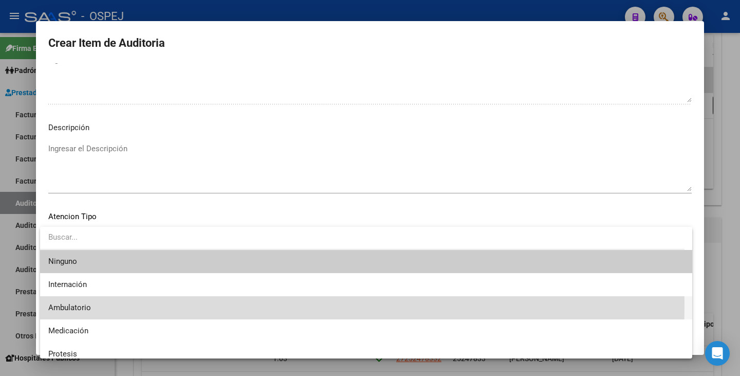
click at [190, 306] on span "Ambulatorio" at bounding box center [366, 307] width 636 height 23
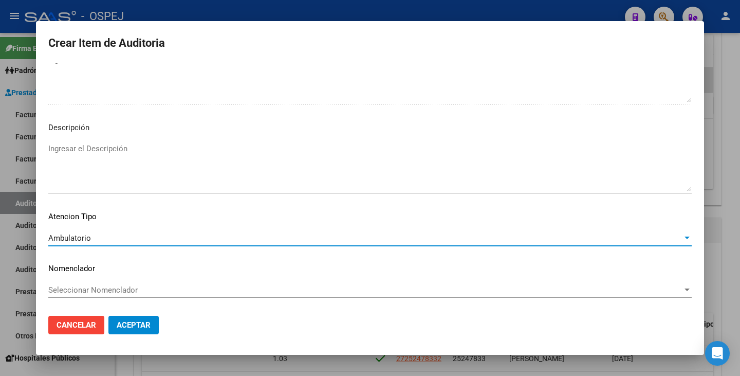
click at [189, 296] on div "Seleccionar Nomenclador Seleccionar Nomenclador" at bounding box center [369, 289] width 643 height 15
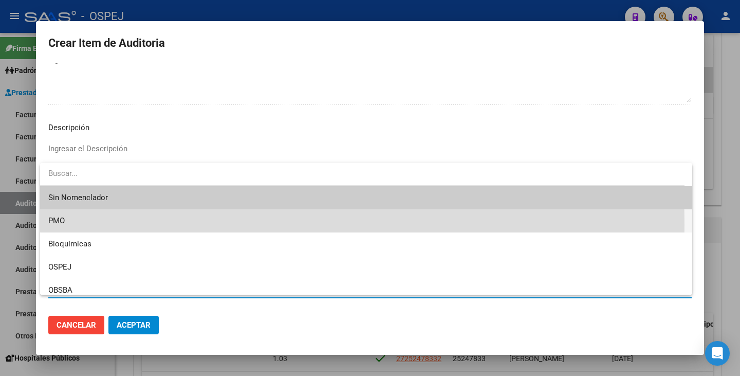
click at [107, 225] on span "PMO" at bounding box center [366, 220] width 636 height 23
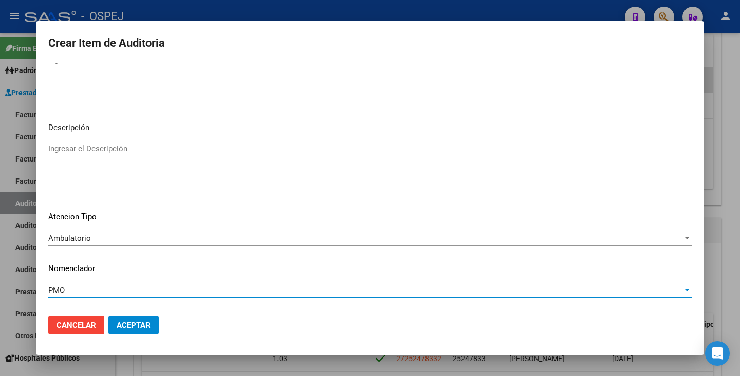
click at [141, 331] on button "Aceptar" at bounding box center [133, 324] width 50 height 18
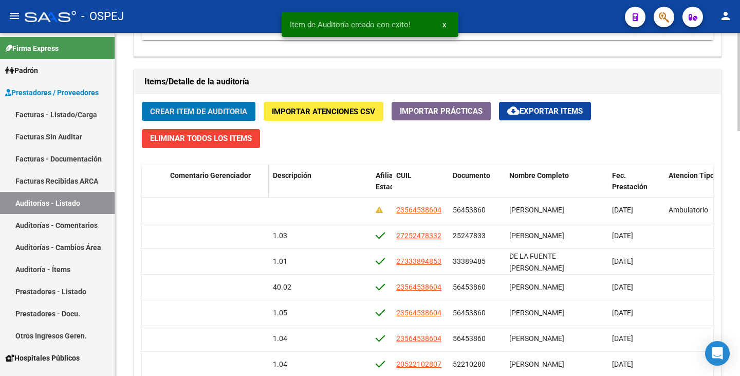
scroll to position [719, 0]
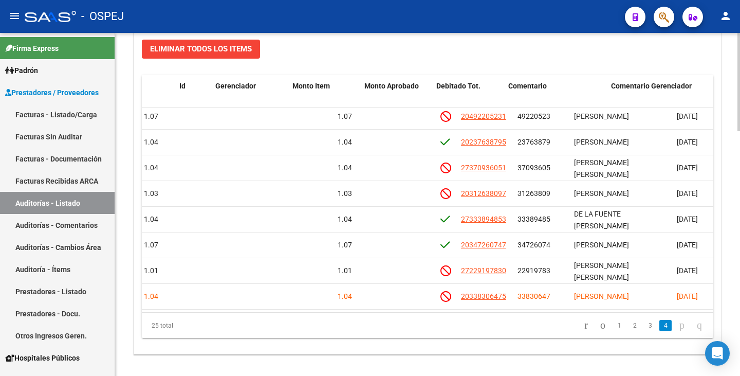
scroll to position [449, 0]
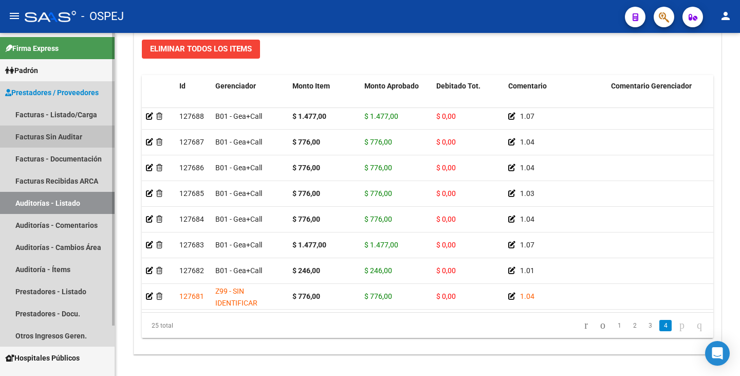
click at [87, 135] on link "Facturas Sin Auditar" at bounding box center [57, 136] width 115 height 22
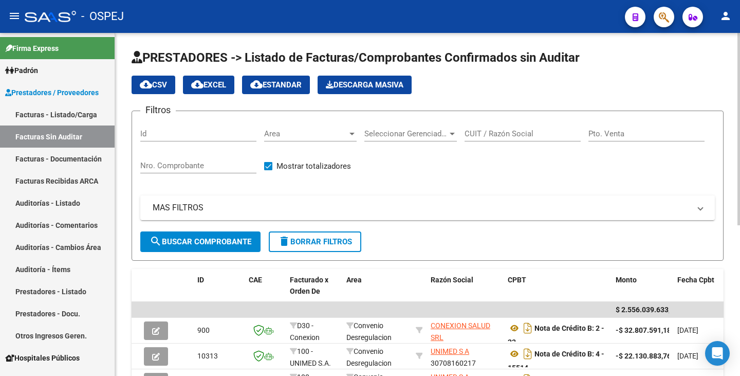
click at [305, 135] on span "Area" at bounding box center [305, 133] width 83 height 9
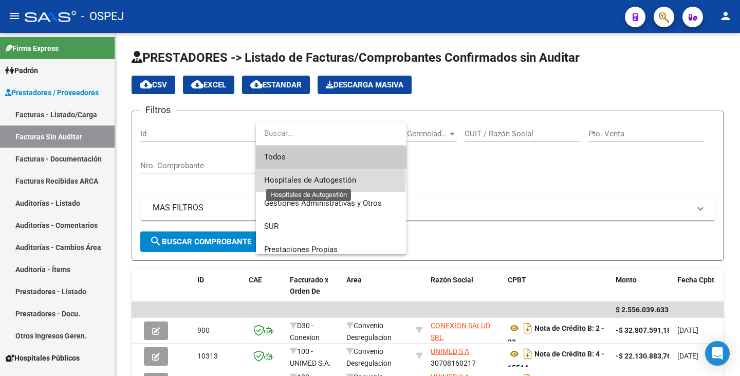
click at [301, 179] on span "Hospitales de Autogestión" at bounding box center [310, 179] width 92 height 9
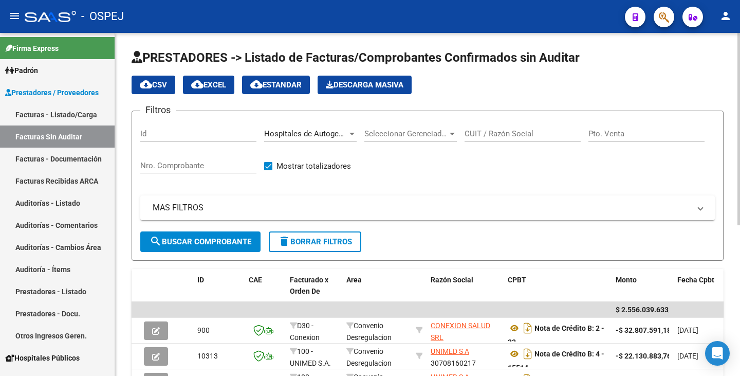
click at [502, 138] on div "CUIT / Razón Social" at bounding box center [522, 130] width 116 height 22
type input "[PERSON_NAME]"
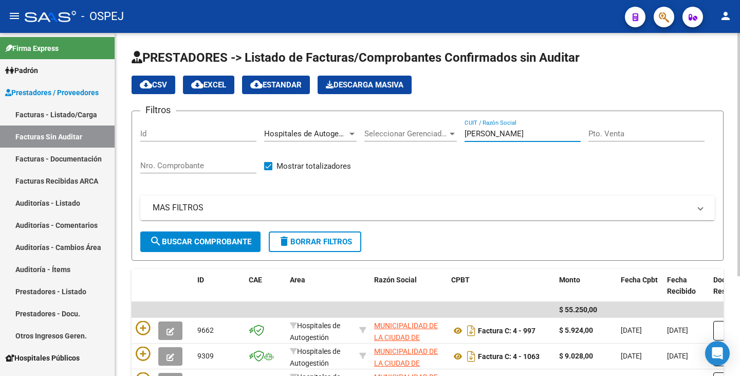
drag, startPoint x: 465, startPoint y: 133, endPoint x: 694, endPoint y: 111, distance: 229.1
click at [694, 111] on form "Filtros Id Hospitales de Autogestión Area Seleccionar Gerenciador Seleccionar G…" at bounding box center [428, 185] width 592 height 150
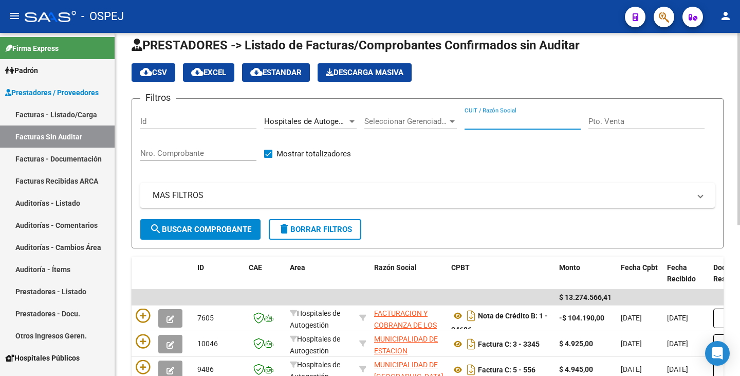
scroll to position [12, 0]
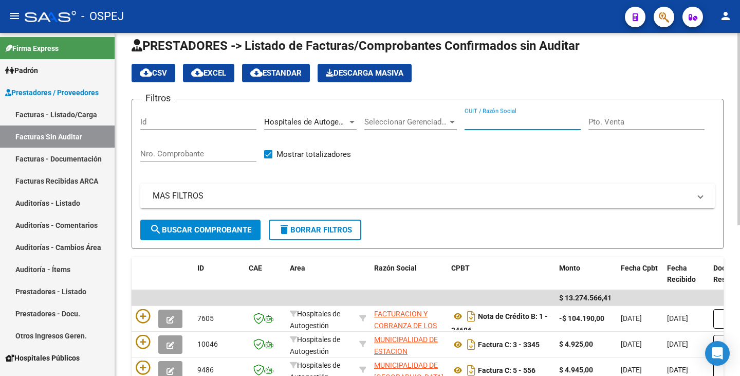
click at [485, 117] on div "CUIT / Razón Social" at bounding box center [522, 118] width 116 height 22
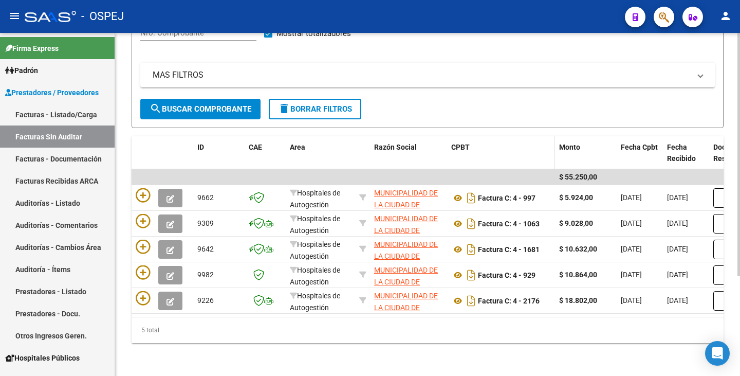
scroll to position [140, 0]
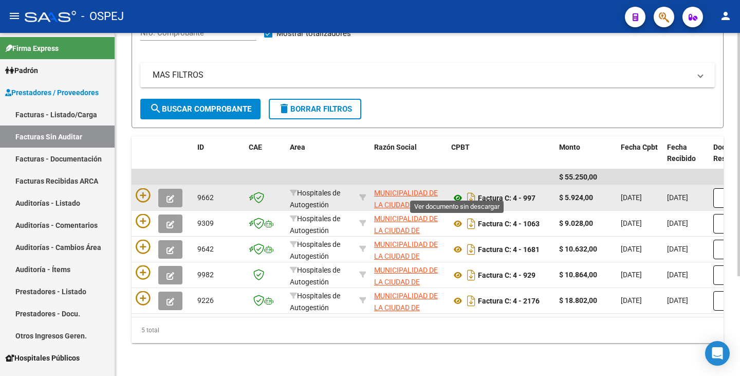
type input "[PERSON_NAME]"
click at [458, 192] on icon at bounding box center [457, 198] width 13 height 12
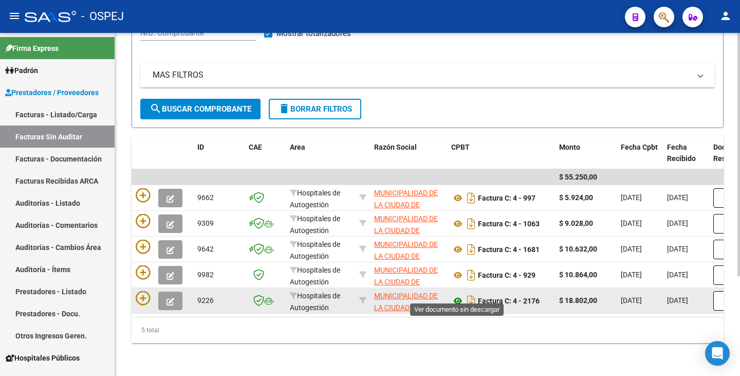
click at [460, 294] on icon at bounding box center [457, 300] width 13 height 12
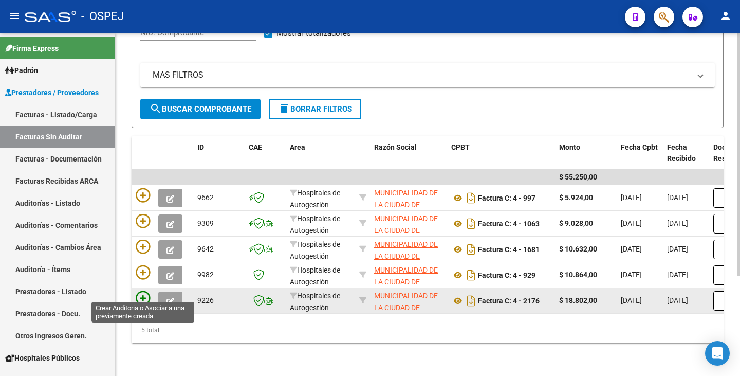
click at [146, 291] on icon at bounding box center [143, 298] width 14 height 14
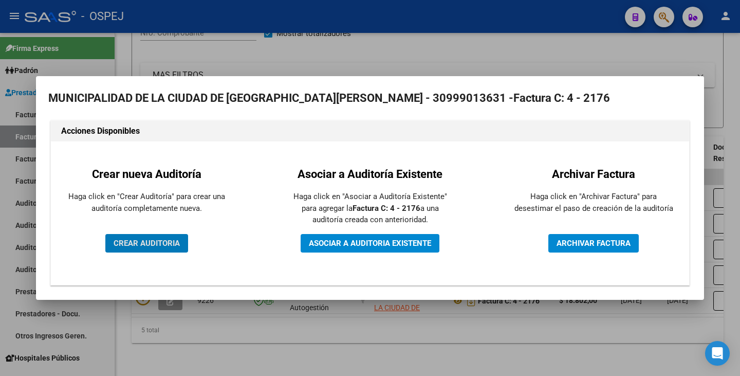
click at [142, 245] on span "CREAR AUDITORIA" at bounding box center [147, 242] width 66 height 9
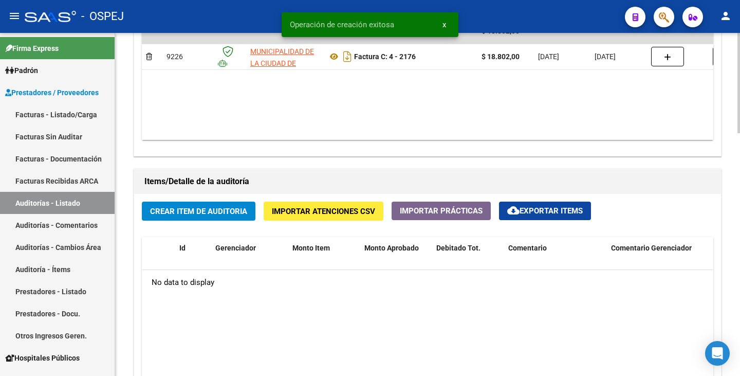
scroll to position [616, 0]
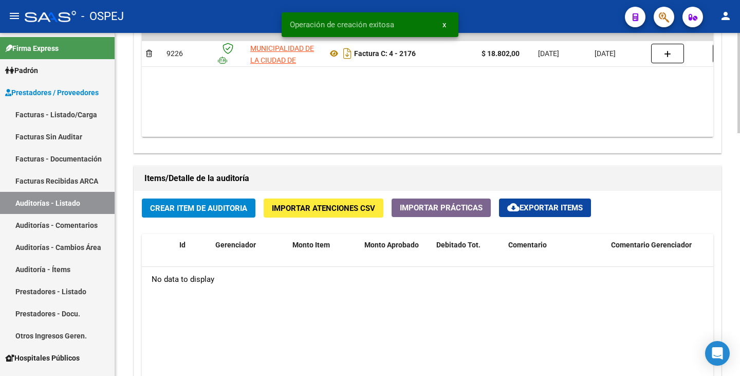
click at [177, 207] on span "Crear Item de Auditoria" at bounding box center [198, 207] width 97 height 9
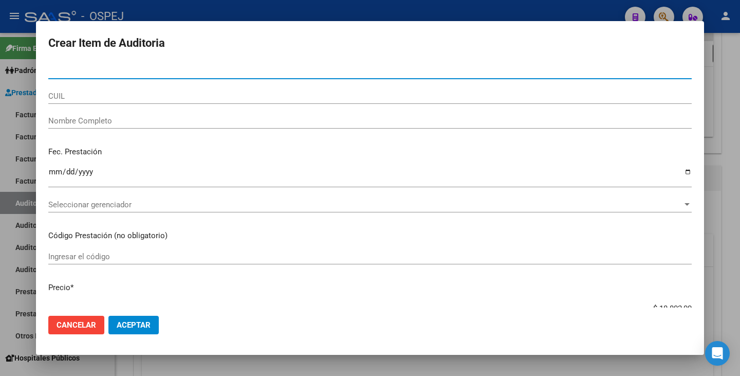
paste input "41153139"
type input "41153139"
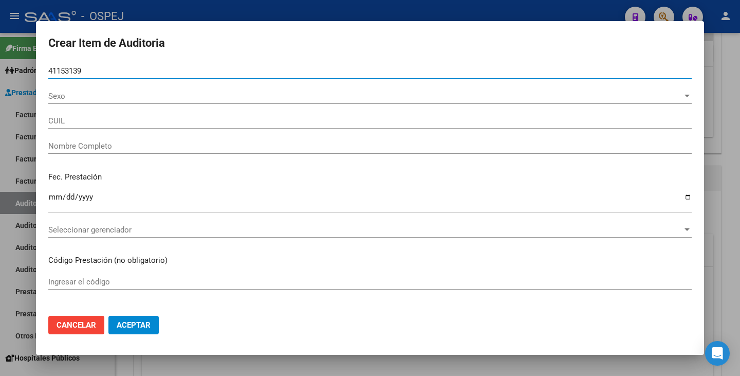
type input "20411531393"
type input "HEREDIA FERNAN GABRIEL"
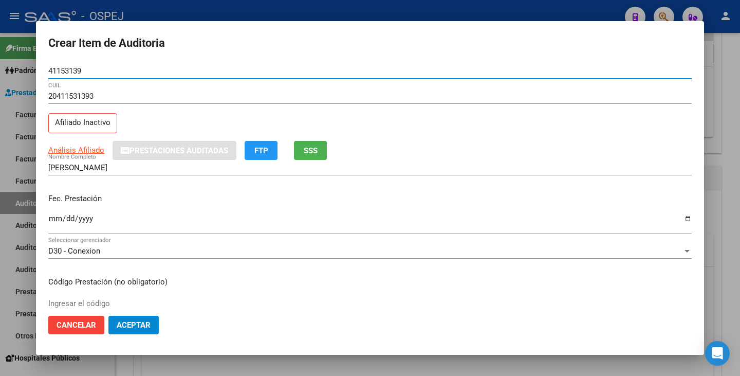
type input "41153139"
click at [56, 218] on input "Ingresar la fecha" at bounding box center [369, 222] width 643 height 16
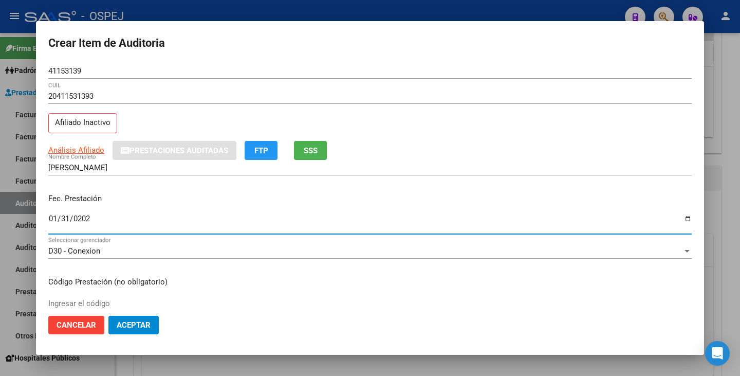
type input "2023-01-31"
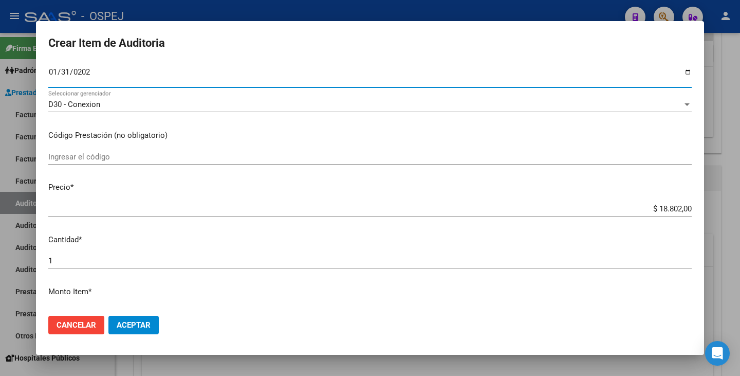
scroll to position [154, 0]
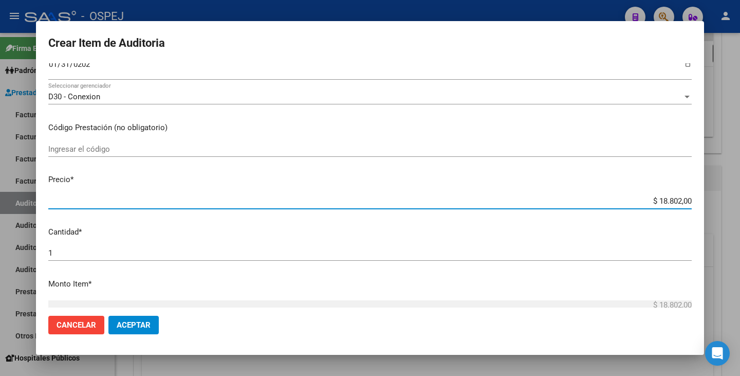
drag, startPoint x: 652, startPoint y: 197, endPoint x: 739, endPoint y: 198, distance: 86.8
click at [739, 198] on div "Crear Item de Auditoria 41153139 Nro Documento 20411531393 CUIL Afiliado Inacti…" at bounding box center [370, 188] width 740 height 376
type input "$ 0,01"
type input "$ 0,09"
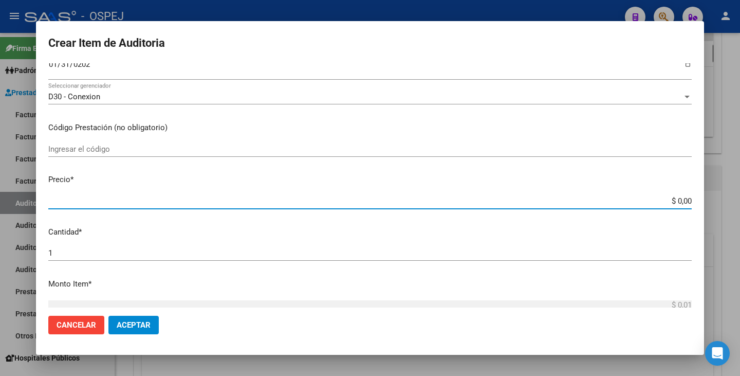
type input "$ 0,09"
type input "$ 0,94"
type input "$ 9,40"
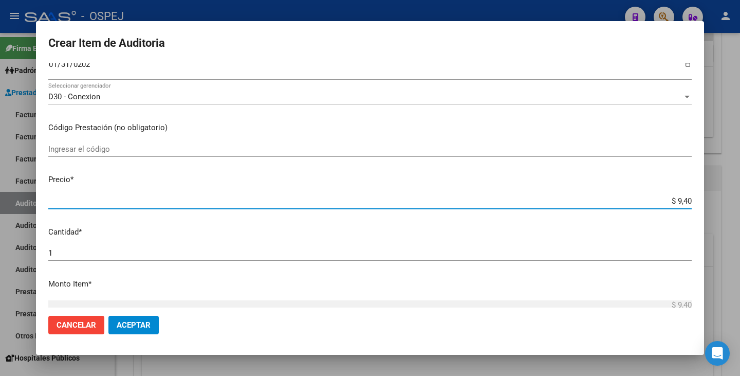
type input "$ 94,01"
type input "$ 940,10"
type input "$ 9.401,00"
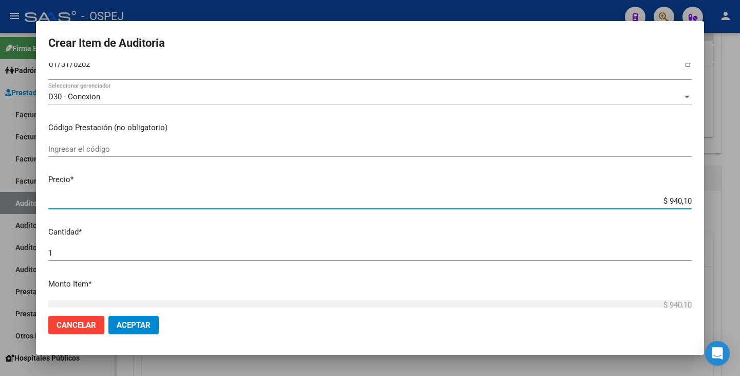
type input "$ 9.401,00"
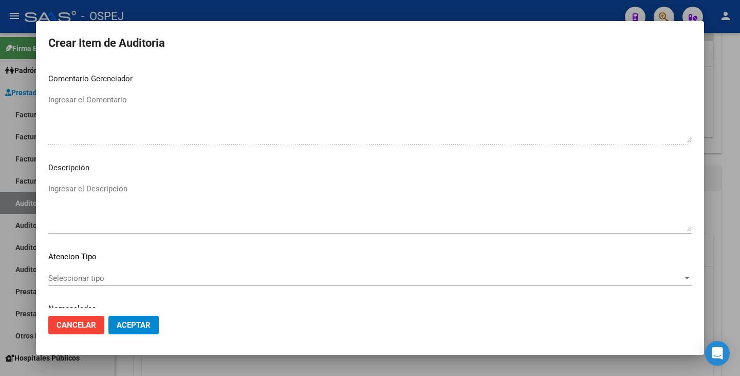
scroll to position [592, 0]
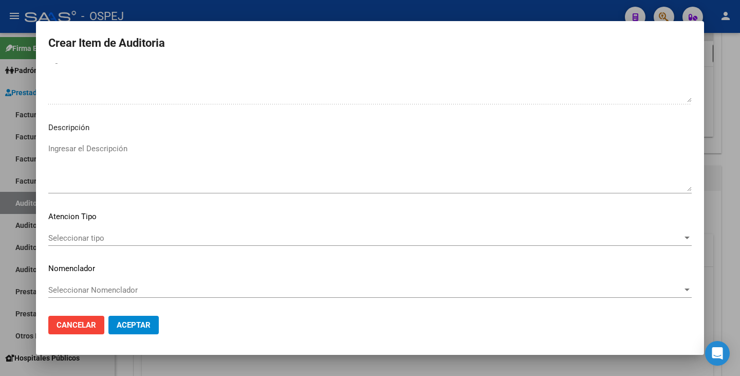
click at [245, 244] on div "Seleccionar tipo Seleccionar tipo" at bounding box center [369, 237] width 643 height 15
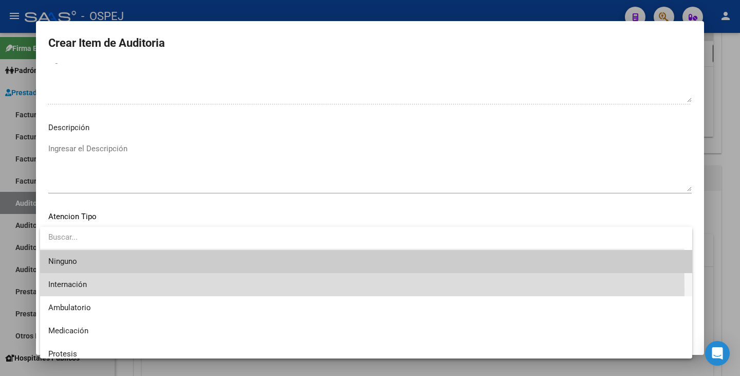
click at [115, 288] on span "Internación" at bounding box center [366, 284] width 636 height 23
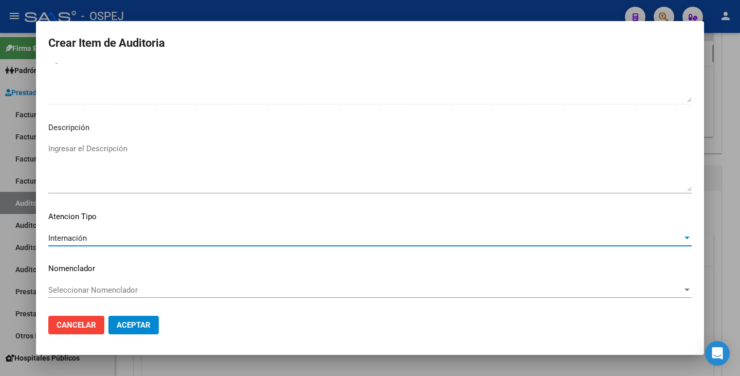
click at [118, 284] on div "Seleccionar Nomenclador Seleccionar Nomenclador" at bounding box center [369, 289] width 643 height 15
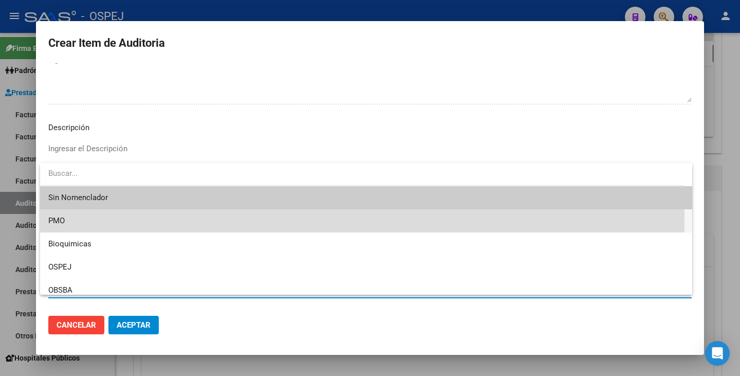
click at [81, 219] on span "PMO" at bounding box center [366, 220] width 636 height 23
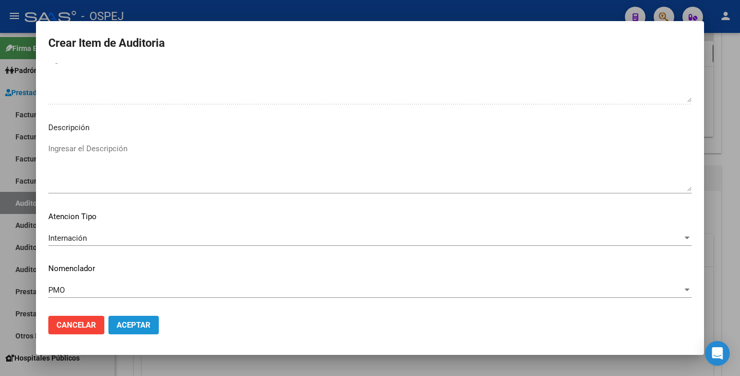
click at [135, 323] on span "Aceptar" at bounding box center [134, 324] width 34 height 9
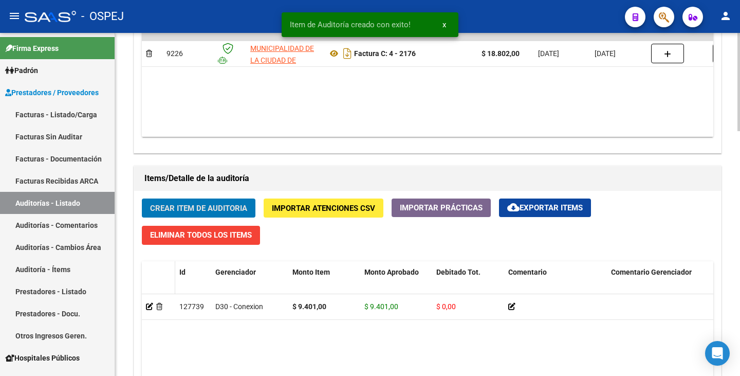
scroll to position [617, 0]
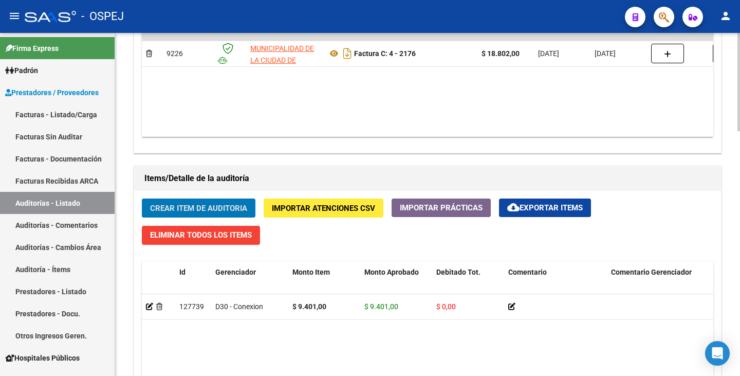
click at [166, 205] on span "Crear Item de Auditoria" at bounding box center [198, 207] width 97 height 9
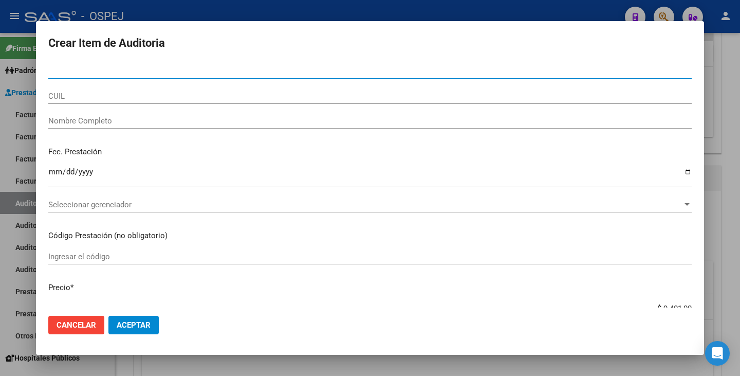
paste input "39448435"
type input "39448435"
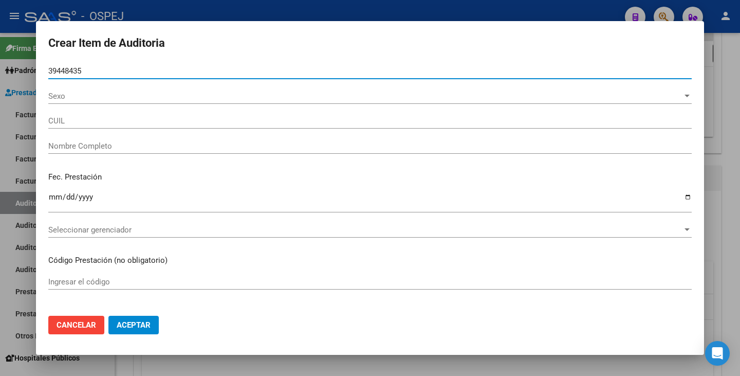
type input "27394484356"
type input "DE ANGELI MICAELA ABIGAIL"
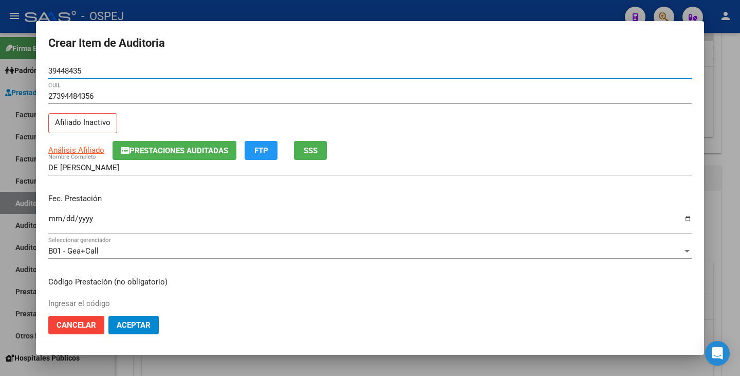
type input "39448435"
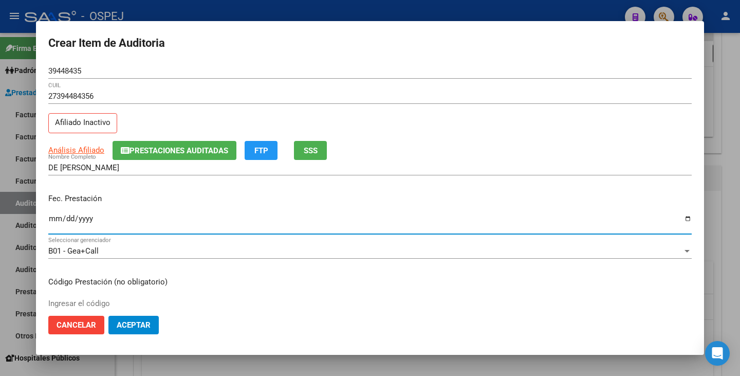
click at [55, 217] on input "Ingresar la fecha" at bounding box center [369, 222] width 643 height 16
type input "2023-04-28"
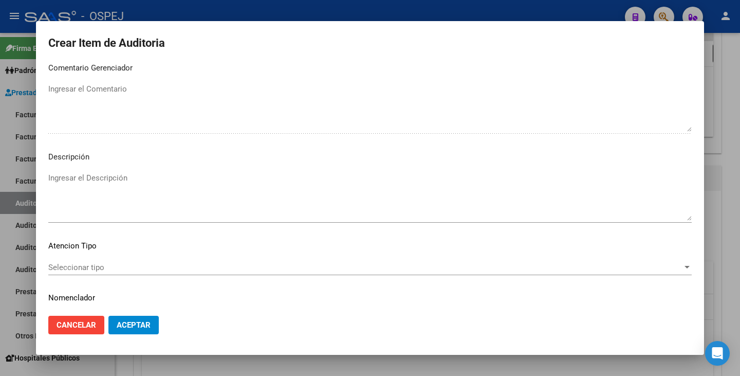
scroll to position [592, 0]
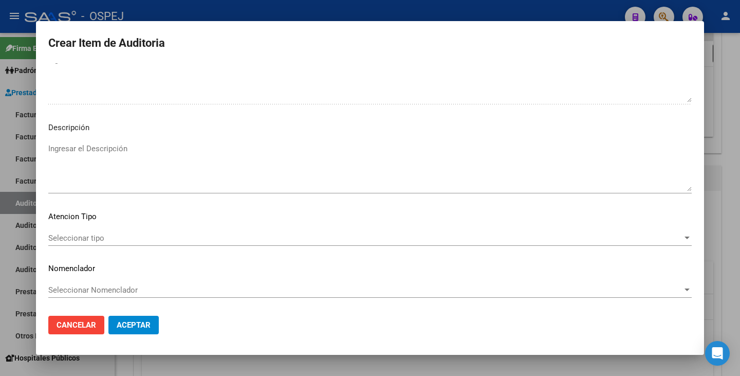
click at [392, 235] on span "Seleccionar tipo" at bounding box center [365, 237] width 634 height 9
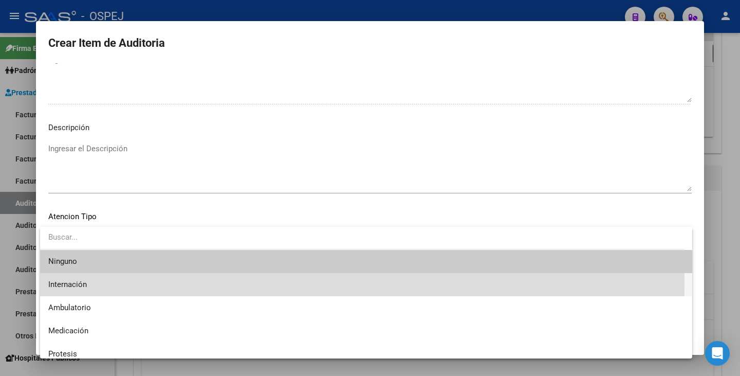
click at [137, 283] on span "Internación" at bounding box center [366, 284] width 636 height 23
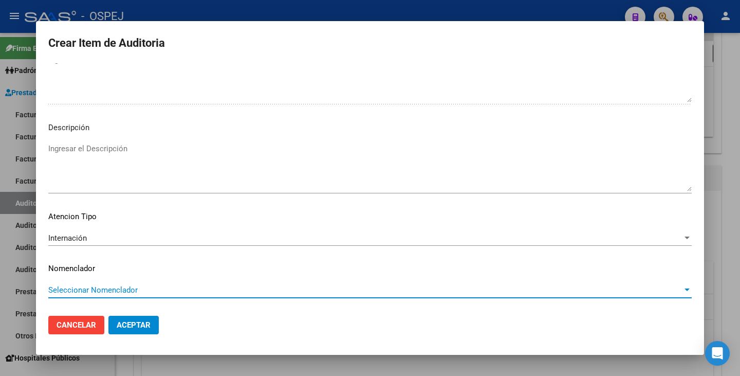
click at [137, 288] on span "Seleccionar Nomenclador" at bounding box center [365, 289] width 634 height 9
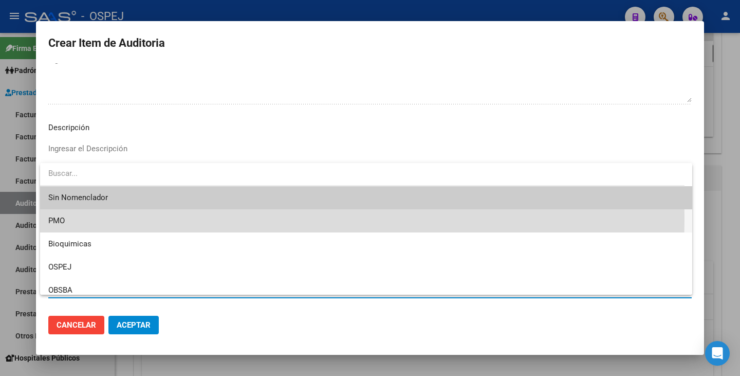
click at [77, 218] on span "PMO" at bounding box center [366, 220] width 636 height 23
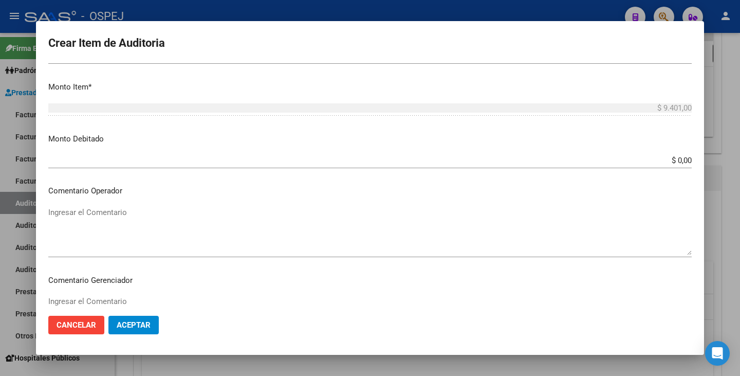
scroll to position [334, 0]
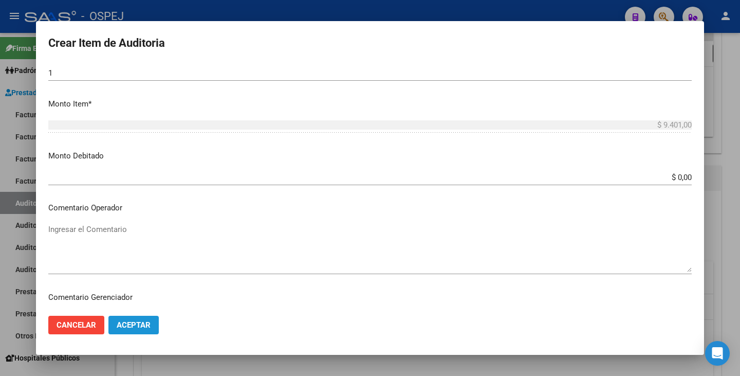
click at [127, 324] on span "Aceptar" at bounding box center [134, 324] width 34 height 9
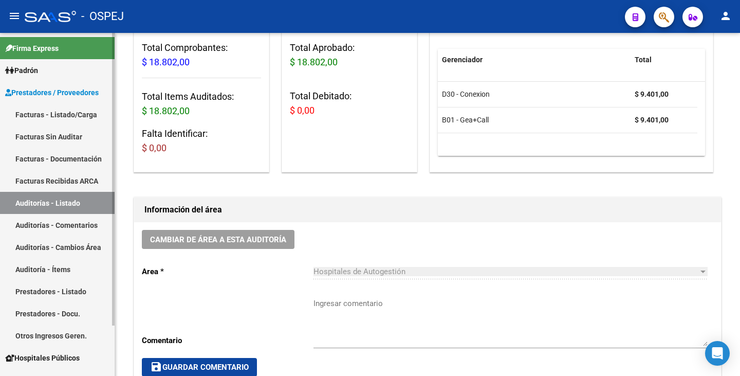
scroll to position [32, 0]
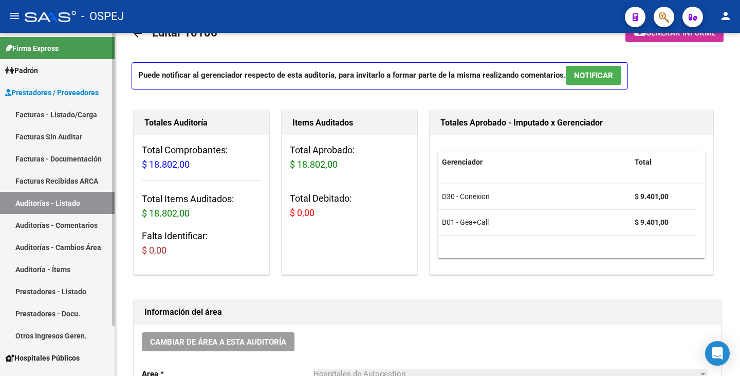
click at [43, 133] on link "Facturas Sin Auditar" at bounding box center [57, 136] width 115 height 22
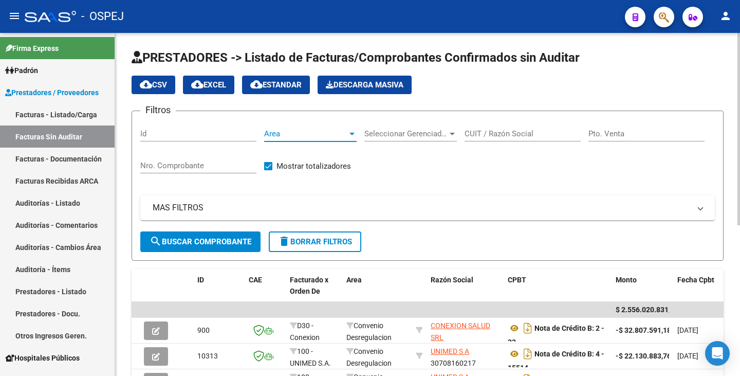
click at [351, 136] on div at bounding box center [351, 133] width 9 height 8
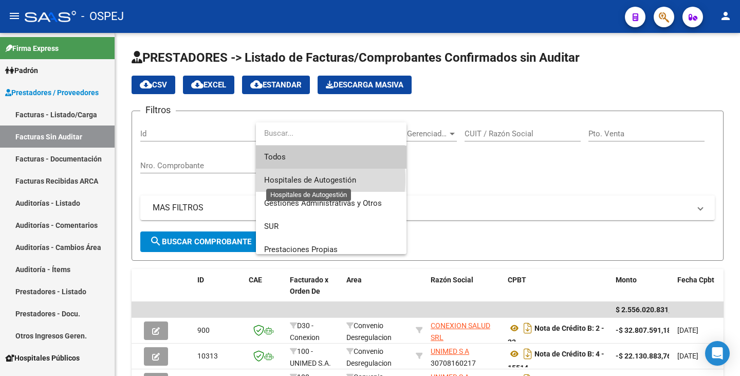
click at [297, 179] on span "Hospitales de Autogestión" at bounding box center [310, 179] width 92 height 9
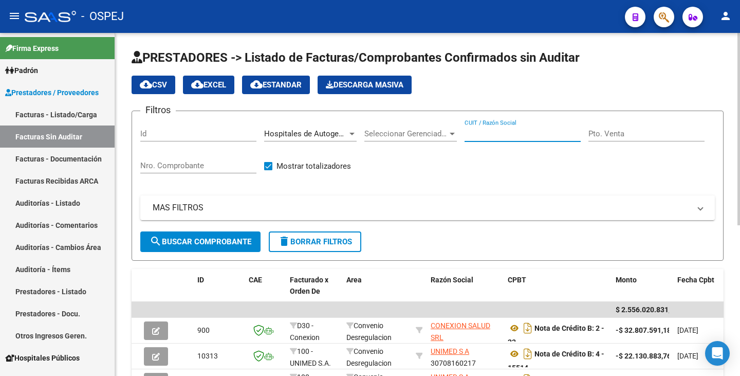
click at [501, 130] on input "CUIT / Razón Social" at bounding box center [522, 133] width 116 height 9
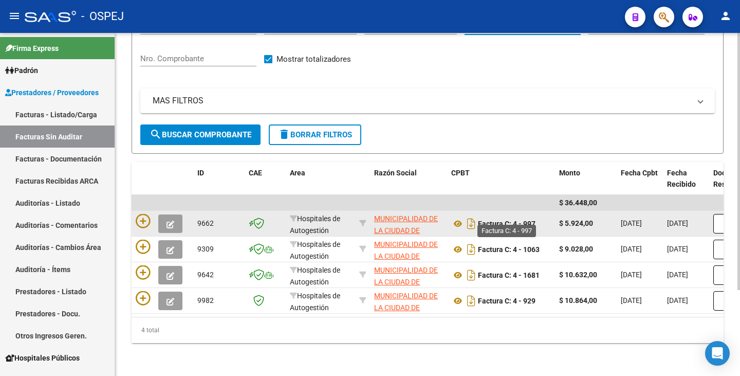
scroll to position [115, 0]
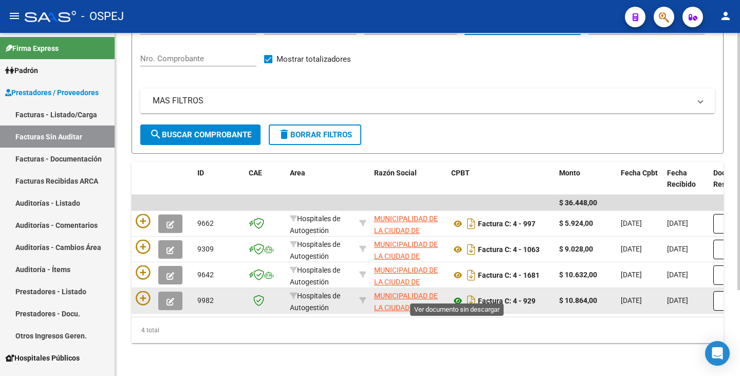
type input "[PERSON_NAME]"
click at [455, 294] on icon at bounding box center [457, 300] width 13 height 12
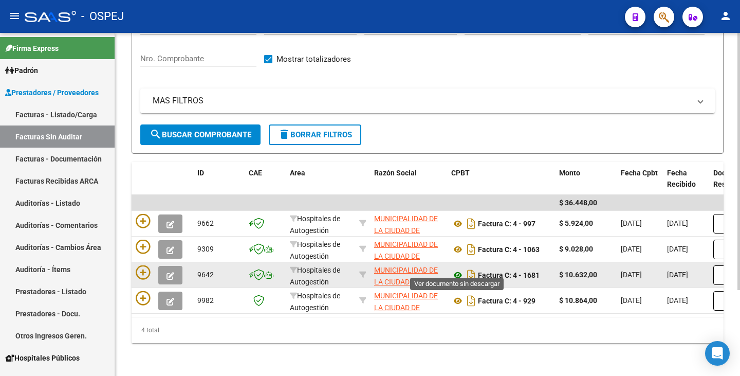
click at [457, 269] on icon at bounding box center [457, 275] width 13 height 12
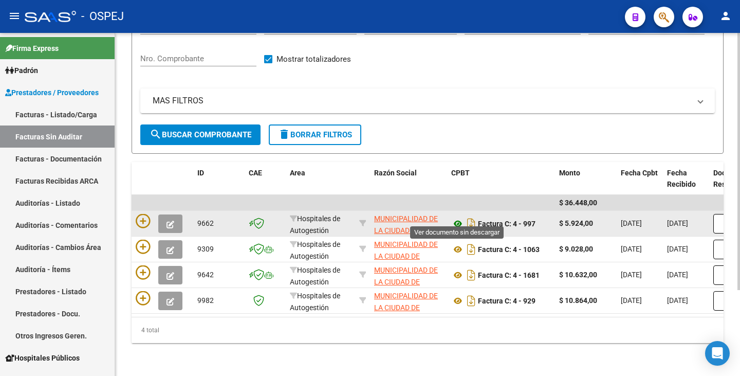
click at [459, 217] on icon at bounding box center [457, 223] width 13 height 12
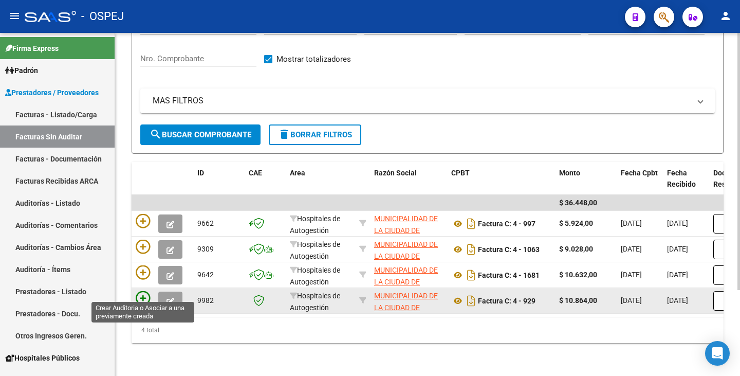
click at [148, 291] on icon at bounding box center [143, 298] width 14 height 14
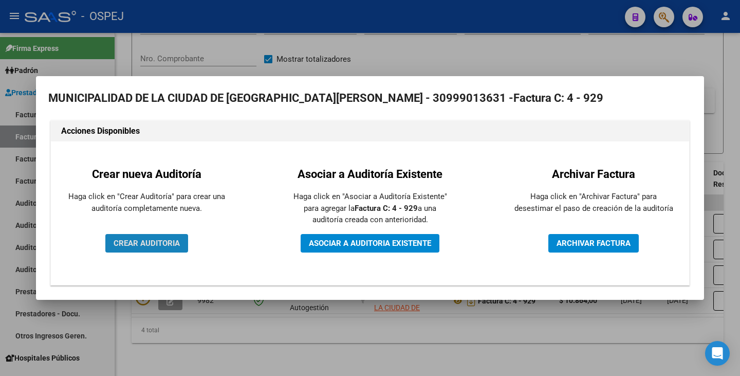
click at [169, 245] on span "CREAR AUDITORIA" at bounding box center [147, 242] width 66 height 9
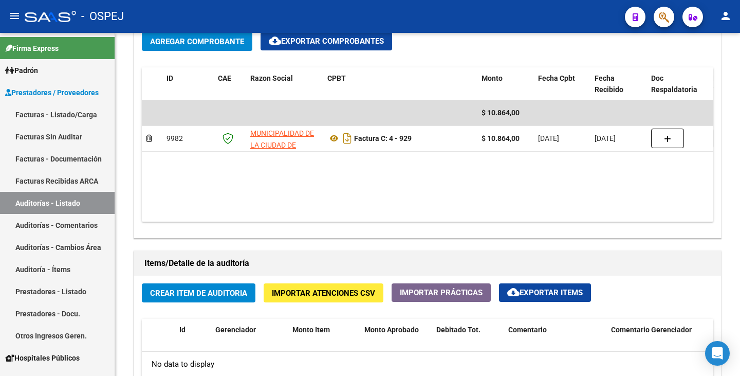
scroll to position [514, 0]
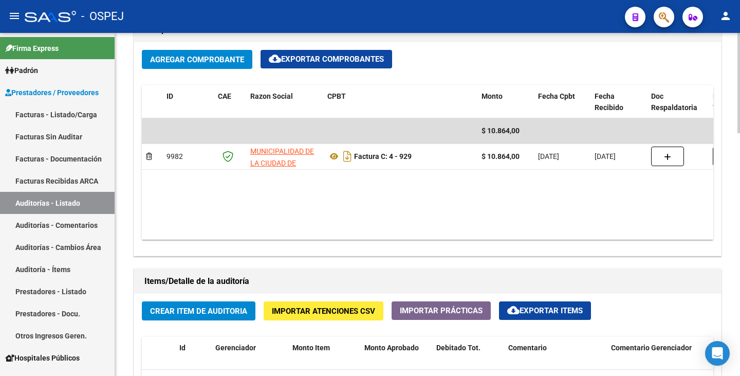
click at [298, 311] on span "Importar Atenciones CSV" at bounding box center [323, 310] width 103 height 9
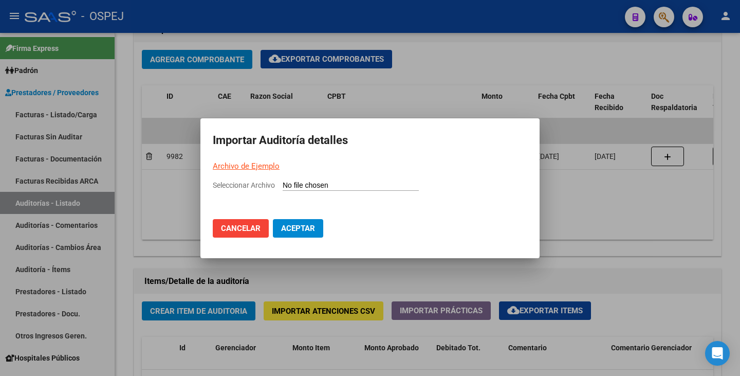
click at [262, 164] on link "Archivo de Ejemplo" at bounding box center [246, 165] width 67 height 9
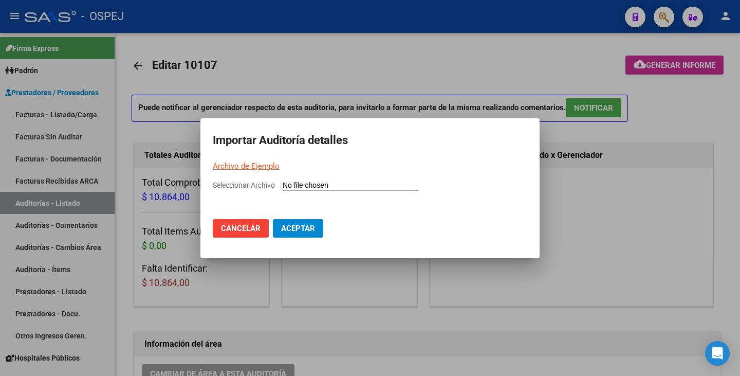
scroll to position [514, 0]
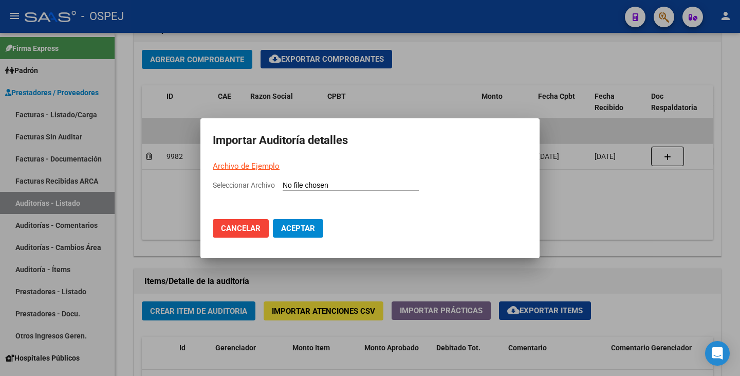
click at [298, 183] on input "Seleccionar Archivo" at bounding box center [351, 186] width 136 height 10
type input "C:\fakepath\929.csv"
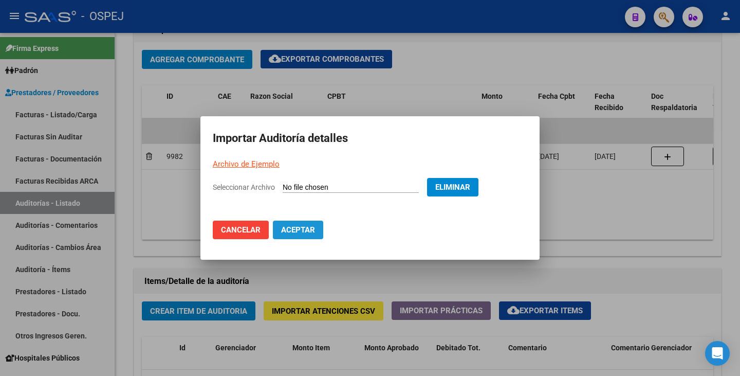
click at [307, 236] on button "Aceptar" at bounding box center [298, 229] width 50 height 18
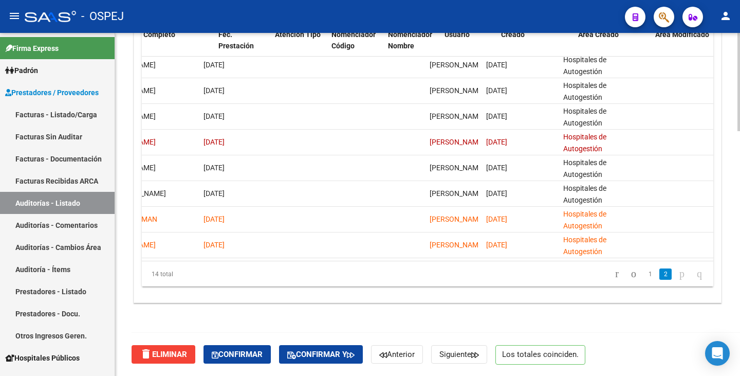
scroll to position [166, 0]
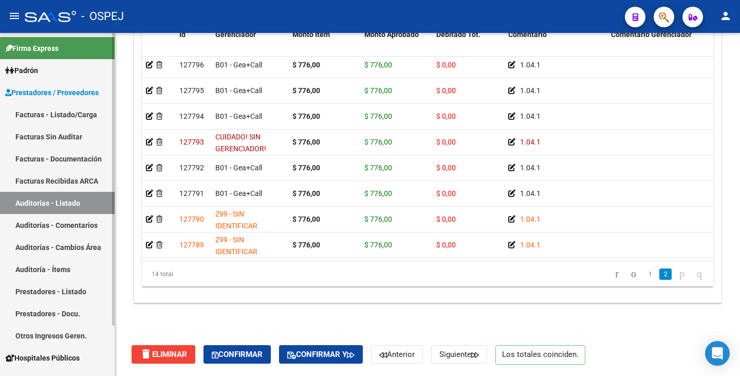
click at [43, 130] on link "Facturas Sin Auditar" at bounding box center [57, 136] width 115 height 22
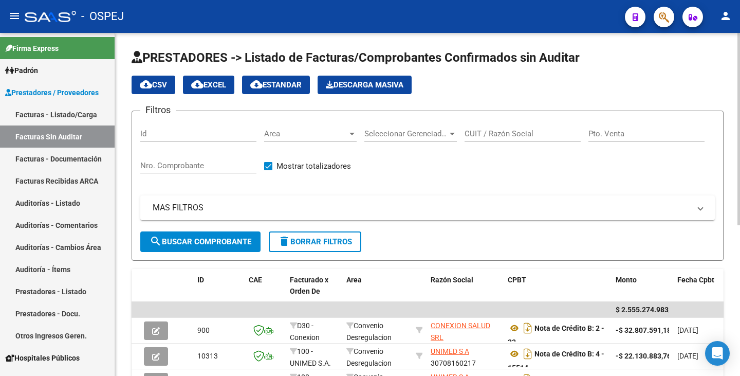
click at [349, 131] on div at bounding box center [351, 133] width 9 height 8
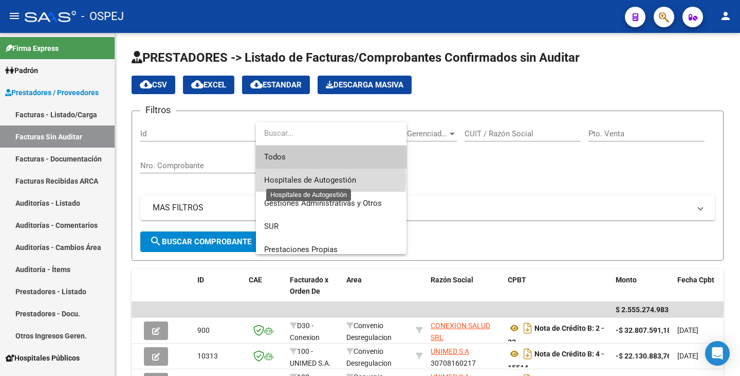
click at [322, 179] on span "Hospitales de Autogestión" at bounding box center [310, 179] width 92 height 9
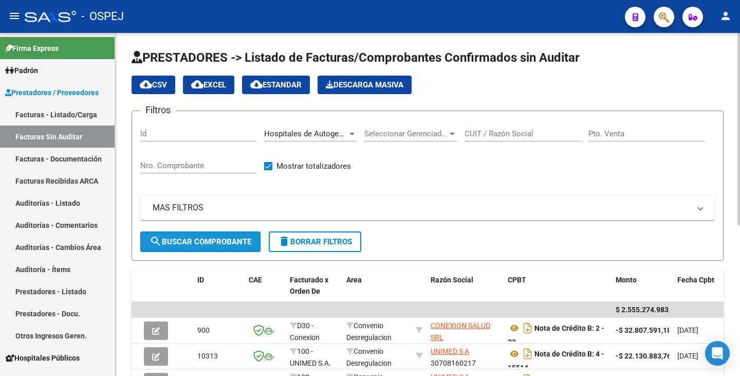
click at [216, 251] on button "search Buscar Comprobante" at bounding box center [200, 241] width 120 height 21
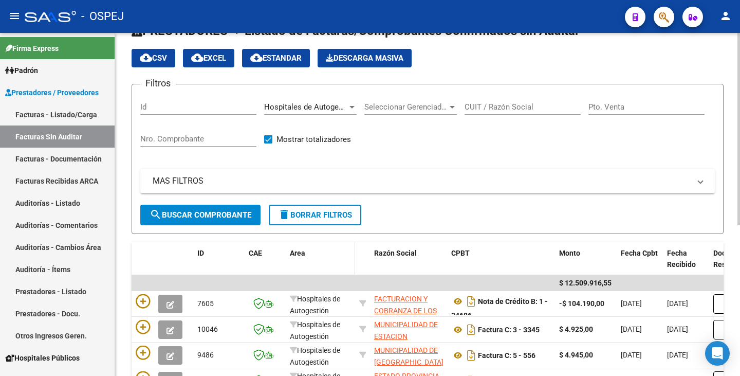
scroll to position [12, 0]
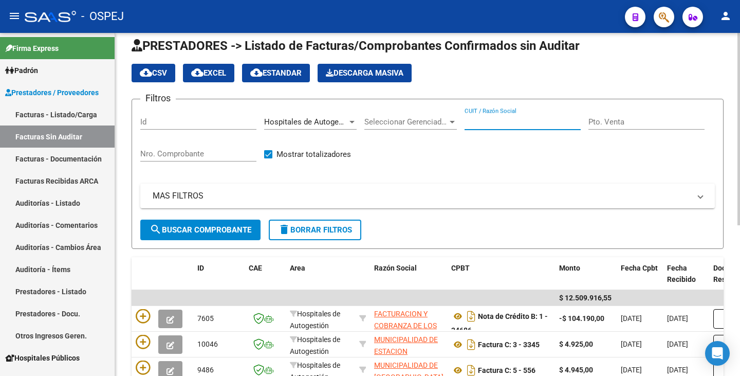
click at [495, 121] on input "CUIT / Razón Social" at bounding box center [522, 121] width 116 height 9
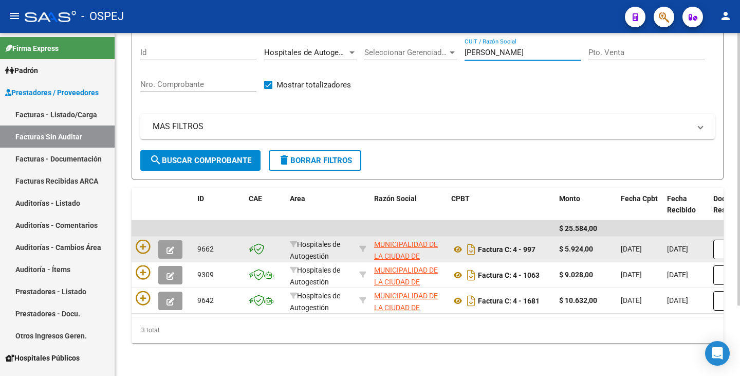
scroll to position [89, 0]
click at [456, 243] on icon at bounding box center [457, 249] width 13 height 12
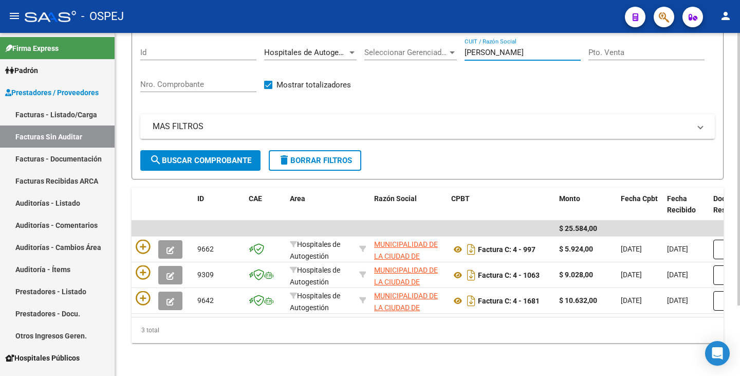
scroll to position [29, 0]
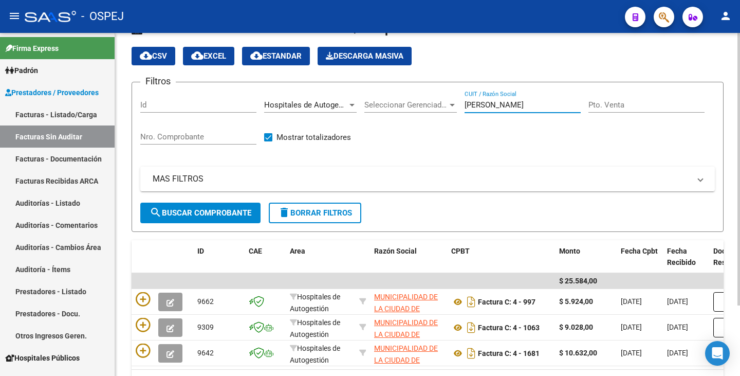
drag, startPoint x: 508, startPoint y: 45, endPoint x: 399, endPoint y: 33, distance: 109.1
click at [399, 33] on div "PRESTADORES -> Listado de Facturas/Comprobantes Confirmados sin Auditar cloud_d…" at bounding box center [427, 216] width 625 height 424
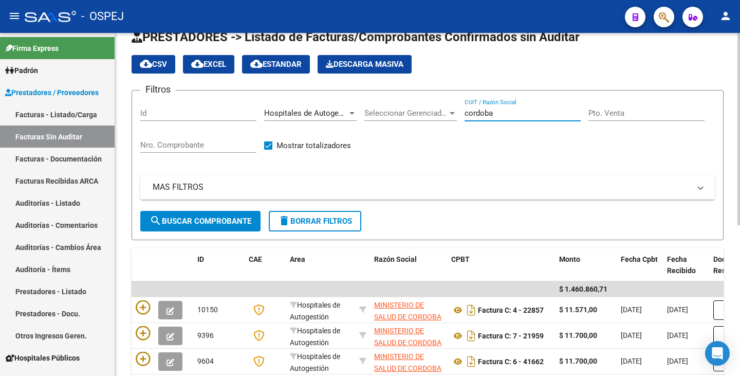
scroll to position [0, 0]
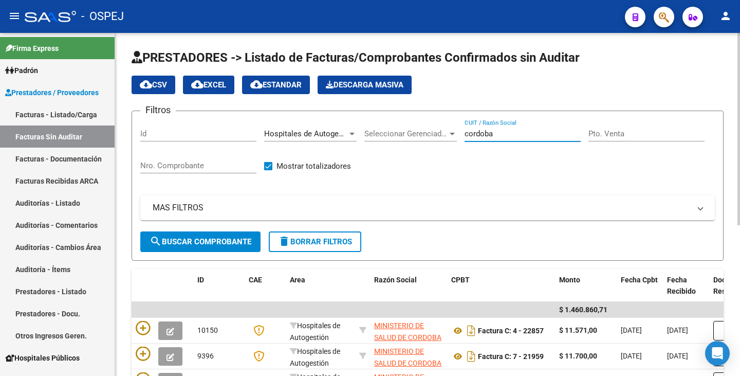
drag, startPoint x: 499, startPoint y: 135, endPoint x: 405, endPoint y: 127, distance: 94.3
click at [405, 127] on div "Filtros Id Hospitales de Autogestión Area Seleccionar Gerenciador Seleccionar G…" at bounding box center [427, 175] width 574 height 112
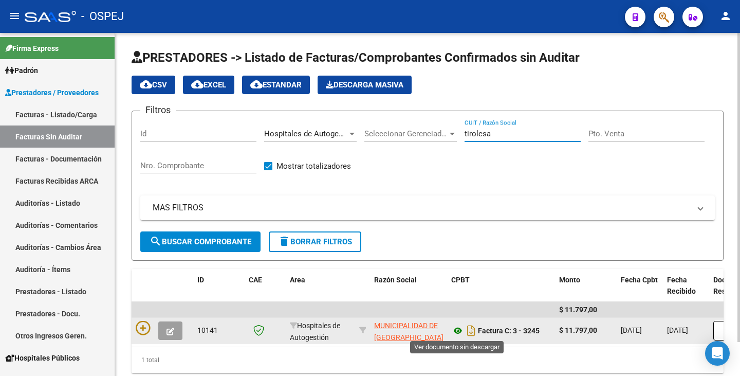
type input "tirolesa"
click at [458, 331] on icon at bounding box center [457, 330] width 13 height 12
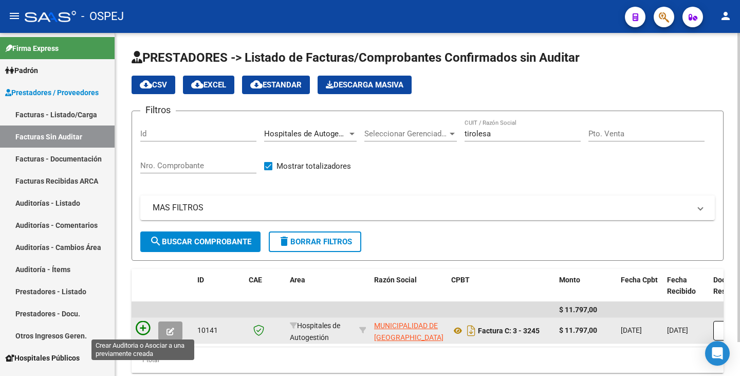
click at [142, 332] on icon at bounding box center [143, 328] width 14 height 14
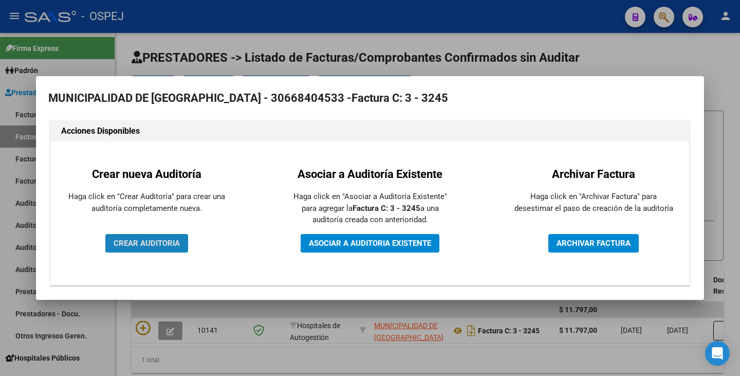
click at [160, 245] on span "CREAR AUDITORIA" at bounding box center [147, 242] width 66 height 9
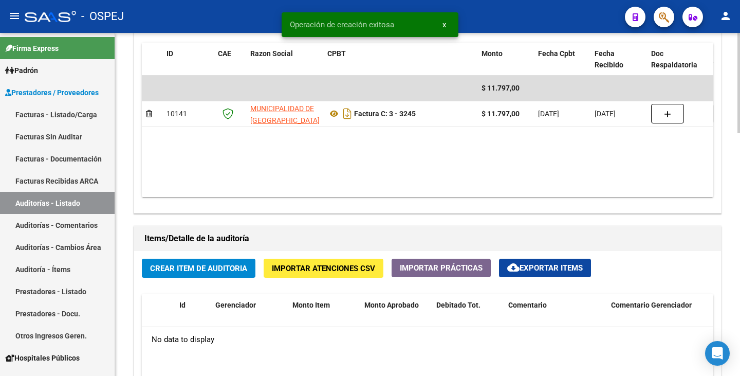
scroll to position [565, 0]
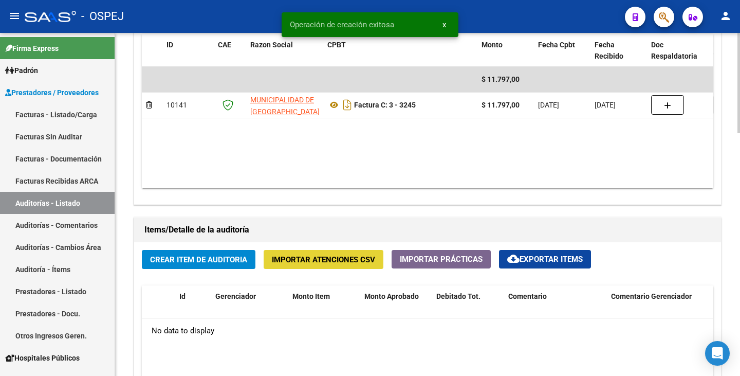
click at [316, 264] on span "Importar Atenciones CSV" at bounding box center [323, 259] width 103 height 9
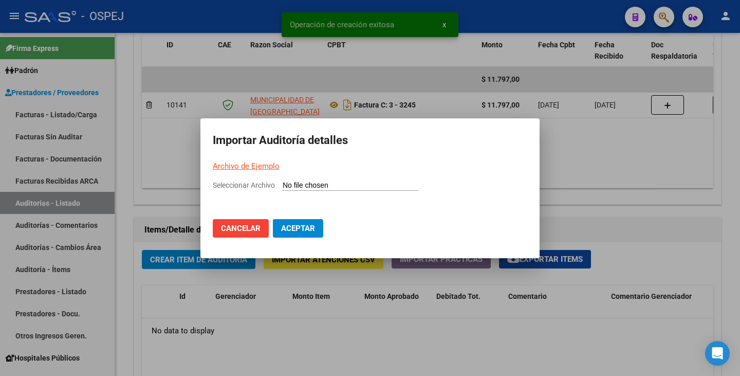
click at [265, 166] on link "Archivo de Ejemplo" at bounding box center [246, 165] width 67 height 9
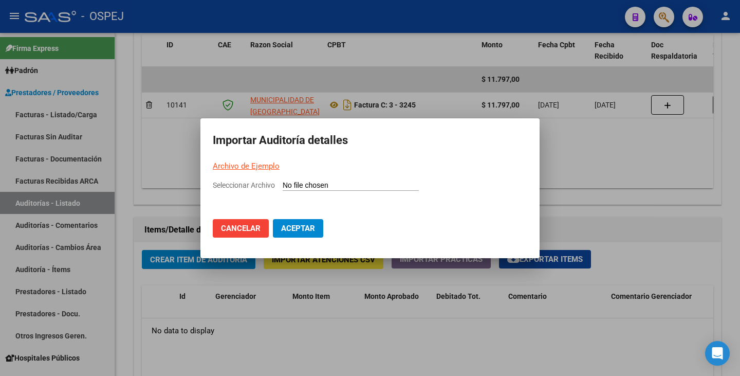
click at [301, 186] on input "Seleccionar Archivo" at bounding box center [351, 186] width 136 height 10
type input "C:\fakepath\Municipalidad de la Tirolesa FC 3245.csv"
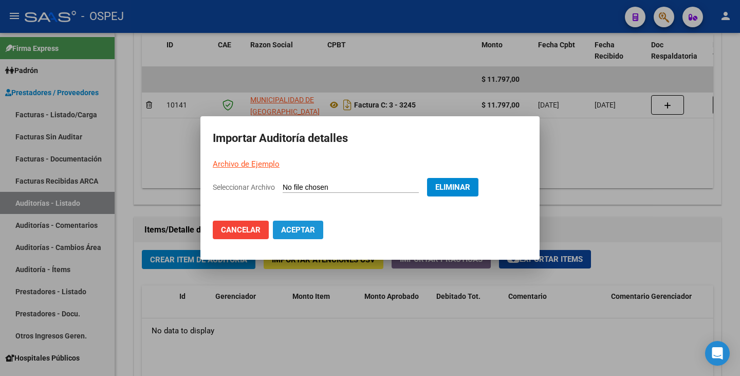
click at [292, 235] on button "Aceptar" at bounding box center [298, 229] width 50 height 18
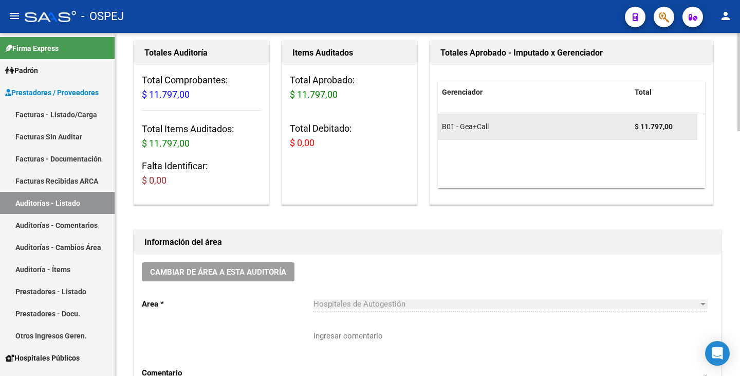
scroll to position [0, 0]
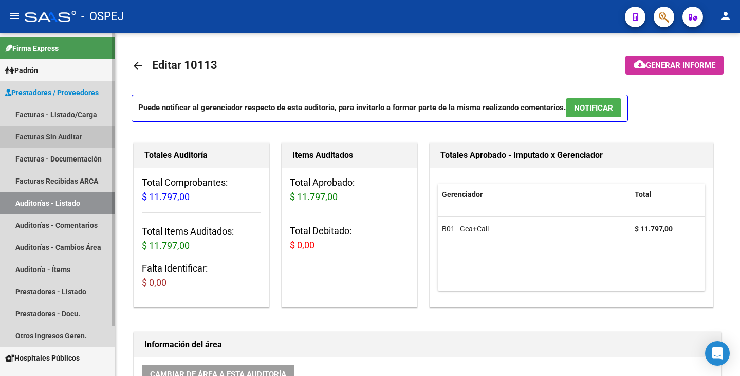
click at [40, 138] on link "Facturas Sin Auditar" at bounding box center [57, 136] width 115 height 22
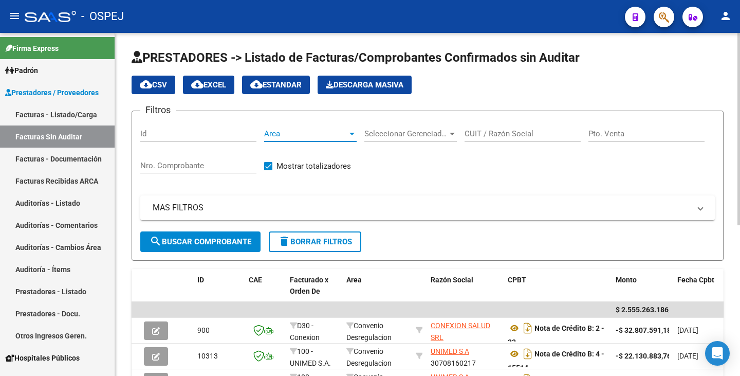
click at [334, 133] on span "Area" at bounding box center [305, 133] width 83 height 9
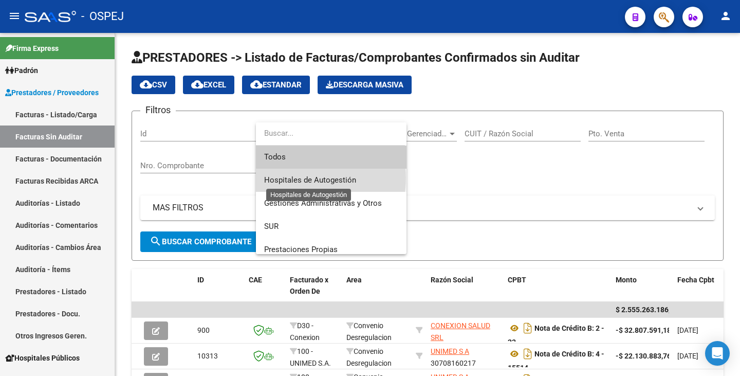
click at [304, 178] on span "Hospitales de Autogestión" at bounding box center [310, 179] width 92 height 9
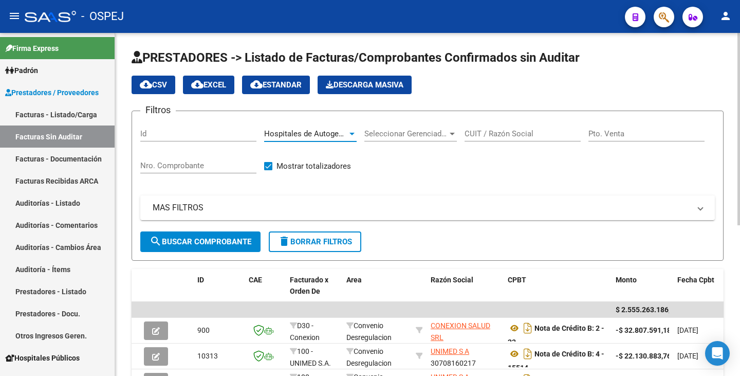
click at [208, 244] on span "search Buscar Comprobante" at bounding box center [201, 241] width 102 height 9
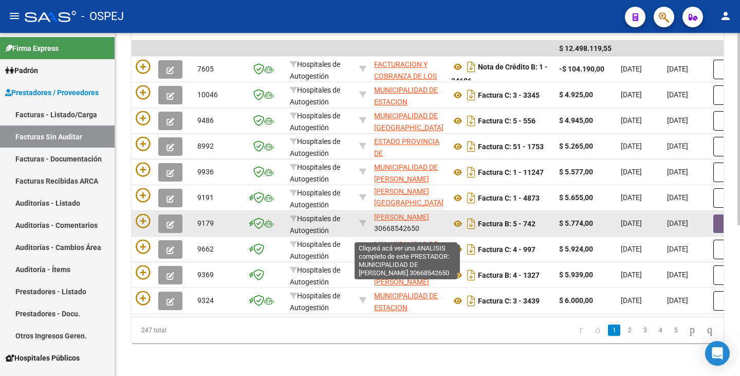
scroll to position [25, 0]
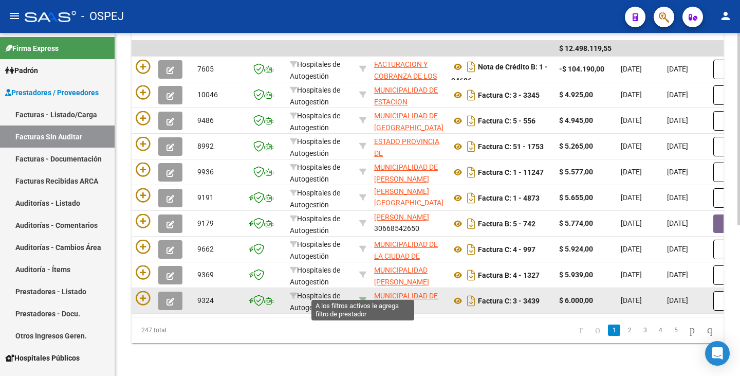
click at [360, 296] on icon at bounding box center [362, 299] width 7 height 7
type input "30655791635"
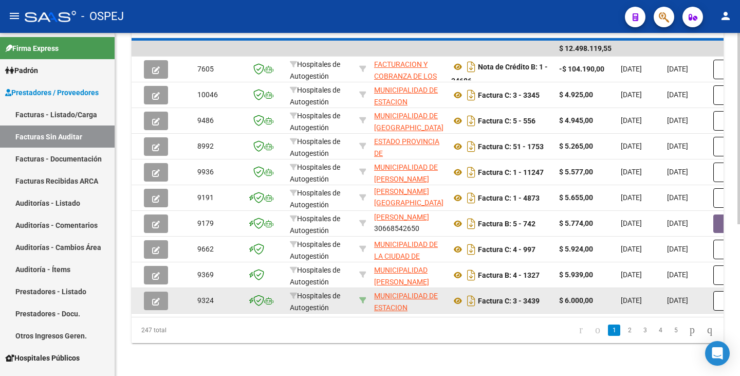
scroll to position [166, 0]
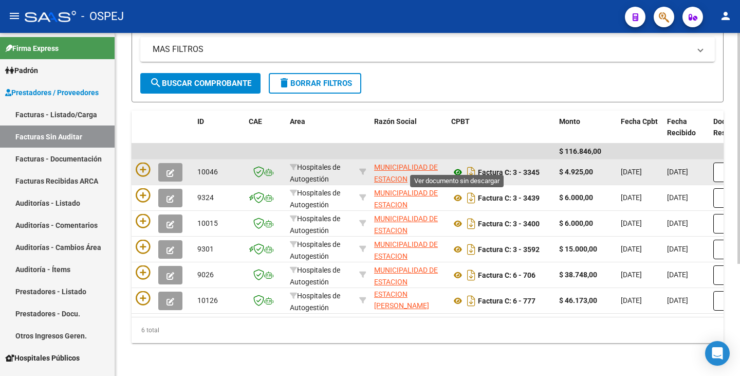
click at [462, 166] on icon at bounding box center [457, 172] width 13 height 12
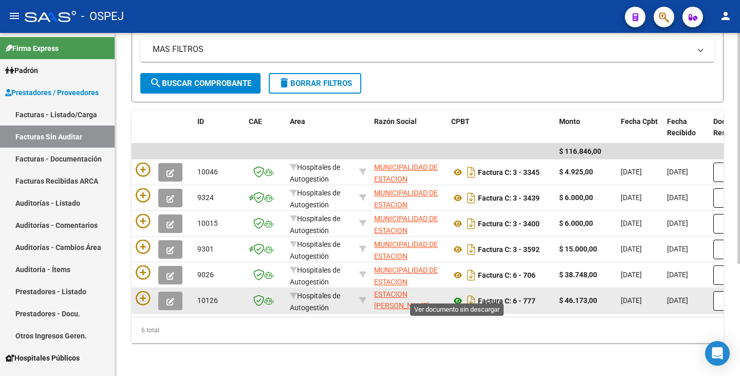
click at [457, 294] on icon at bounding box center [457, 300] width 13 height 12
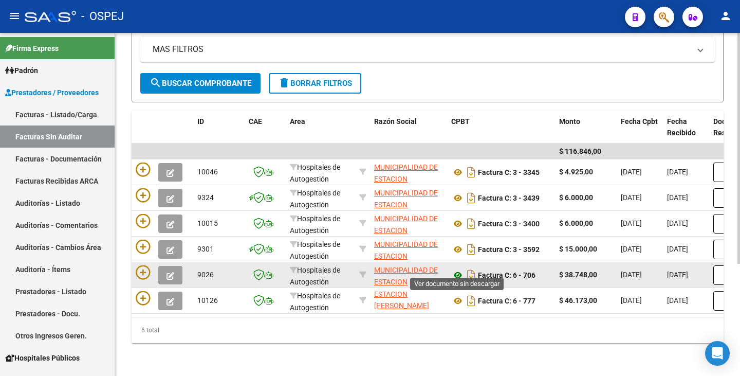
click at [459, 269] on icon at bounding box center [457, 275] width 13 height 12
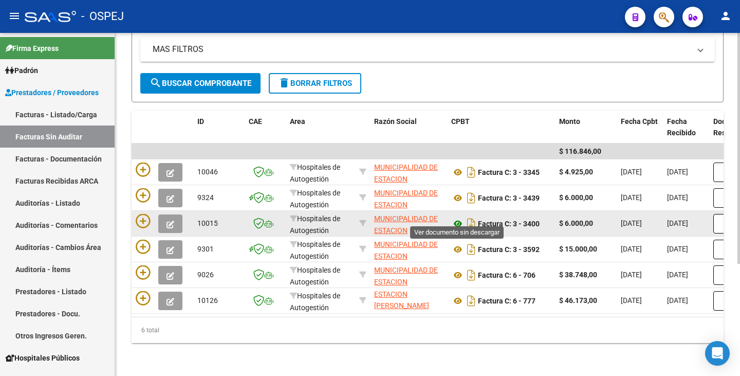
click at [456, 218] on icon at bounding box center [457, 223] width 13 height 12
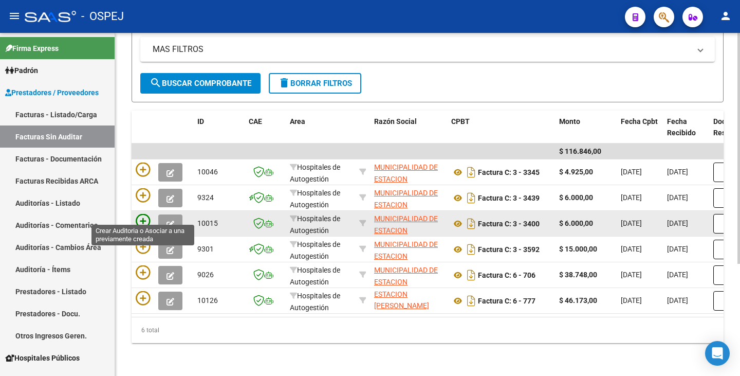
click at [139, 214] on icon at bounding box center [143, 221] width 14 height 14
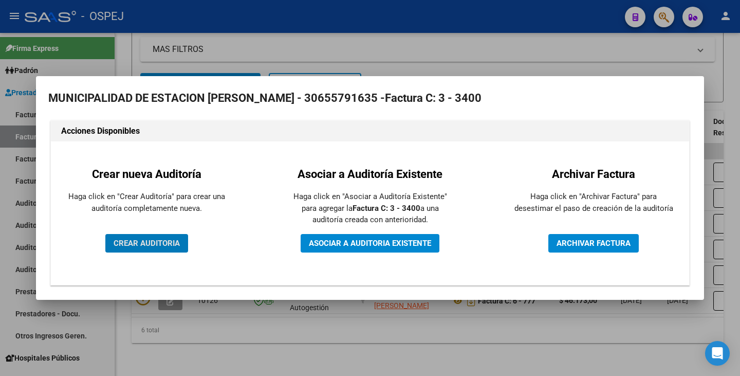
click at [158, 244] on span "CREAR AUDITORIA" at bounding box center [147, 242] width 66 height 9
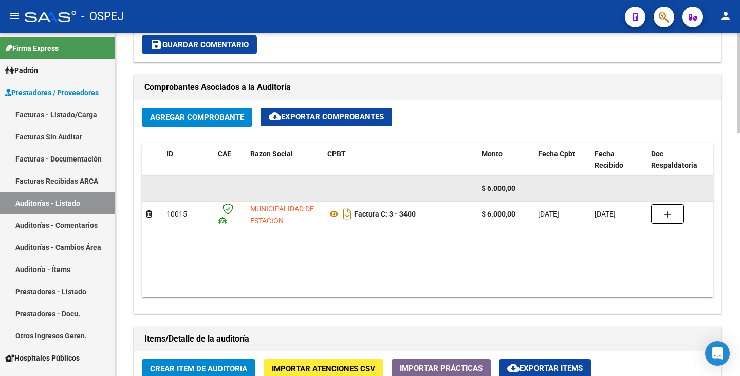
scroll to position [565, 0]
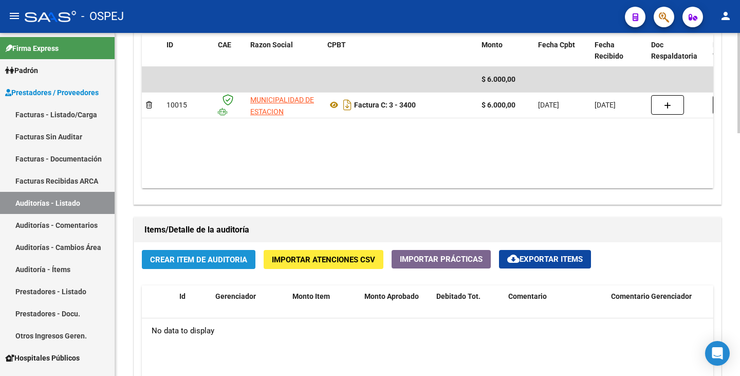
click at [166, 259] on span "Crear Item de Auditoria" at bounding box center [198, 259] width 97 height 9
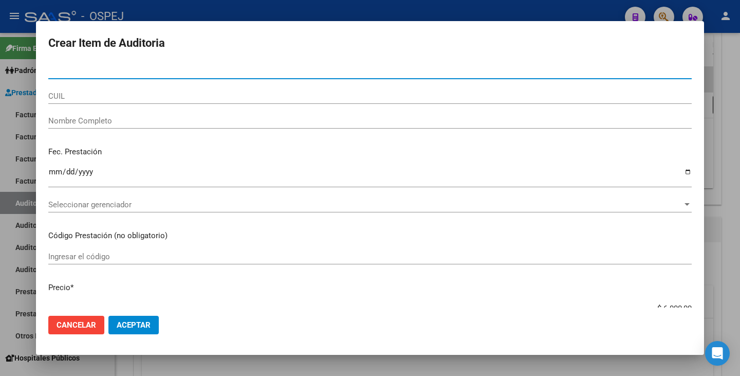
paste input "36125420"
type input "36125420"
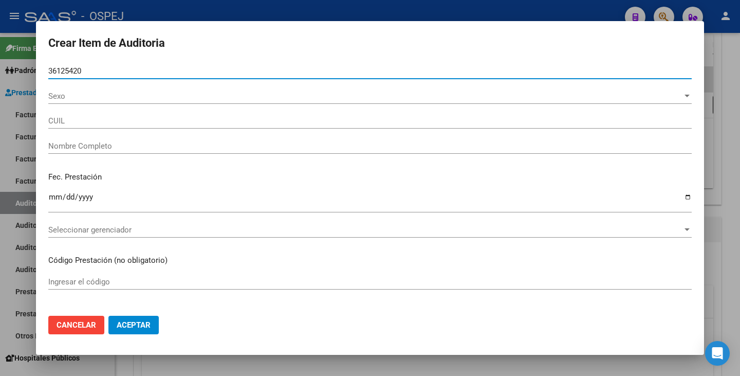
type input "20361254202"
type input "[PERSON_NAME] [PERSON_NAME]"
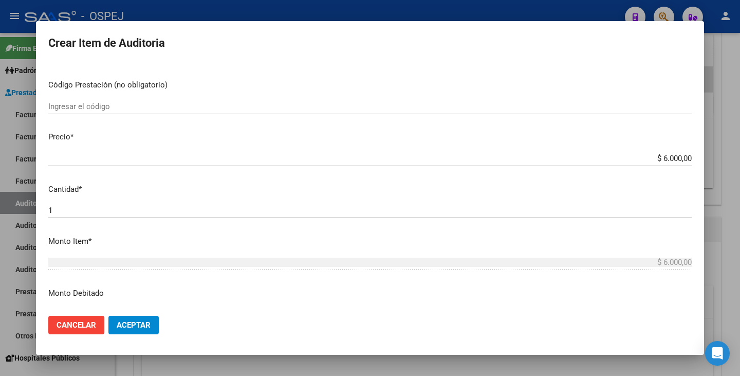
scroll to position [205, 0]
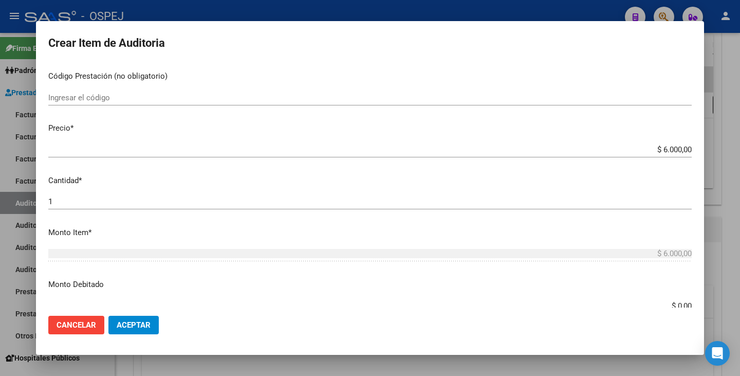
type input "36125420"
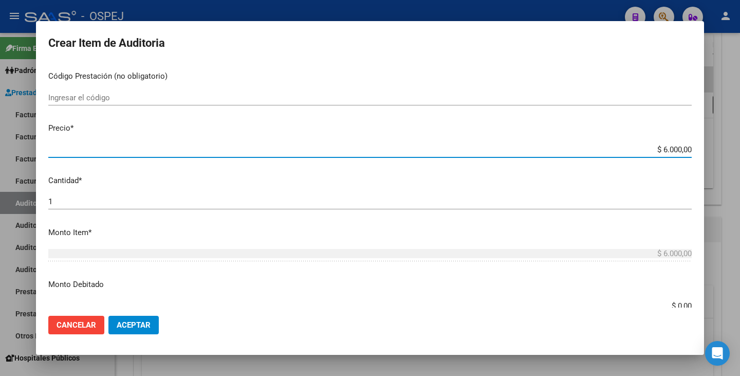
drag, startPoint x: 657, startPoint y: 148, endPoint x: 731, endPoint y: 142, distance: 74.2
click at [731, 142] on div "Crear Item de Auditoria 36125420 Nro Documento 20361254202 CUIL Afiliado Inacti…" at bounding box center [370, 188] width 740 height 376
type input "$ 0,06"
type input "$ 0,03"
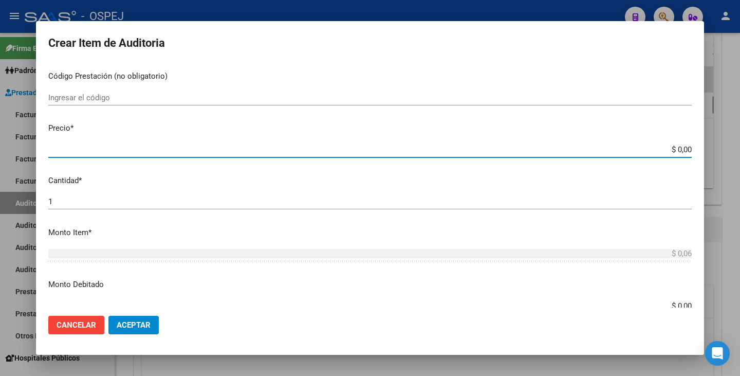
type input "$ 0,03"
type input "$ 0,30"
type input "$ 3,00"
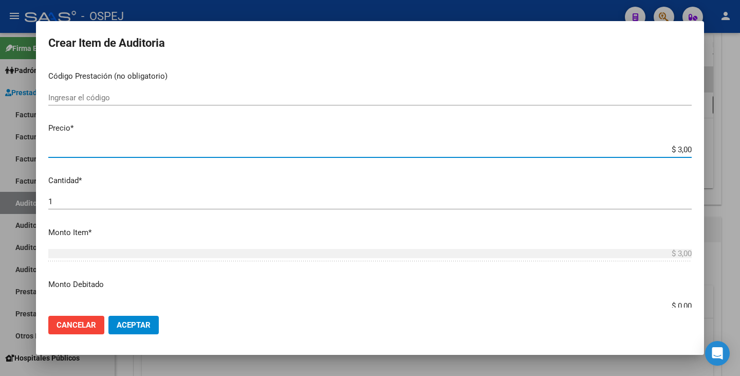
type input "$ 30,00"
type input "$ 300,00"
type input "$ 3.000,00"
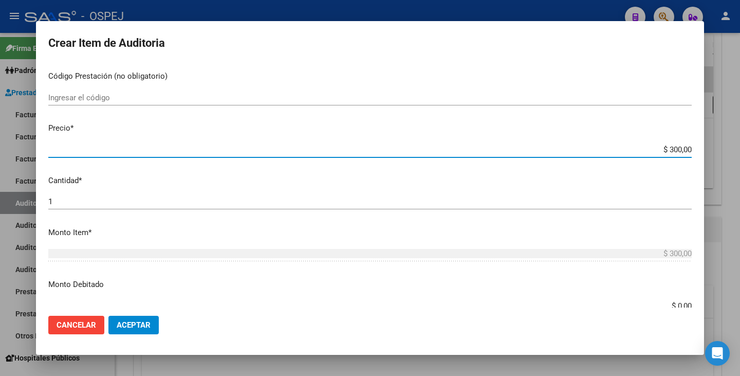
type input "$ 3.000,00"
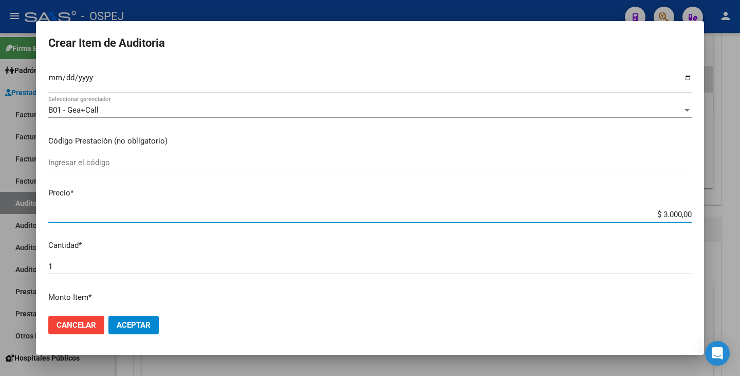
scroll to position [0, 0]
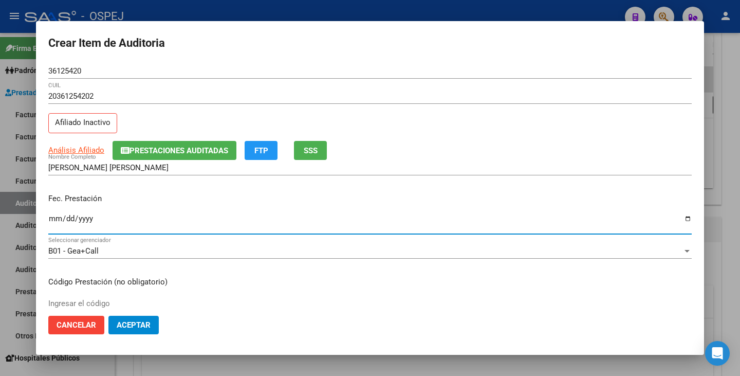
click at [55, 225] on input "Ingresar la fecha" at bounding box center [369, 222] width 643 height 16
type input "[DATE]"
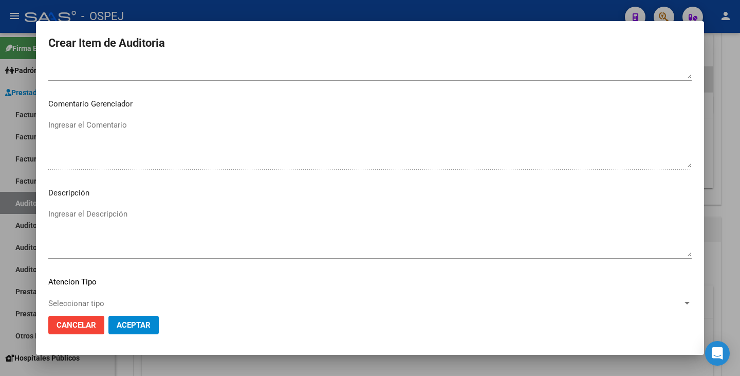
scroll to position [592, 0]
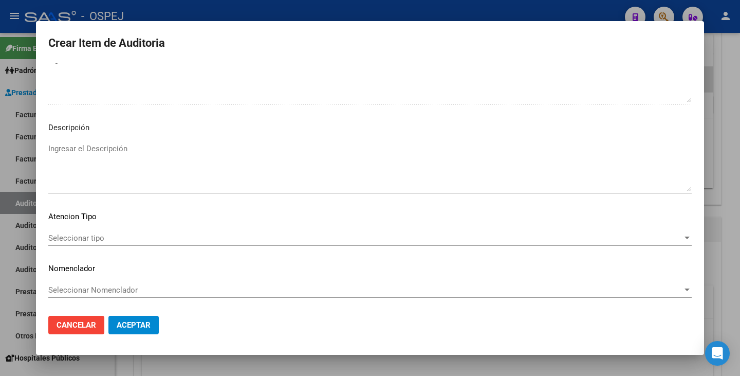
click at [489, 235] on span "Seleccionar tipo" at bounding box center [365, 237] width 634 height 9
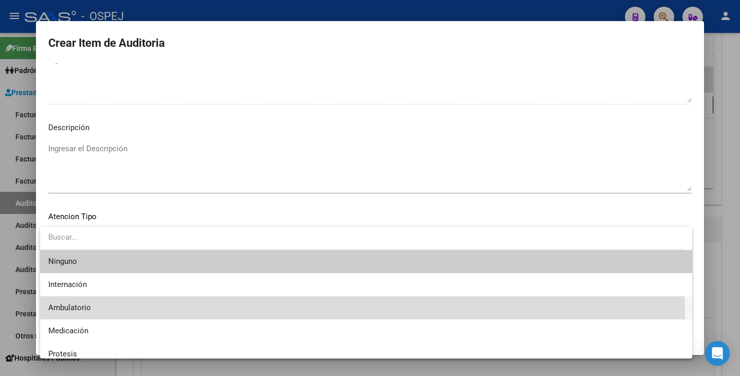
click at [198, 314] on span "Ambulatorio" at bounding box center [366, 307] width 636 height 23
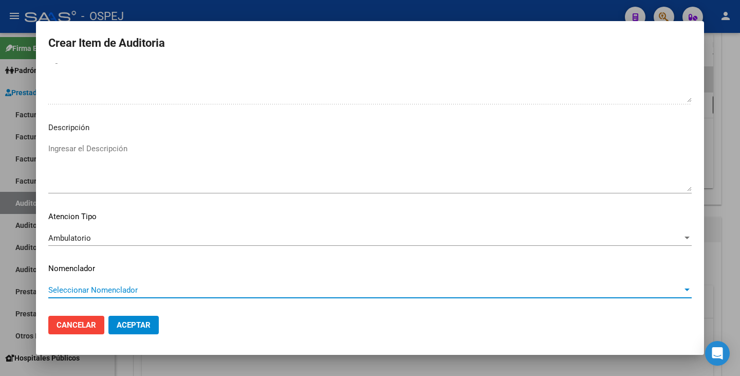
click at [196, 293] on span "Seleccionar Nomenclador" at bounding box center [365, 289] width 634 height 9
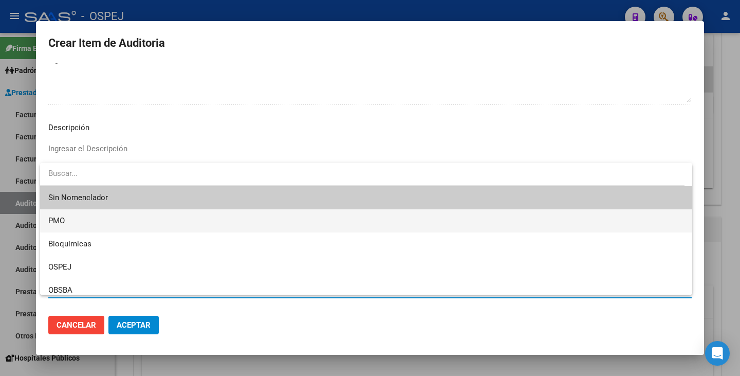
click at [120, 220] on span "PMO" at bounding box center [366, 220] width 636 height 23
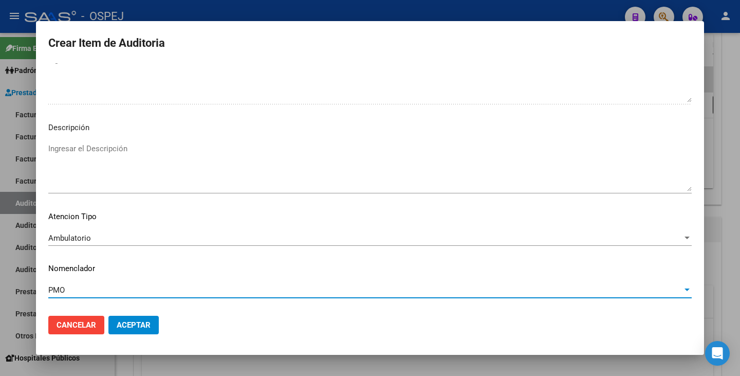
click at [135, 323] on span "Aceptar" at bounding box center [134, 324] width 34 height 9
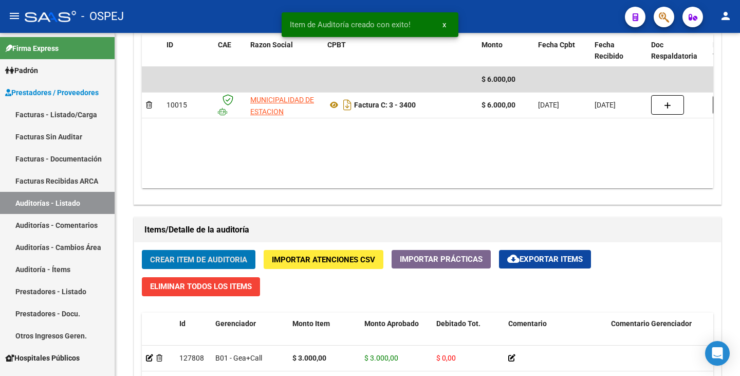
scroll to position [566, 0]
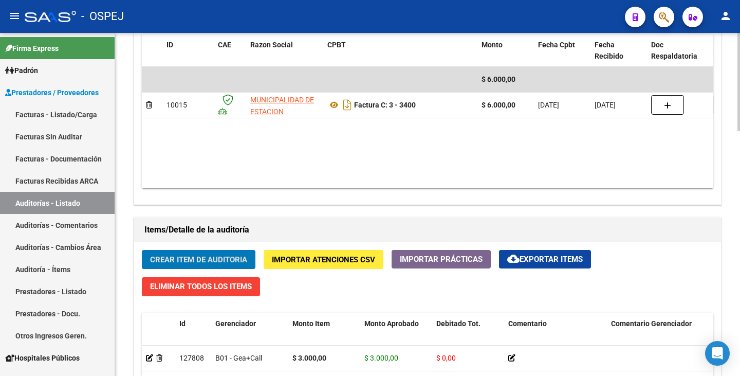
click at [188, 255] on span "Crear Item de Auditoria" at bounding box center [198, 259] width 97 height 9
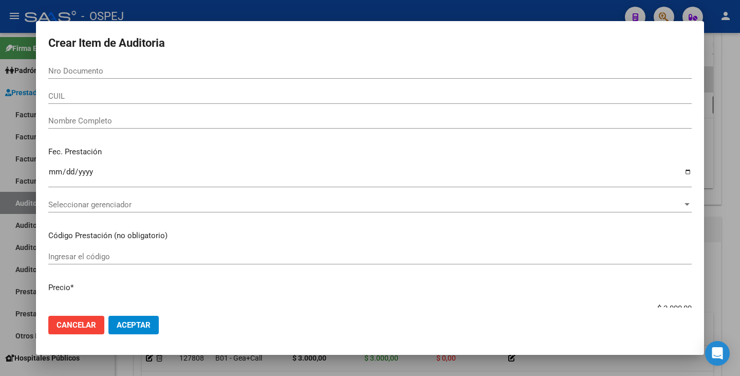
drag, startPoint x: 87, startPoint y: 76, endPoint x: 61, endPoint y: 68, distance: 26.8
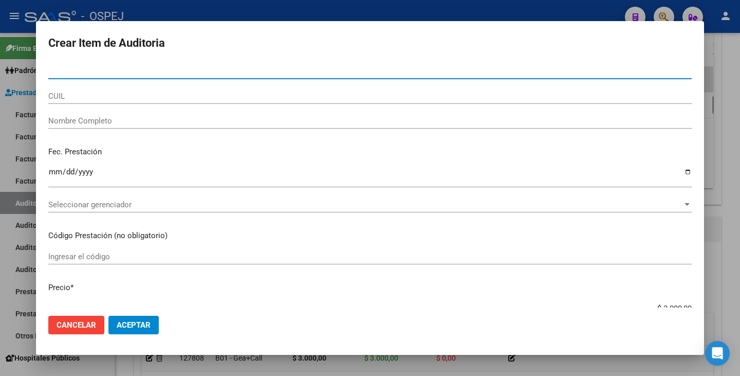
paste input "35212018"
type input "35212018"
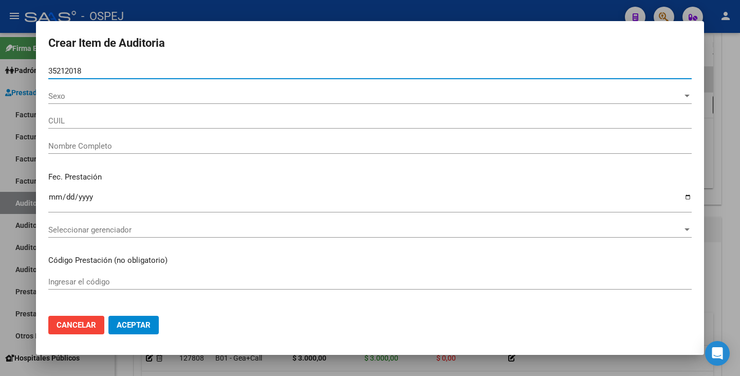
type input "23352120189"
type input "[PERSON_NAME]"
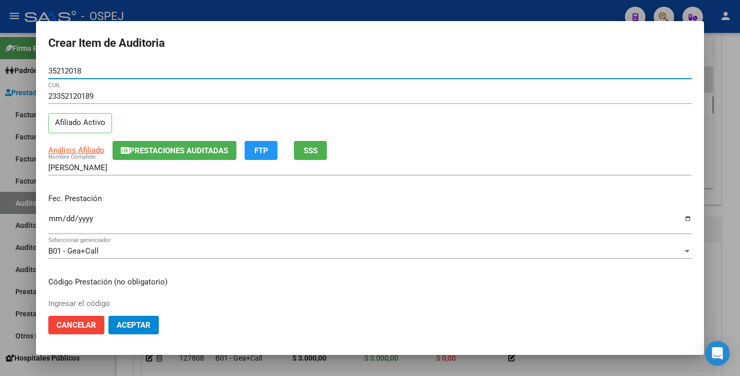
type input "35212018"
click at [53, 219] on input "Ingresar la fecha" at bounding box center [369, 222] width 643 height 16
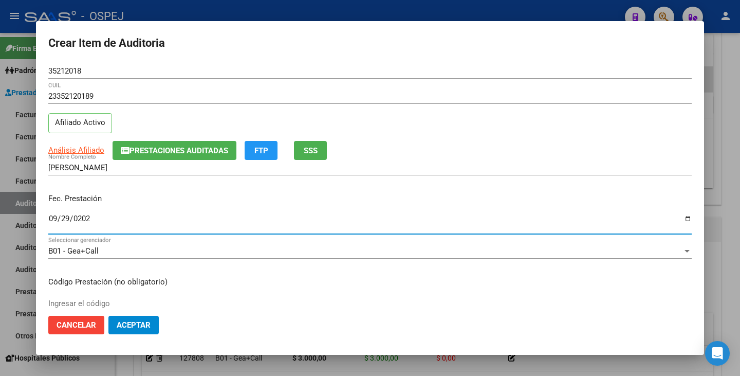
type input "[DATE]"
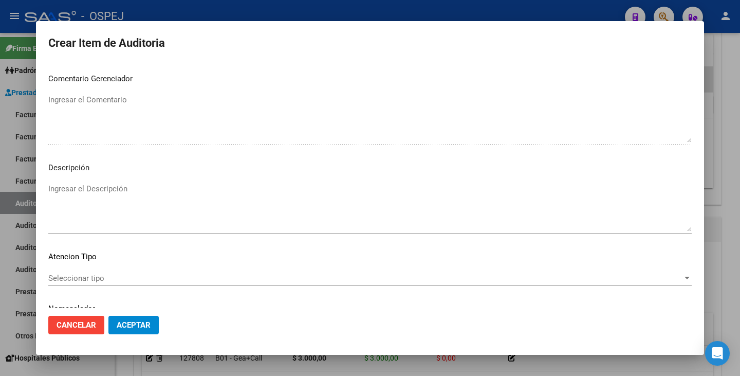
scroll to position [592, 0]
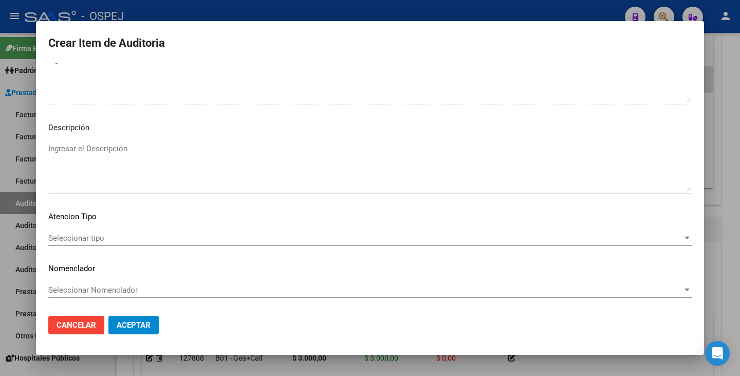
drag, startPoint x: 512, startPoint y: 240, endPoint x: 508, endPoint y: 245, distance: 5.5
click at [508, 245] on div "Seleccionar tipo Seleccionar tipo" at bounding box center [369, 237] width 643 height 15
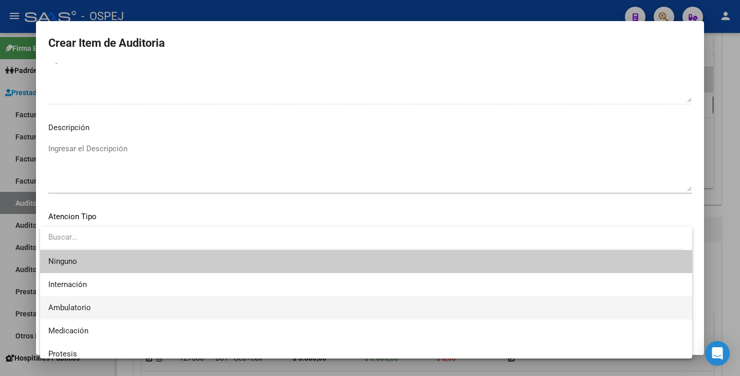
click at [103, 307] on span "Ambulatorio" at bounding box center [366, 307] width 636 height 23
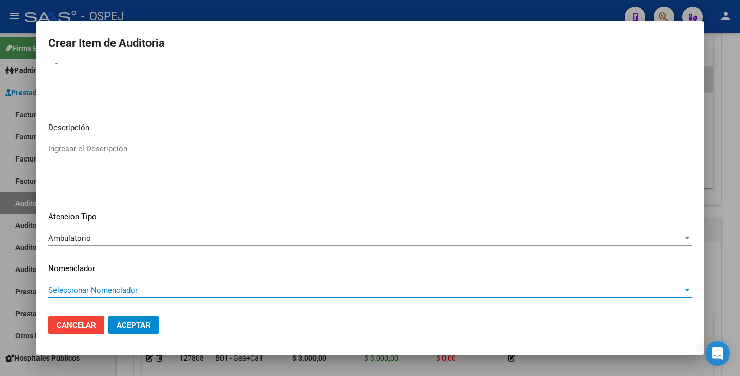
click at [109, 289] on span "Seleccionar Nomenclador" at bounding box center [365, 289] width 634 height 9
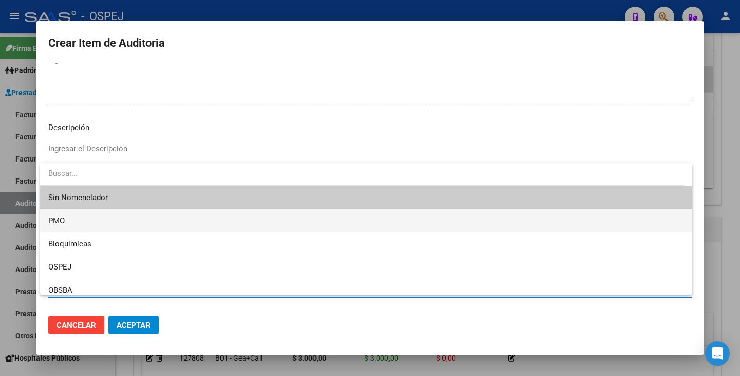
click at [84, 218] on span "PMO" at bounding box center [366, 220] width 636 height 23
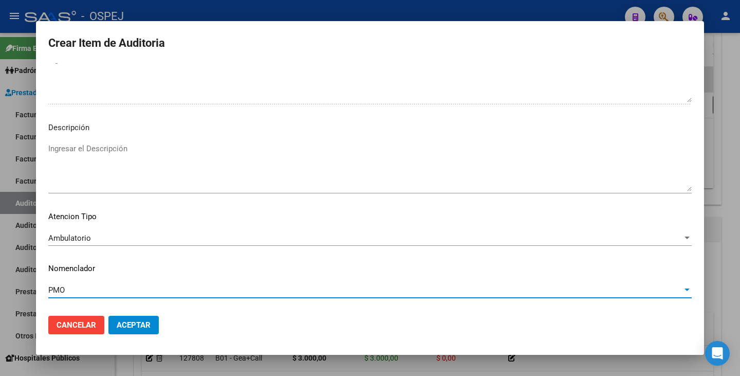
click at [135, 320] on span "Aceptar" at bounding box center [134, 324] width 34 height 9
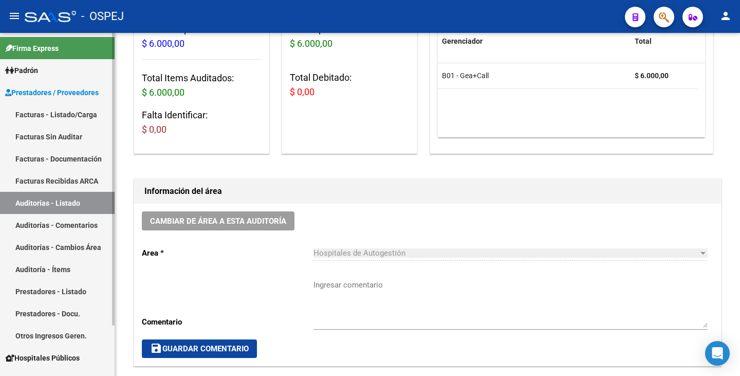
scroll to position [84, 0]
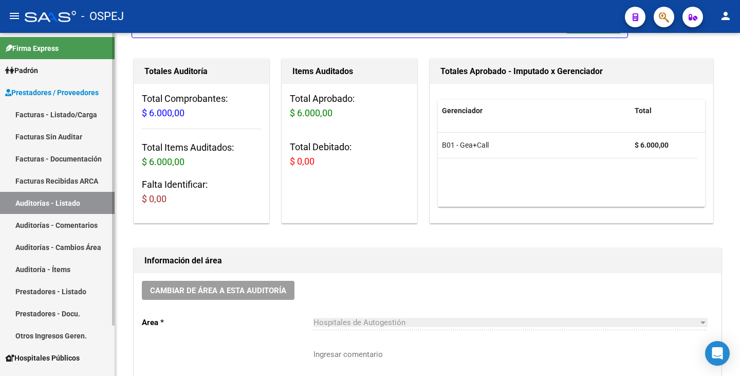
click at [62, 135] on link "Facturas Sin Auditar" at bounding box center [57, 136] width 115 height 22
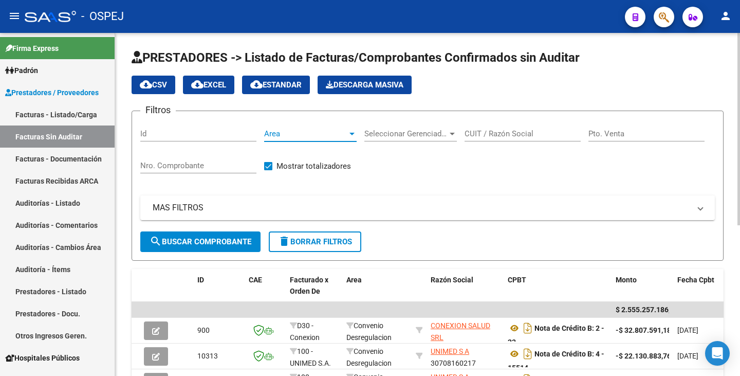
click at [349, 132] on div at bounding box center [351, 133] width 9 height 8
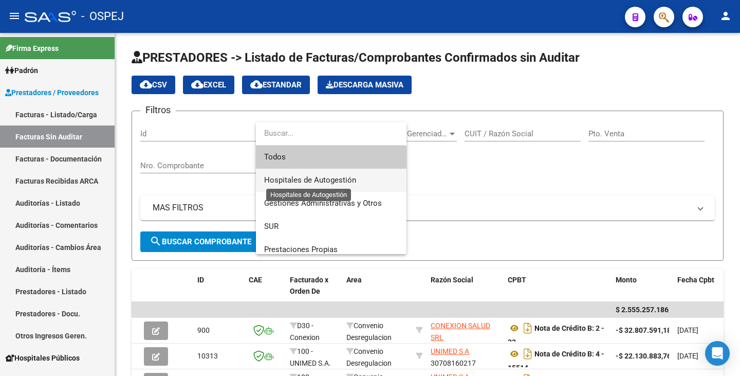
click at [317, 180] on span "Hospitales de Autogestión" at bounding box center [310, 179] width 92 height 9
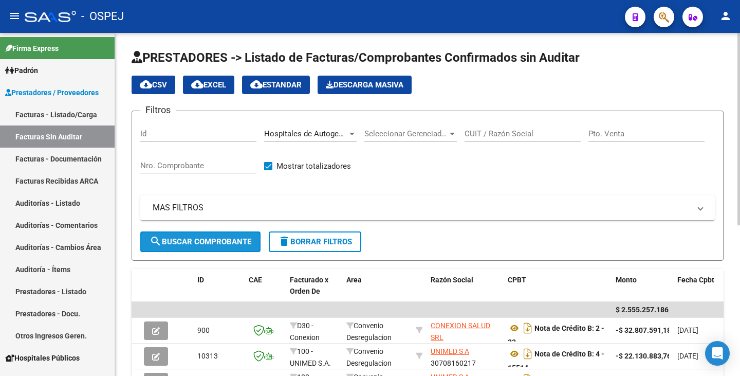
click at [215, 239] on span "search Buscar Comprobante" at bounding box center [201, 241] width 102 height 9
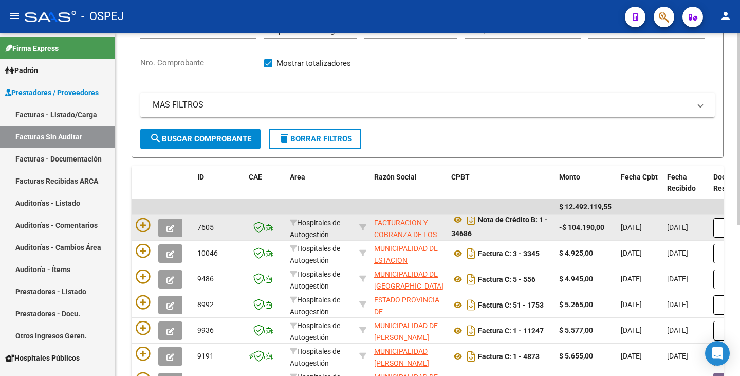
scroll to position [7, 0]
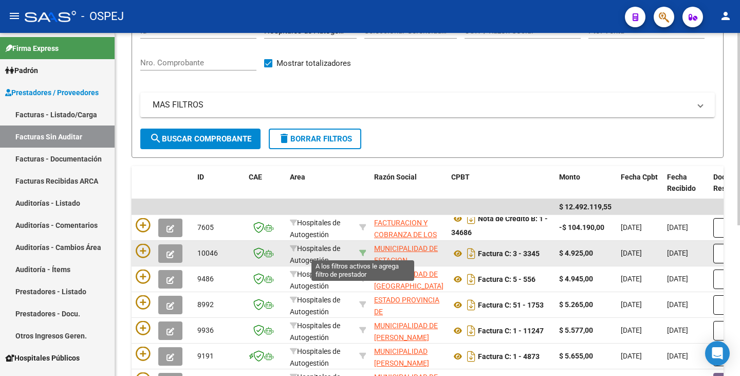
click at [361, 252] on icon at bounding box center [362, 252] width 7 height 7
type input "30655791635"
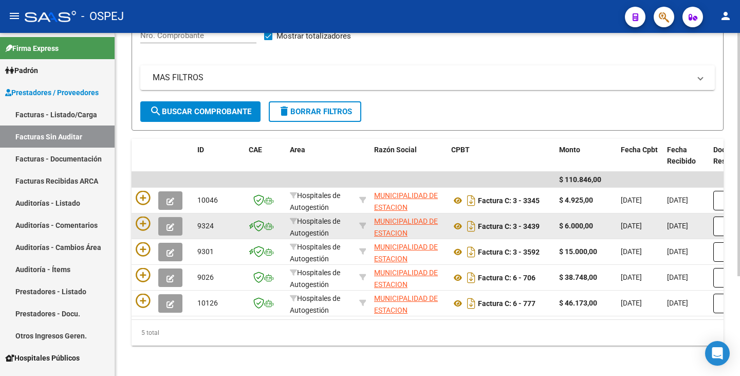
scroll to position [140, 0]
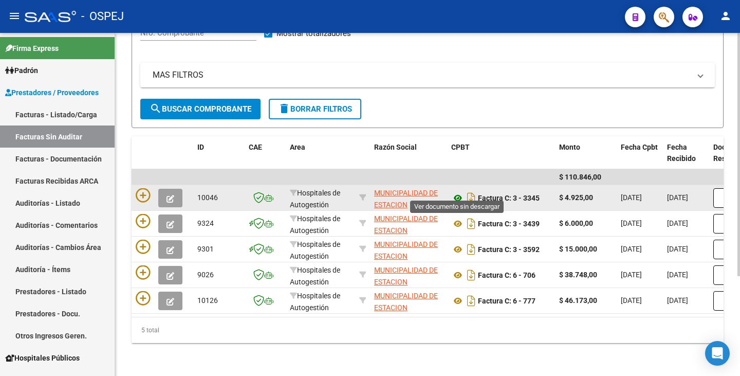
click at [459, 192] on icon at bounding box center [457, 198] width 13 height 12
